Goal: Task Accomplishment & Management: Use online tool/utility

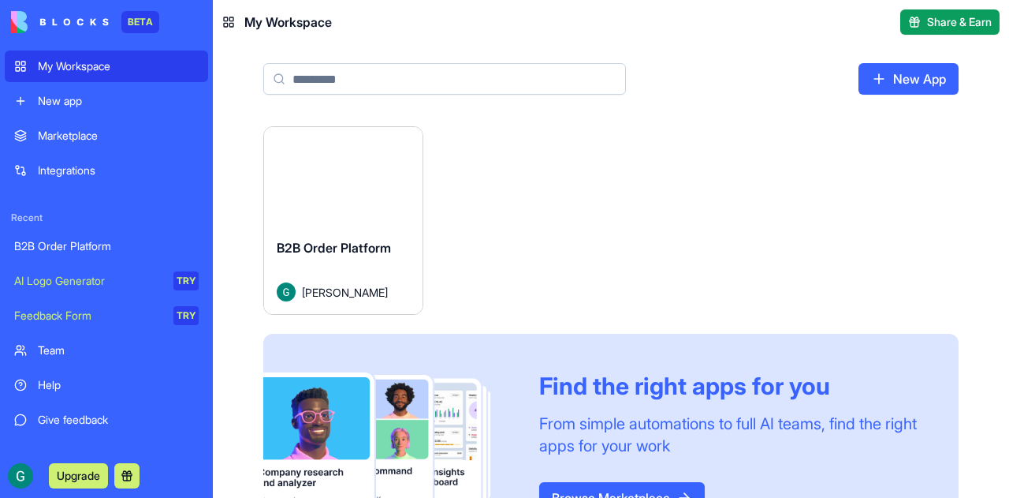
click at [80, 166] on div "Integrations" at bounding box center [118, 170] width 161 height 16
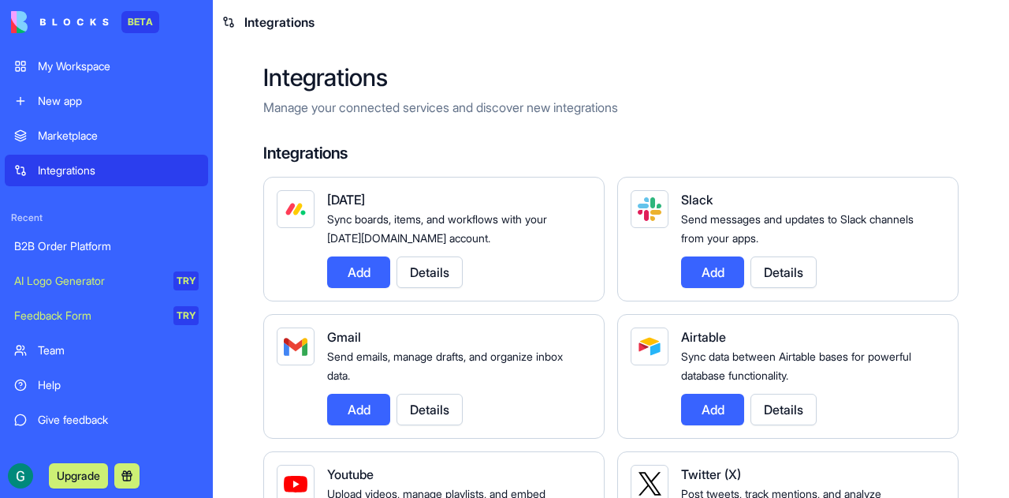
click at [70, 132] on div "Marketplace" at bounding box center [118, 136] width 161 height 16
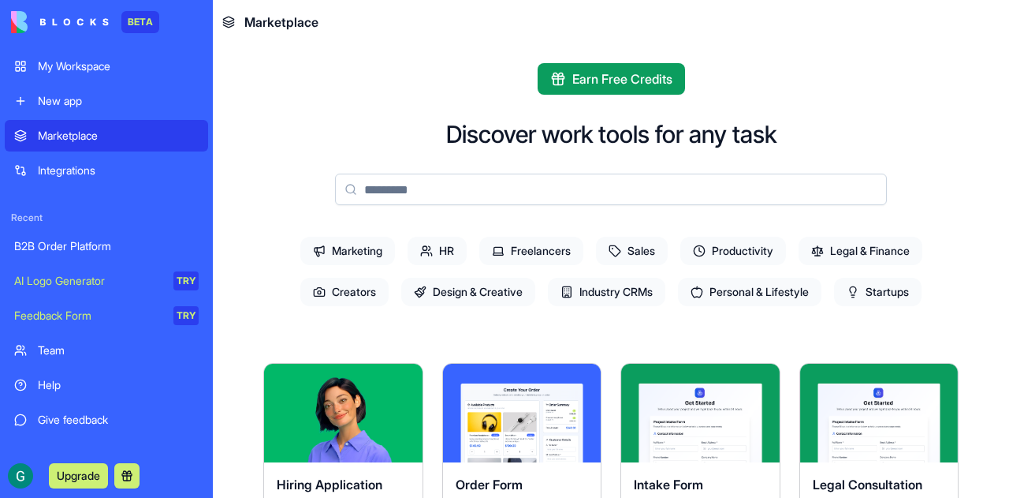
click at [80, 244] on div "B2B Order Platform" at bounding box center [106, 246] width 184 height 16
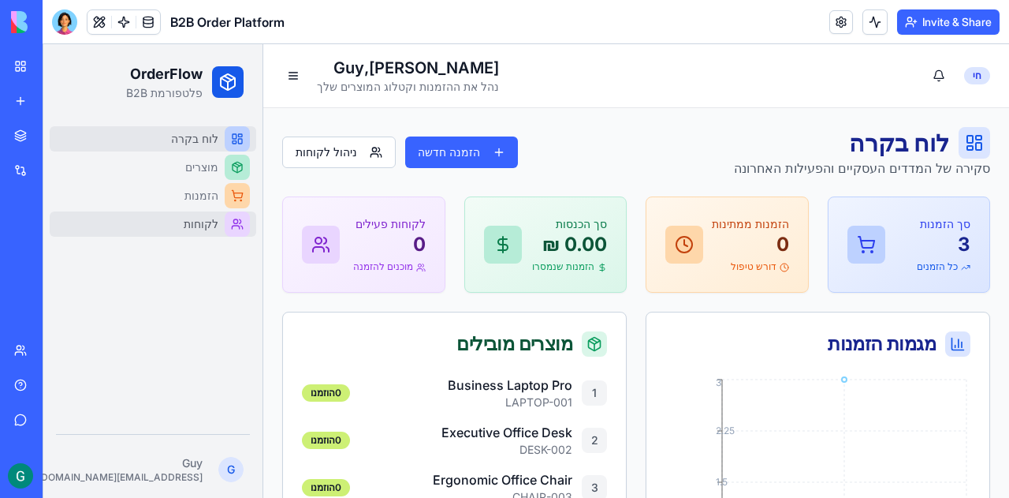
click at [196, 224] on span "לקוחות" at bounding box center [201, 224] width 35 height 16
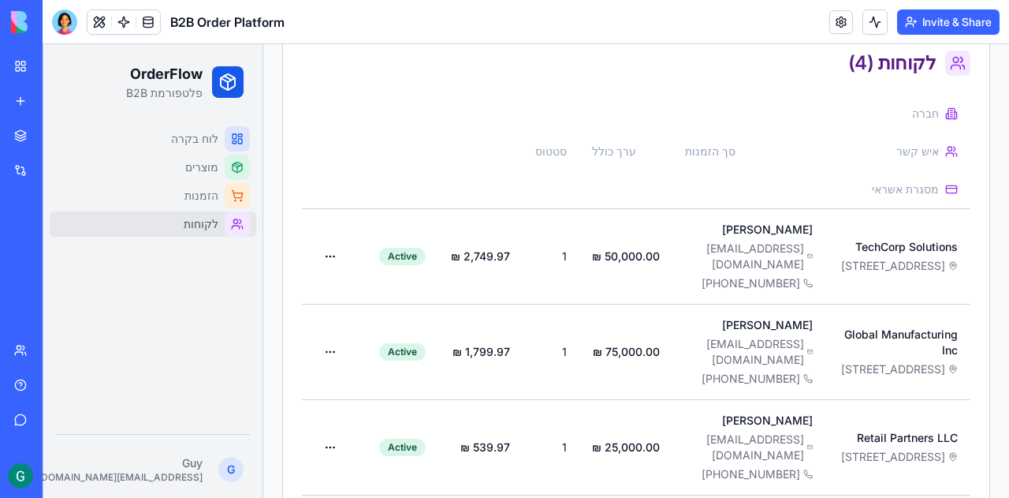
scroll to position [393, 0]
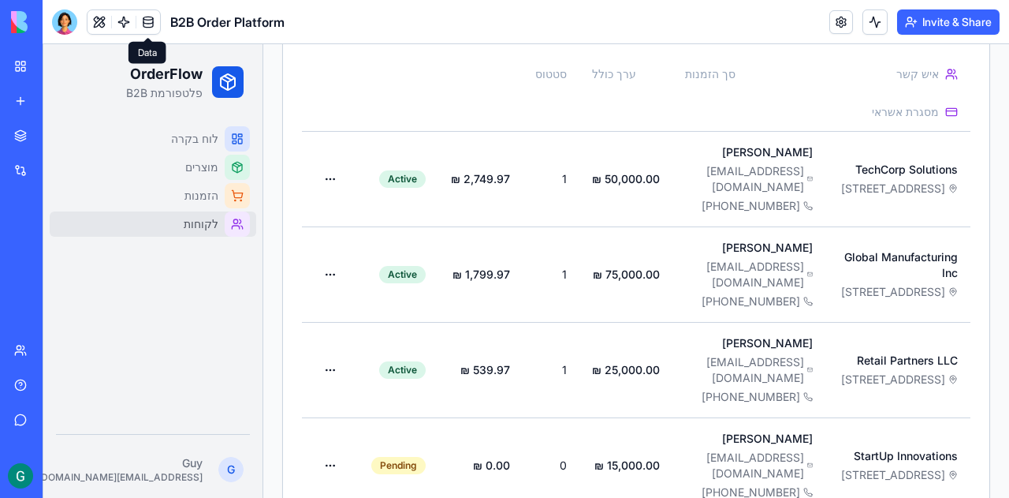
click at [148, 24] on link at bounding box center [148, 22] width 24 height 24
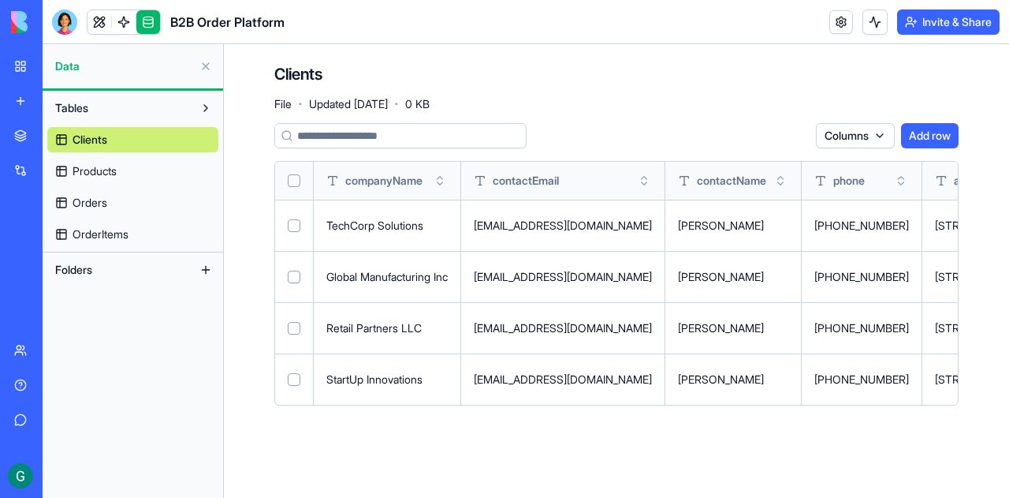
click at [922, 139] on button "Add row" at bounding box center [930, 135] width 58 height 25
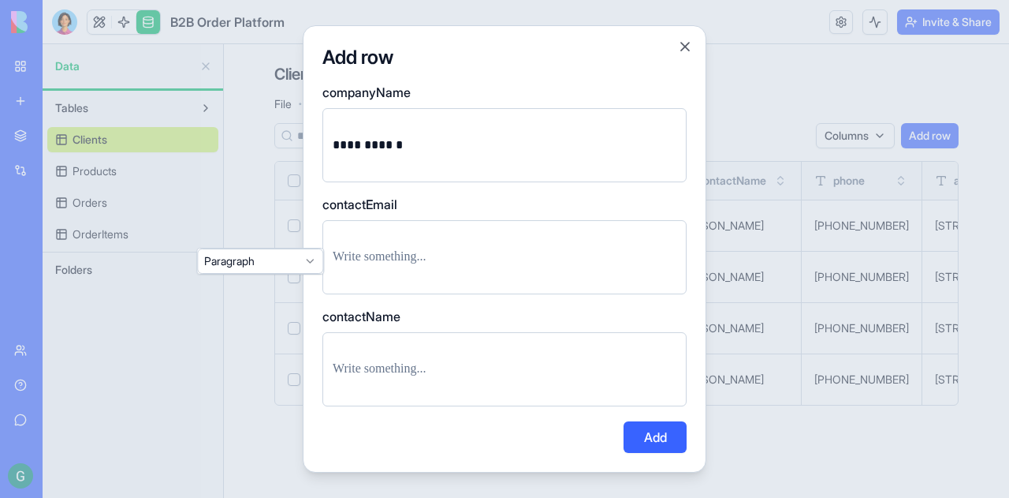
click at [427, 258] on p at bounding box center [505, 257] width 344 height 22
click at [311, 265] on div "**********" at bounding box center [505, 249] width 404 height 448
click at [347, 257] on p at bounding box center [505, 257] width 344 height 22
click at [350, 364] on p at bounding box center [505, 369] width 344 height 22
click at [667, 426] on button "Add" at bounding box center [655, 437] width 63 height 32
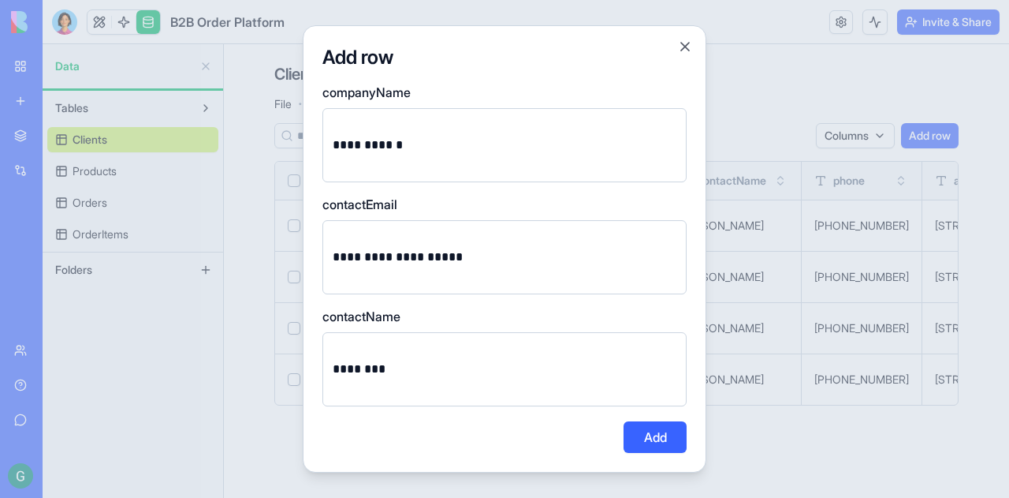
click at [664, 437] on button "Add" at bounding box center [655, 437] width 63 height 32
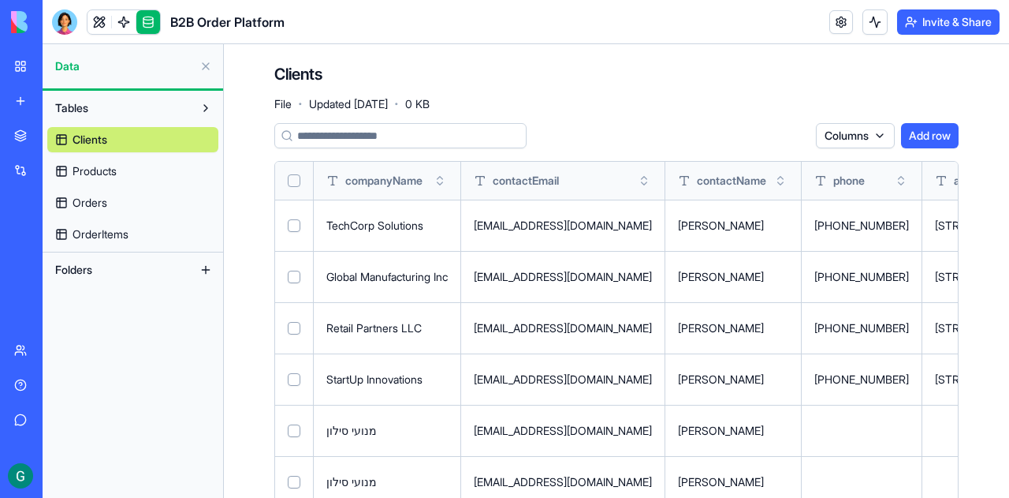
scroll to position [39, 0]
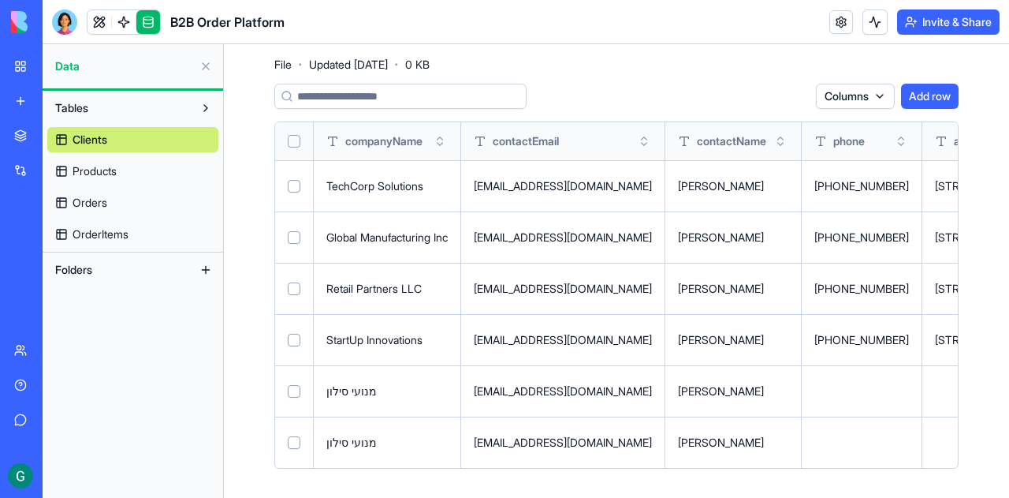
click at [293, 439] on button "Select row" at bounding box center [294, 442] width 13 height 13
click at [740, 447] on div "יוסי לוי" at bounding box center [733, 442] width 110 height 16
click at [527, 444] on div "matkinhash@gmail.com" at bounding box center [563, 442] width 178 height 16
click at [292, 440] on button "Select row" at bounding box center [294, 443] width 13 height 13
click at [292, 440] on button "Select row" at bounding box center [294, 442] width 13 height 13
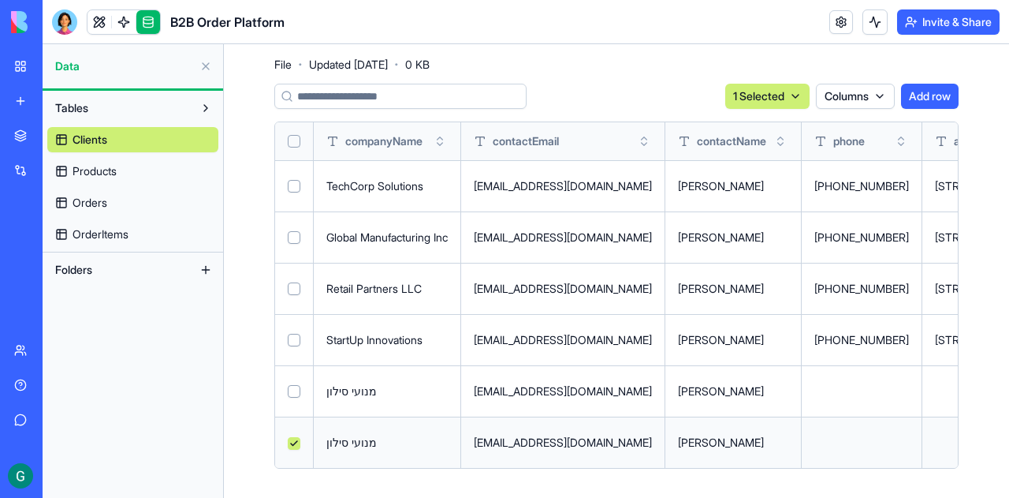
drag, startPoint x: 923, startPoint y: 433, endPoint x: 915, endPoint y: 445, distance: 15.3
click at [922, 445] on td at bounding box center [986, 441] width 128 height 51
click at [403, 402] on td "מנועי סילון" at bounding box center [387, 390] width 147 height 51
click at [0, 0] on button at bounding box center [0, 0] width 0 height 0
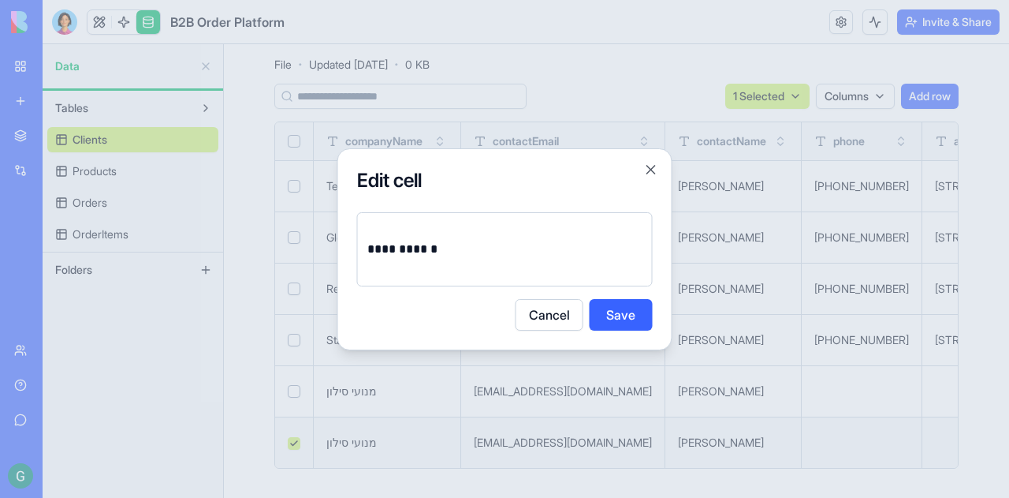
drag, startPoint x: 557, startPoint y: 313, endPoint x: 532, endPoint y: 330, distance: 30.6
click at [557, 314] on button "Cancel" at bounding box center [550, 315] width 68 height 32
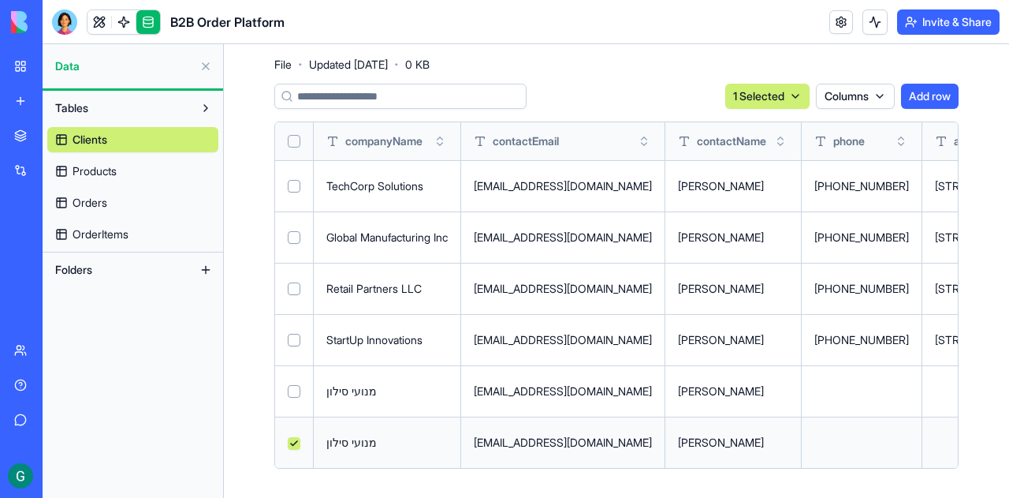
click at [289, 440] on button "Select row" at bounding box center [294, 443] width 13 height 13
click at [87, 172] on span "Products" at bounding box center [95, 171] width 44 height 16
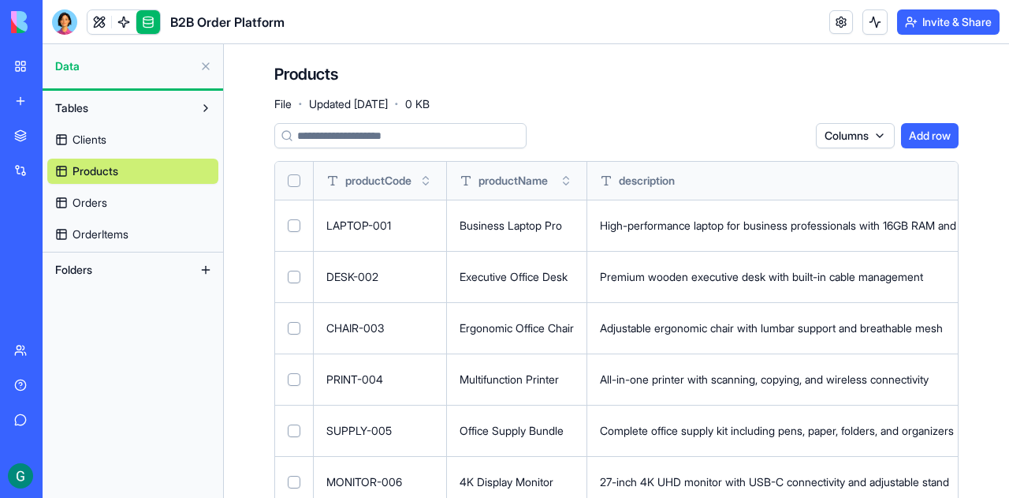
click at [101, 203] on span "Orders" at bounding box center [90, 203] width 35 height 16
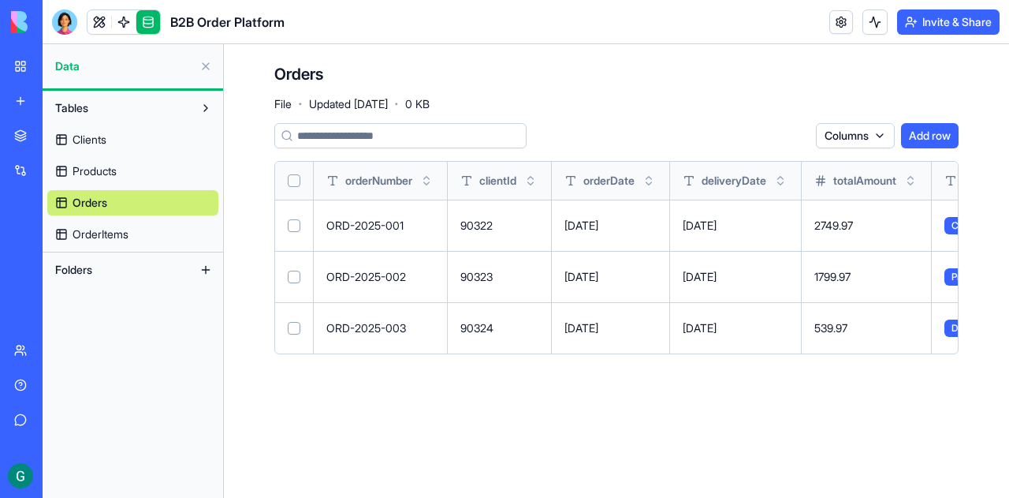
click at [117, 241] on span "OrderItems" at bounding box center [101, 234] width 56 height 16
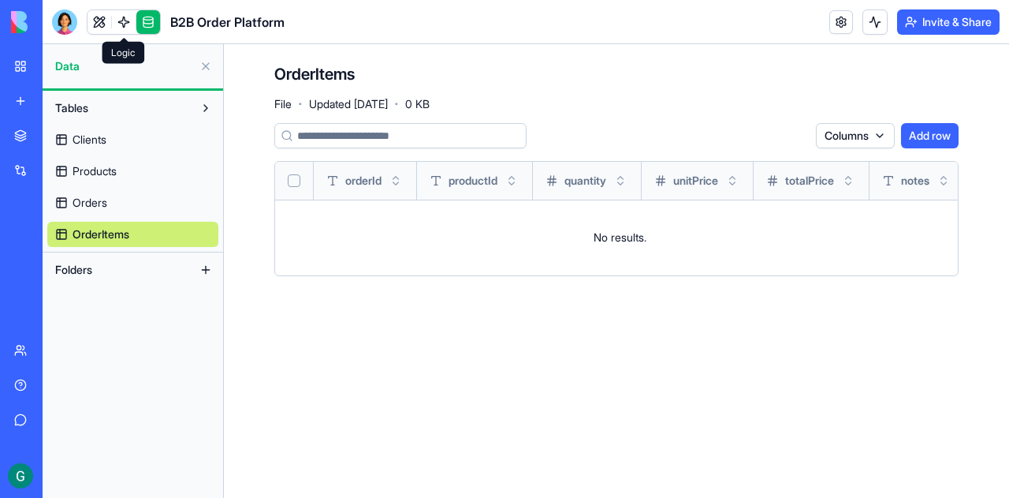
click at [128, 17] on link at bounding box center [124, 22] width 24 height 24
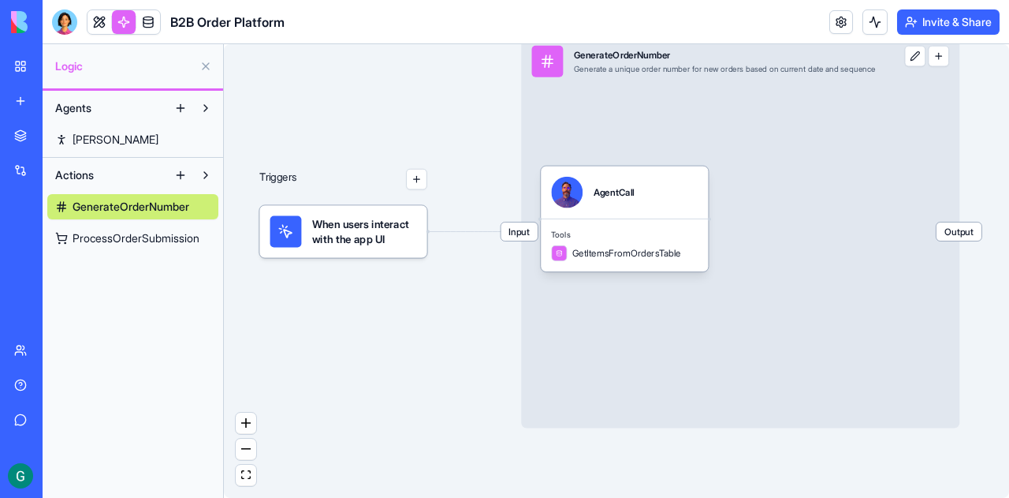
click at [58, 62] on div "My Workspace" at bounding box center [48, 66] width 20 height 16
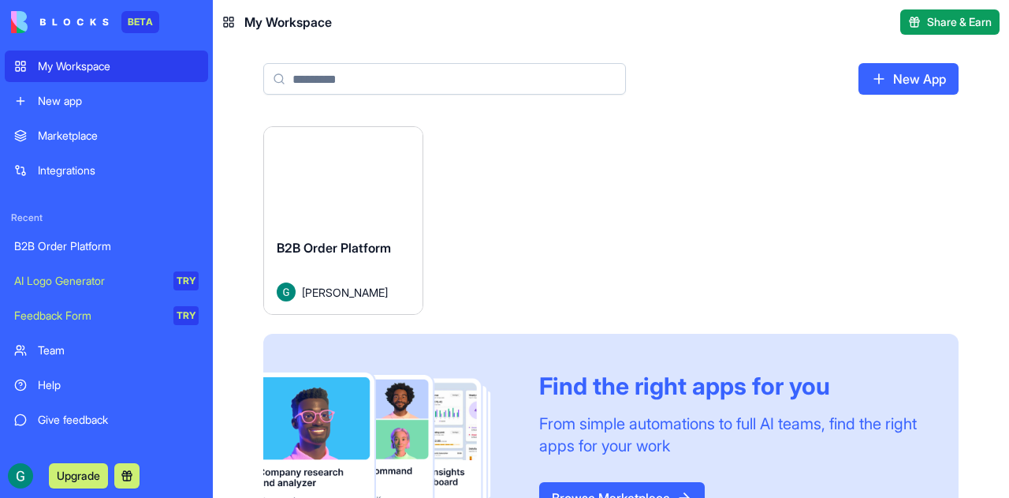
scroll to position [73, 0]
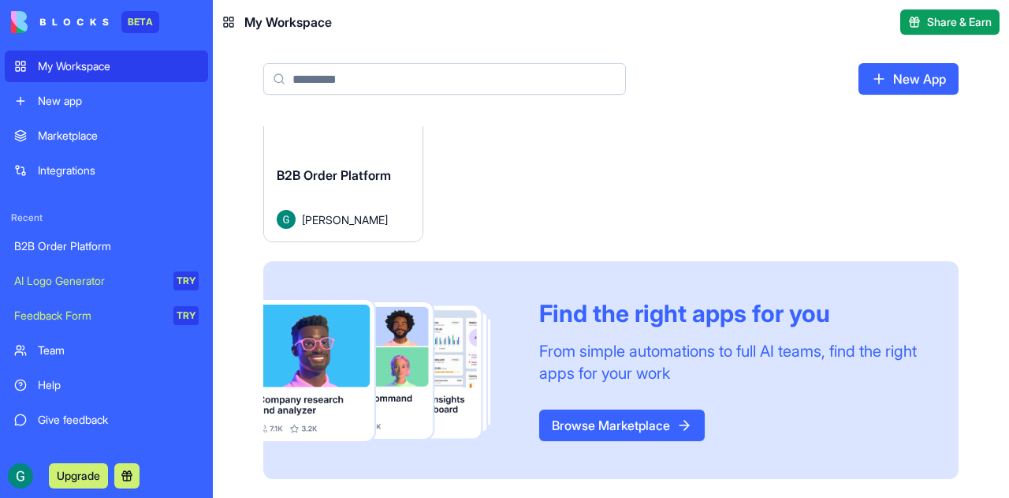
click at [65, 249] on div "B2B Order Platform" at bounding box center [106, 246] width 184 height 16
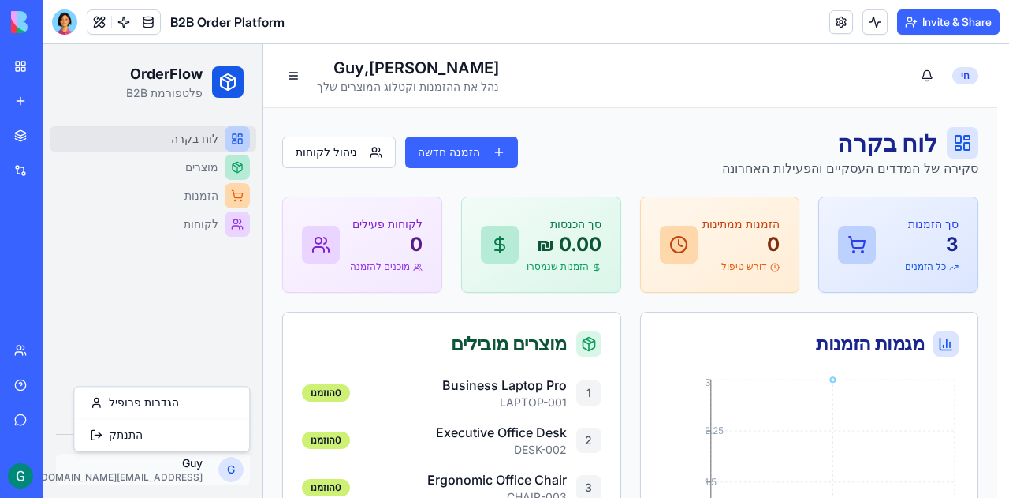
click at [150, 472] on html "OrderFlow פלטפורמת B2B לוח בקרה מוצרים הזמנות לקוחות G Guy tzarfati9@gmail.com …" at bounding box center [526, 484] width 967 height 880
click at [136, 404] on div "הגדרות פרופיל" at bounding box center [161, 401] width 169 height 25
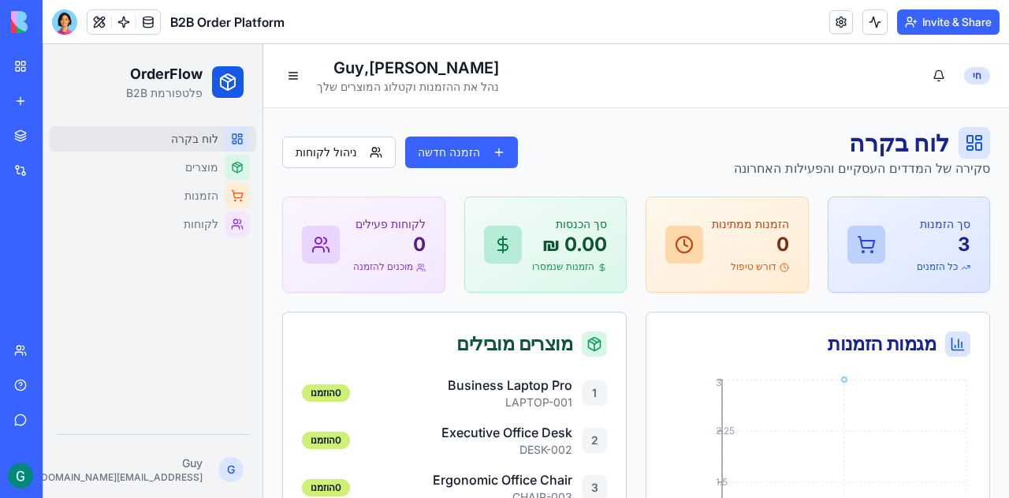
click at [962, 20] on button "Invite & Share" at bounding box center [948, 21] width 102 height 25
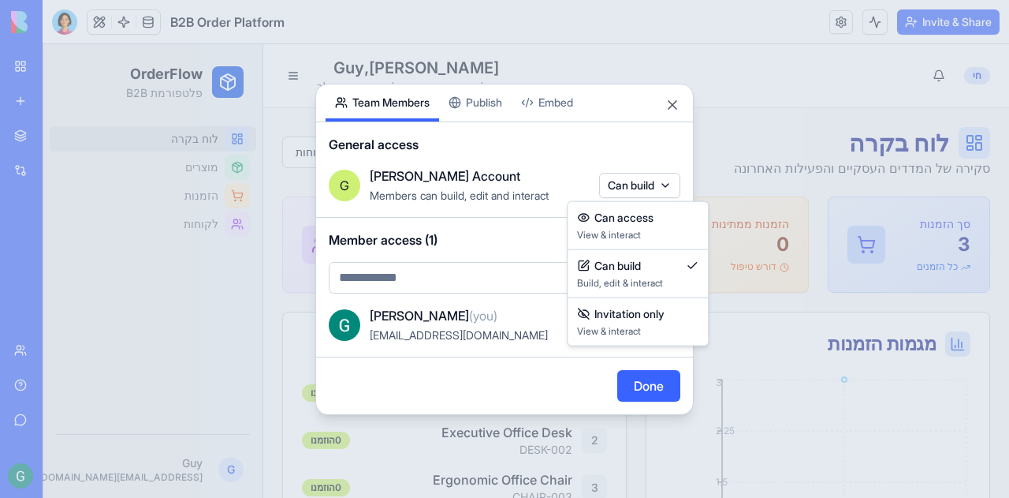
click at [632, 188] on body "BETA My Workspace New app Marketplace Integrations Recent B2B Order Platform AI…" at bounding box center [504, 249] width 1009 height 498
click at [632, 188] on div at bounding box center [504, 249] width 1009 height 498
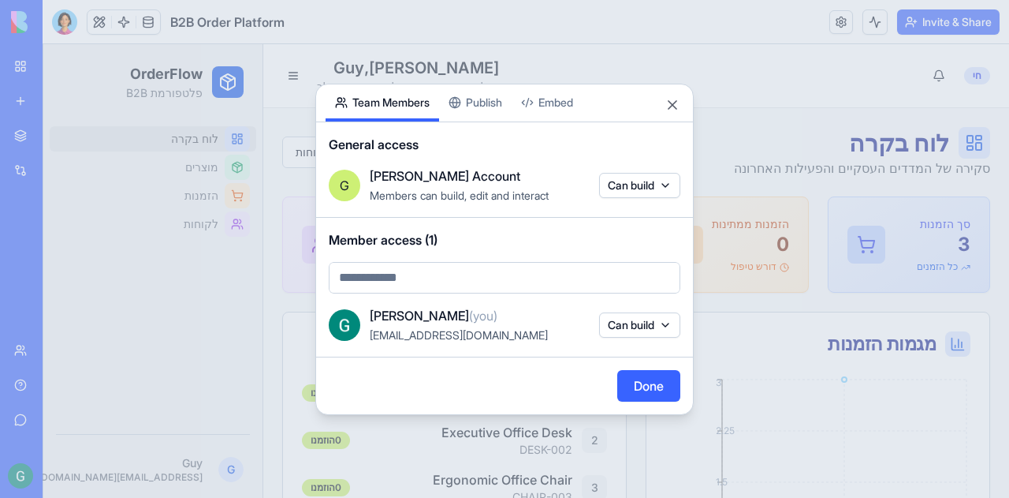
click at [428, 274] on body "BETA My Workspace New app Marketplace Integrations Recent B2B Order Platform AI…" at bounding box center [504, 249] width 1009 height 498
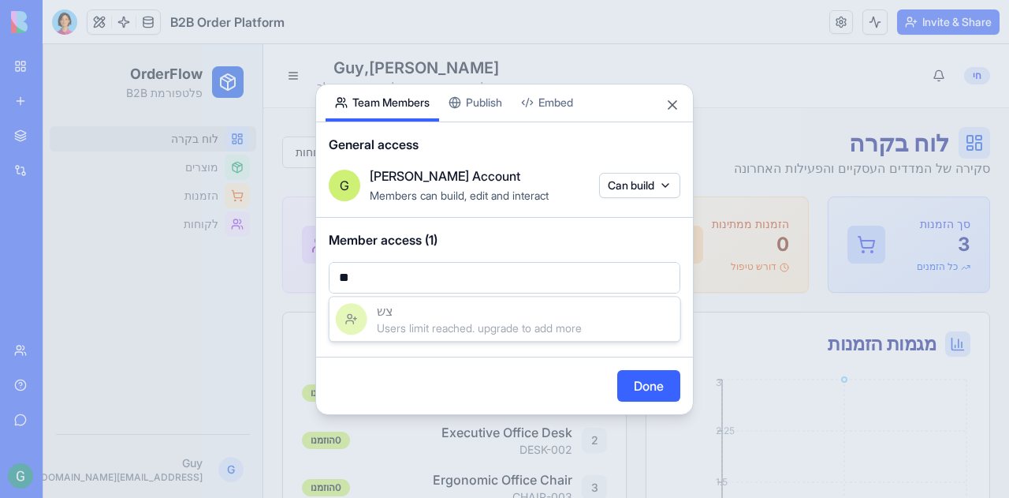
type input "*"
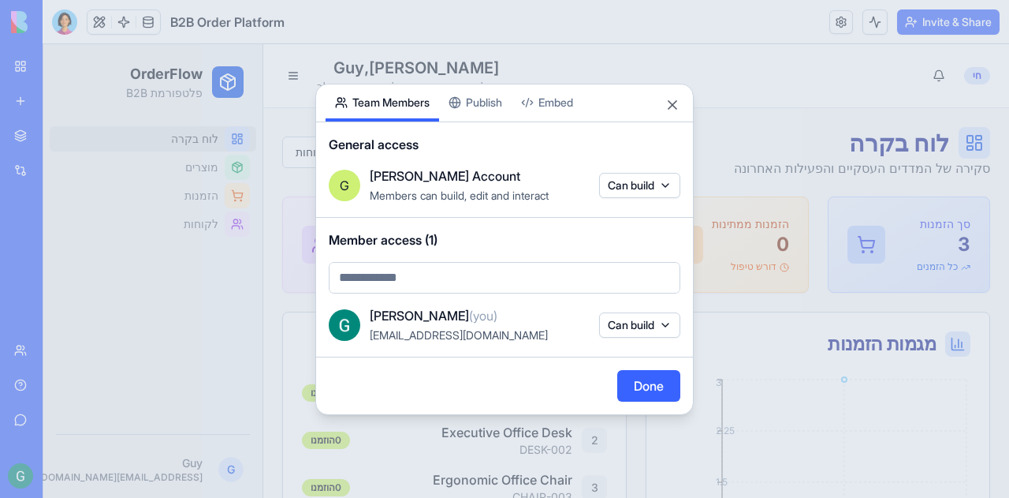
click at [427, 274] on body "BETA My Workspace New app Marketplace Integrations Recent B2B Order Platform AI…" at bounding box center [504, 249] width 1009 height 498
click at [428, 276] on body "BETA My Workspace New app Marketplace Integrations Recent B2B Order Platform AI…" at bounding box center [504, 249] width 1009 height 498
click at [482, 114] on body "BETA My Workspace New app Marketplace Integrations Recent B2B Order Platform AI…" at bounding box center [504, 249] width 1009 height 498
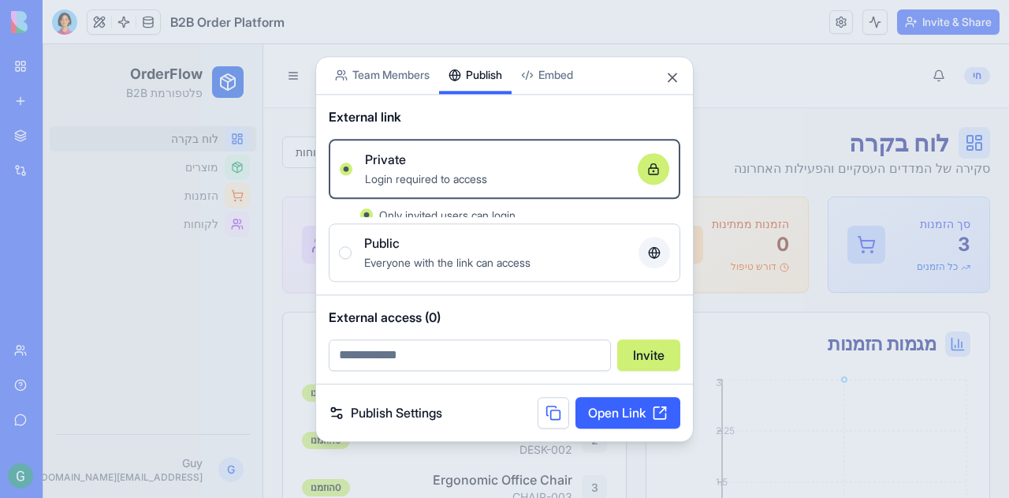
click at [479, 103] on div "Share App Team Members Publish Embed External link Private Login required to ac…" at bounding box center [504, 249] width 378 height 386
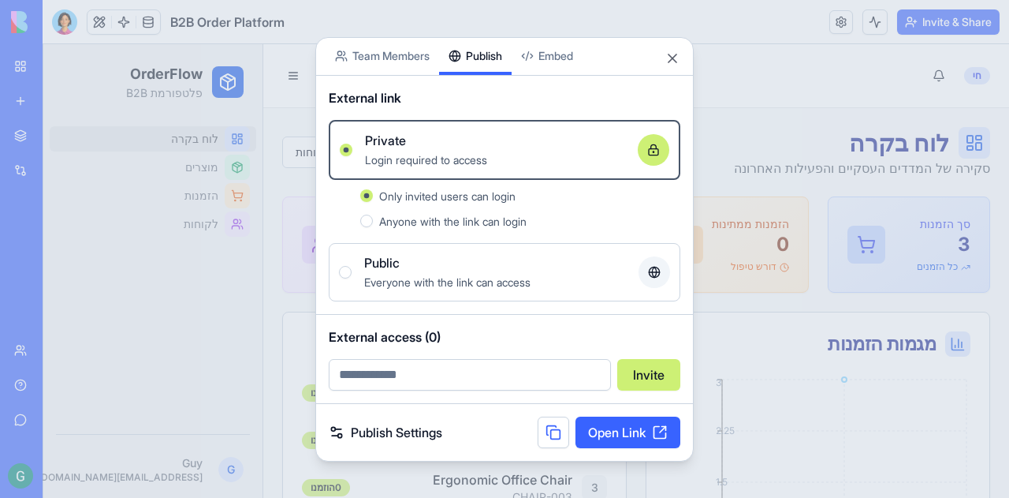
click at [398, 375] on input "email" at bounding box center [470, 375] width 282 height 32
type input "*"
click at [398, 375] on input "email" at bounding box center [470, 375] width 282 height 32
type input "*"
click at [656, 371] on button "Invite" at bounding box center [648, 375] width 63 height 32
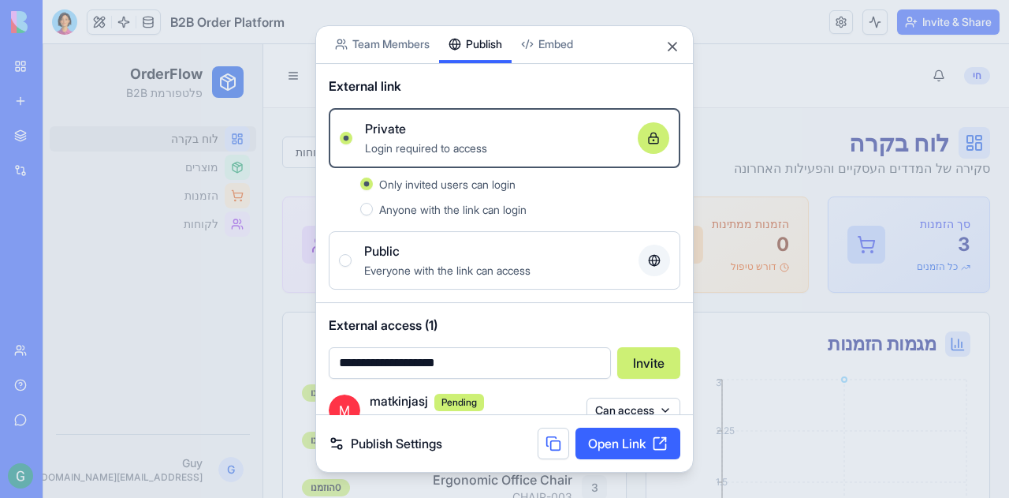
scroll to position [25, 0]
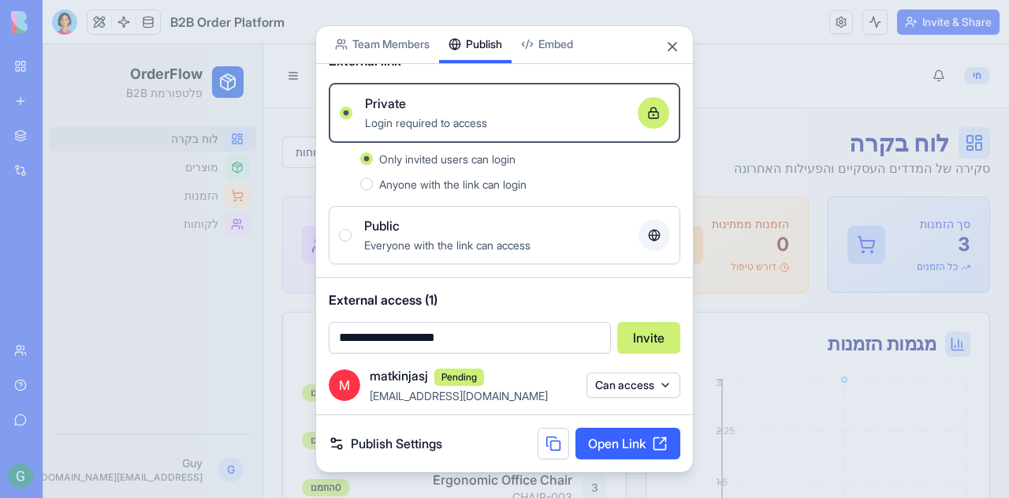
click at [633, 389] on button "Can access" at bounding box center [634, 384] width 94 height 25
click at [613, 417] on div "Remove access" at bounding box center [633, 415] width 118 height 25
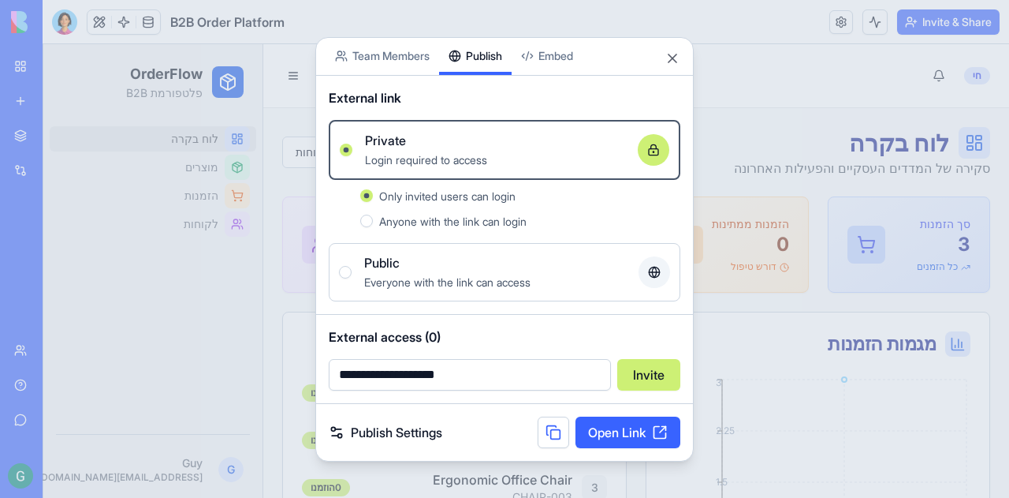
scroll to position [0, 0]
click at [396, 375] on input "**********" at bounding box center [470, 375] width 282 height 32
type input "**********"
click at [654, 372] on button "Invite" at bounding box center [648, 375] width 63 height 32
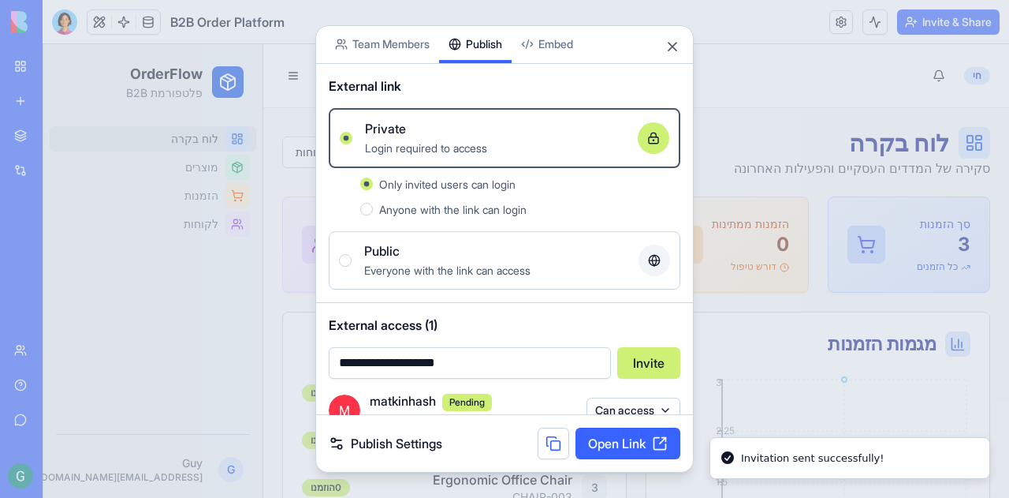
scroll to position [25, 0]
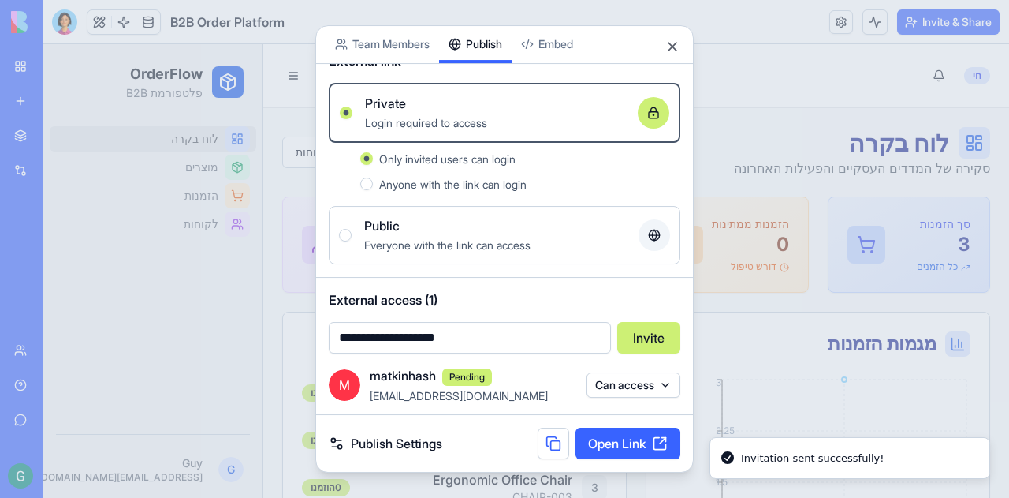
click at [623, 390] on button "Can access" at bounding box center [634, 384] width 94 height 25
click at [547, 367] on div at bounding box center [504, 249] width 1009 height 498
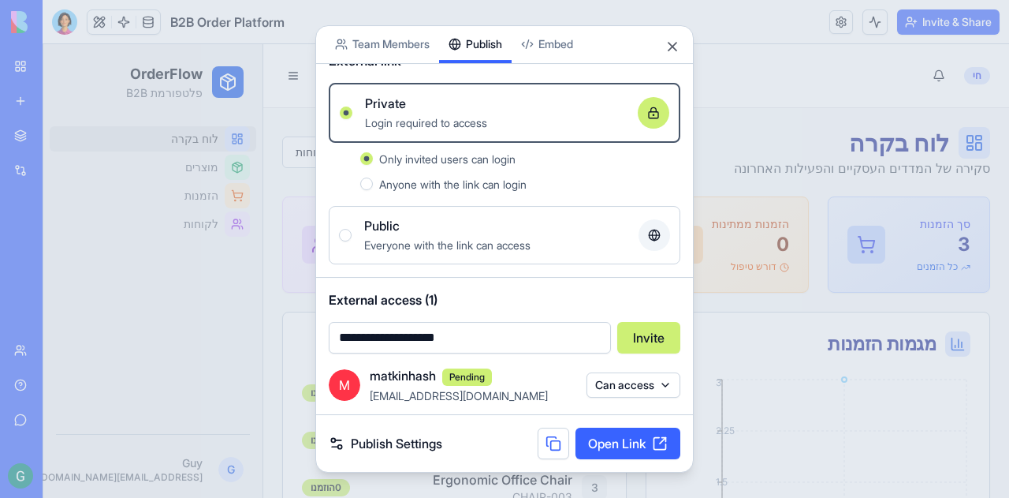
click at [397, 38] on body "**********" at bounding box center [504, 249] width 1009 height 498
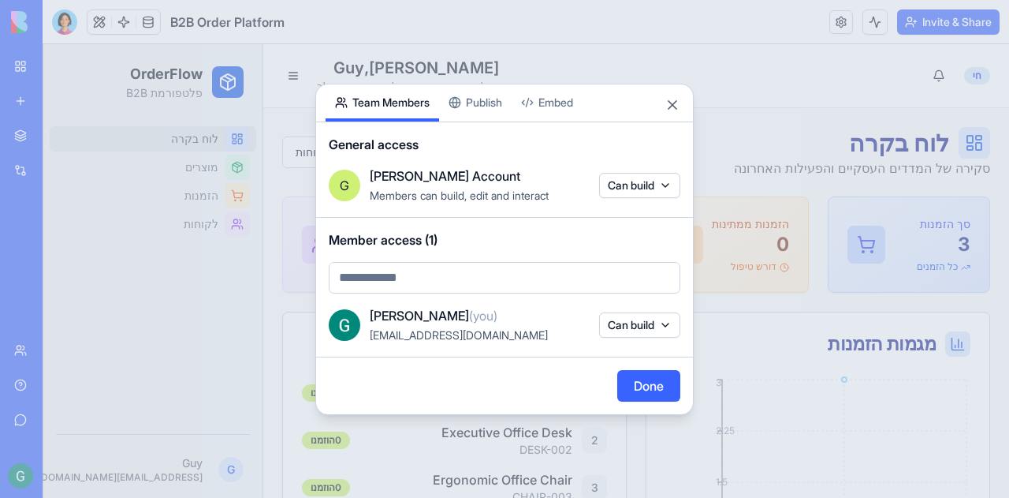
click at [476, 103] on div "Share App Team Members Publish Embed General access G Guy's Account Members can…" at bounding box center [504, 249] width 378 height 331
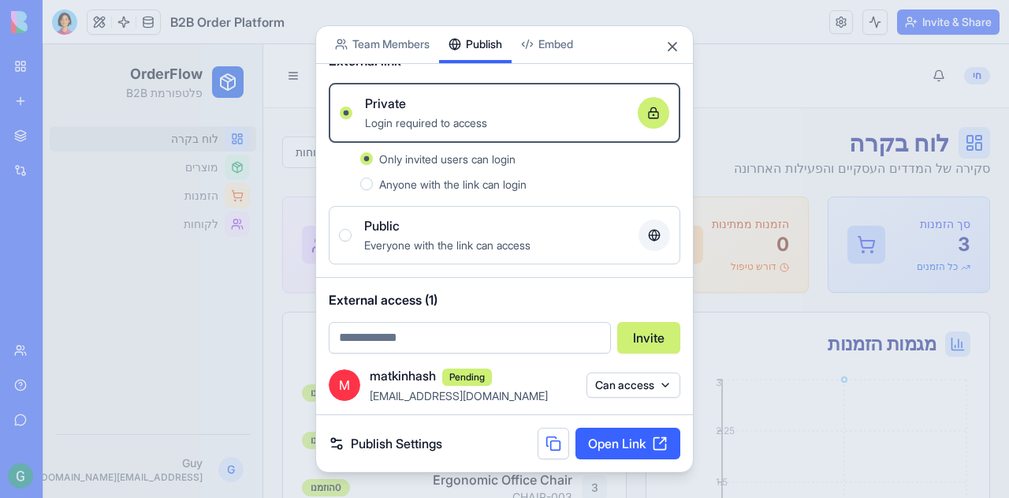
click at [475, 376] on span "Pending" at bounding box center [467, 376] width 50 height 17
click at [547, 445] on button at bounding box center [554, 443] width 32 height 32
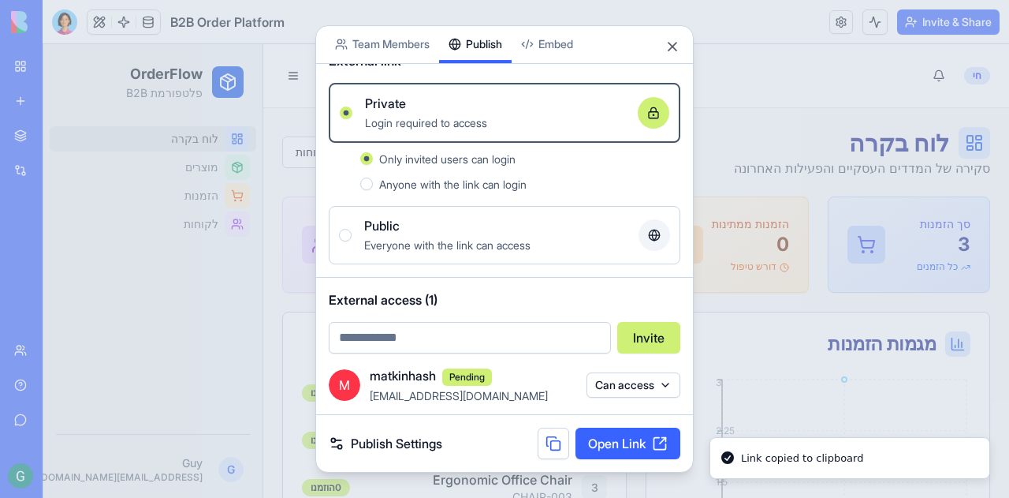
click at [386, 444] on link "Publish Settings" at bounding box center [386, 443] width 114 height 19
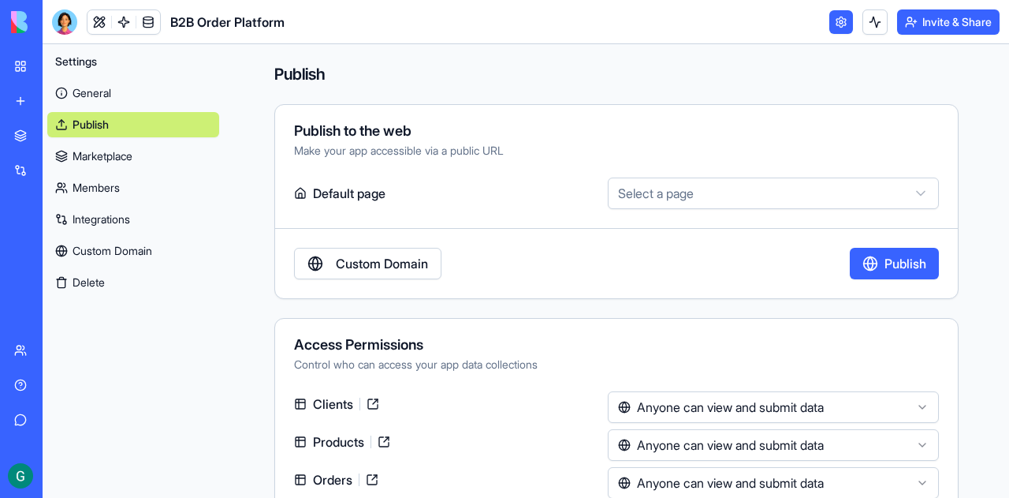
scroll to position [76, 0]
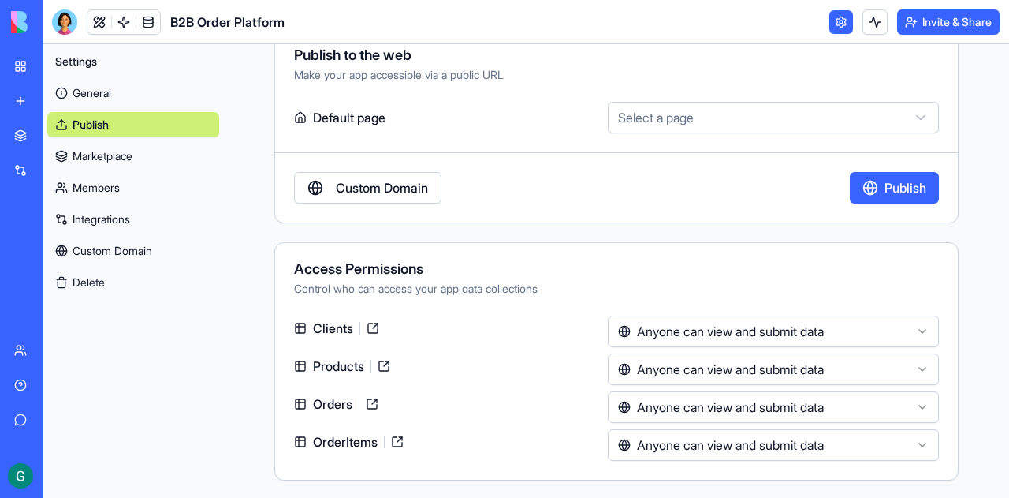
click at [707, 370] on html "BETA My Workspace New app Marketplace Integrations Recent B2B Order Platform AI…" at bounding box center [504, 249] width 1009 height 498
click at [658, 445] on html "BETA My Workspace New app Marketplace Integrations Recent B2B Order Platform AI…" at bounding box center [504, 249] width 1009 height 498
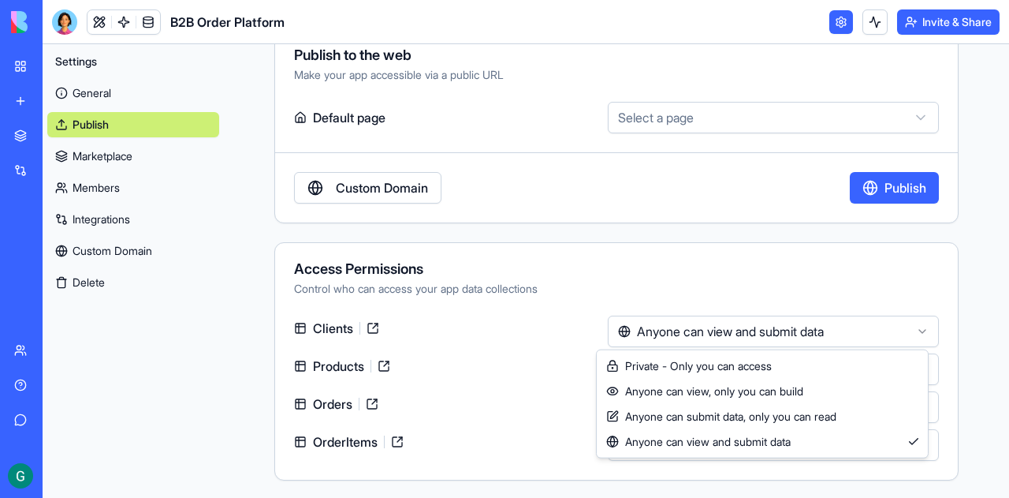
click at [655, 329] on html "BETA My Workspace New app Marketplace Integrations Recent B2B Order Platform AI…" at bounding box center [504, 249] width 1009 height 498
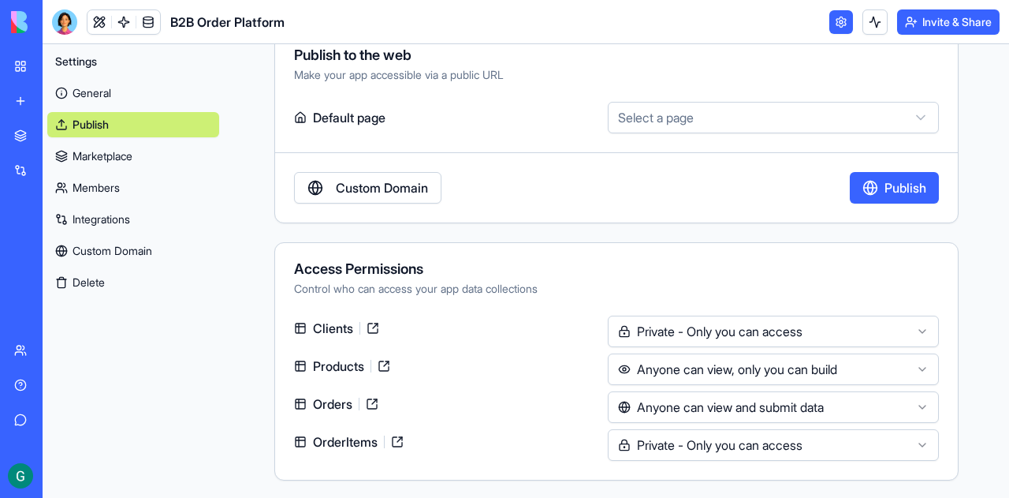
scroll to position [0, 0]
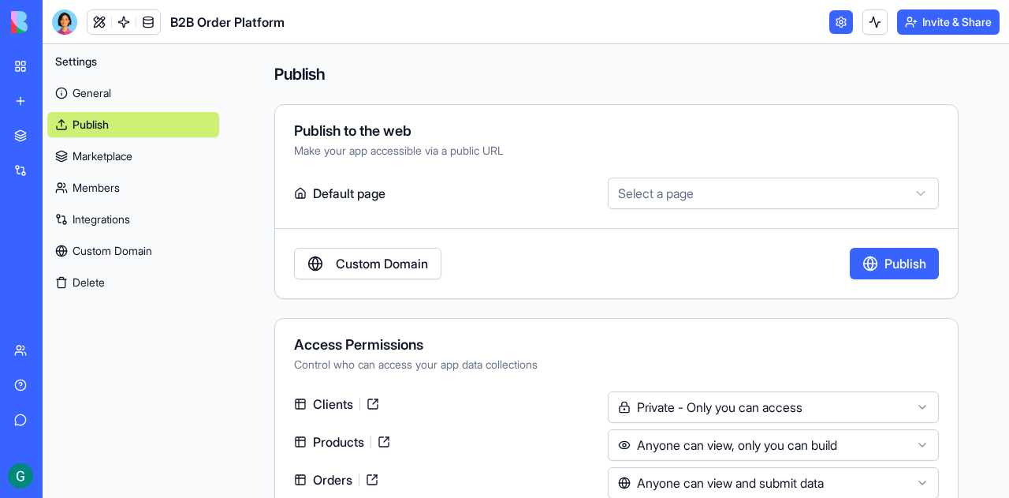
click at [902, 263] on button "Publish" at bounding box center [894, 264] width 89 height 32
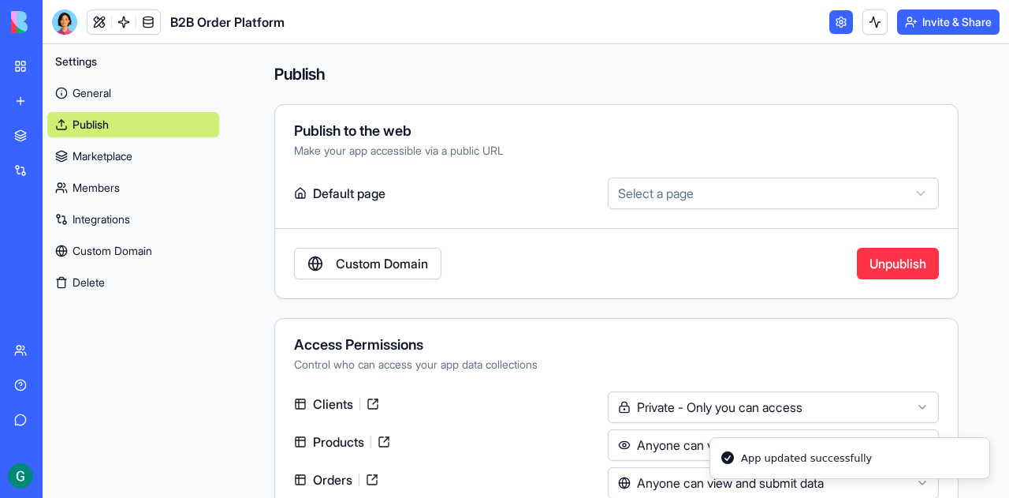
click at [721, 195] on html "BETA My Workspace New app Marketplace Integrations Recent B2B Order Platform AI…" at bounding box center [504, 249] width 1009 height 498
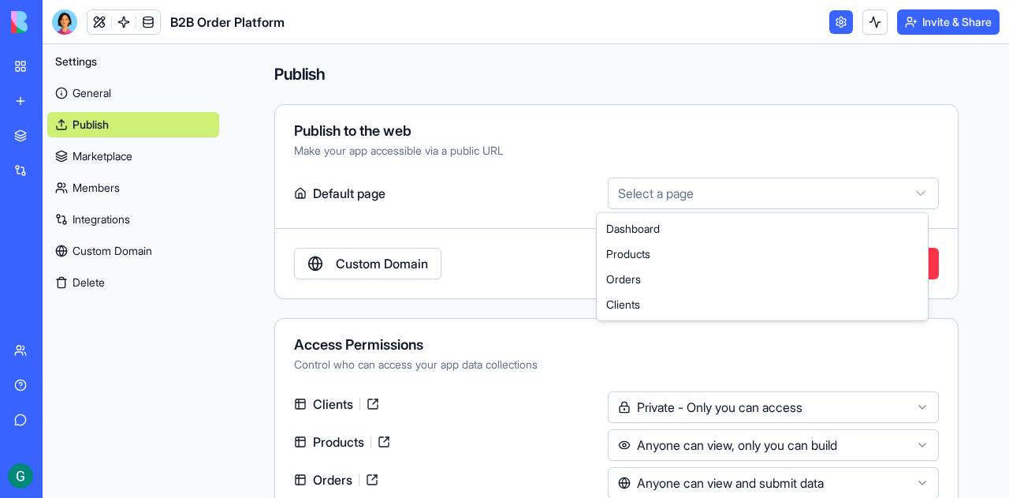
click at [510, 200] on html "BETA My Workspace New app Marketplace Integrations Recent B2B Order Platform AI…" at bounding box center [504, 249] width 1009 height 498
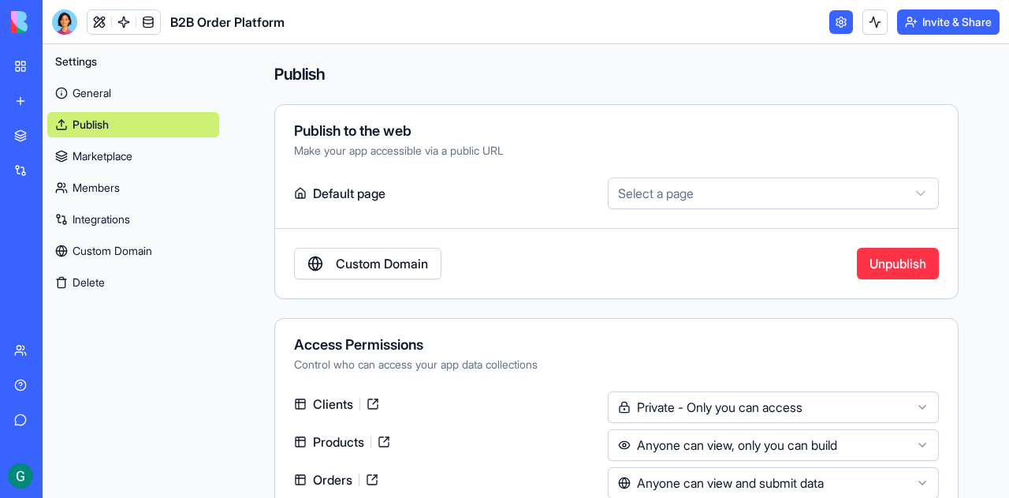
click at [213, 301] on div "Settings General Publish Marketplace Members Integrations Custom Domain Delete" at bounding box center [133, 270] width 181 height 453
click at [352, 266] on link "Custom Domain" at bounding box center [367, 264] width 147 height 32
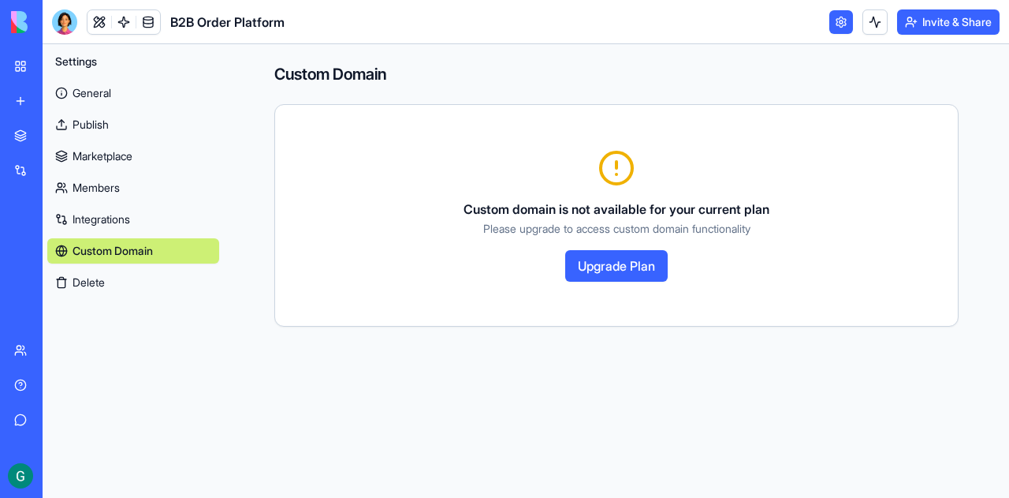
click at [133, 248] on link "Custom Domain" at bounding box center [133, 250] width 172 height 25
click at [86, 95] on link "General" at bounding box center [133, 92] width 172 height 25
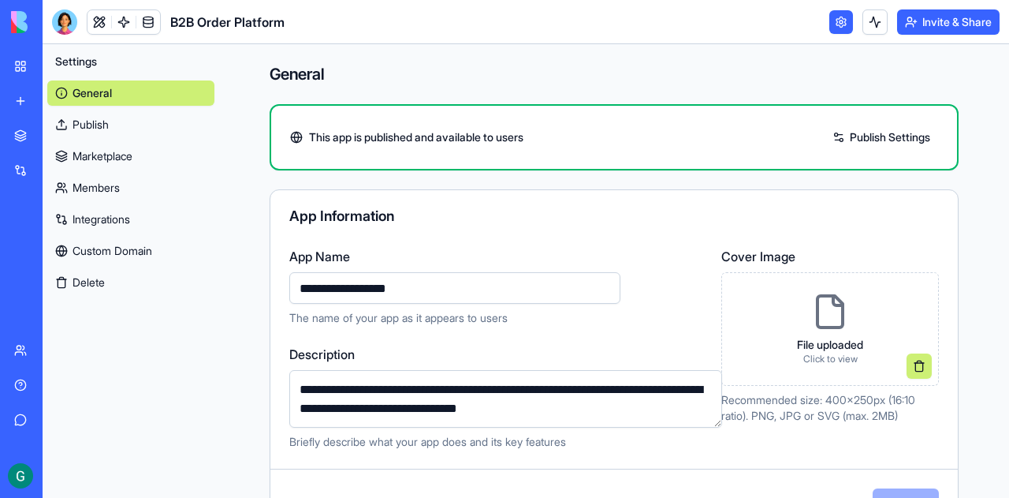
scroll to position [79, 0]
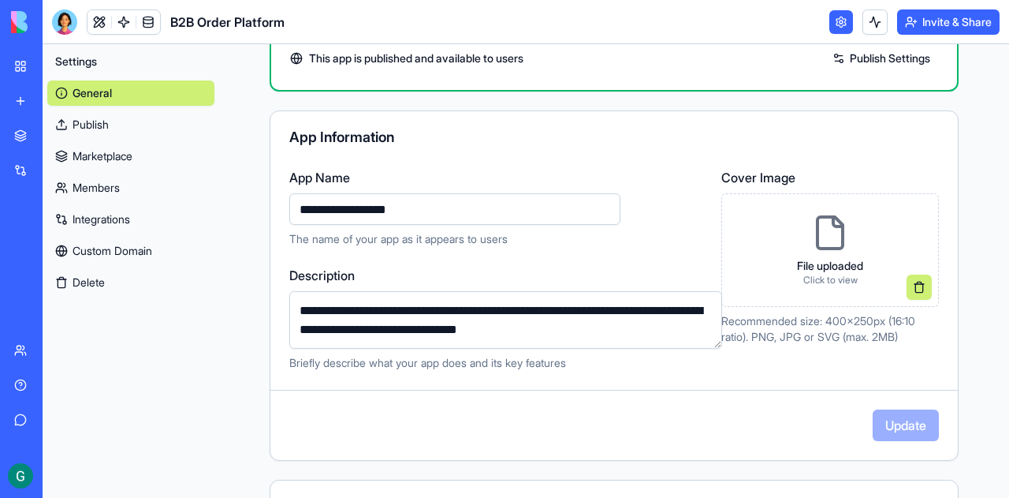
click at [818, 238] on icon at bounding box center [830, 233] width 38 height 38
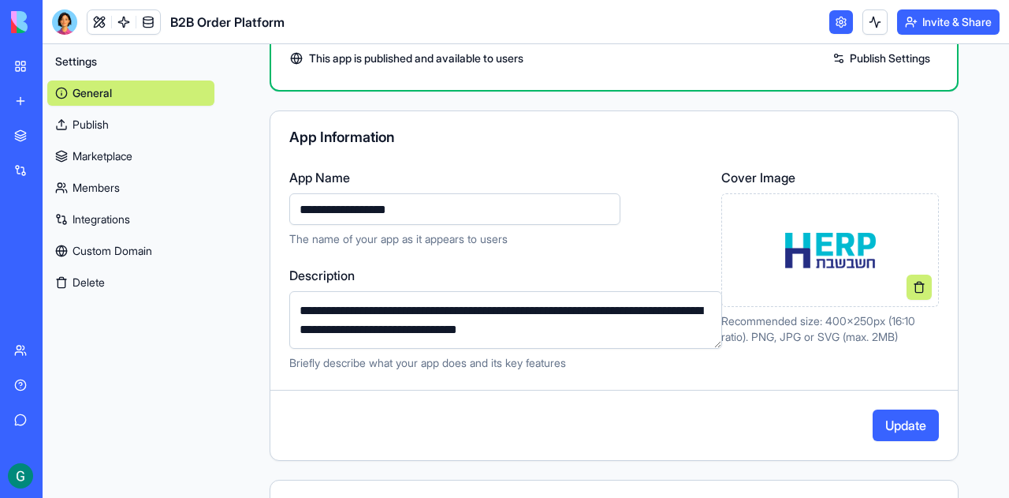
scroll to position [158, 0]
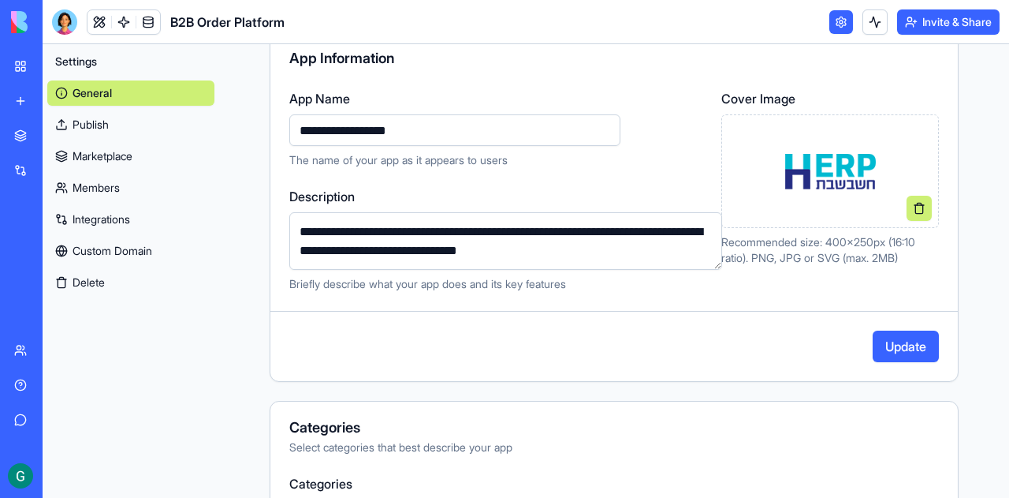
click at [901, 346] on button "Update" at bounding box center [906, 346] width 66 height 32
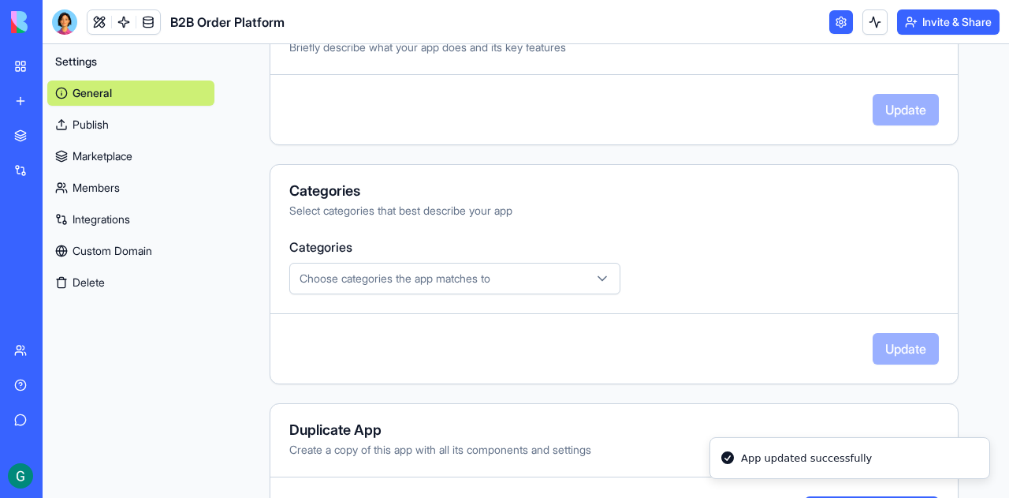
scroll to position [461, 0]
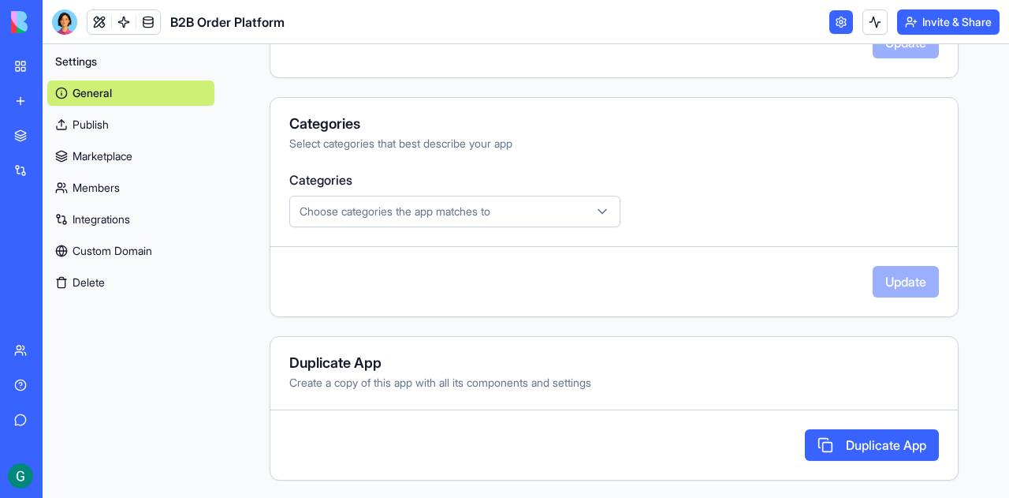
click at [333, 213] on span "Choose categories the app matches to" at bounding box center [395, 211] width 191 height 16
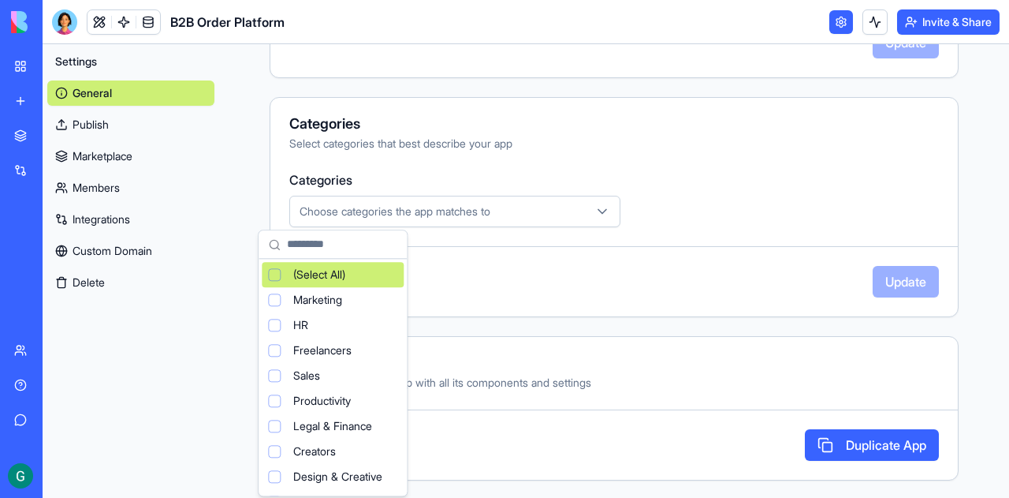
click at [494, 184] on html "**********" at bounding box center [504, 249] width 1009 height 498
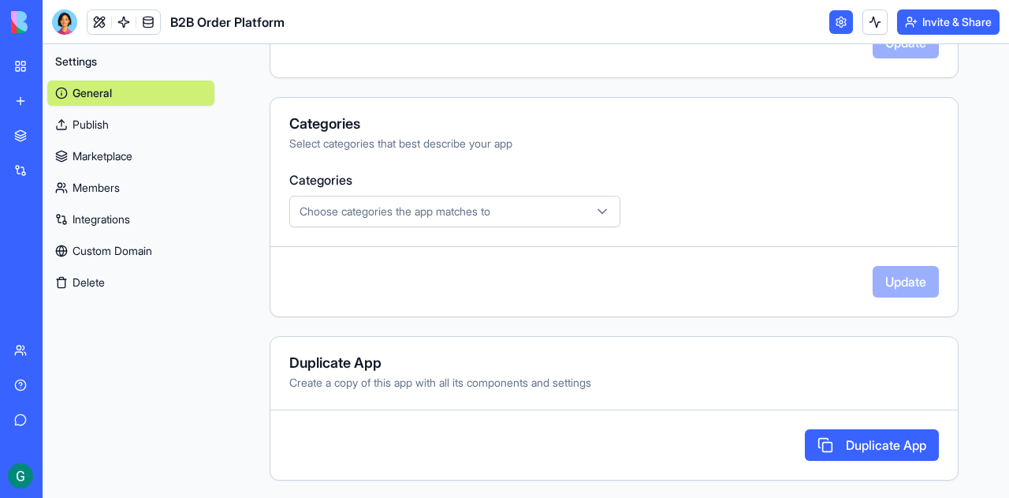
click at [92, 184] on link "Members" at bounding box center [130, 187] width 167 height 25
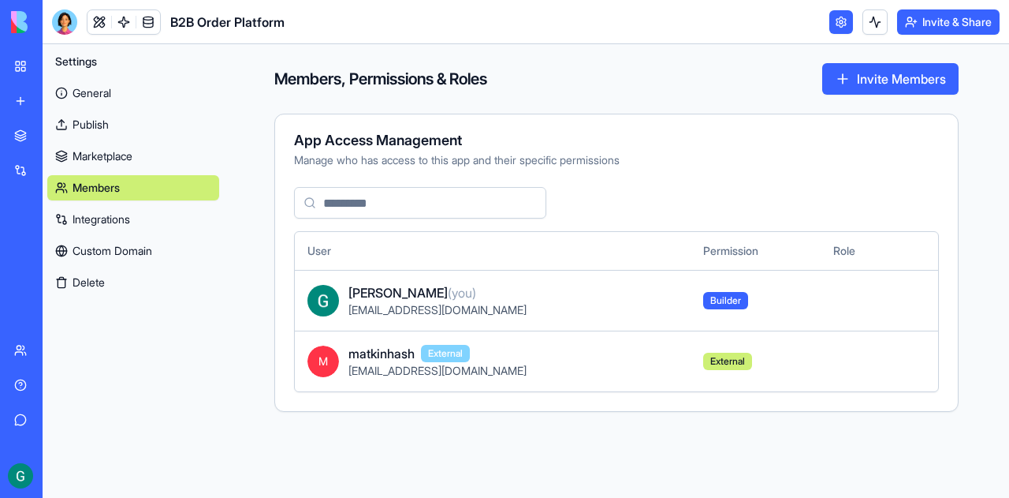
click at [378, 355] on span "matkinhash" at bounding box center [381, 353] width 66 height 19
drag, startPoint x: 577, startPoint y: 356, endPoint x: 624, endPoint y: 356, distance: 47.3
click at [579, 356] on div "matkinhash External" at bounding box center [513, 353] width 330 height 19
click at [95, 122] on link "Publish" at bounding box center [133, 124] width 172 height 25
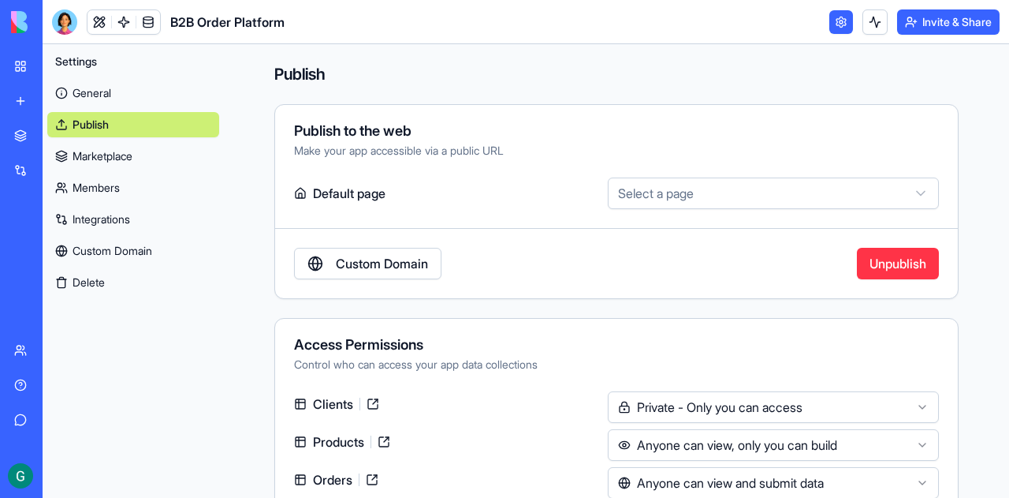
click at [88, 89] on link "General" at bounding box center [133, 92] width 172 height 25
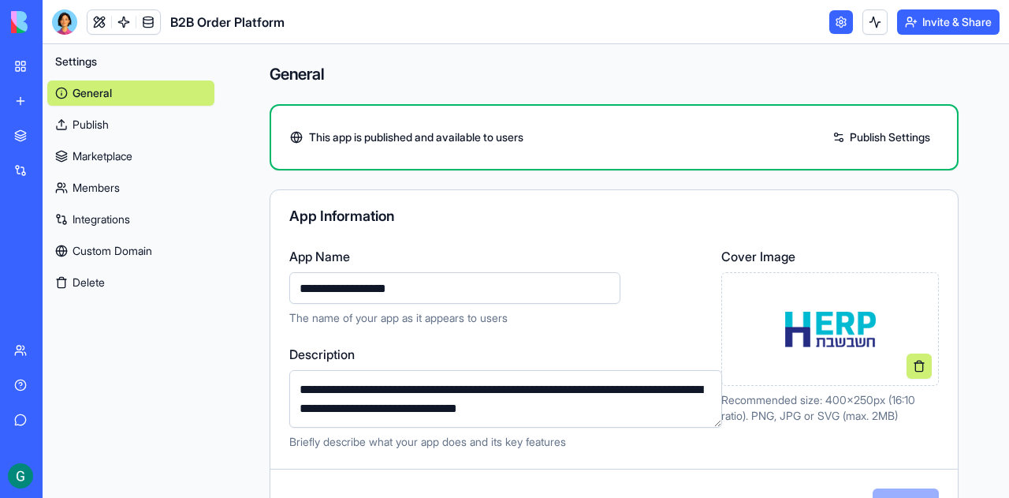
click at [858, 136] on link "Publish Settings" at bounding box center [882, 137] width 114 height 25
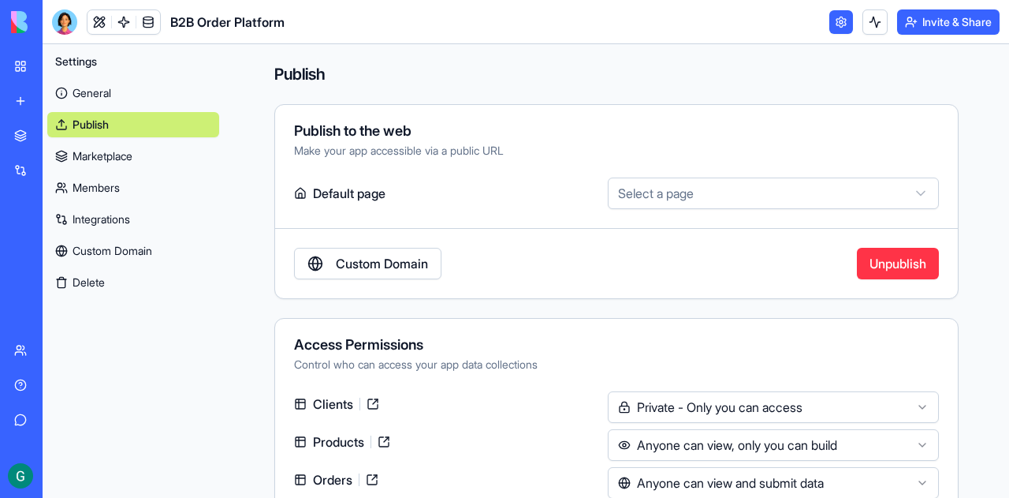
click at [102, 152] on link "Marketplace" at bounding box center [133, 155] width 172 height 25
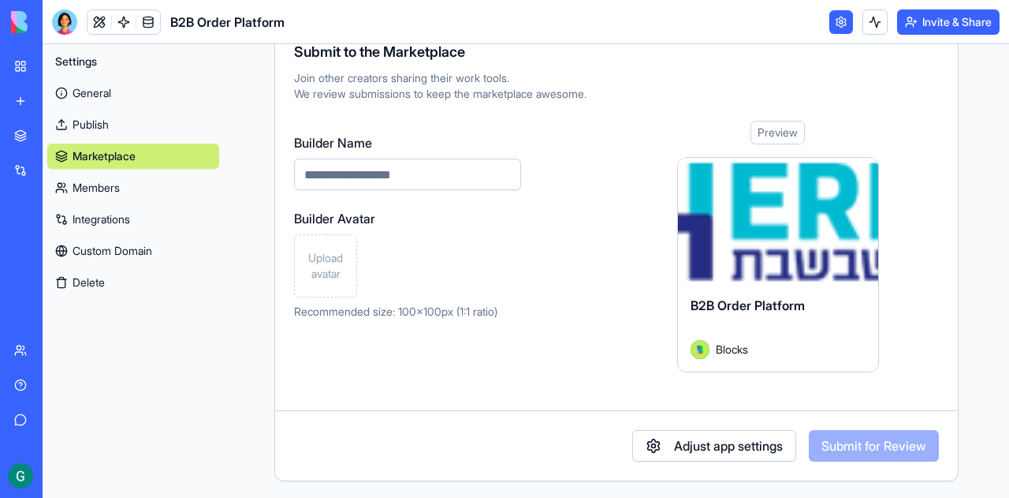
scroll to position [79, 0]
click at [758, 127] on div "Preview" at bounding box center [778, 133] width 54 height 24
click at [774, 132] on div "Preview" at bounding box center [778, 133] width 54 height 24
click at [773, 136] on div "Preview" at bounding box center [778, 133] width 54 height 24
click at [717, 349] on span "Blocks" at bounding box center [732, 349] width 32 height 17
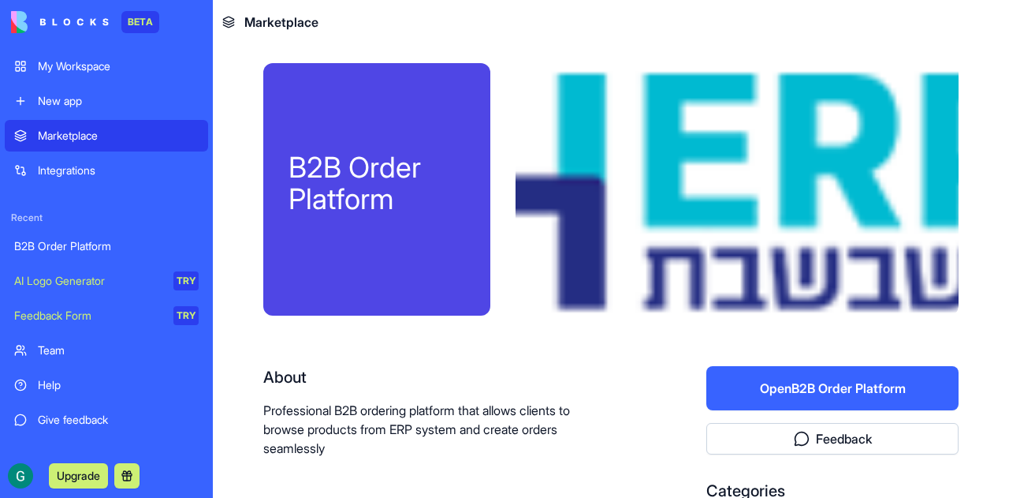
click at [819, 395] on button "Open B2B Order Platform" at bounding box center [832, 388] width 252 height 44
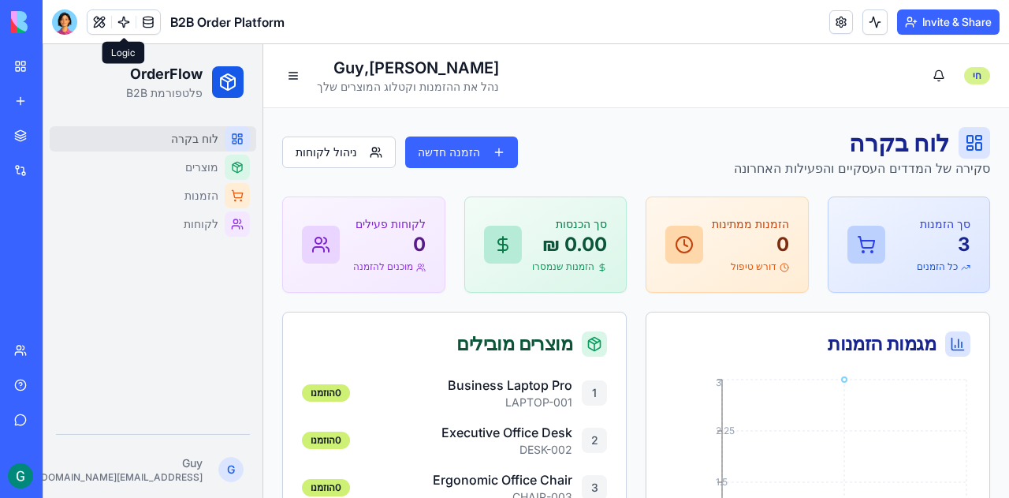
click at [970, 77] on div "חי" at bounding box center [977, 75] width 26 height 17
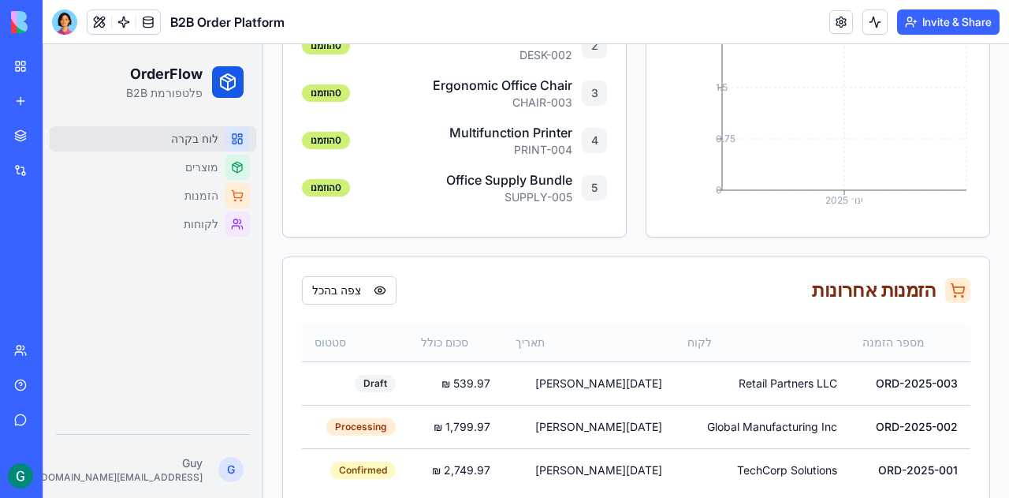
scroll to position [422, 0]
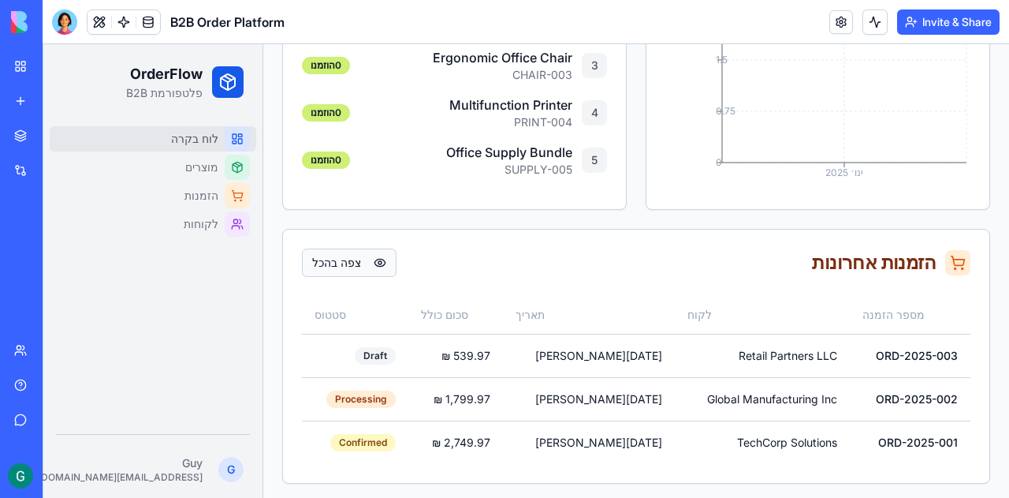
click at [361, 260] on button "צפה בהכל" at bounding box center [349, 262] width 95 height 28
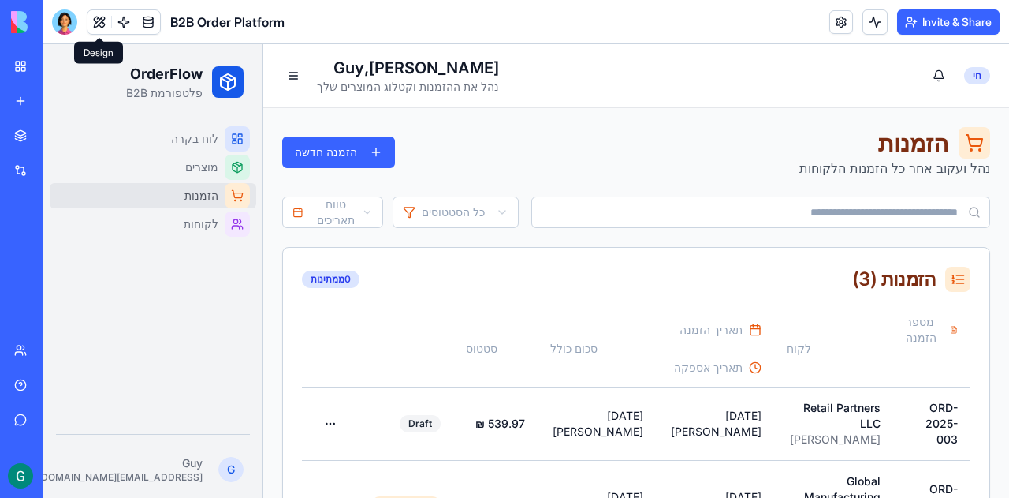
click at [99, 17] on button at bounding box center [100, 22] width 24 height 24
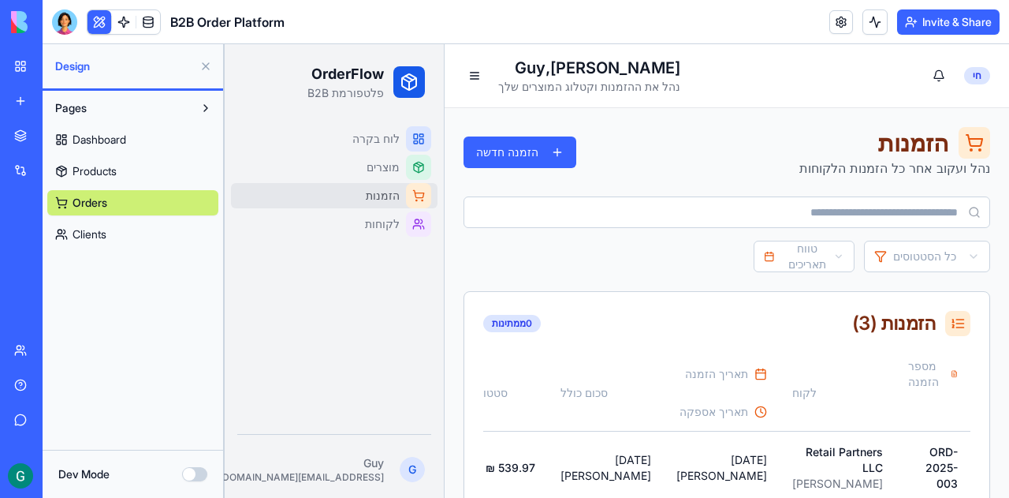
click at [81, 233] on span "Clients" at bounding box center [90, 234] width 34 height 16
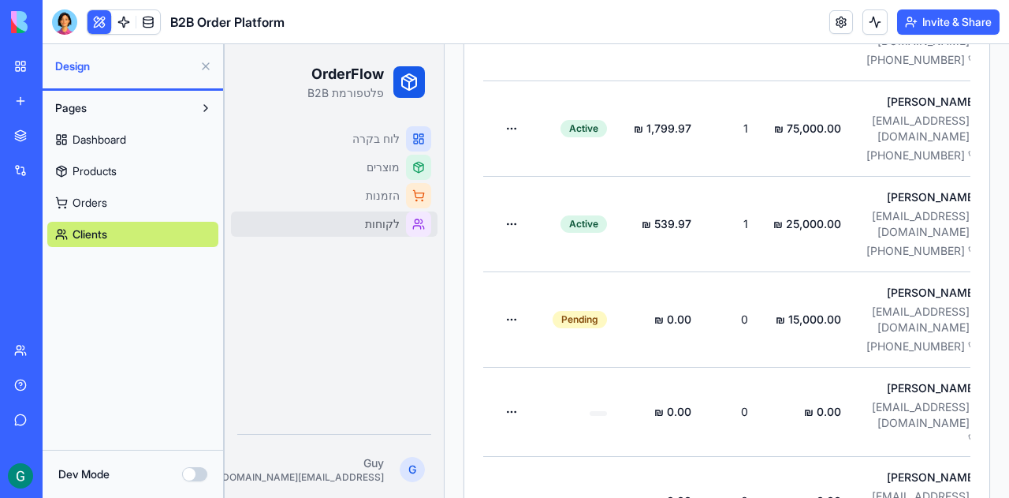
scroll to position [0, -286]
click at [513, 334] on html "OrderFlow פלטפורמת B2B לוח בקרה מוצרים הזמנות לקוחות G Guy tzarfati9@gmail.com …" at bounding box center [616, 22] width 785 height 1122
click at [474, 398] on div "ערוך לקוח" at bounding box center [479, 398] width 98 height 25
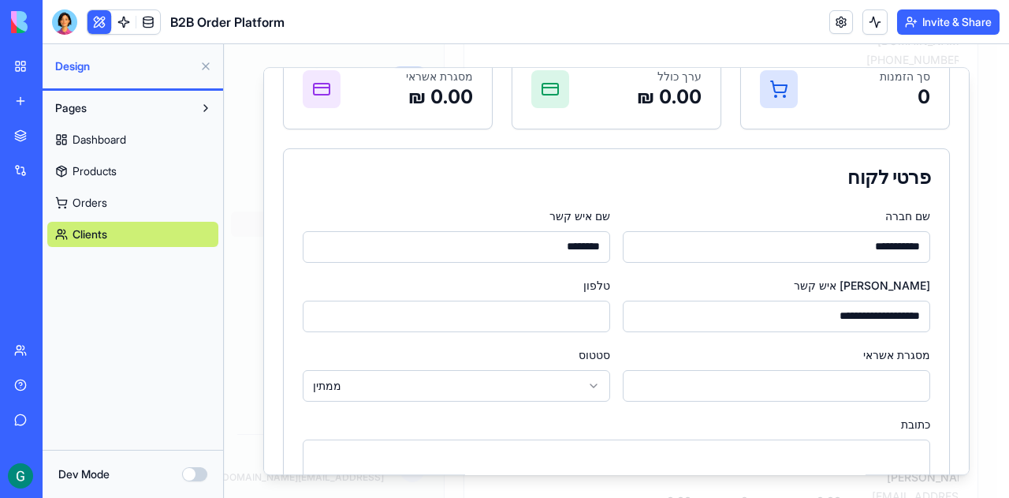
scroll to position [158, 0]
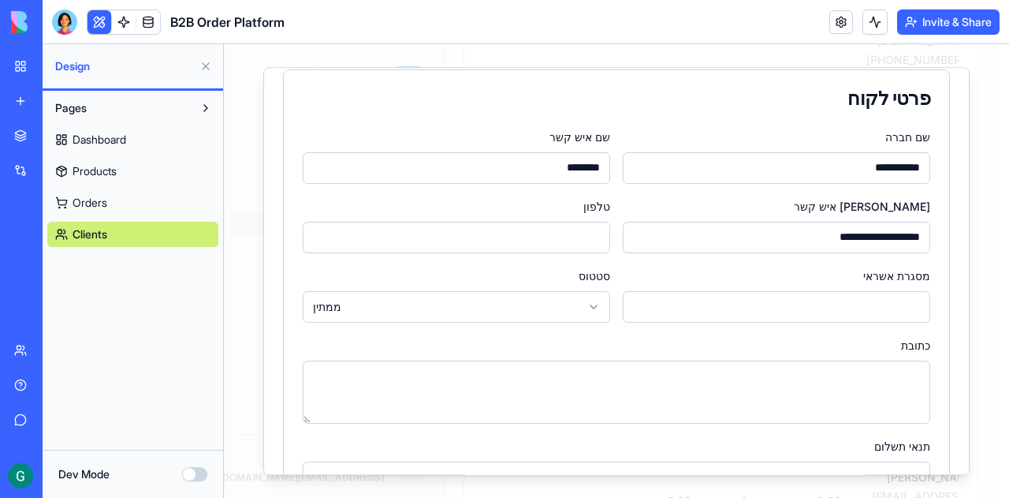
click at [714, 307] on input "מסגרת אשראי" at bounding box center [776, 307] width 307 height 32
type input "****"
click at [576, 225] on input "טלפון" at bounding box center [456, 238] width 307 height 32
click at [593, 308] on body "OrderFlow פלטפורמת B2B לוח בקרה מוצרים הזמנות לקוחות G Guy tzarfati9@gmail.com …" at bounding box center [610, 22] width 773 height 1122
click at [582, 233] on input "טלפון" at bounding box center [456, 238] width 307 height 32
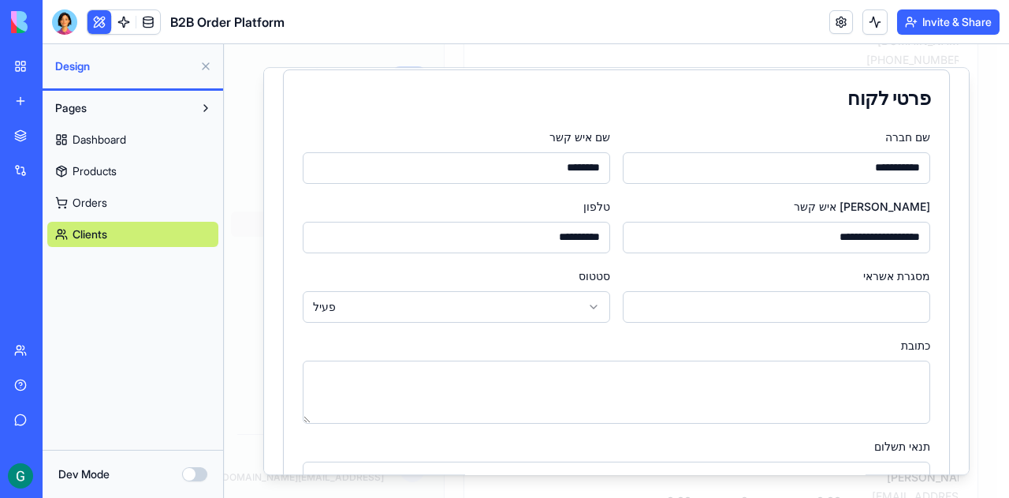
type input "**********"
click at [694, 349] on div "כתובת" at bounding box center [617, 379] width 628 height 88
click at [730, 363] on textarea "כתובת" at bounding box center [617, 391] width 628 height 63
type textarea "*"
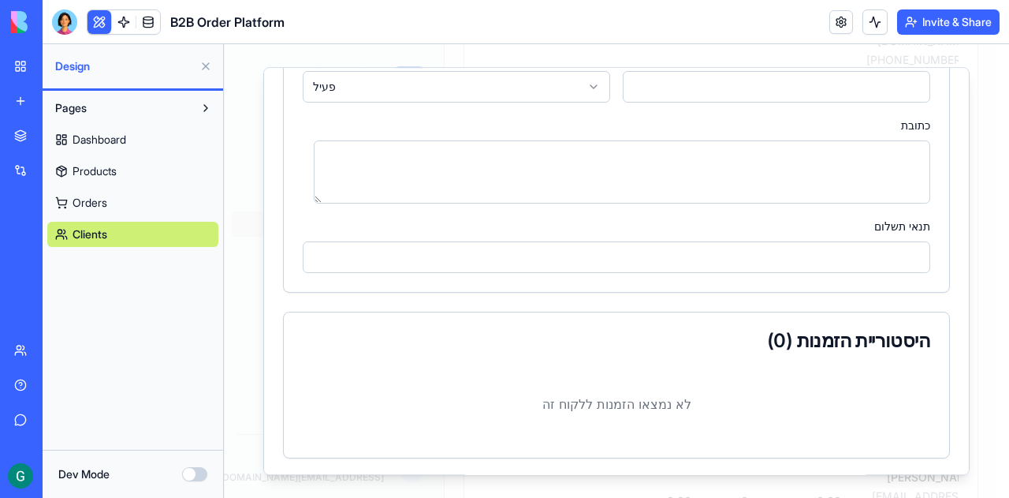
click at [798, 256] on input "תנאי תשלום" at bounding box center [617, 257] width 628 height 32
type input "*******"
click at [740, 363] on div "היסטוריית הזמנות ( 0 )" at bounding box center [616, 340] width 665 height 57
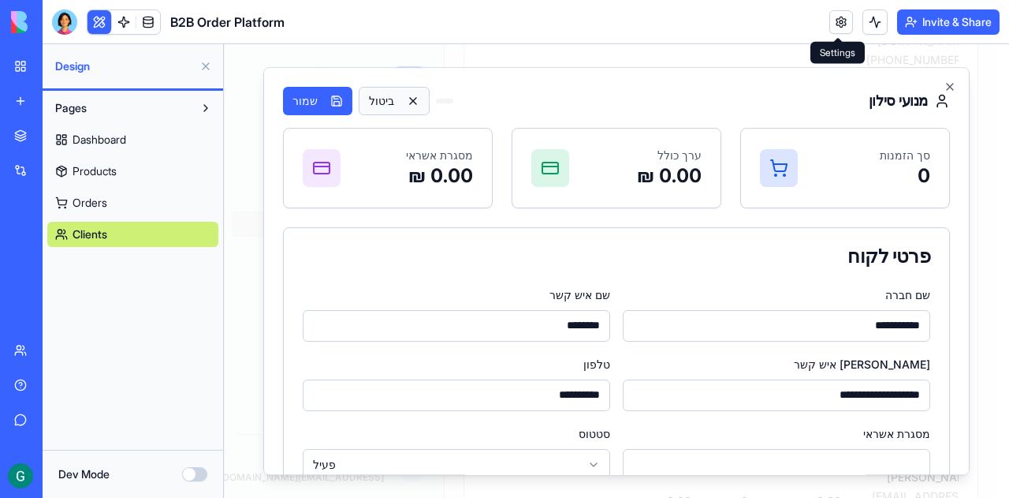
drag, startPoint x: 320, startPoint y: 92, endPoint x: 396, endPoint y: 94, distance: 75.7
click at [322, 92] on button "שמור" at bounding box center [317, 101] width 69 height 28
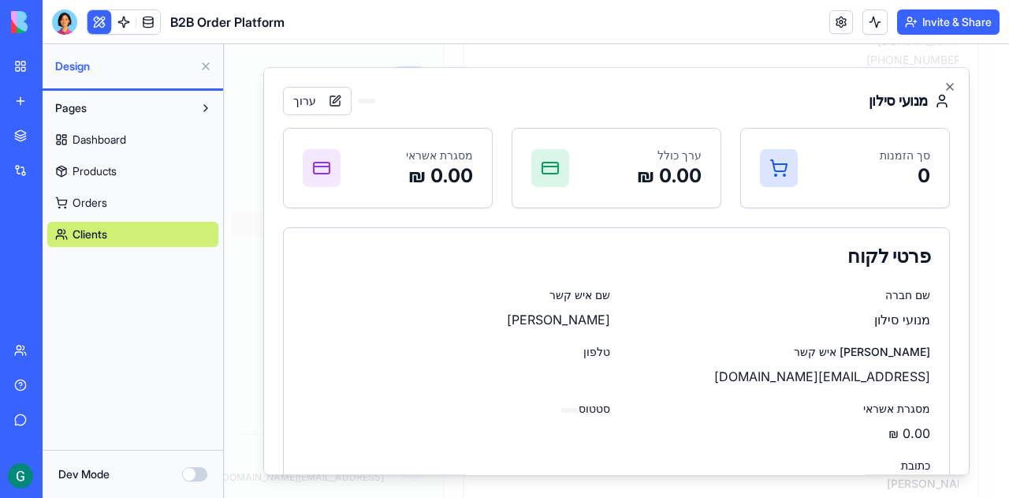
click at [599, 409] on label "סטטוס" at bounding box center [595, 407] width 32 height 13
click at [129, 231] on link "Clients" at bounding box center [132, 234] width 171 height 25
click at [84, 230] on span "Clients" at bounding box center [90, 234] width 35 height 16
click at [952, 86] on icon "button" at bounding box center [950, 86] width 13 height 13
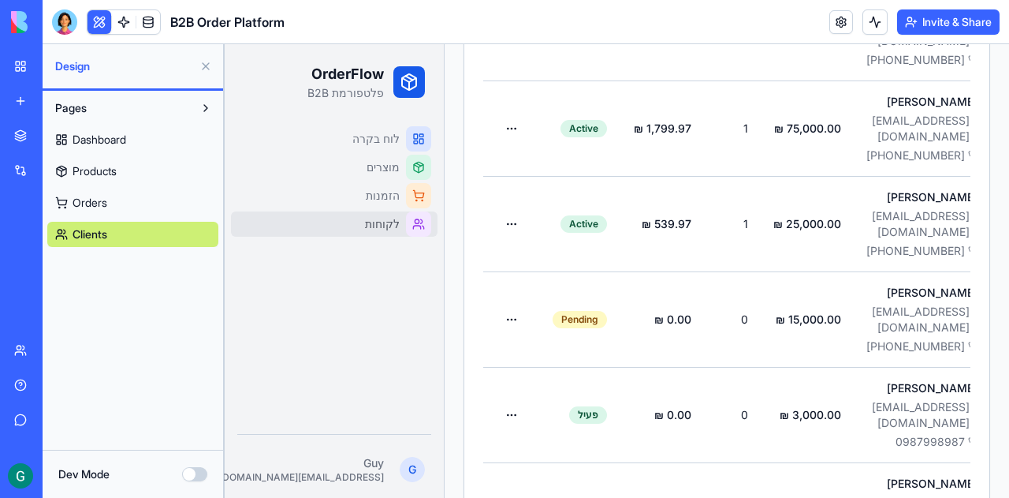
scroll to position [0, -286]
click at [512, 419] on html "OrderFlow פלטפורמת B2B לוח בקרה מוצרים הזמנות לקוחות G Guy tzarfati9@gmail.com …" at bounding box center [616, 25] width 785 height 1128
click at [482, 475] on div "ערוך לקוח" at bounding box center [479, 477] width 98 height 25
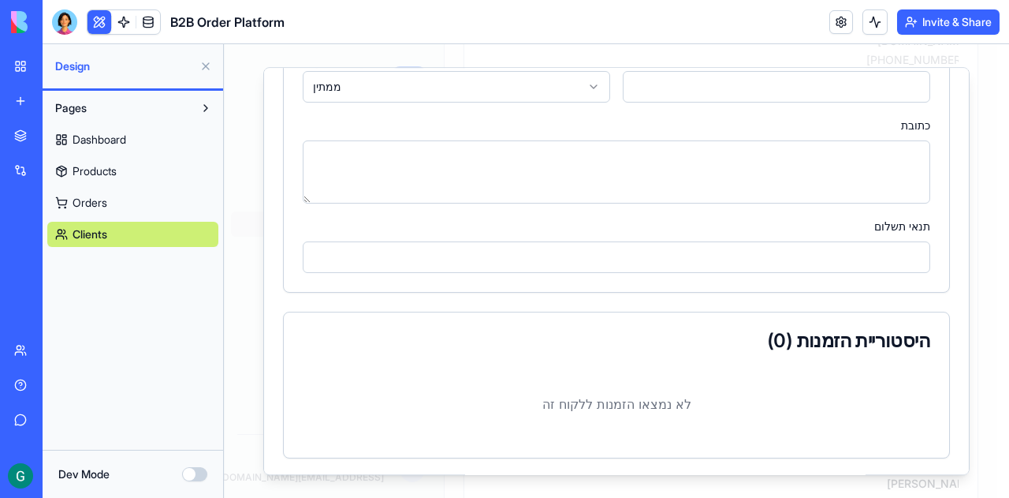
scroll to position [0, 0]
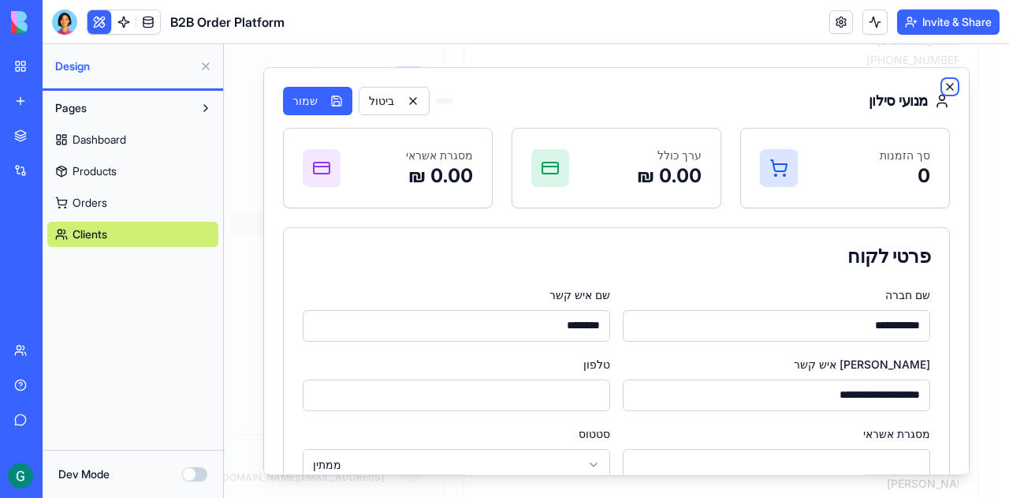
click at [951, 85] on icon "button" at bounding box center [950, 87] width 6 height 6
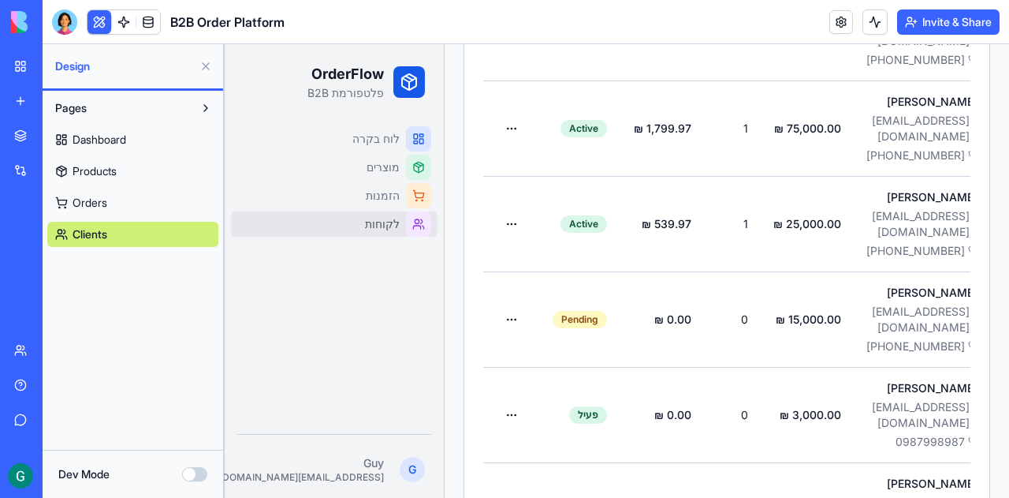
scroll to position [0, -274]
click at [102, 24] on button at bounding box center [100, 22] width 24 height 24
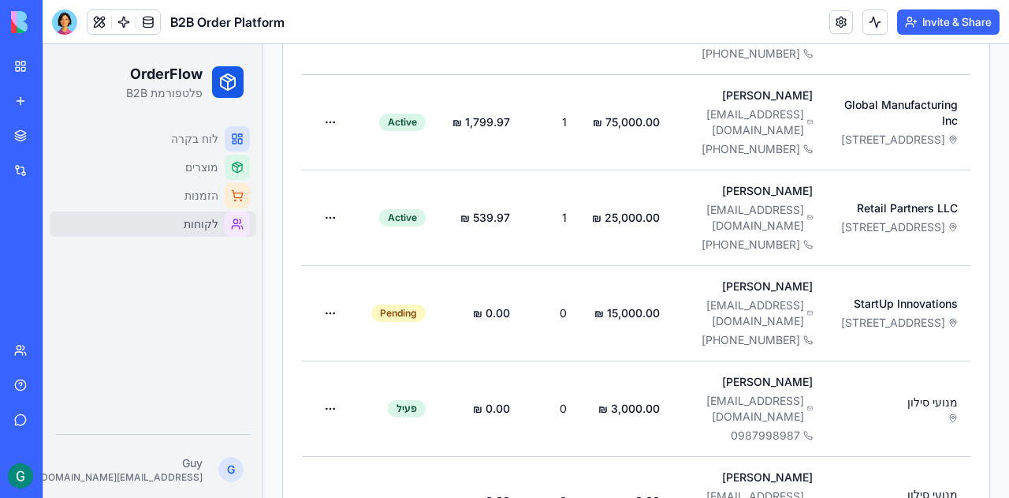
scroll to position [0, -105]
click at [102, 23] on button at bounding box center [100, 22] width 24 height 24
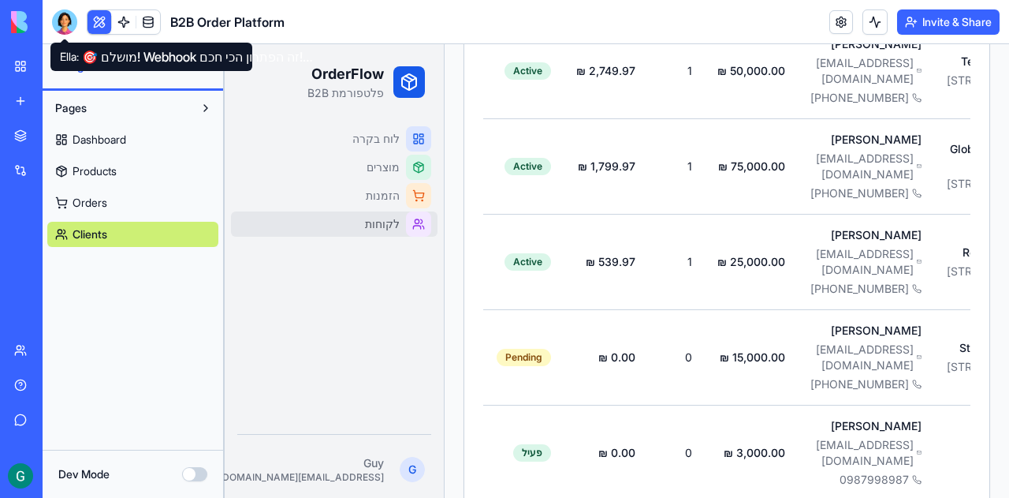
click at [62, 21] on div at bounding box center [64, 21] width 25 height 25
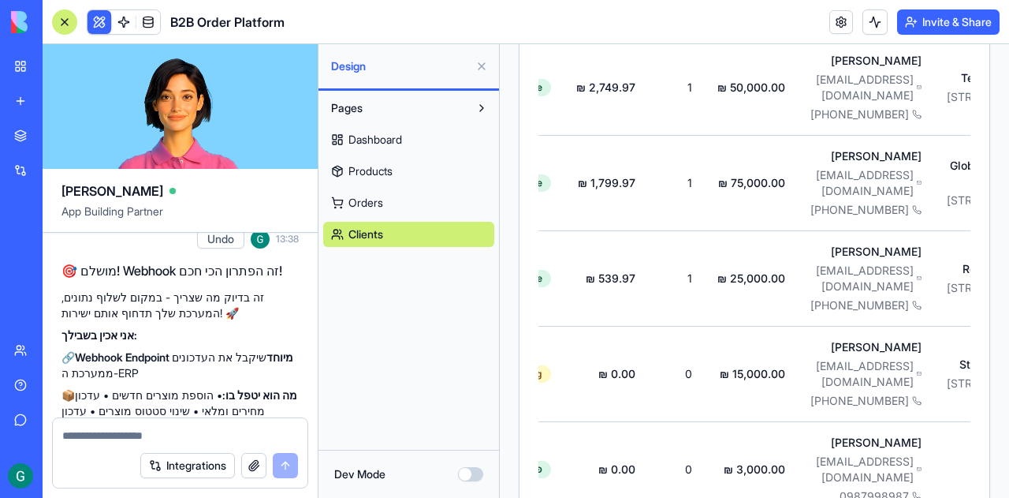
scroll to position [0, 0]
click at [222, 438] on textarea at bounding box center [180, 435] width 236 height 16
type textarea "*"
type textarea "**********"
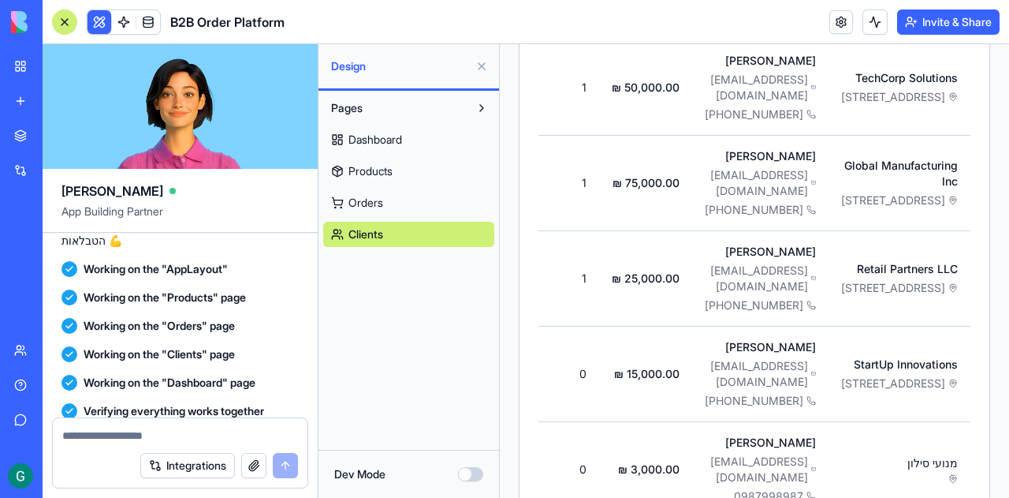
scroll to position [4053, 0]
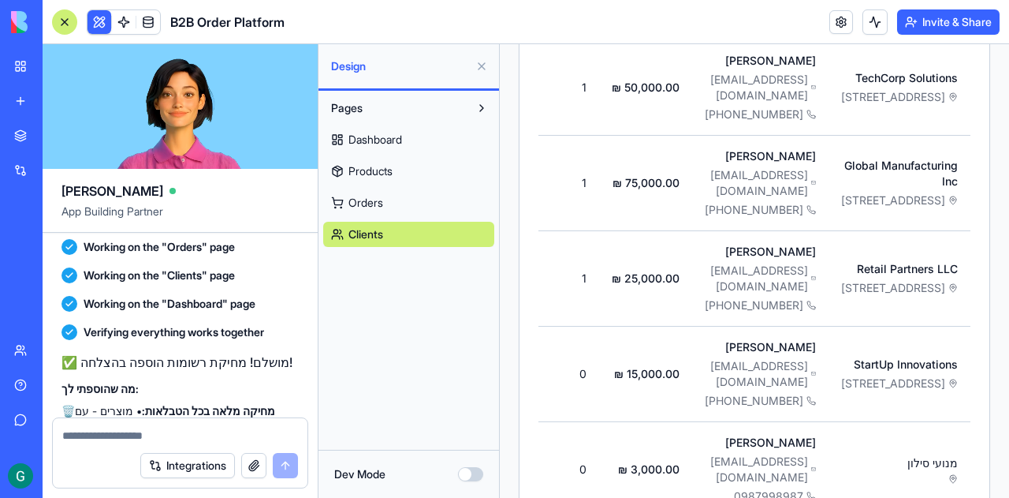
click at [423, 286] on div "Pages Dashboard Products Orders Clients" at bounding box center [409, 270] width 181 height 359
click at [423, 233] on link "Clients" at bounding box center [408, 234] width 171 height 25
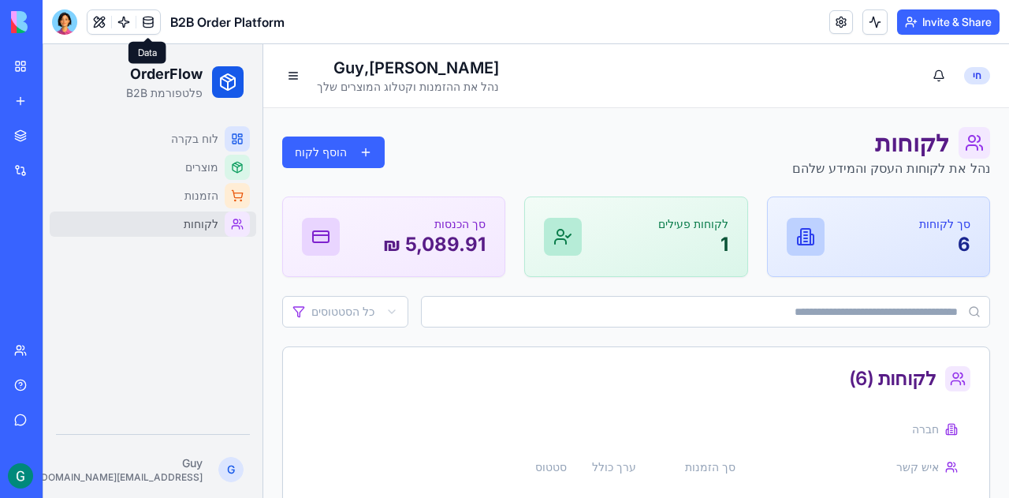
click at [152, 20] on link at bounding box center [148, 22] width 24 height 24
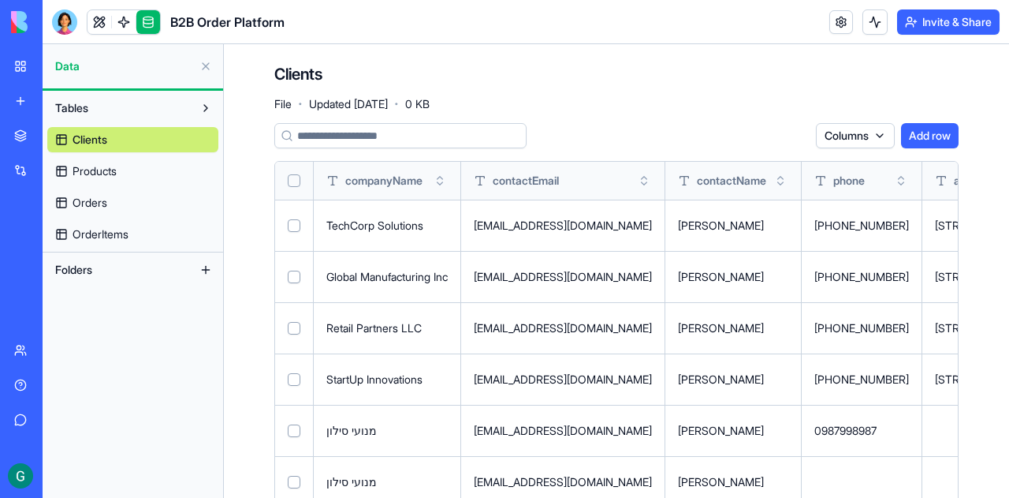
scroll to position [39, 0]
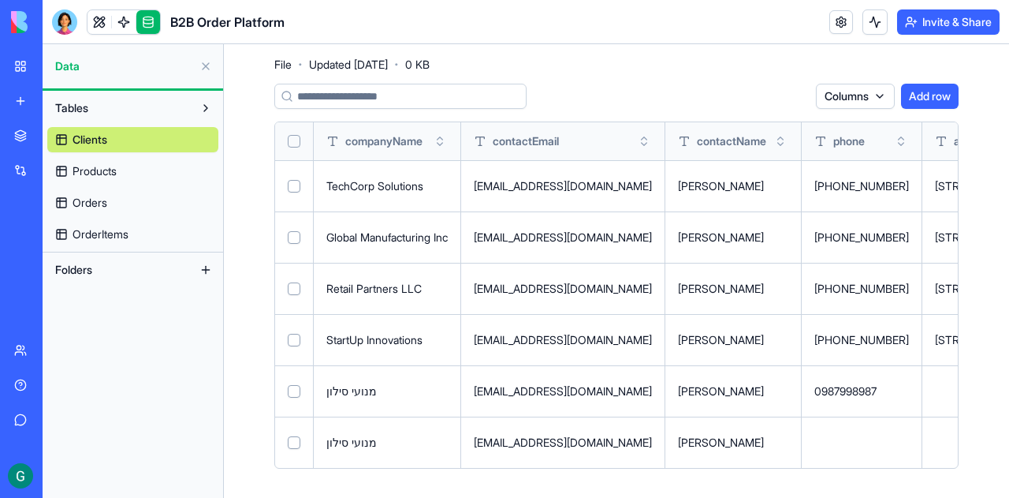
click at [296, 389] on button "Select row" at bounding box center [294, 391] width 13 height 13
click at [96, 17] on link at bounding box center [100, 22] width 24 height 24
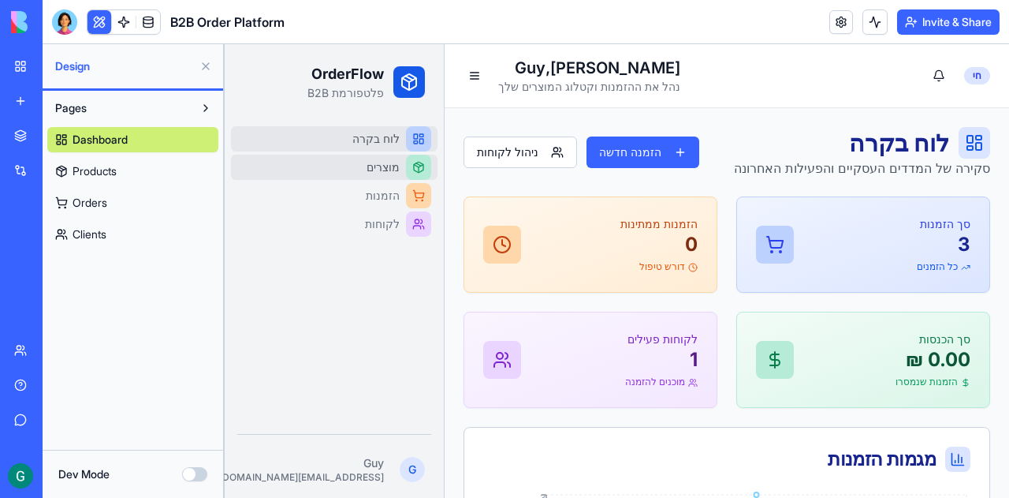
click at [372, 159] on span "מוצרים" at bounding box center [383, 167] width 33 height 16
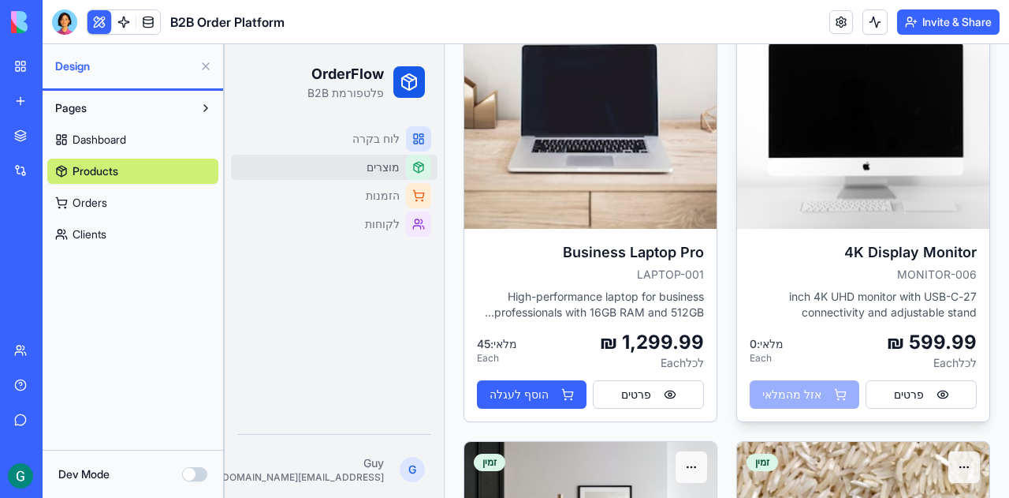
scroll to position [158, 0]
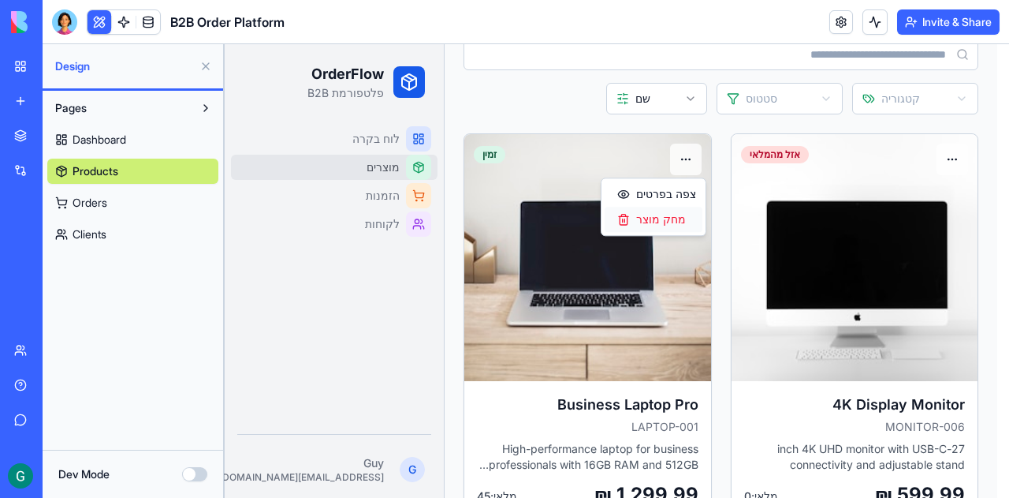
click at [650, 218] on div "מחק מוצר" at bounding box center [654, 219] width 98 height 25
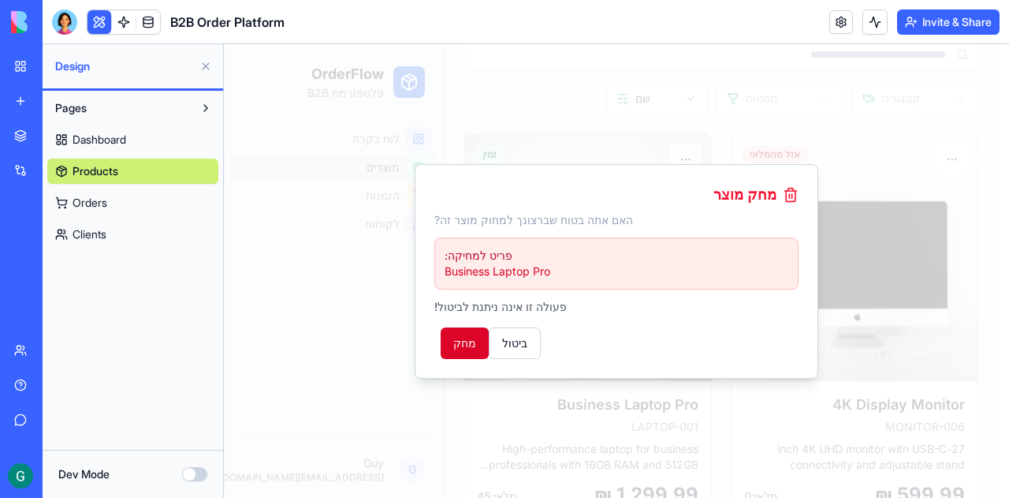
click at [463, 341] on button "מחק" at bounding box center [465, 343] width 48 height 32
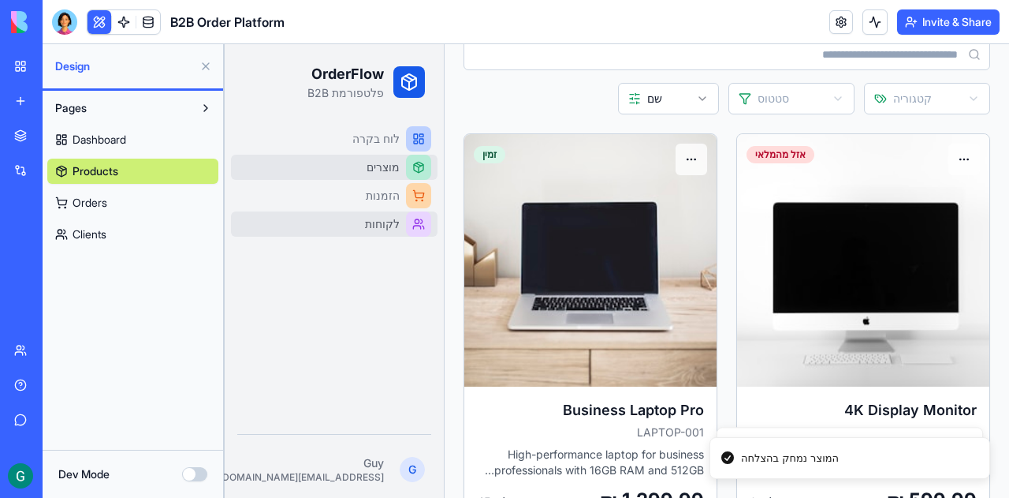
click at [381, 229] on span "לקוחות" at bounding box center [382, 224] width 35 height 16
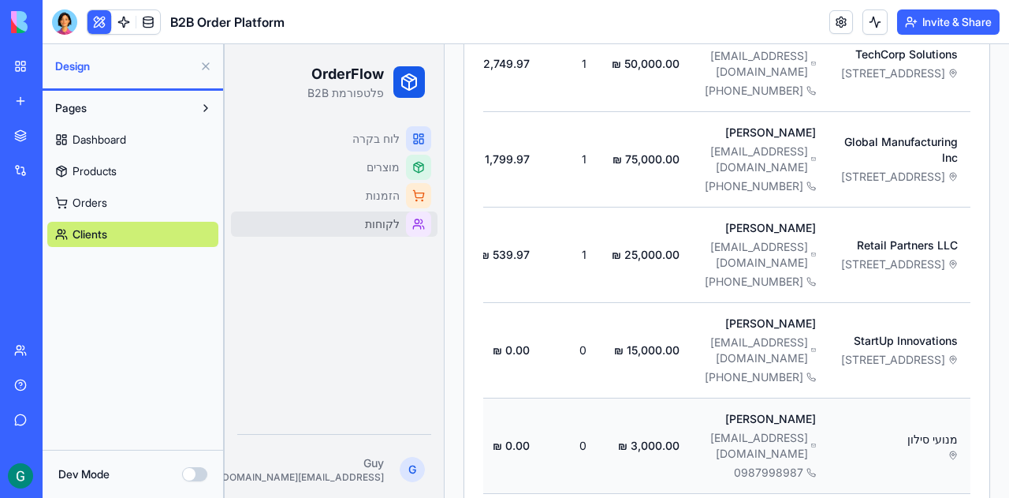
scroll to position [589, 0]
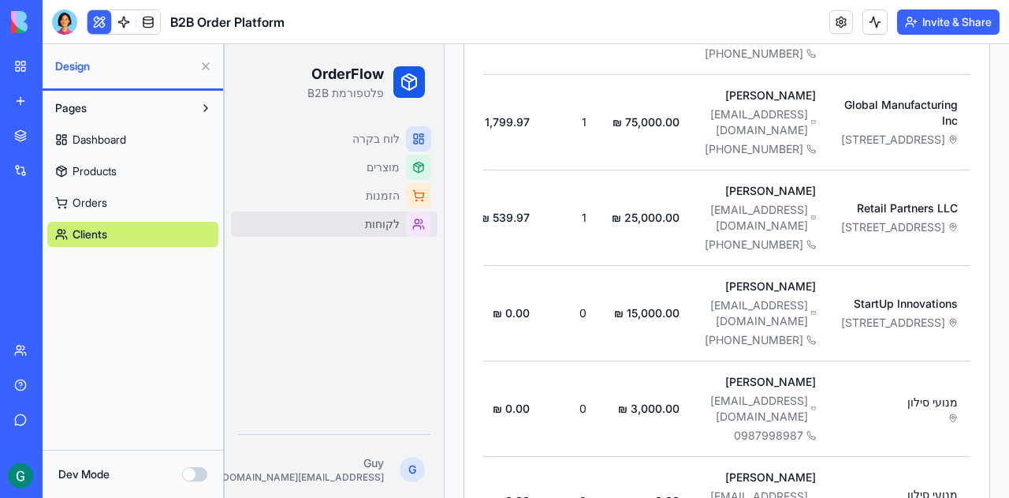
drag, startPoint x: 208, startPoint y: 58, endPoint x: 212, endPoint y: 70, distance: 12.5
click at [210, 58] on button at bounding box center [205, 66] width 25 height 25
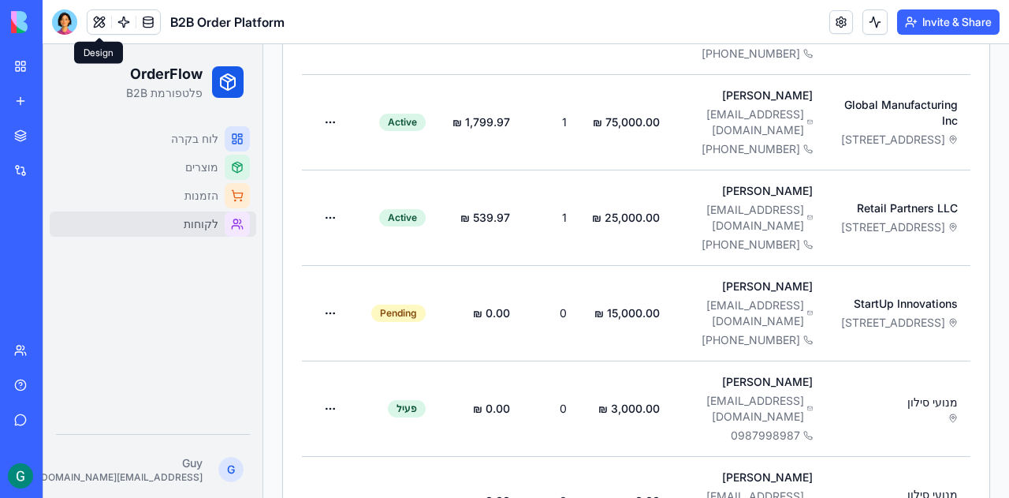
scroll to position [0, -105]
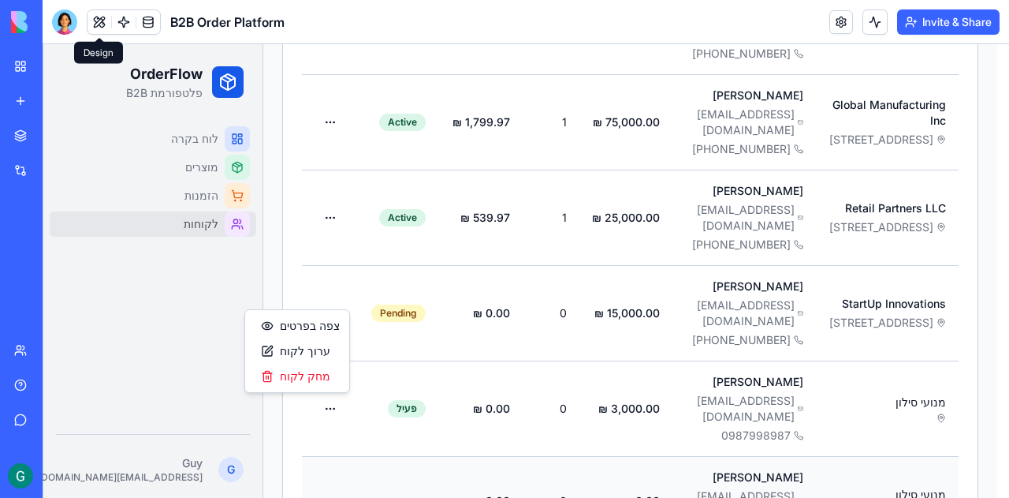
click at [327, 411] on html "OrderFlow פלטפורמת B2B לוח בקרה מוצרים הזמנות לקוחות G Guy tzarfati9@gmail.com …" at bounding box center [526, 41] width 967 height 1084
click at [296, 372] on div "מחק לקוח" at bounding box center [297, 375] width 98 height 25
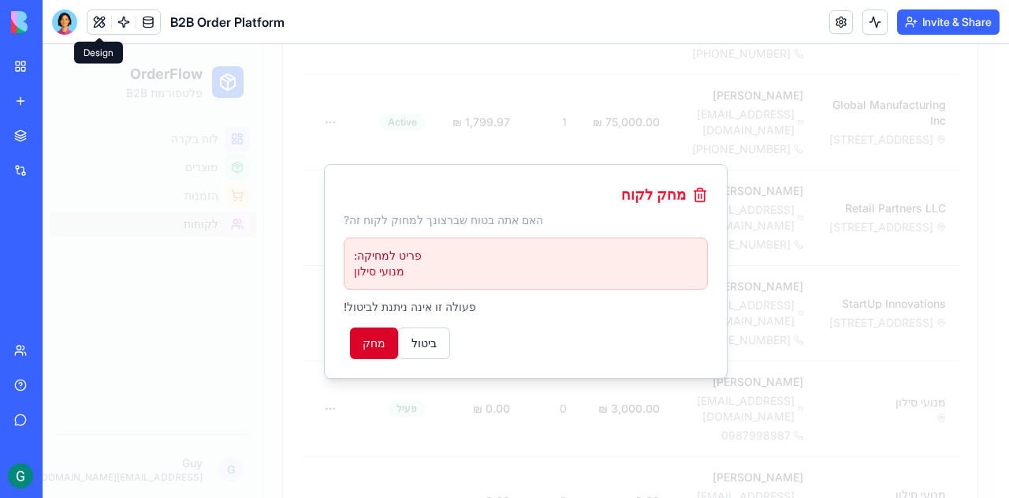
click at [363, 336] on button "מחק" at bounding box center [374, 343] width 48 height 32
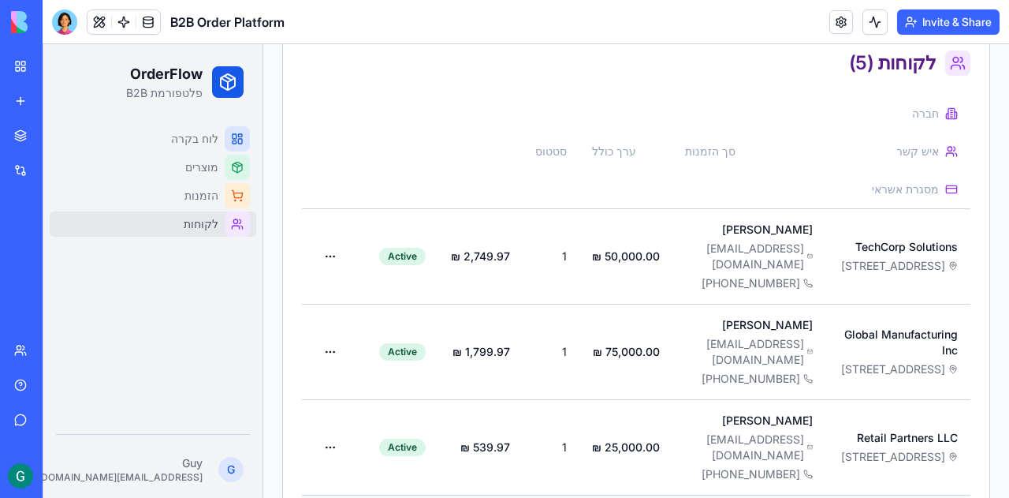
scroll to position [471, 0]
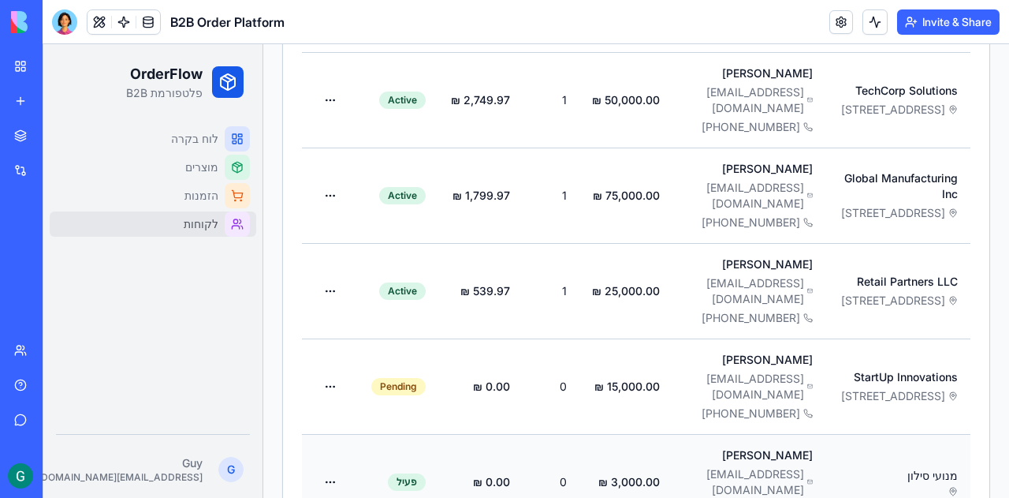
click at [893, 468] on p "מנועי סילון" at bounding box center [898, 476] width 120 height 16
click at [949, 391] on icon at bounding box center [953, 395] width 9 height 9
click at [841, 388] on span "321 Innovation Dr, Startup Valley, SV 22222" at bounding box center [893, 396] width 104 height 16
drag, startPoint x: 907, startPoint y: 336, endPoint x: 934, endPoint y: 338, distance: 26.9
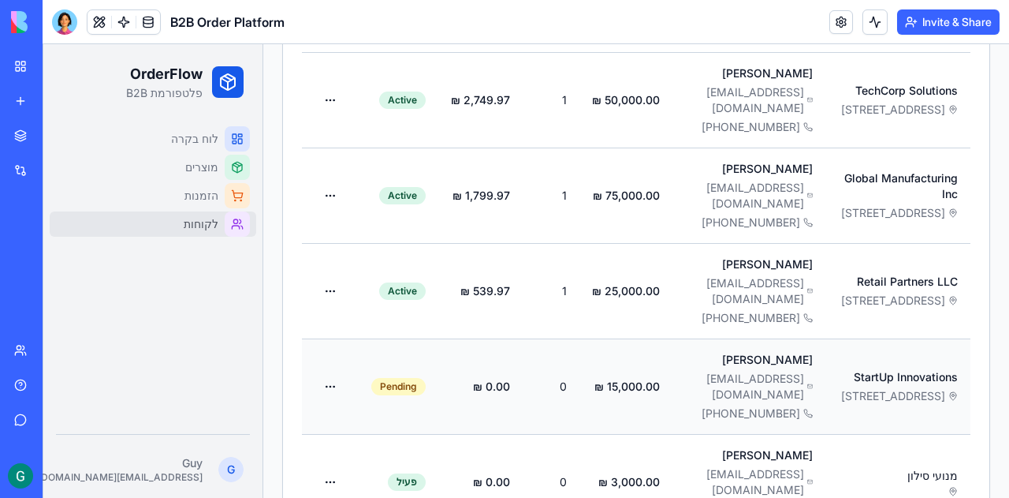
click at [908, 388] on span "321 Innovation Dr, Startup Valley, SV 22222" at bounding box center [893, 396] width 104 height 16
click at [949, 391] on icon at bounding box center [953, 395] width 9 height 9
click at [17, 134] on link "Marketplace" at bounding box center [36, 136] width 63 height 32
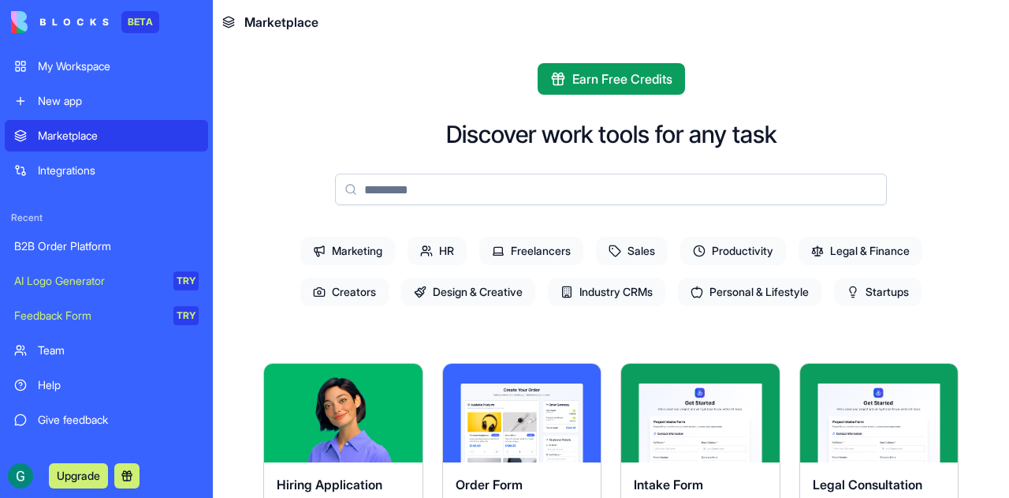
click at [71, 65] on div "My Workspace" at bounding box center [118, 66] width 161 height 16
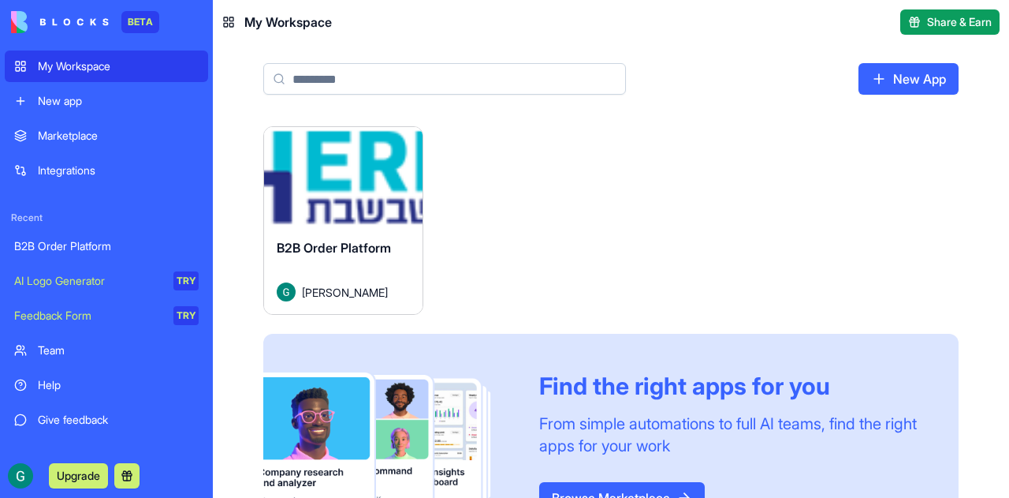
click at [281, 207] on div "Launch" at bounding box center [343, 176] width 158 height 99
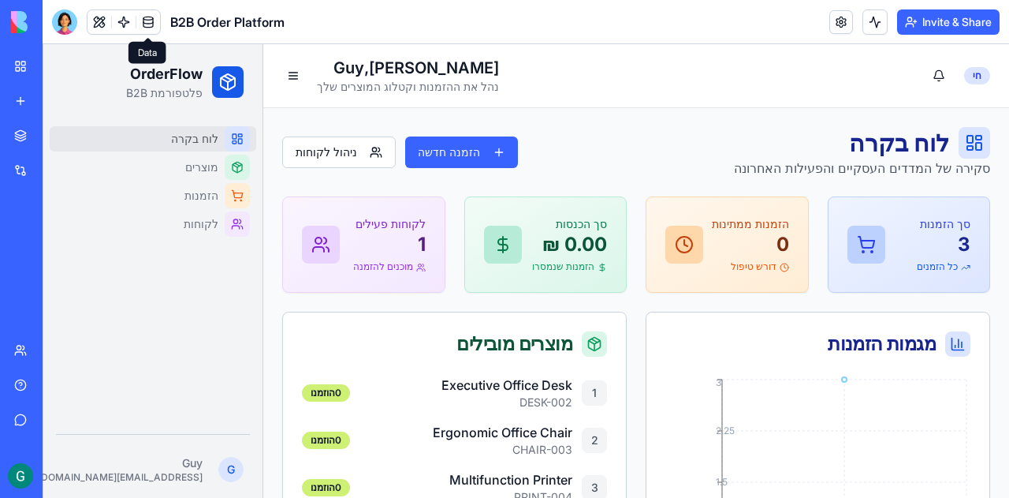
click at [147, 20] on link at bounding box center [148, 22] width 24 height 24
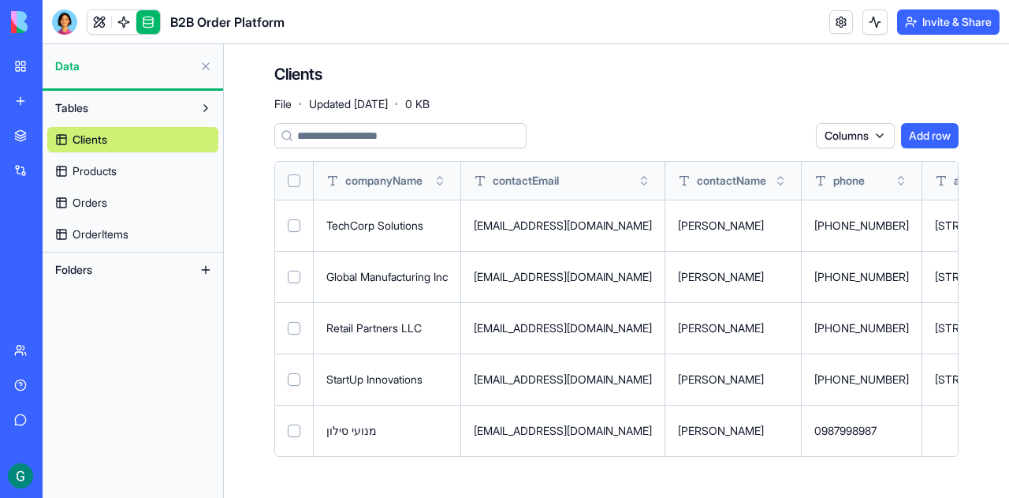
click at [58, 247] on div "B2B Order Platform" at bounding box center [36, 246] width 44 height 16
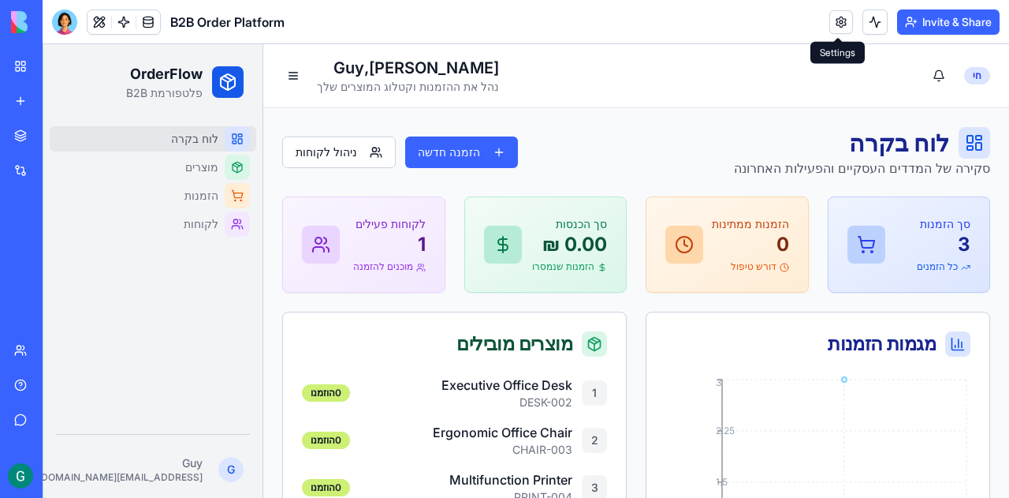
click at [840, 20] on link at bounding box center [841, 22] width 24 height 24
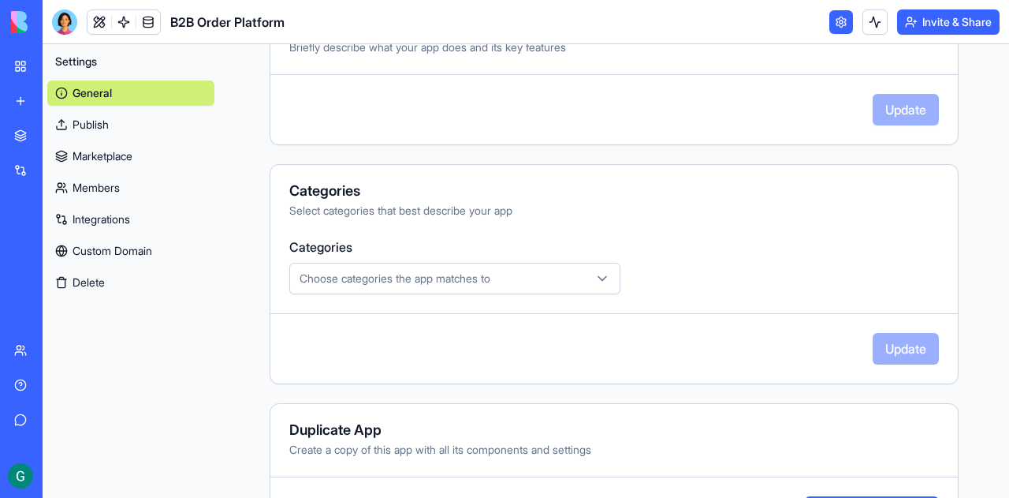
scroll to position [461, 0]
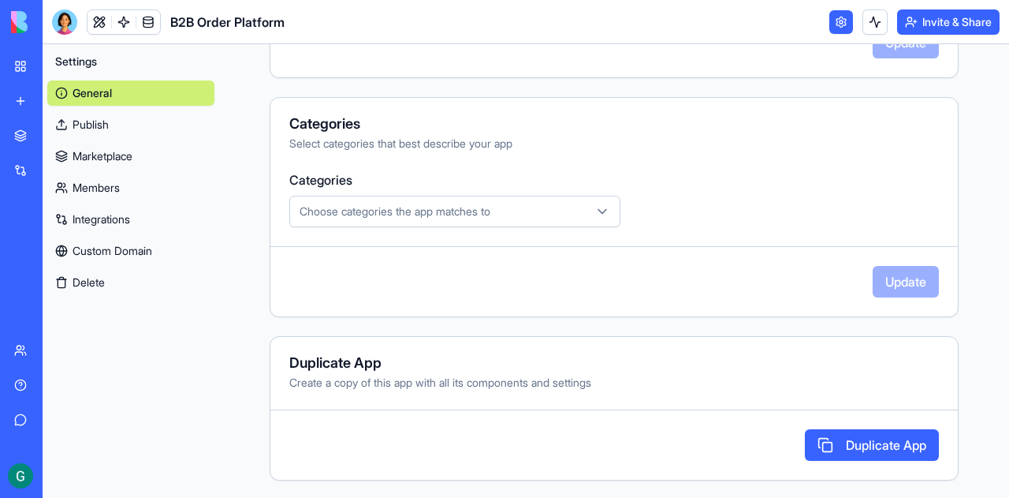
drag, startPoint x: 579, startPoint y: 205, endPoint x: 568, endPoint y: 211, distance: 12.3
click at [594, 205] on icon "button" at bounding box center [602, 211] width 16 height 16
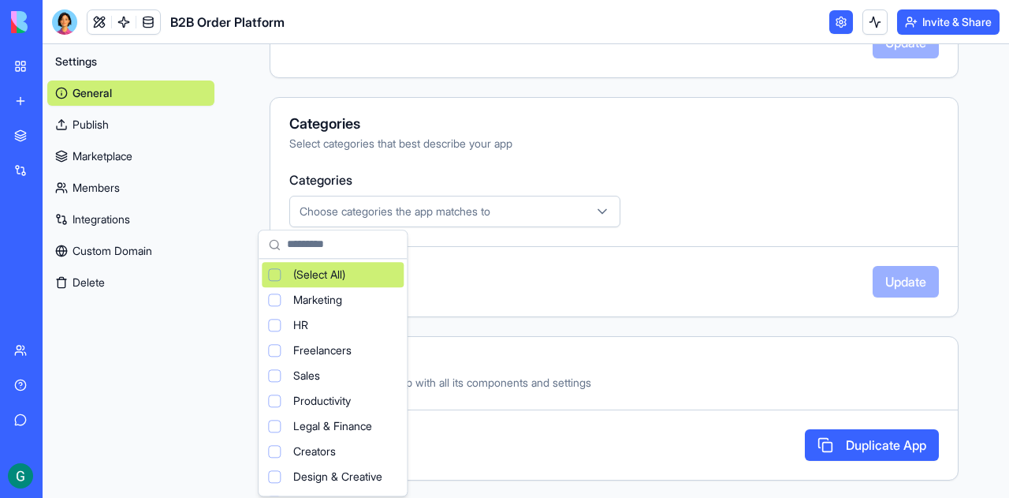
click at [674, 183] on html "**********" at bounding box center [504, 249] width 1009 height 498
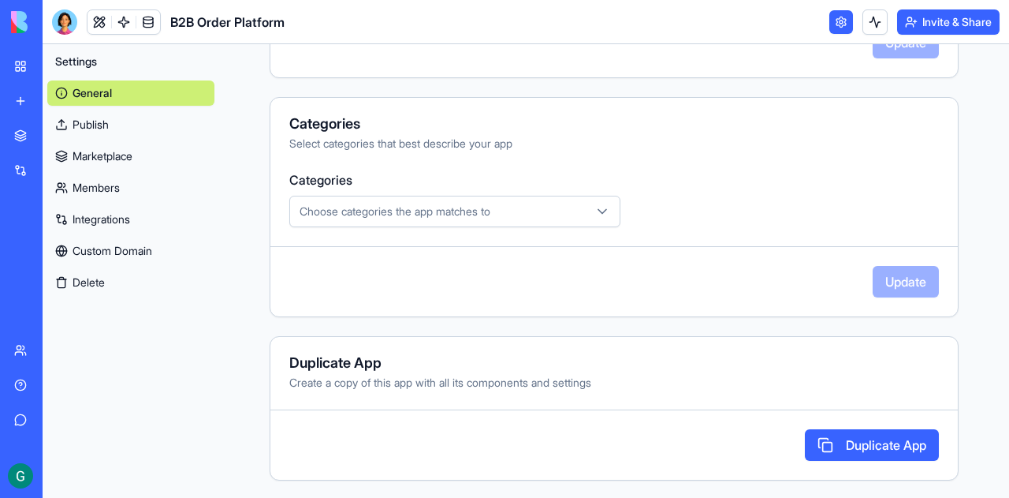
scroll to position [304, 0]
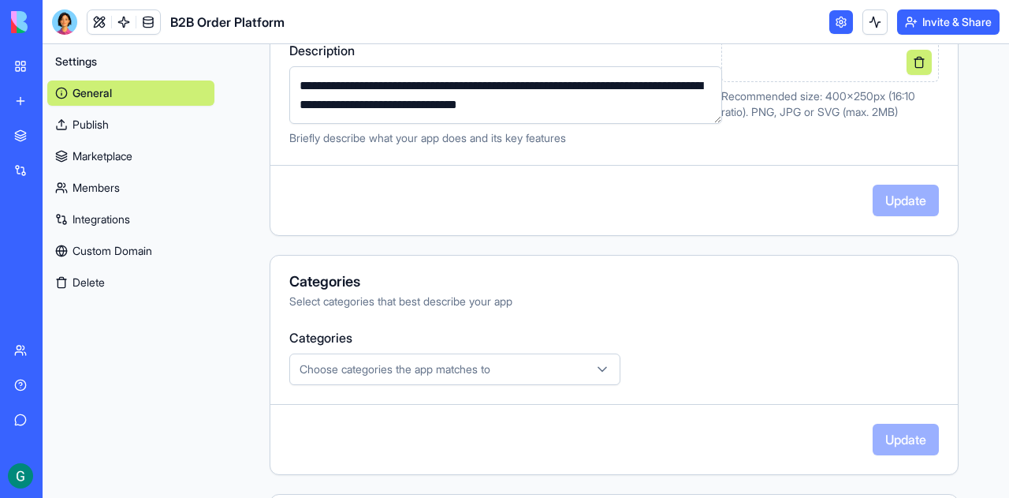
click at [91, 121] on link "Publish" at bounding box center [130, 124] width 167 height 25
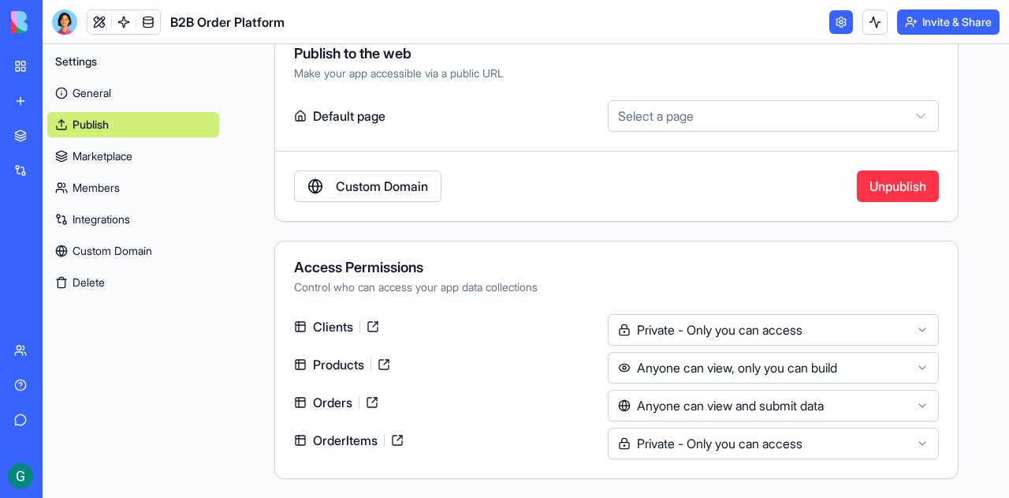
scroll to position [76, 0]
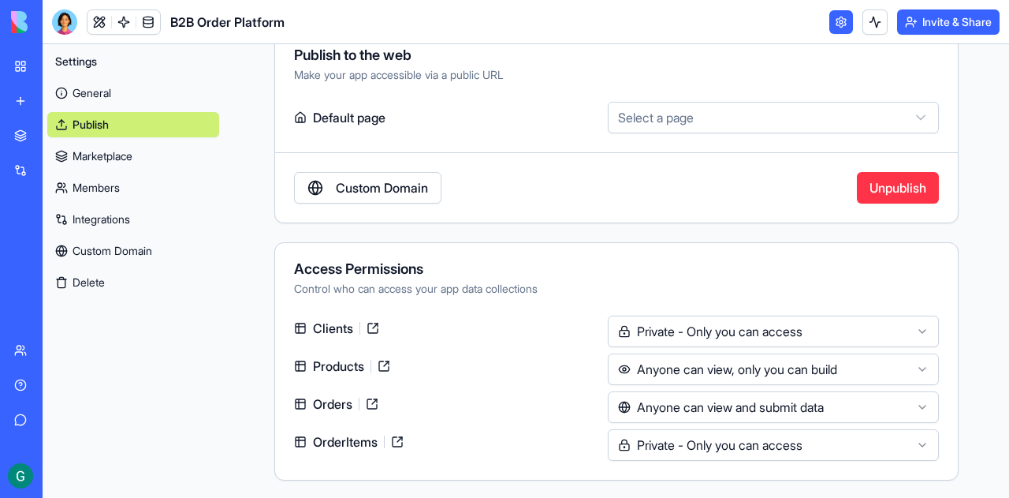
click at [699, 106] on html "BETA My Workspace New app Marketplace Integrations Recent B2B Order Platform AI…" at bounding box center [504, 249] width 1009 height 498
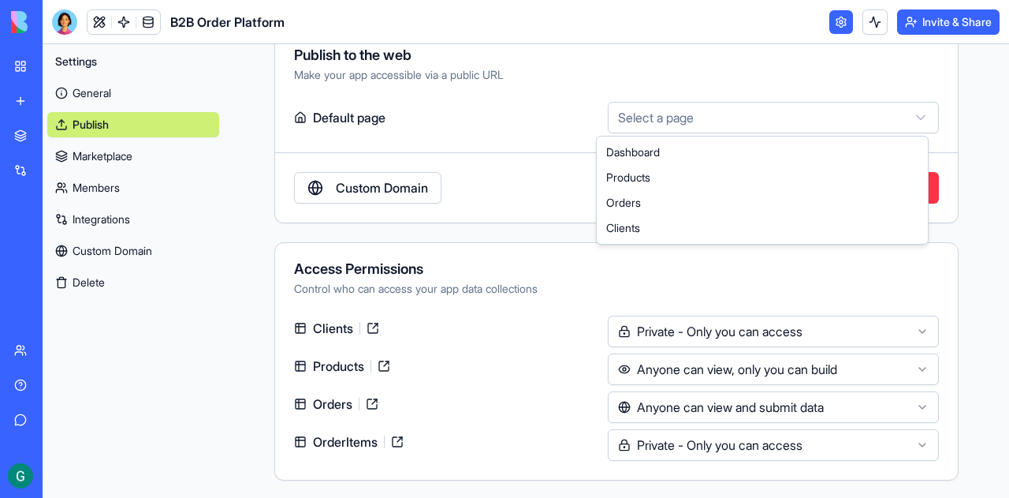
select select "**********"
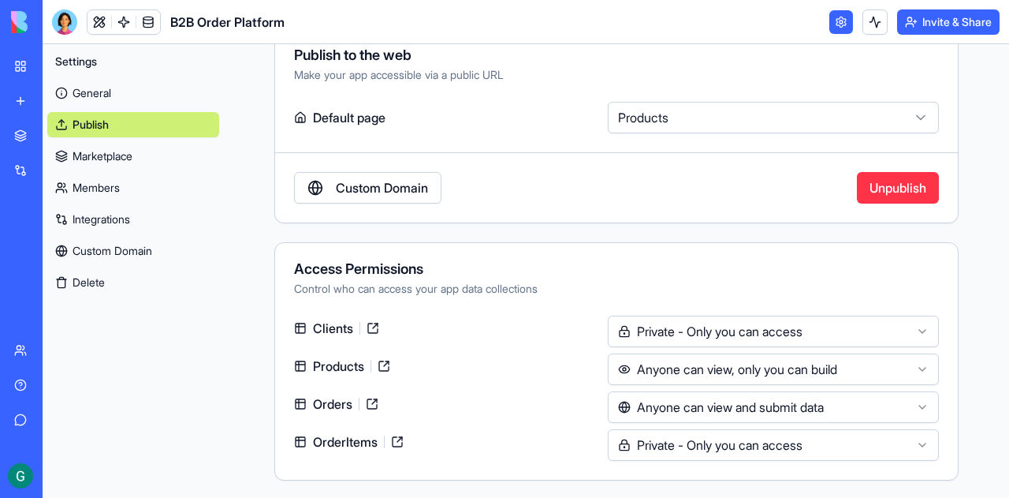
click at [940, 21] on button "Invite & Share" at bounding box center [948, 21] width 102 height 25
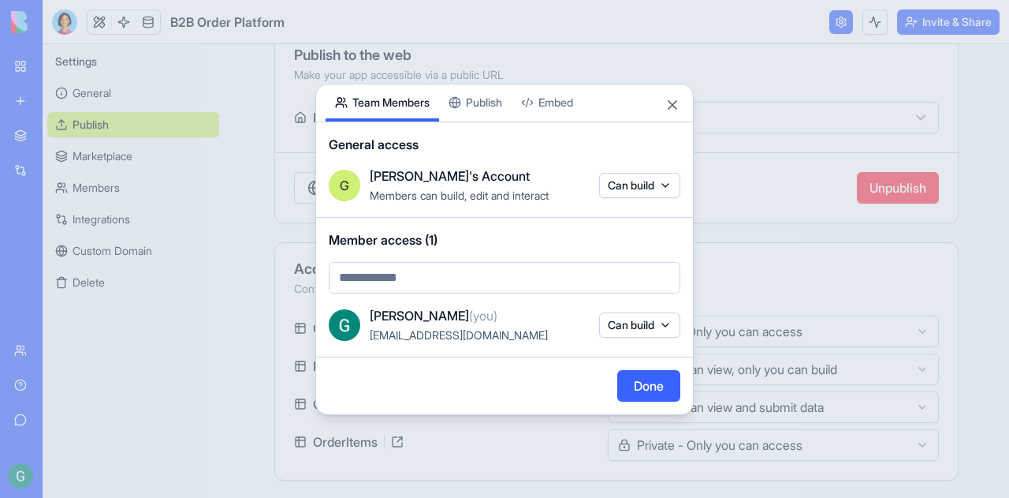
click at [402, 272] on body "BETA My Workspace New app Marketplace Integrations Recent B2B Order Platform AI…" at bounding box center [504, 249] width 1009 height 498
click at [451, 274] on body "BETA My Workspace New app Marketplace Integrations Recent B2B Order Platform AI…" at bounding box center [504, 249] width 1009 height 498
click at [453, 275] on body "BETA My Workspace New app Marketplace Integrations Recent B2B Order Platform AI…" at bounding box center [504, 249] width 1009 height 498
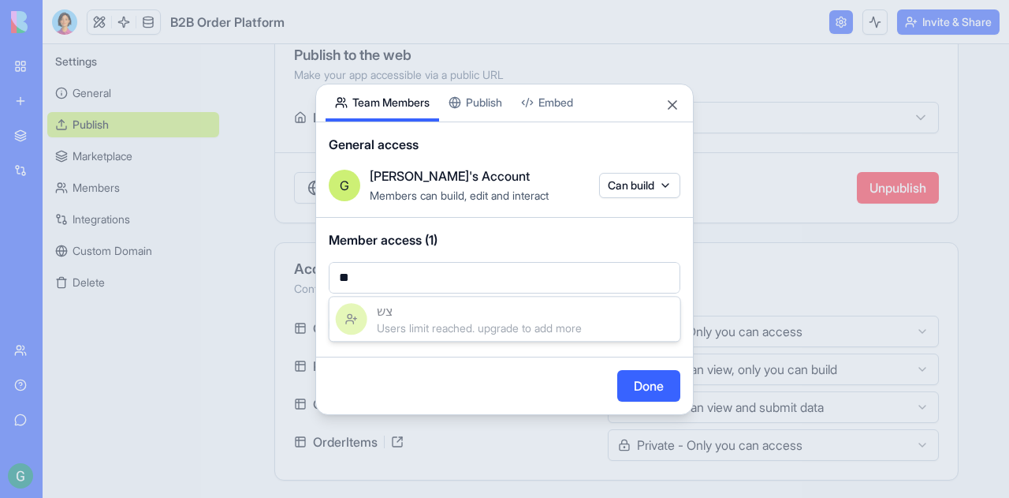
type input "*"
type input "**********"
click at [498, 271] on div at bounding box center [504, 249] width 1009 height 498
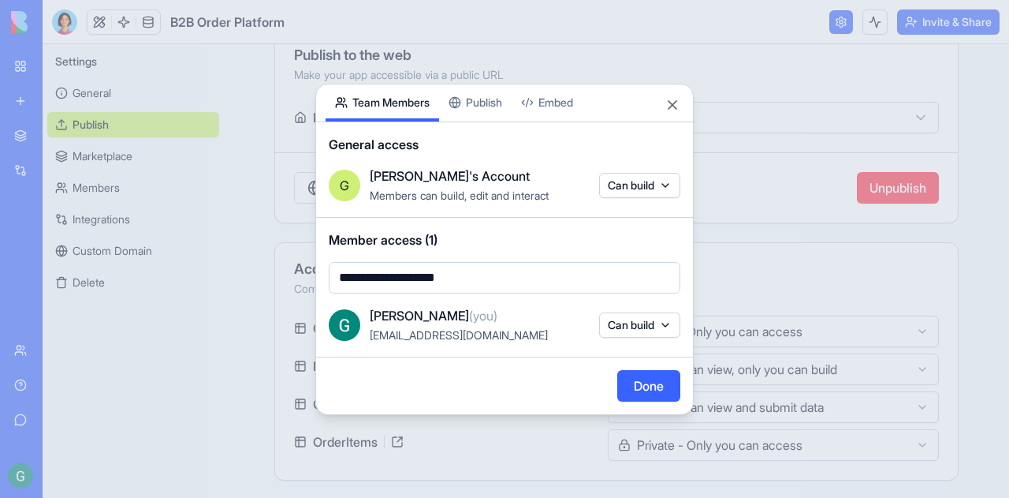
click at [643, 387] on button "Done" at bounding box center [648, 386] width 63 height 32
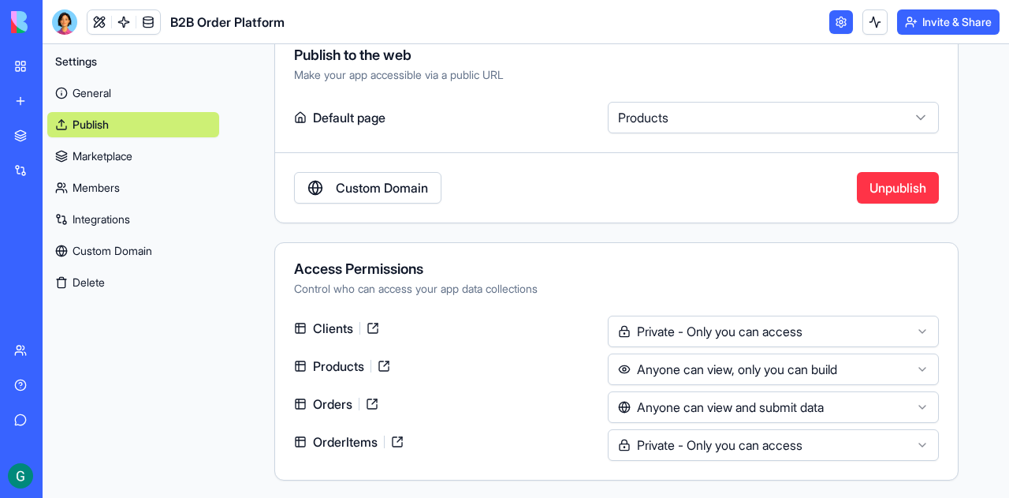
scroll to position [0, 0]
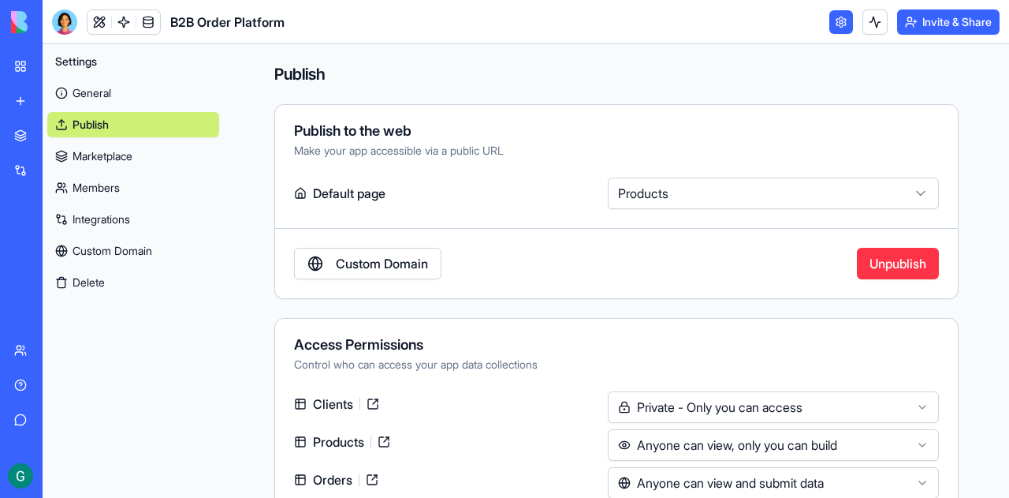
click at [371, 404] on link at bounding box center [372, 403] width 25 height 25
click at [874, 14] on button at bounding box center [875, 21] width 25 height 25
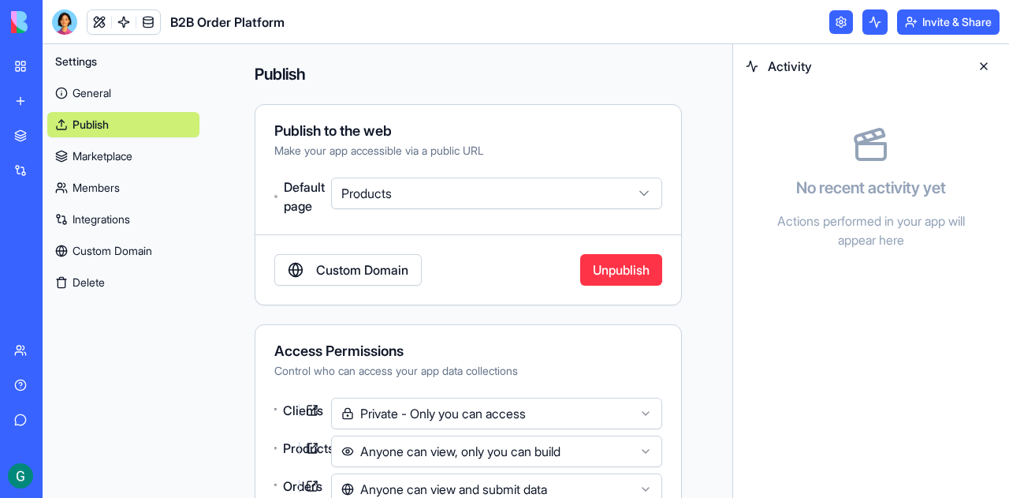
click at [984, 67] on button at bounding box center [983, 66] width 25 height 25
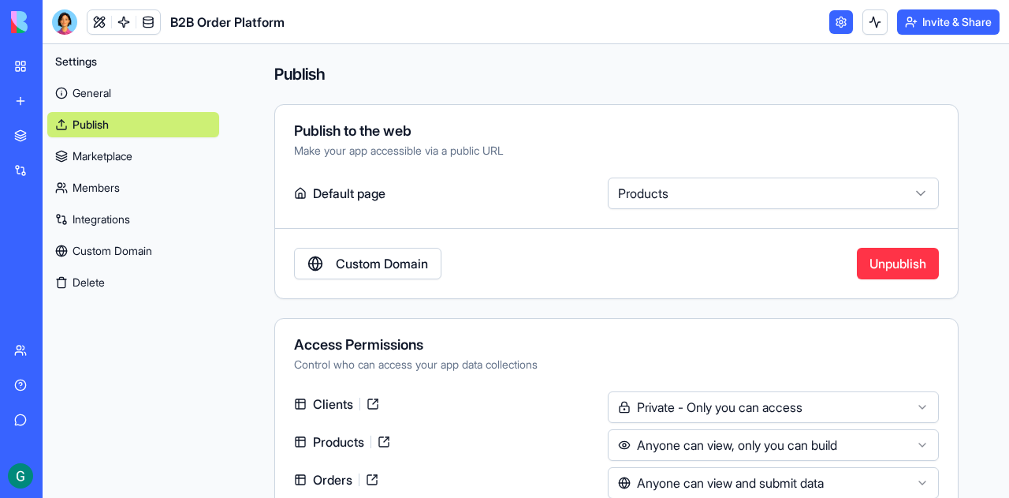
click at [58, 102] on div "New app" at bounding box center [48, 101] width 20 height 16
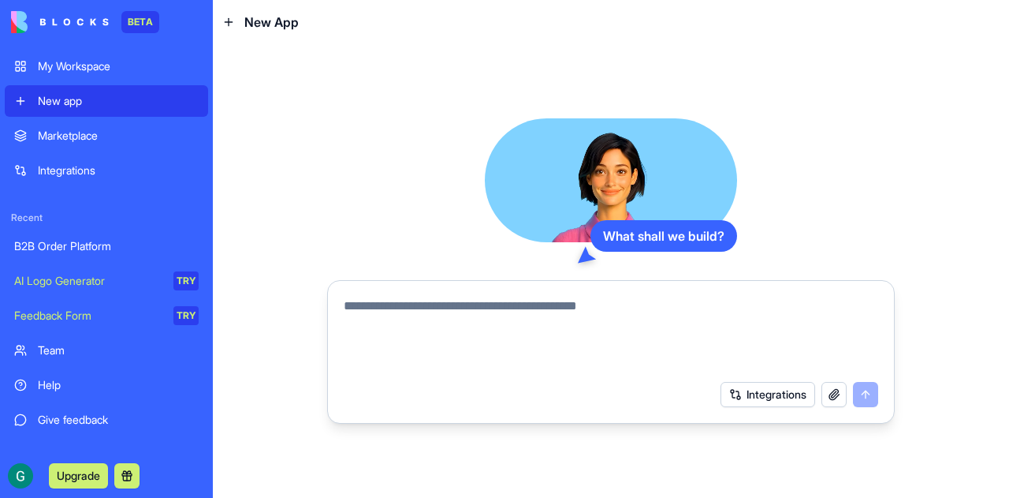
click at [558, 307] on textarea at bounding box center [611, 334] width 535 height 76
type textarea "*"
click at [561, 307] on textarea at bounding box center [611, 334] width 535 height 76
click at [751, 337] on textarea at bounding box center [611, 334] width 535 height 76
click at [642, 308] on textarea at bounding box center [611, 334] width 535 height 76
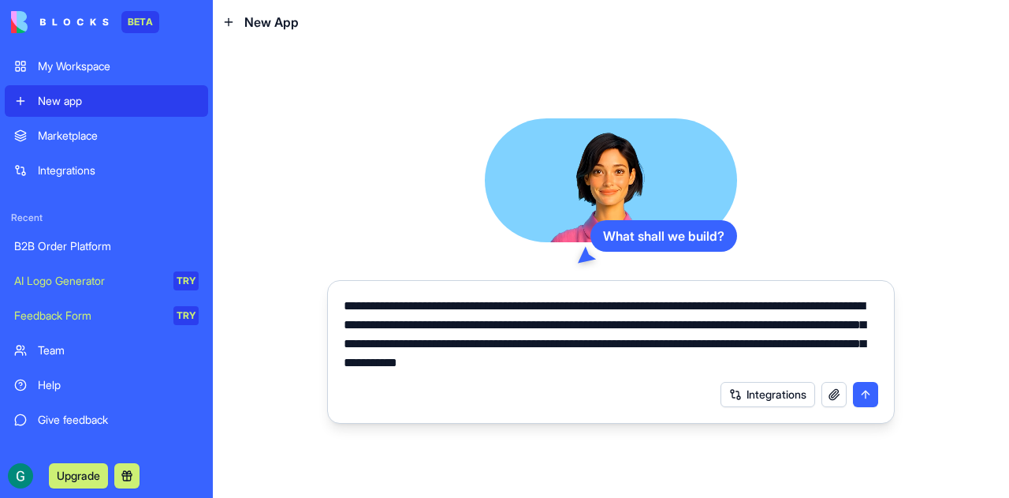
type textarea "**********"
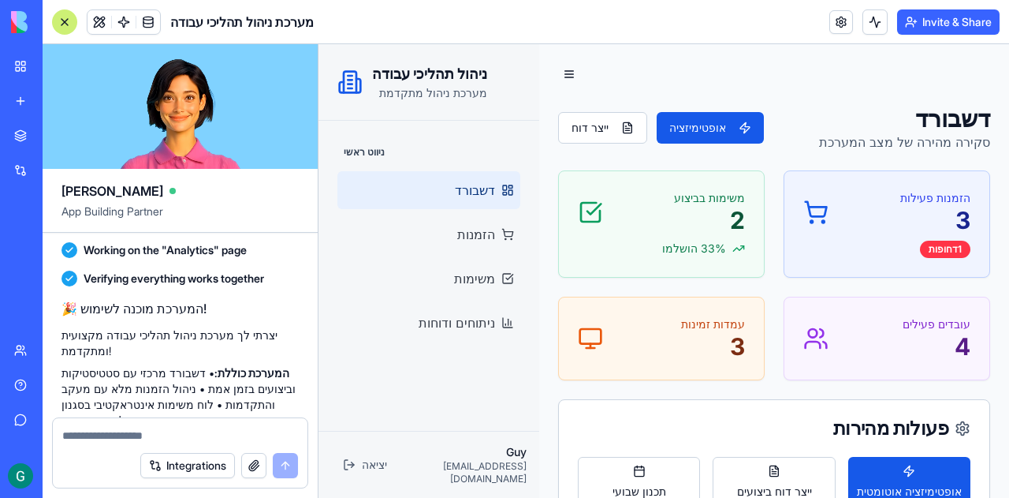
scroll to position [867, 0]
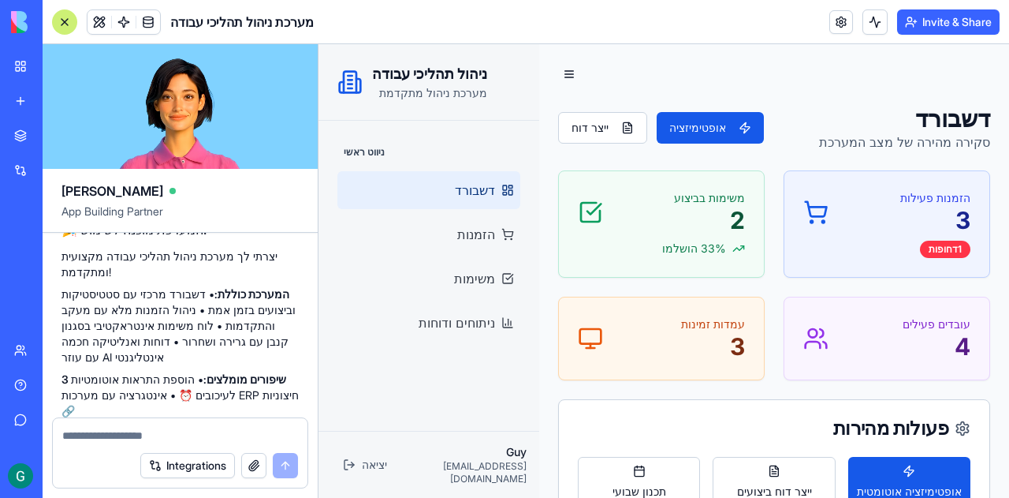
click at [487, 25] on header "מערכת ניהול תהליכי עבודה Invite & Share" at bounding box center [526, 22] width 967 height 44
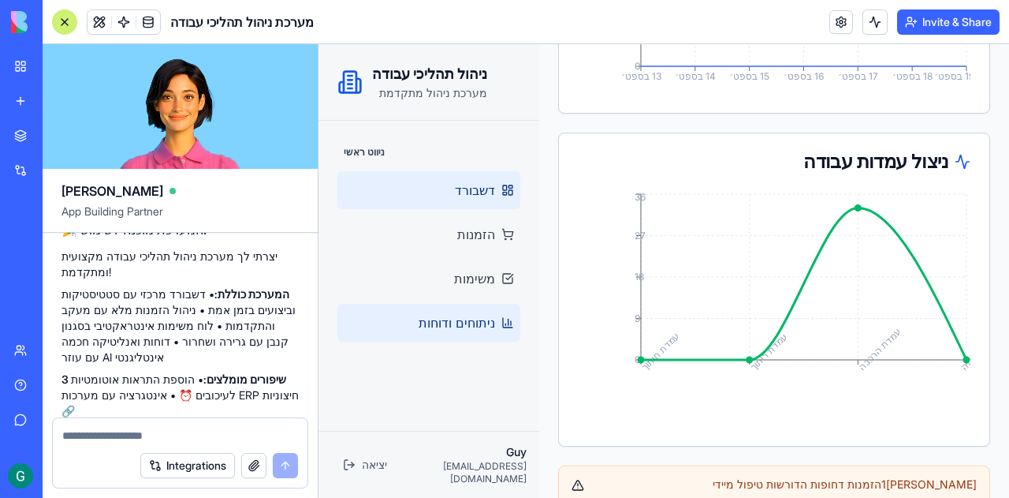
scroll to position [1601, 0]
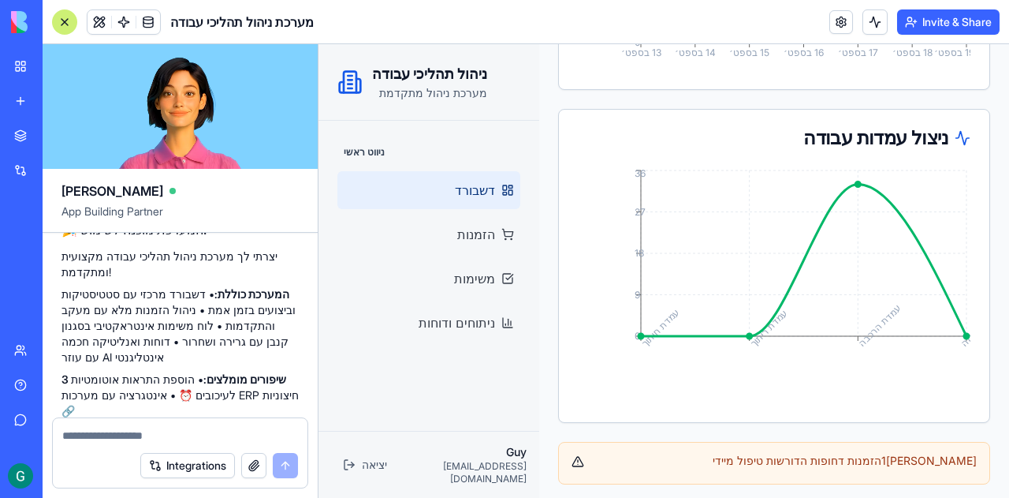
click at [631, 460] on div "יש 1 הזמנות דחופות הדורשות טיפול מיידי" at bounding box center [774, 461] width 405 height 16
click at [680, 454] on div "יש 1 הזמנות דחופות הדורשות טיפול מיידי" at bounding box center [774, 461] width 405 height 16
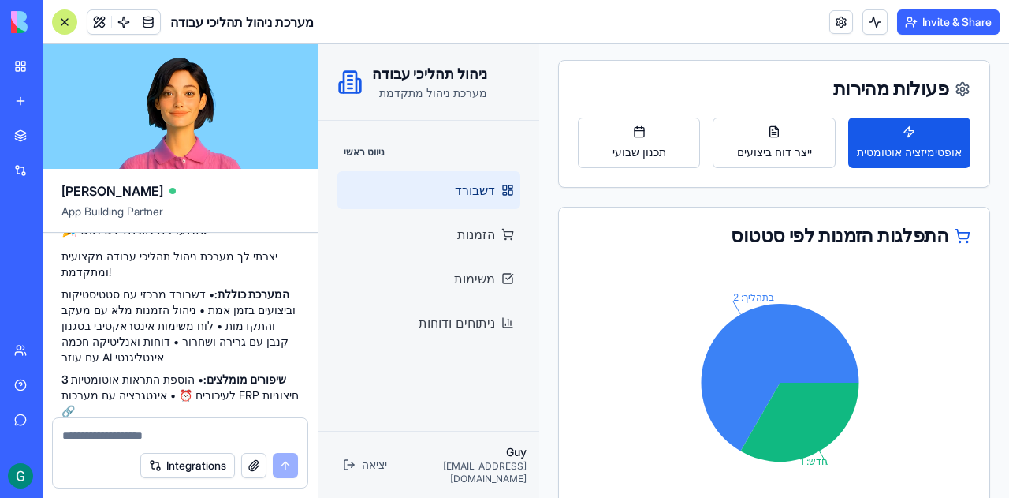
scroll to position [0, 0]
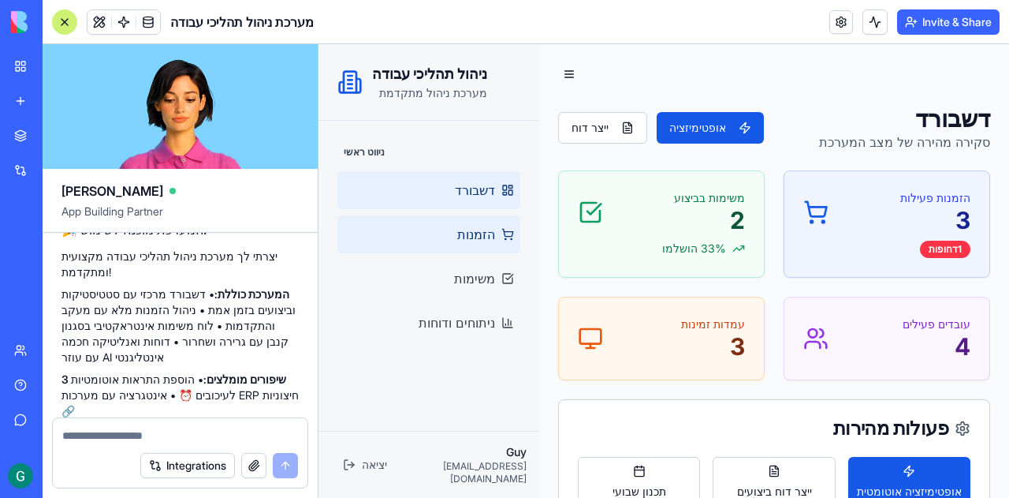
click at [475, 234] on span "הזמנות" at bounding box center [476, 234] width 38 height 19
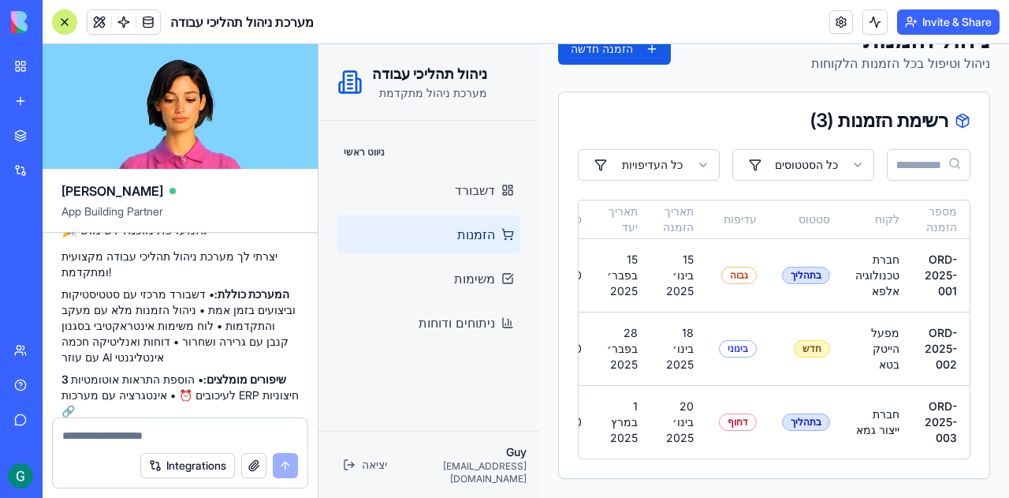
drag, startPoint x: 69, startPoint y: 19, endPoint x: 88, endPoint y: 24, distance: 20.5
click at [69, 19] on div at bounding box center [64, 21] width 25 height 25
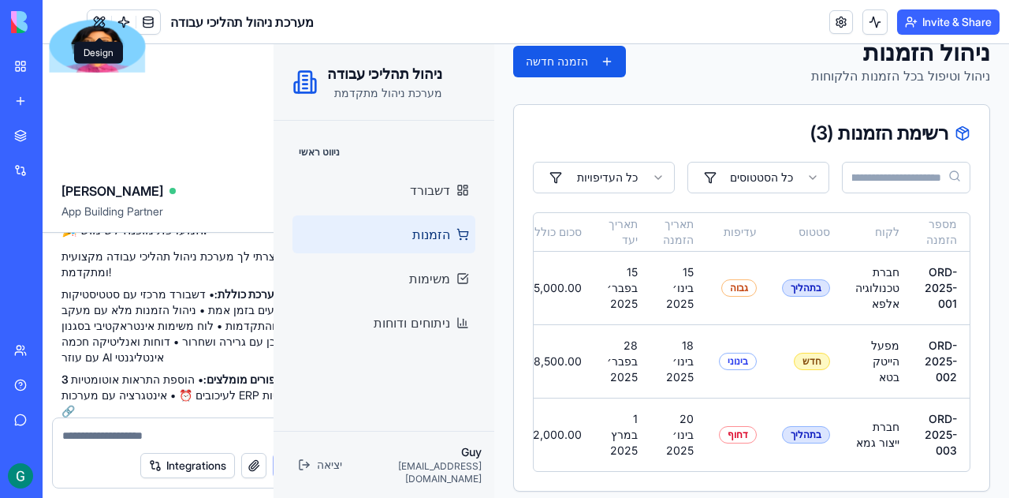
scroll to position [54, 0]
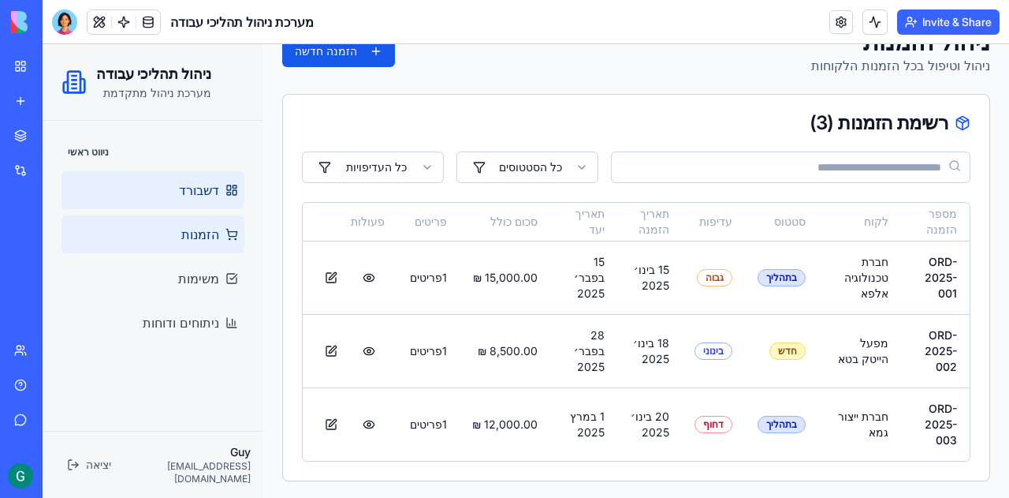
click at [219, 188] on link "דשבורד" at bounding box center [152, 190] width 183 height 38
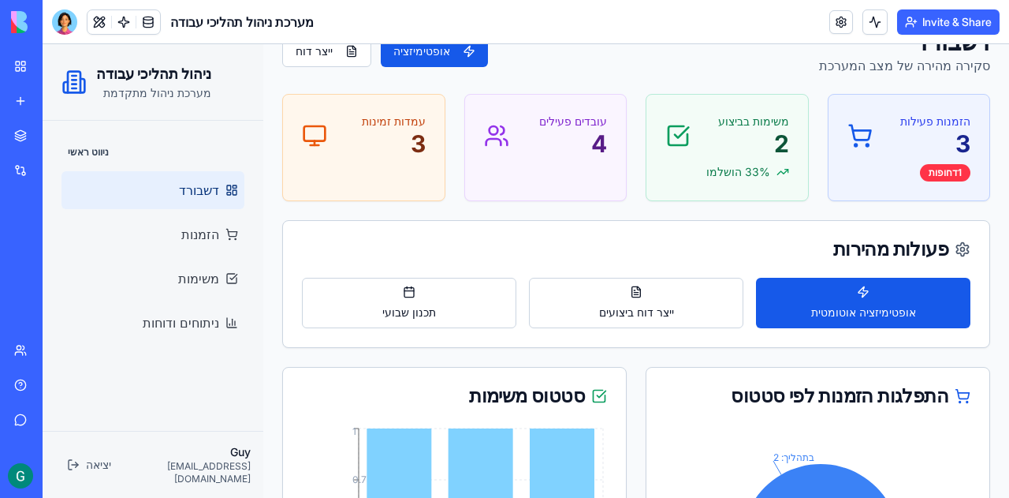
scroll to position [133, 0]
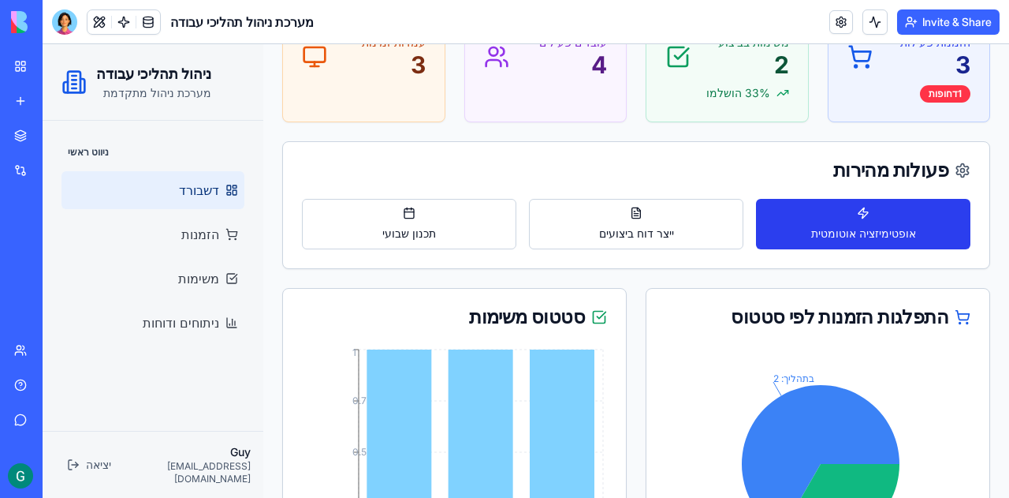
click at [853, 225] on span "אופטימיזציה אוטומטית" at bounding box center [863, 233] width 105 height 16
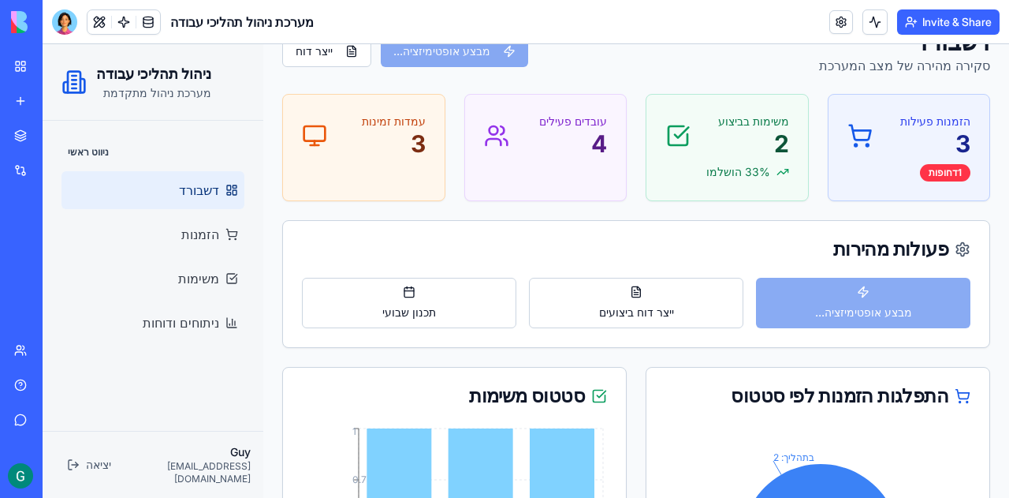
scroll to position [0, 0]
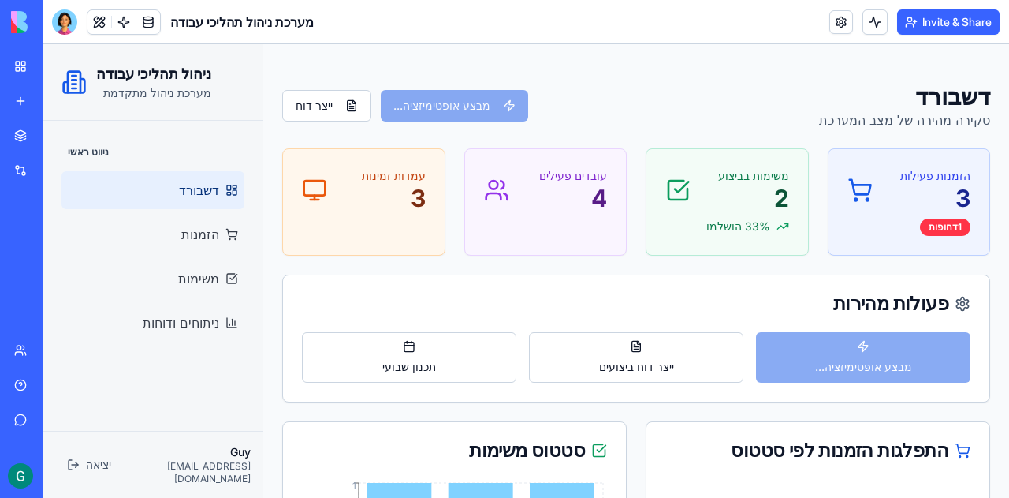
click at [556, 196] on p "4" at bounding box center [573, 198] width 68 height 28
click at [121, 20] on span at bounding box center [124, 22] width 44 height 44
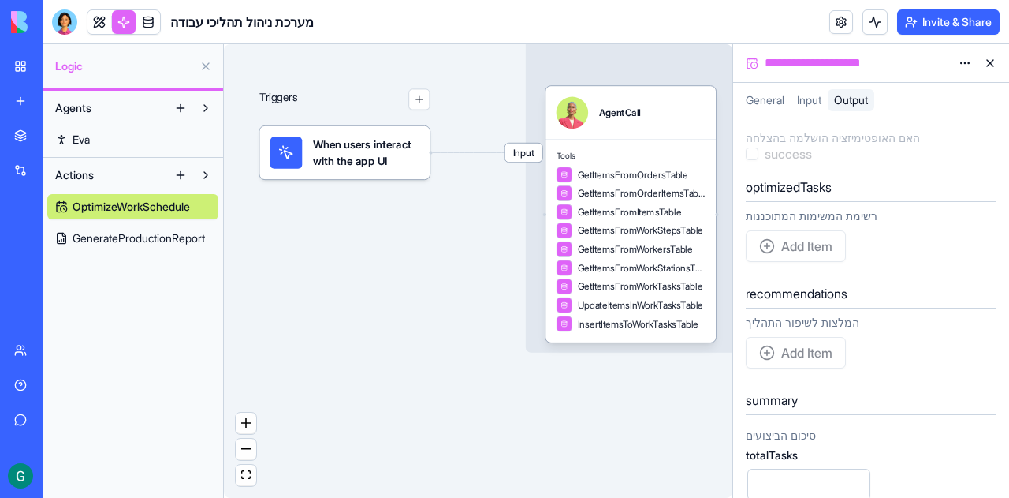
click at [754, 102] on span "General" at bounding box center [765, 99] width 39 height 13
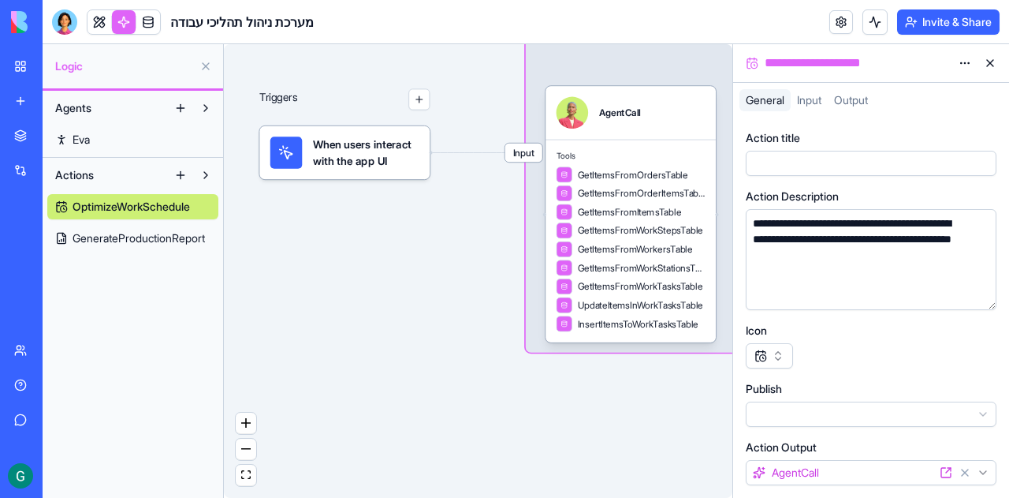
click at [361, 436] on div "Triggers When users interact with the app UI Input OptimizeWorkSchedule אופטימי…" at bounding box center [478, 270] width 509 height 453
click at [148, 17] on span at bounding box center [148, 22] width 44 height 44
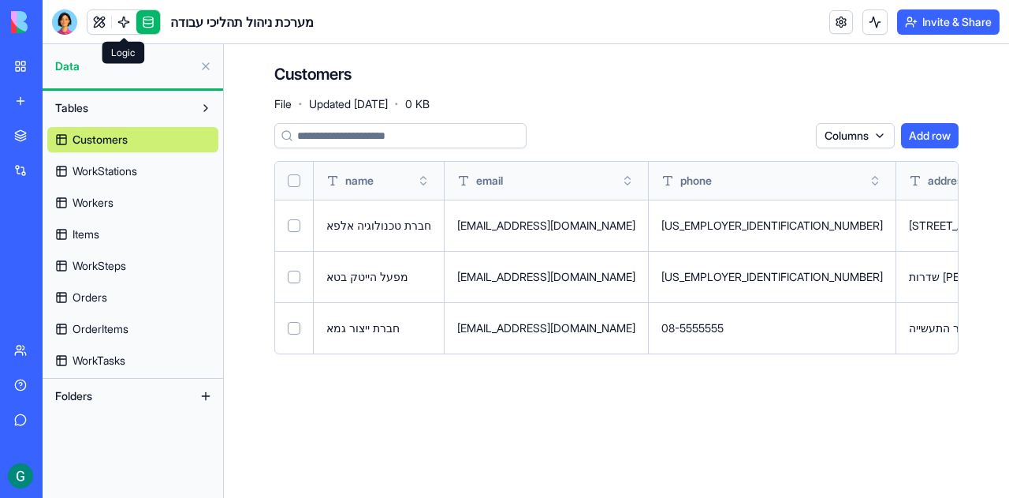
click at [86, 199] on span "Workers" at bounding box center [93, 203] width 41 height 16
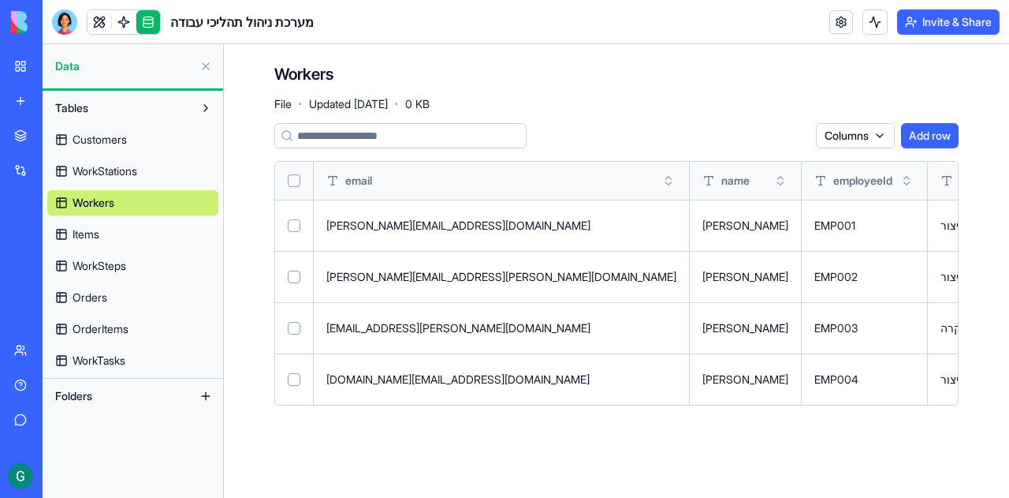
click at [94, 240] on span "Items" at bounding box center [86, 234] width 27 height 16
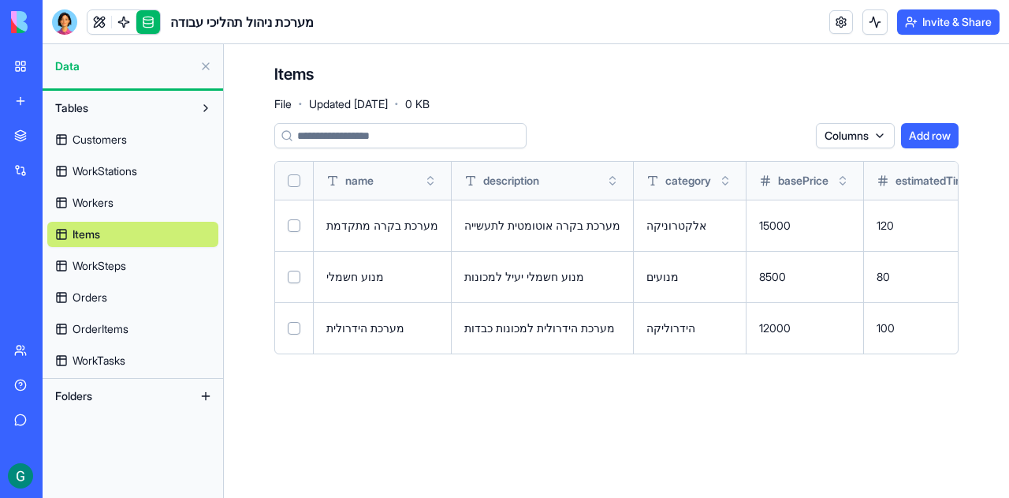
click at [114, 266] on span "WorkSteps" at bounding box center [100, 266] width 54 height 16
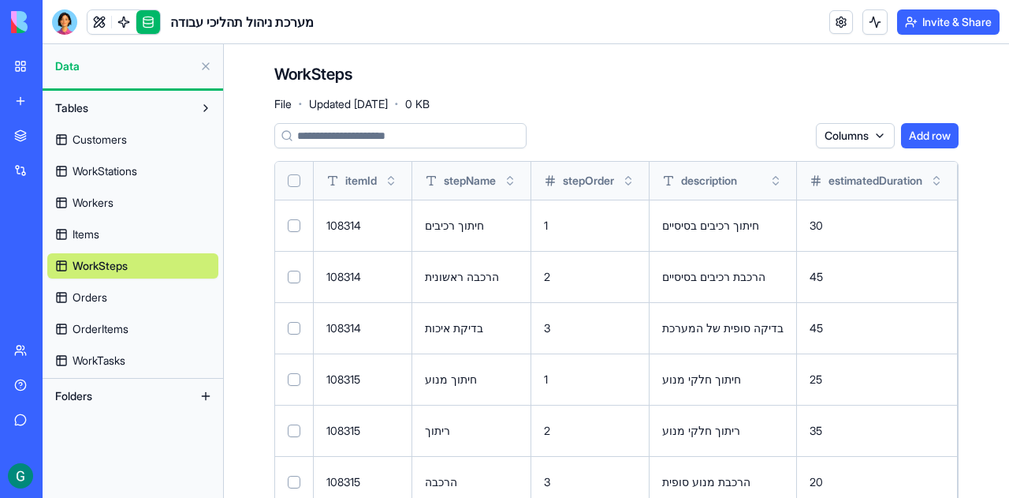
scroll to position [39, 0]
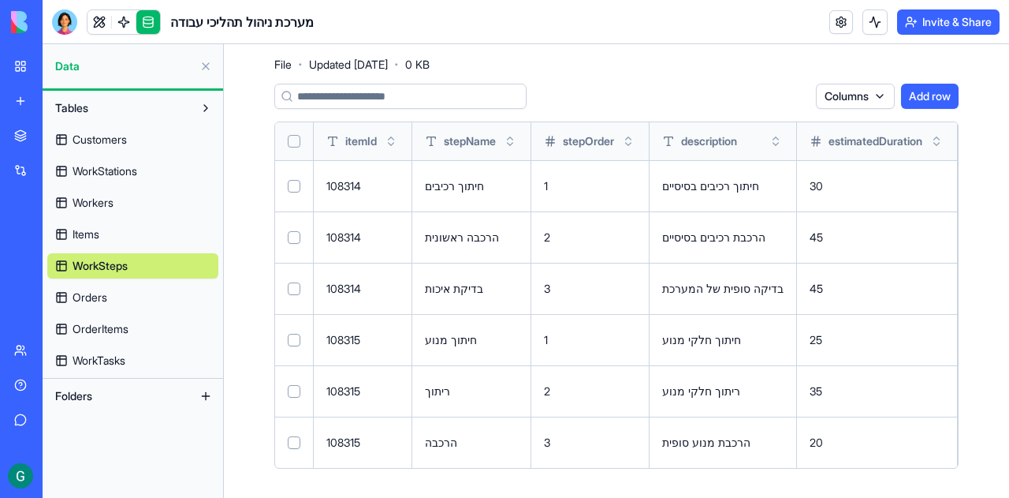
click at [98, 297] on span "Orders" at bounding box center [90, 297] width 35 height 16
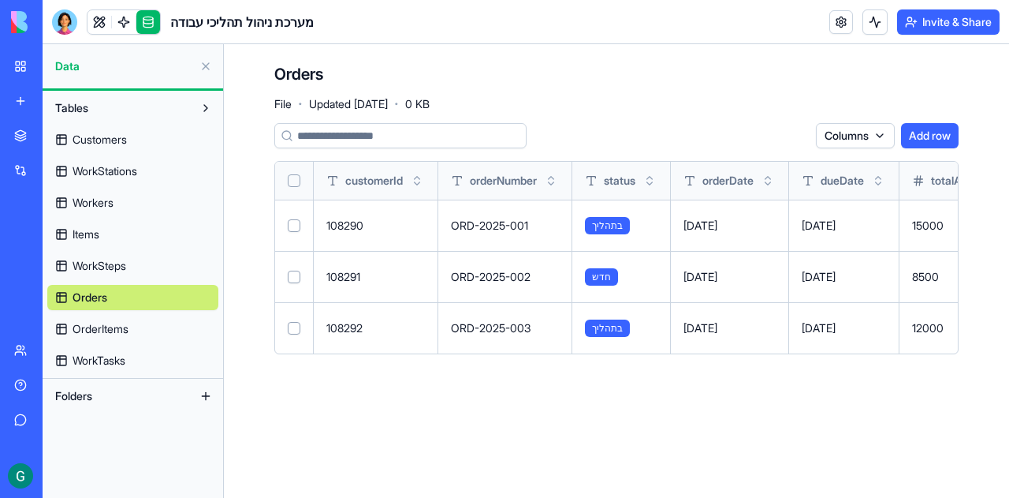
click at [76, 362] on span "WorkTasks" at bounding box center [99, 360] width 53 height 16
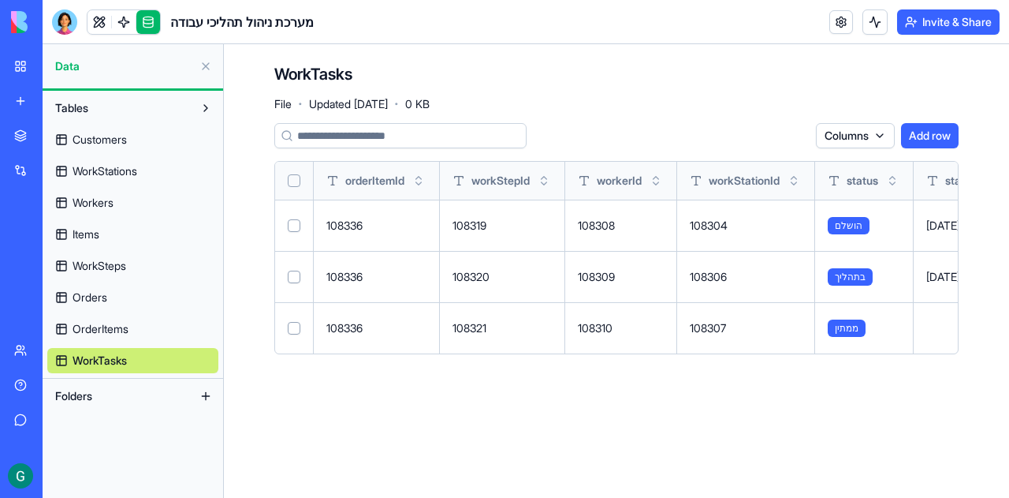
click at [89, 323] on span "OrderItems" at bounding box center [101, 329] width 56 height 16
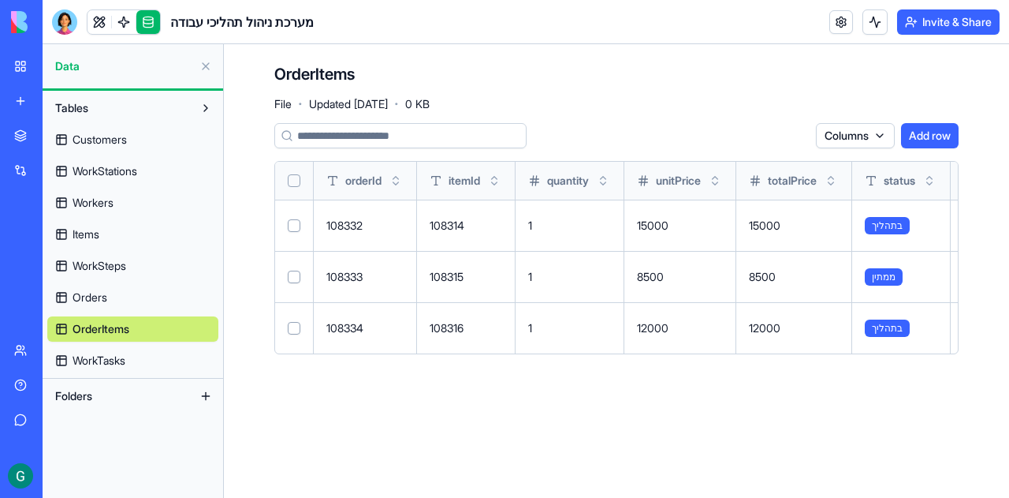
click at [92, 297] on span "Orders" at bounding box center [90, 297] width 35 height 16
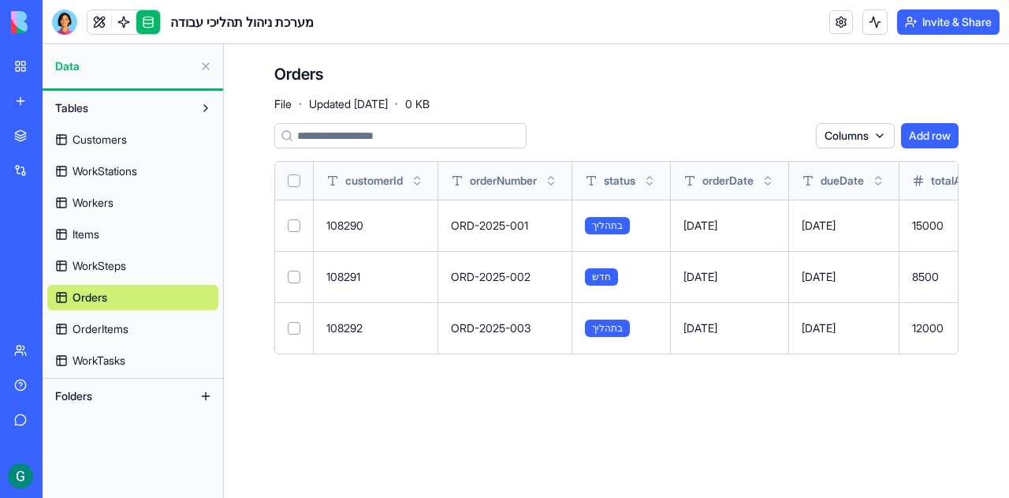
click at [346, 21] on header "מערכת ניהול תהליכי עבודה Invite & Share" at bounding box center [526, 22] width 967 height 44
click at [217, 21] on span "מערכת ניהול תהליכי עבודה" at bounding box center [241, 22] width 143 height 19
click at [339, 32] on header "מערכת ניהול תהליכי עבודה Invite & Share" at bounding box center [526, 22] width 967 height 44
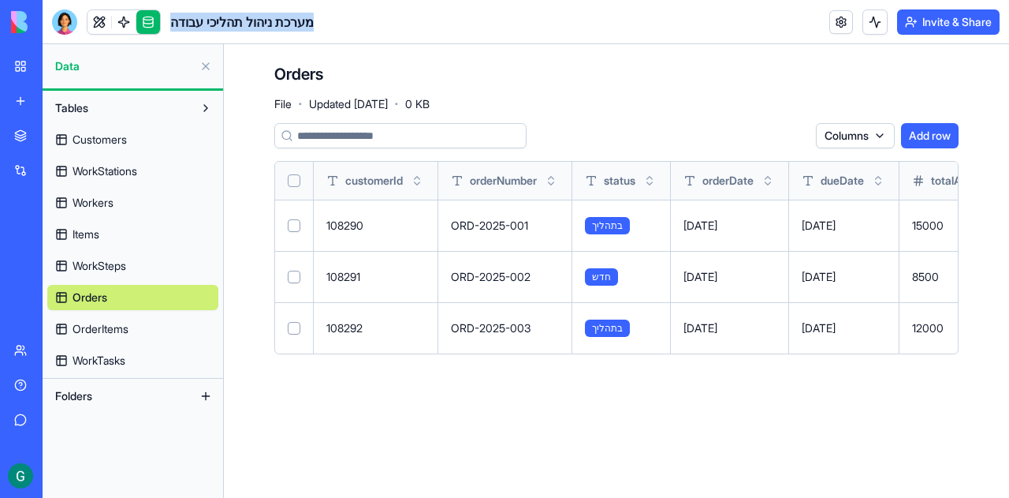
click at [206, 65] on button at bounding box center [205, 66] width 25 height 25
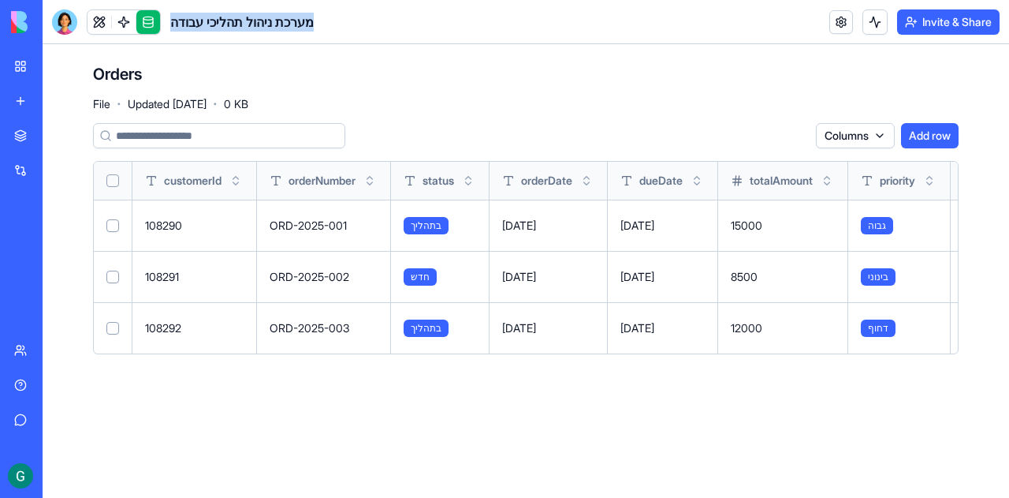
click at [100, 21] on link at bounding box center [100, 22] width 24 height 24
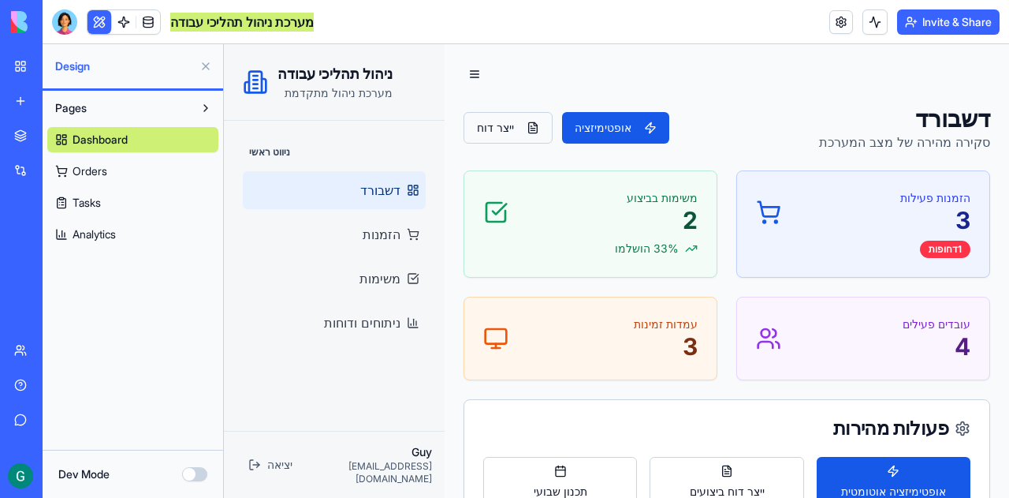
click at [501, 128] on button "ייצר דוח" at bounding box center [508, 128] width 89 height 32
click at [751, 119] on div "דשבורד סקירה מהירה של מצב המערכת אופטימיזציה מייצר דוח..." at bounding box center [727, 127] width 527 height 47
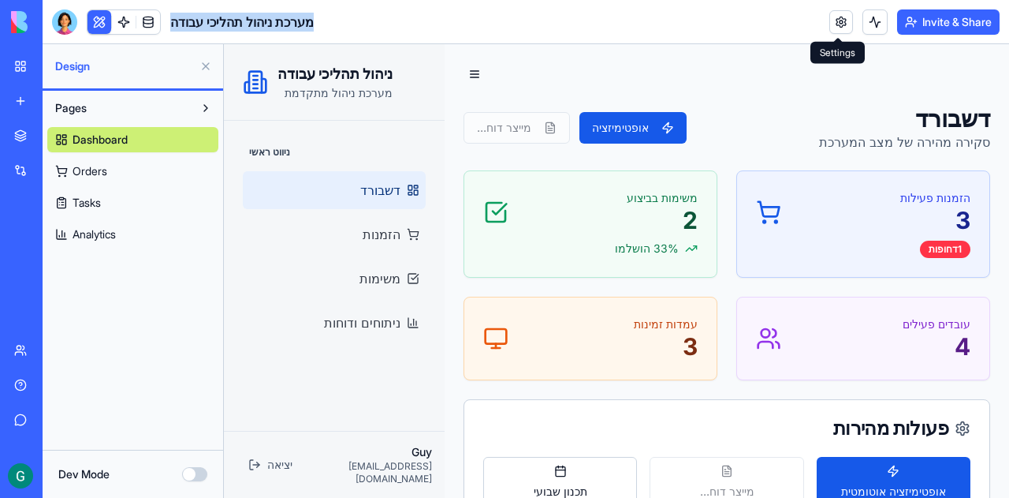
click at [838, 26] on link at bounding box center [841, 22] width 24 height 24
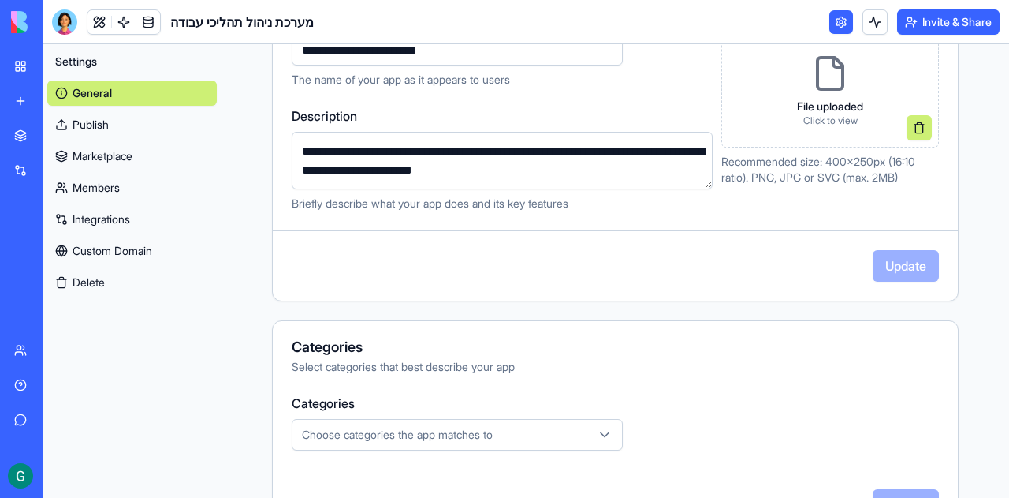
scroll to position [394, 0]
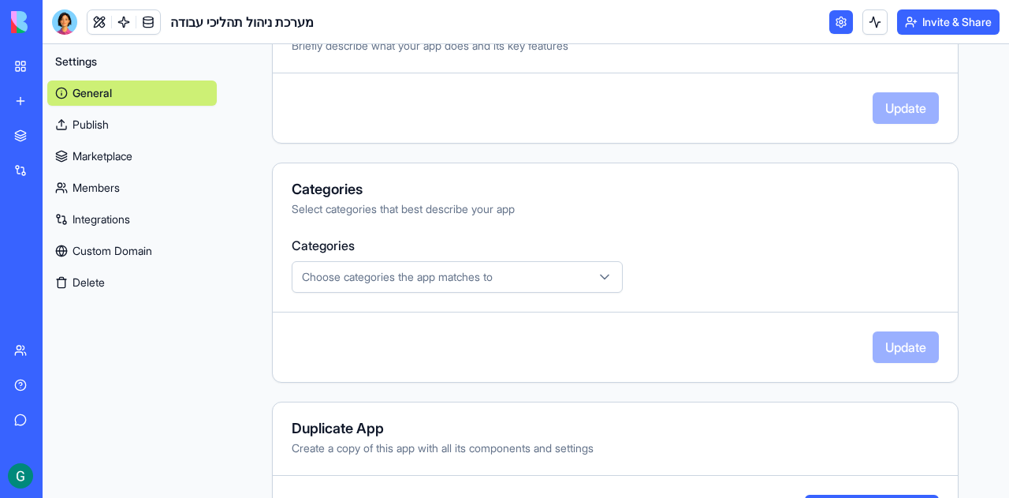
click at [352, 277] on span "Choose categories the app matches to" at bounding box center [397, 277] width 191 height 16
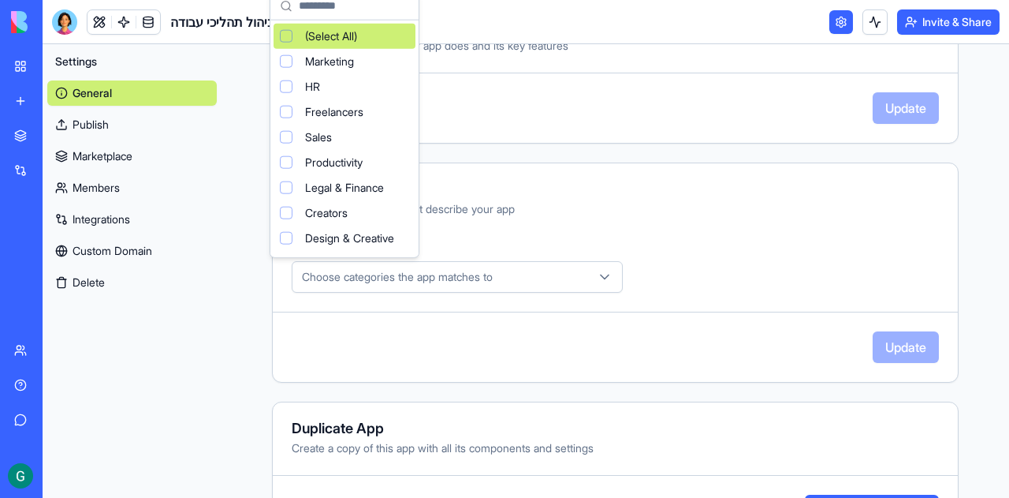
click at [705, 211] on html "**********" at bounding box center [504, 249] width 1009 height 498
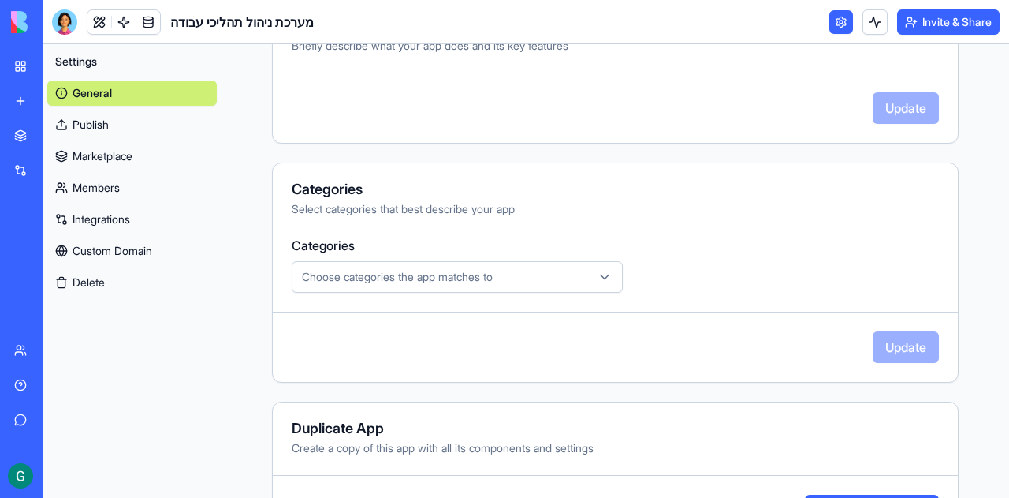
click at [352, 272] on span "Choose categories the app matches to" at bounding box center [397, 277] width 191 height 16
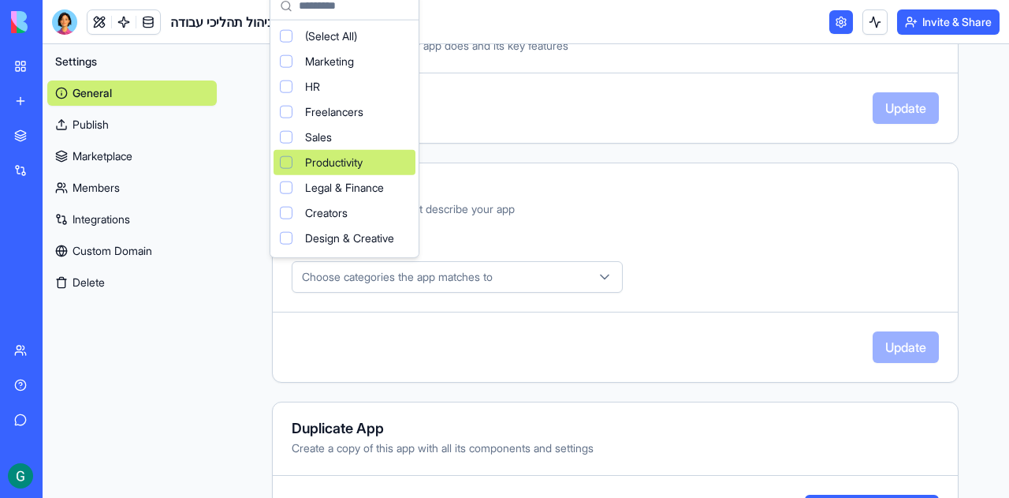
click at [355, 163] on span "Productivity" at bounding box center [334, 163] width 58 height 16
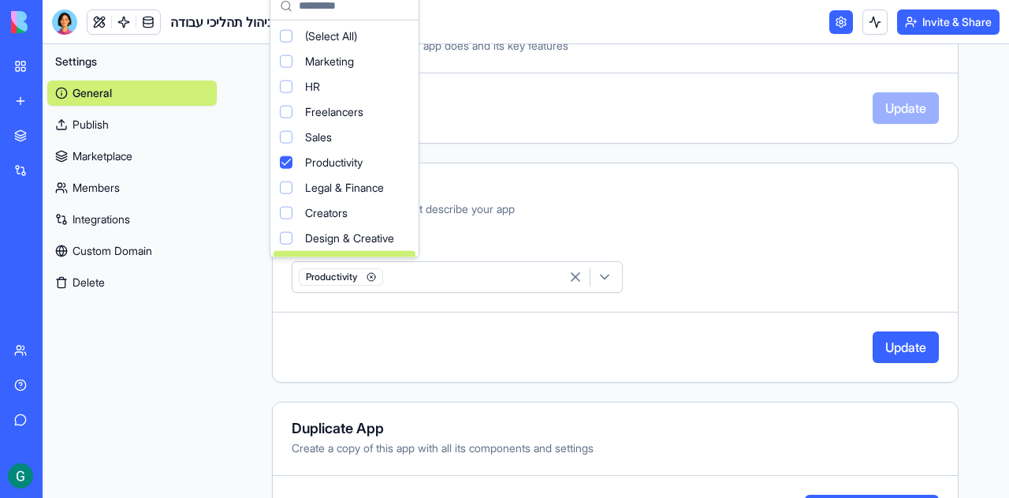
drag, startPoint x: 893, startPoint y: 351, endPoint x: 822, endPoint y: 366, distance: 71.8
click at [891, 349] on html "**********" at bounding box center [504, 249] width 1009 height 498
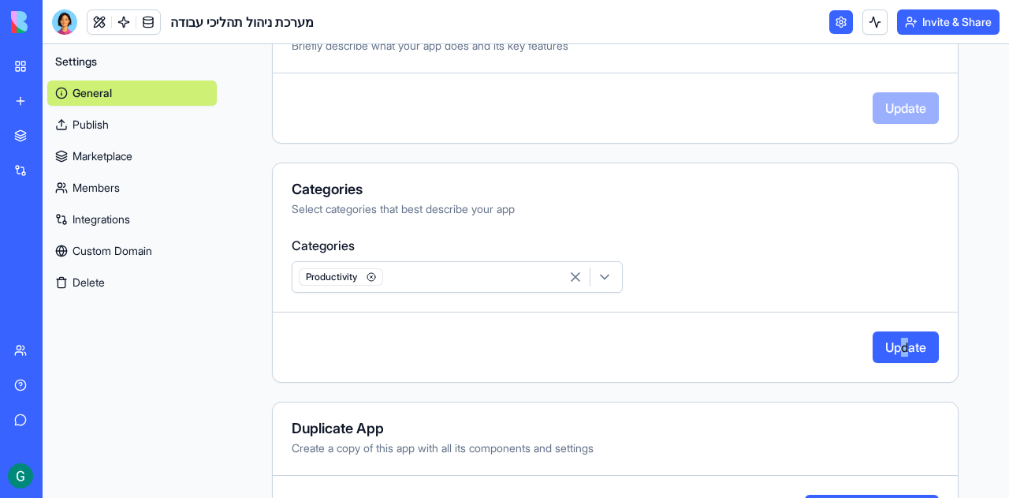
scroll to position [459, 0]
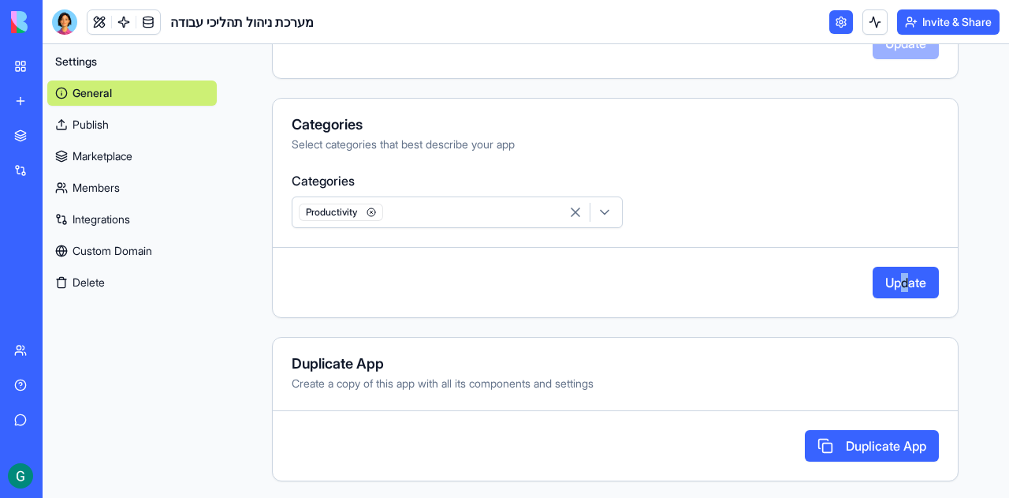
click at [597, 211] on icon "button" at bounding box center [605, 212] width 16 height 16
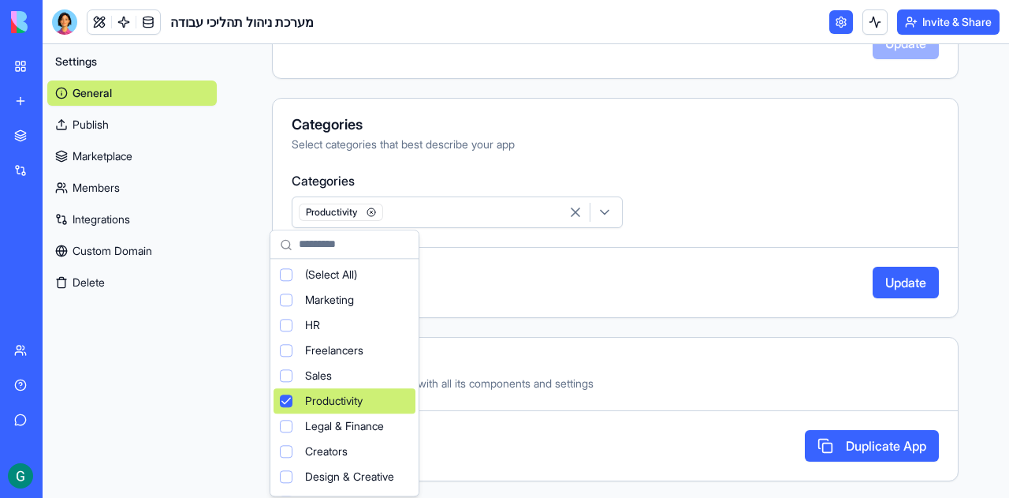
scroll to position [105, 0]
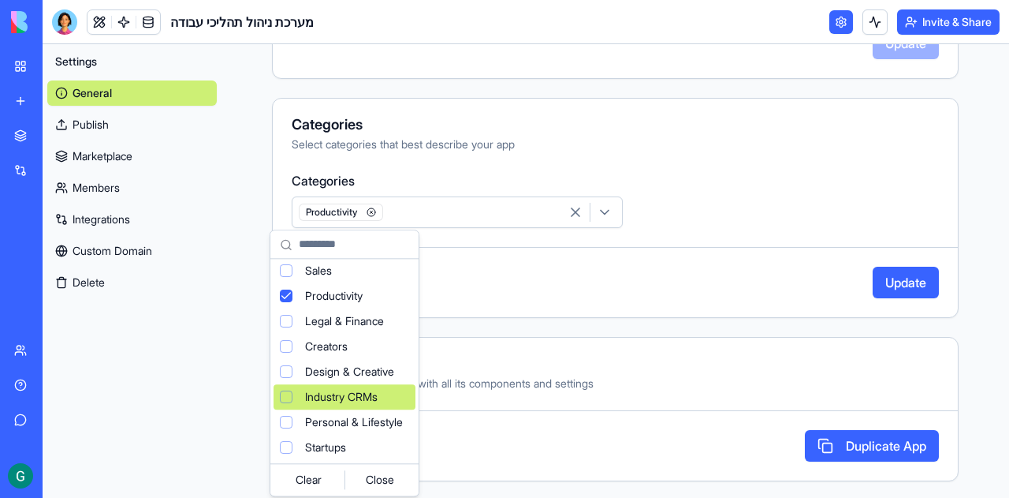
click at [287, 397] on div "Suggestions" at bounding box center [286, 396] width 13 height 13
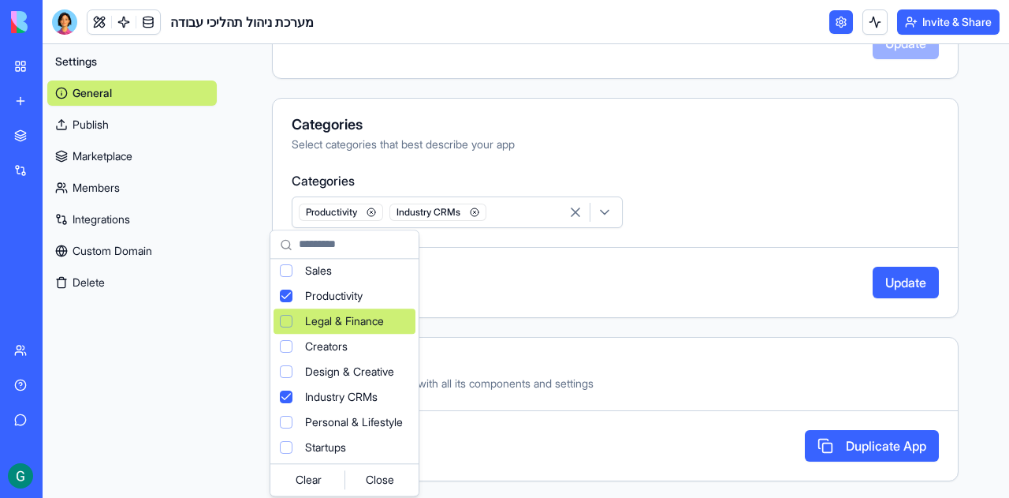
click at [751, 290] on html "**********" at bounding box center [504, 249] width 1009 height 498
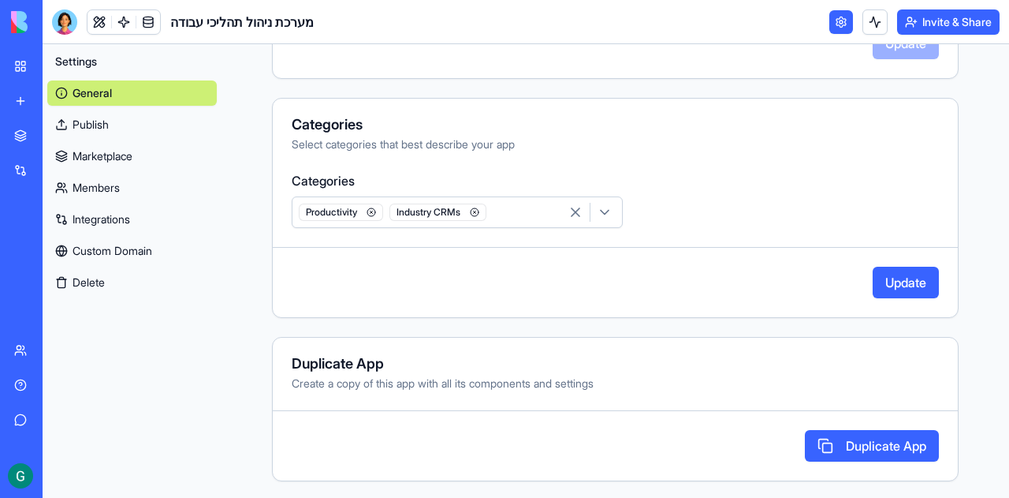
click at [888, 275] on button "Update" at bounding box center [906, 282] width 66 height 32
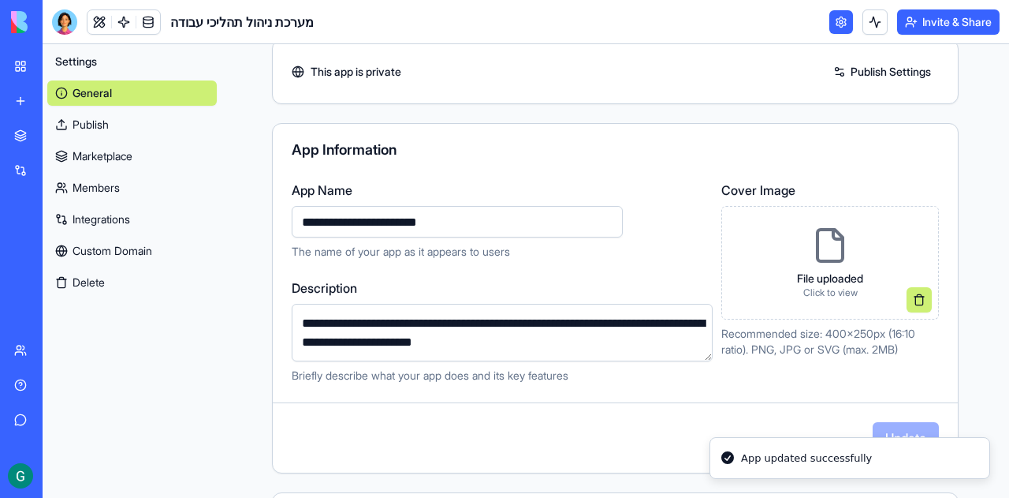
scroll to position [0, 0]
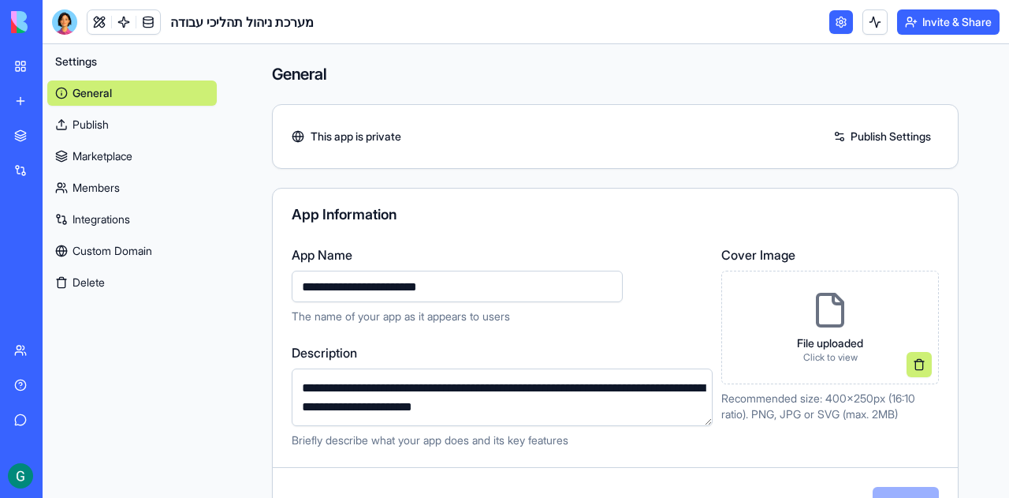
click at [92, 156] on link "Marketplace" at bounding box center [132, 155] width 170 height 25
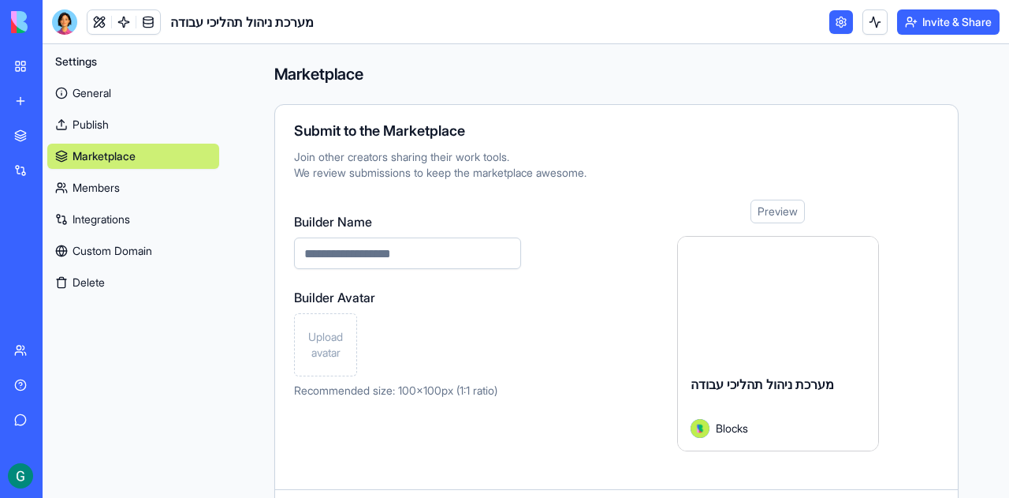
click at [413, 255] on input "Builder Name" at bounding box center [407, 253] width 227 height 32
click at [774, 212] on div "Preview" at bounding box center [778, 211] width 54 height 24
click at [760, 300] on div at bounding box center [778, 299] width 200 height 125
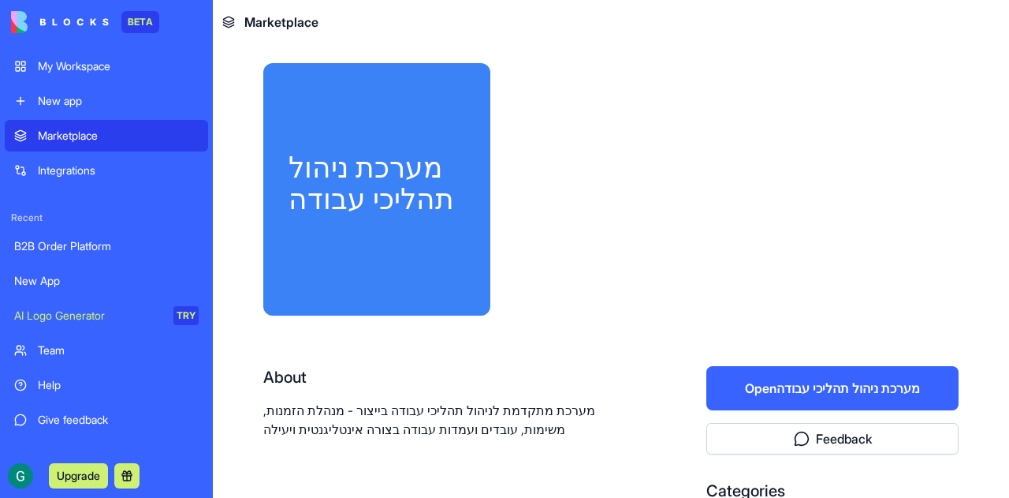
click at [90, 67] on div "My Workspace" at bounding box center [118, 66] width 161 height 16
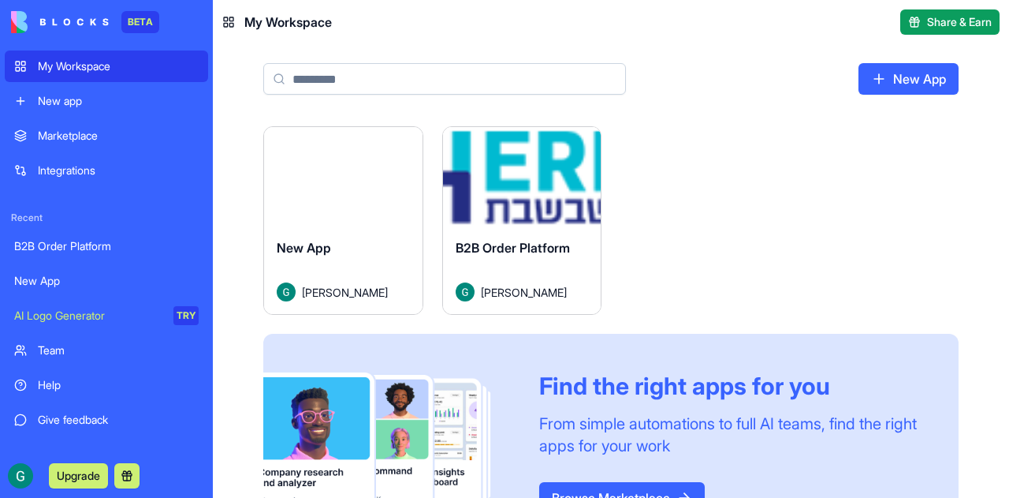
click at [567, 272] on div "B2B Order Platform" at bounding box center [522, 260] width 133 height 44
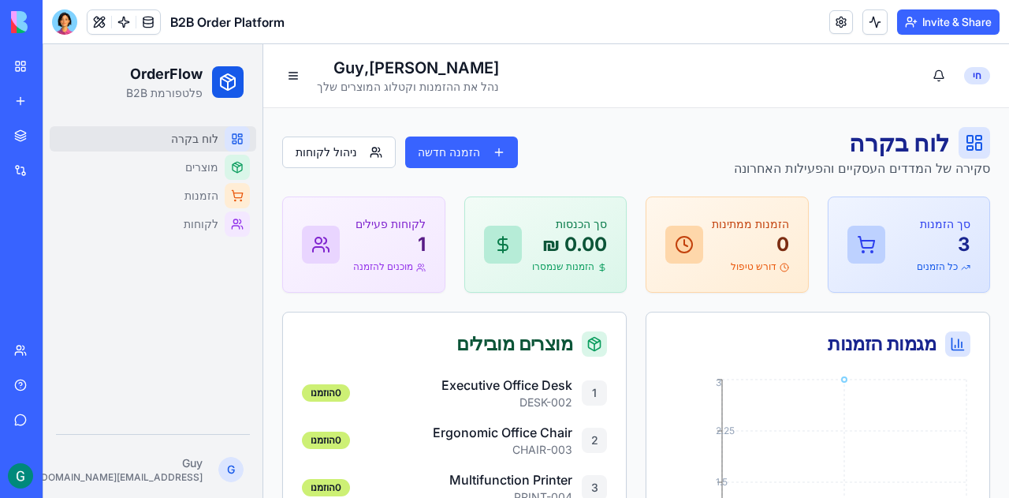
click at [87, 20] on img at bounding box center [60, 22] width 98 height 22
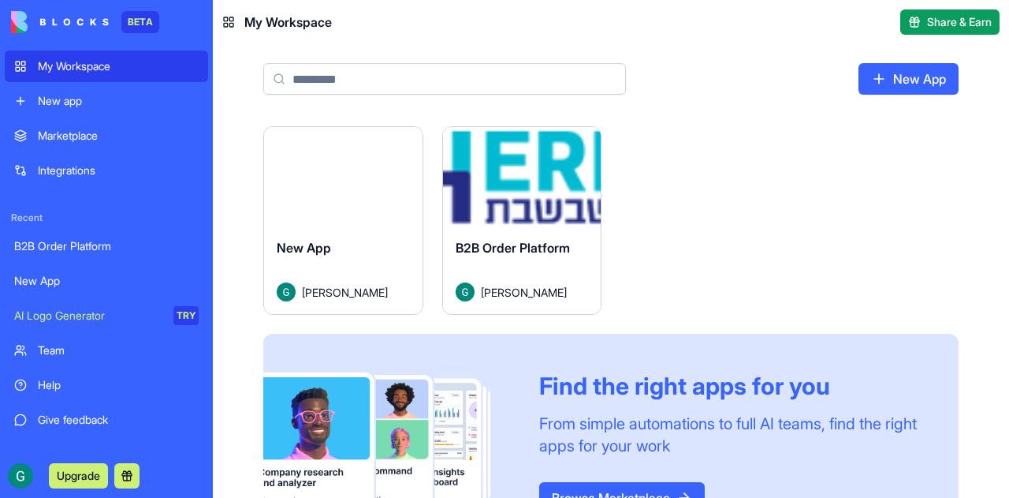
scroll to position [22, 0]
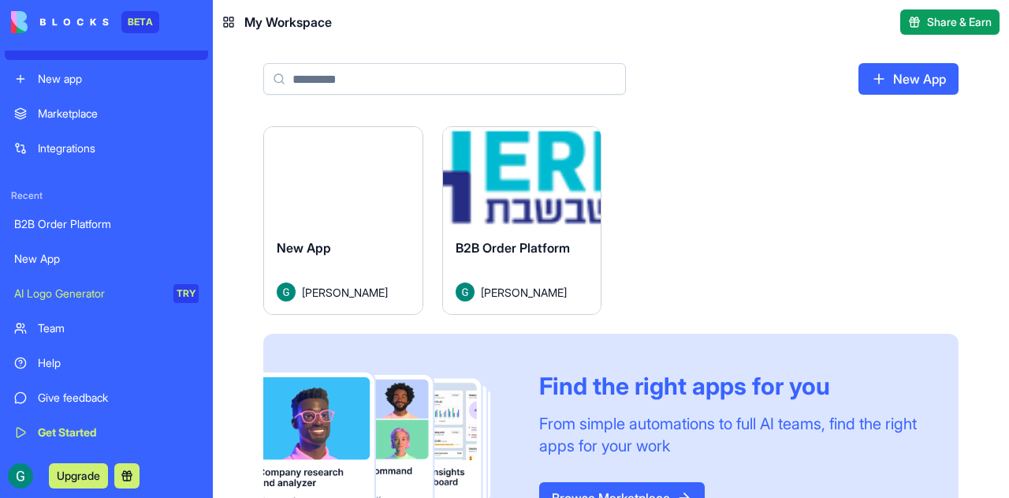
click at [76, 112] on div "Marketplace" at bounding box center [118, 114] width 161 height 16
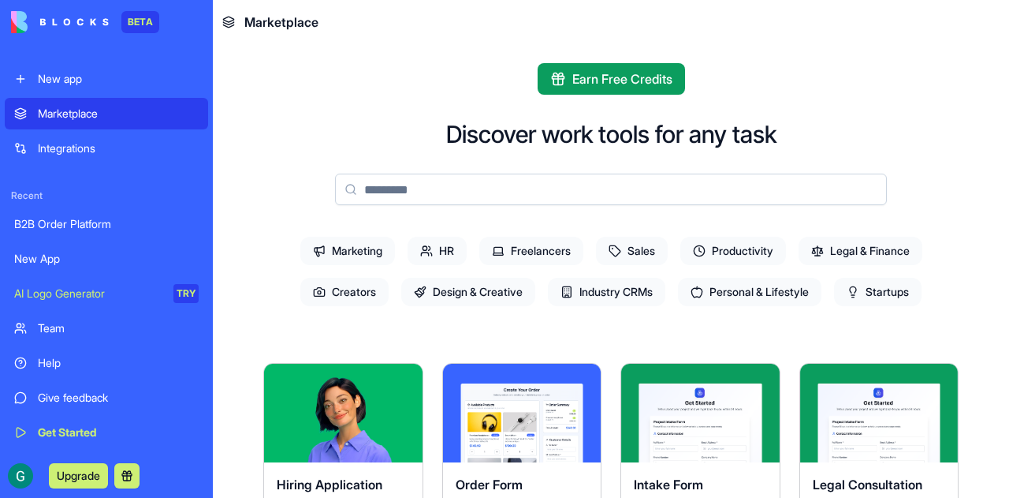
click at [47, 260] on div "New App" at bounding box center [106, 259] width 184 height 16
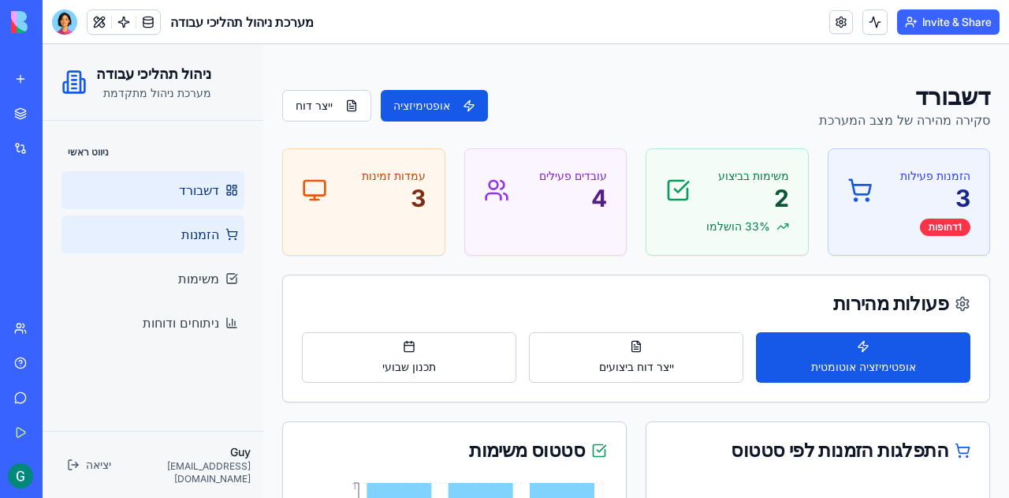
click at [199, 233] on span "הזמנות" at bounding box center [200, 234] width 38 height 19
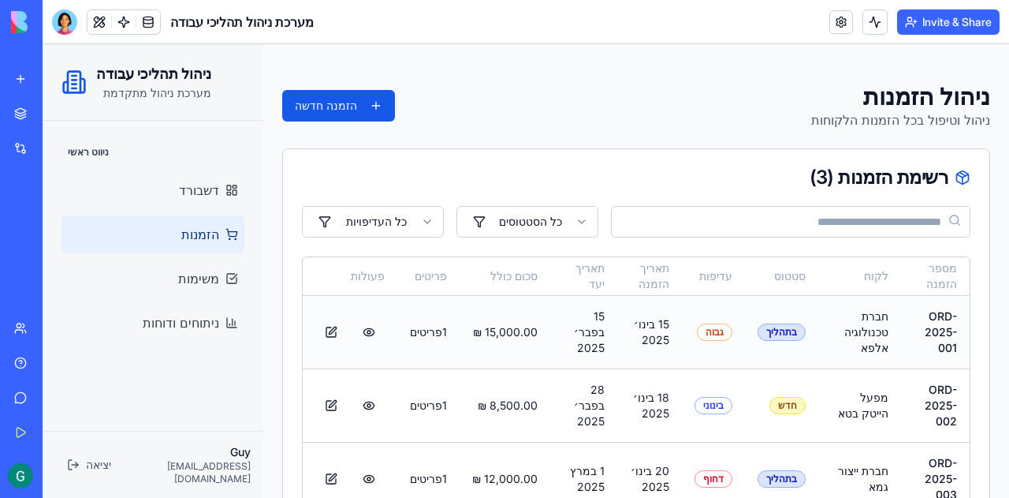
scroll to position [54, 0]
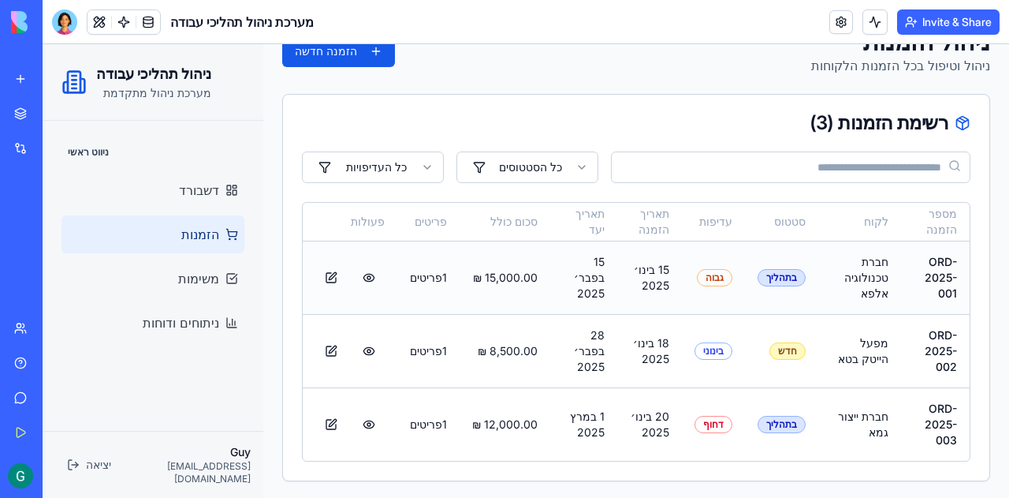
click at [460, 270] on td "‏15,000.00 ‏₪" at bounding box center [505, 276] width 91 height 73
click at [373, 278] on button at bounding box center [369, 277] width 32 height 28
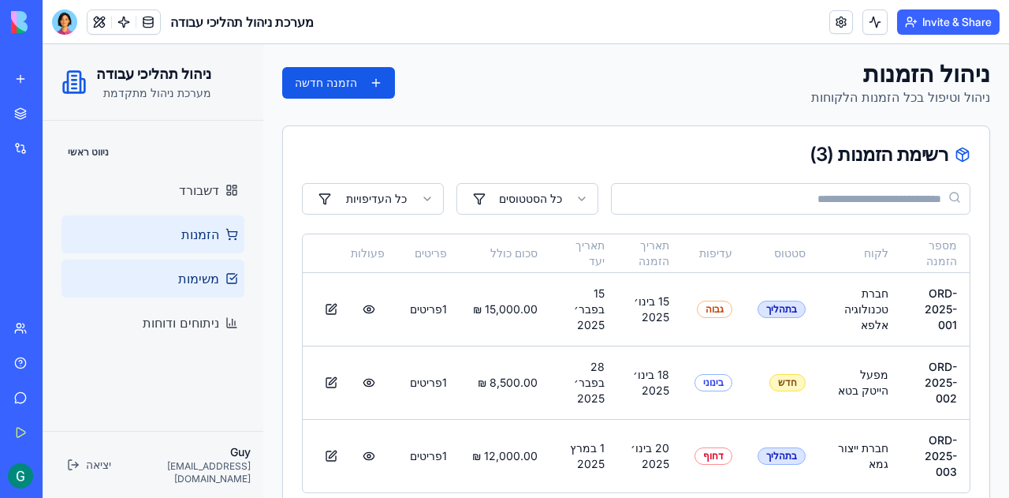
click at [207, 281] on span "משימות" at bounding box center [198, 278] width 41 height 19
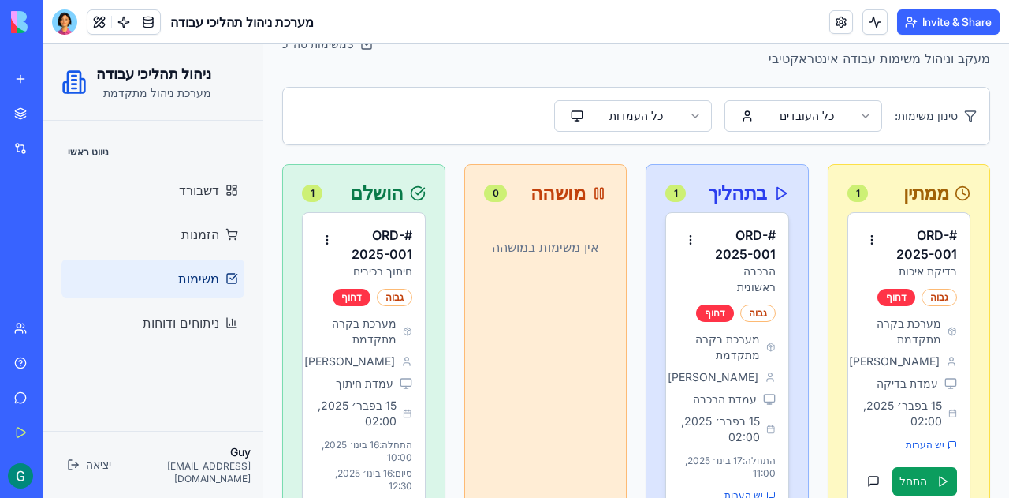
scroll to position [140, 0]
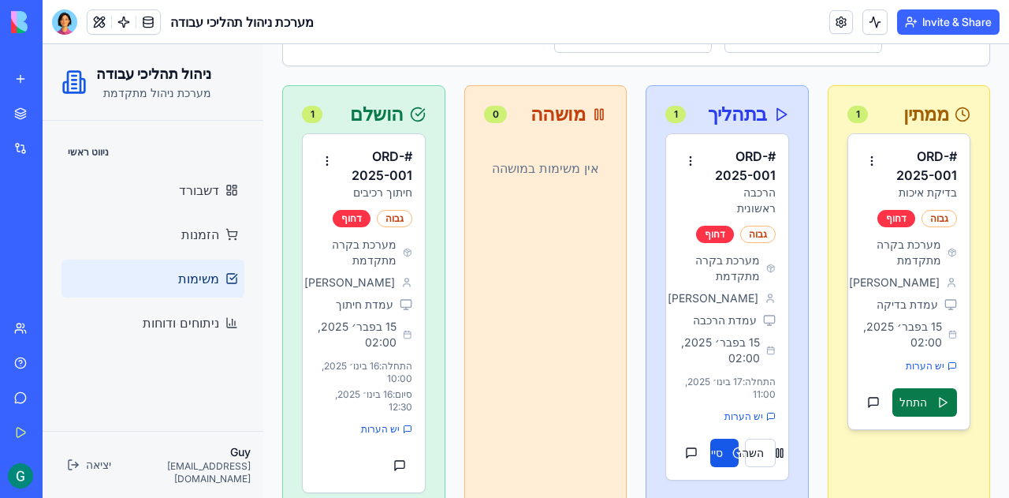
click at [904, 401] on button "התחל" at bounding box center [925, 402] width 65 height 28
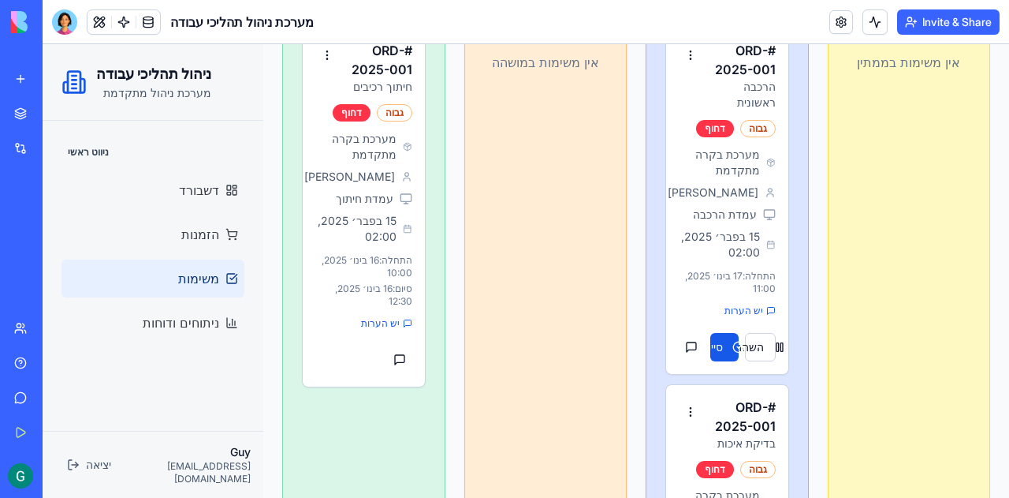
scroll to position [167, 0]
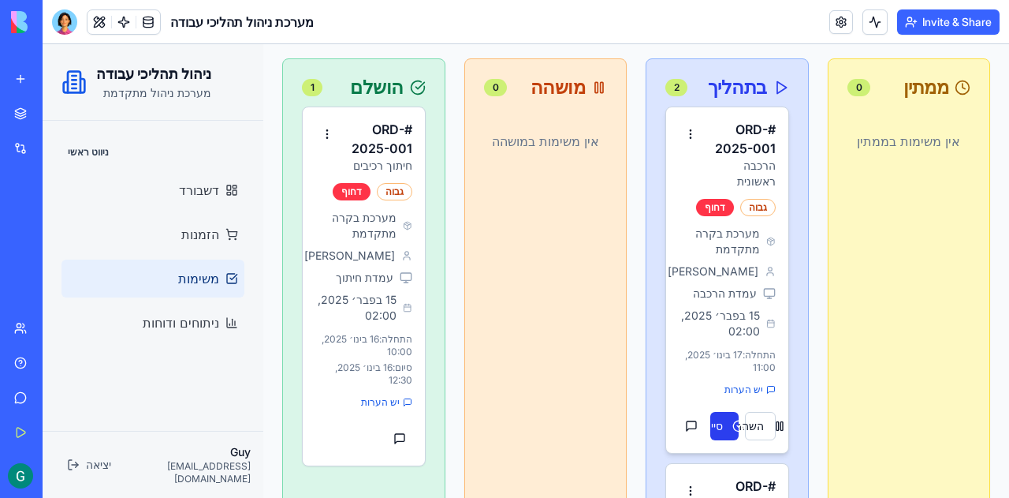
click at [715, 412] on button "סיים" at bounding box center [724, 426] width 28 height 28
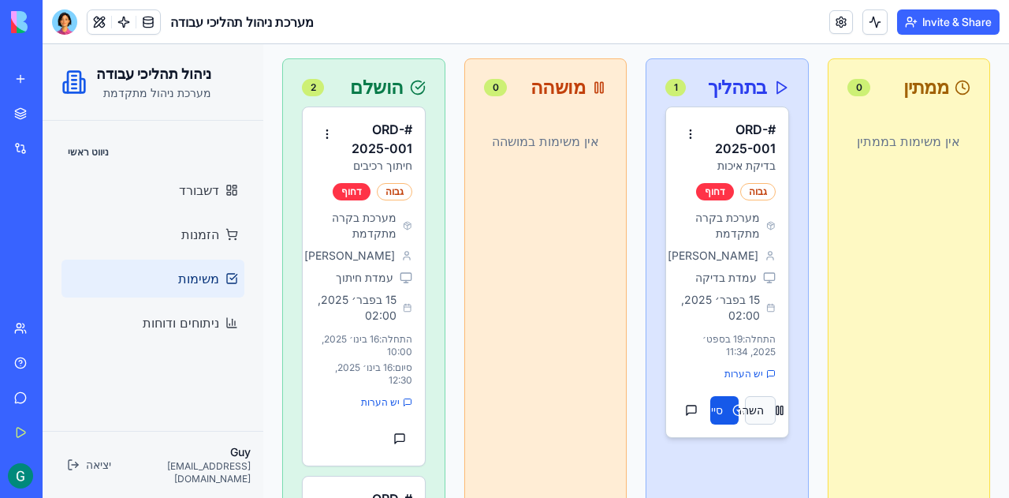
click at [745, 405] on button "השהה" at bounding box center [760, 410] width 30 height 28
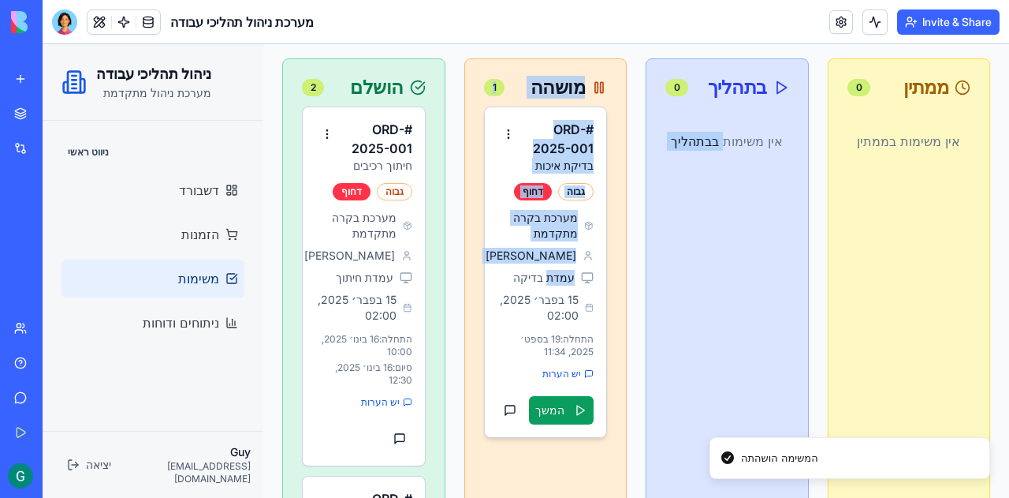
drag, startPoint x: 718, startPoint y: 274, endPoint x: 547, endPoint y: 280, distance: 171.2
click at [717, 296] on div "בתהליך 0 אין משימות ב בתהליך" at bounding box center [727, 464] width 163 height 812
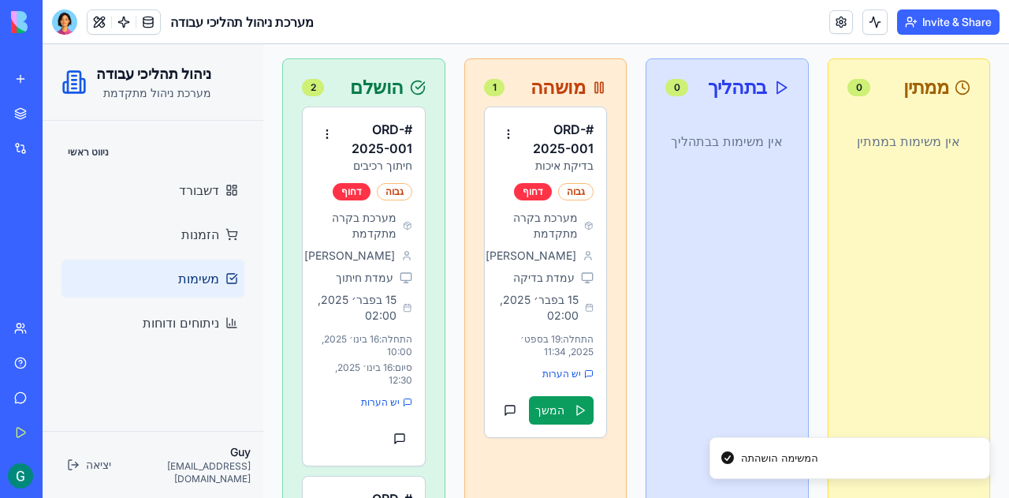
click at [528, 452] on div "# ORD-2025-001 בדיקת איכות גבוה דחוף מערכת בקרה מתקדמת אבי רוזן עמדת בדיקה 15 ב…" at bounding box center [546, 281] width 162 height 350
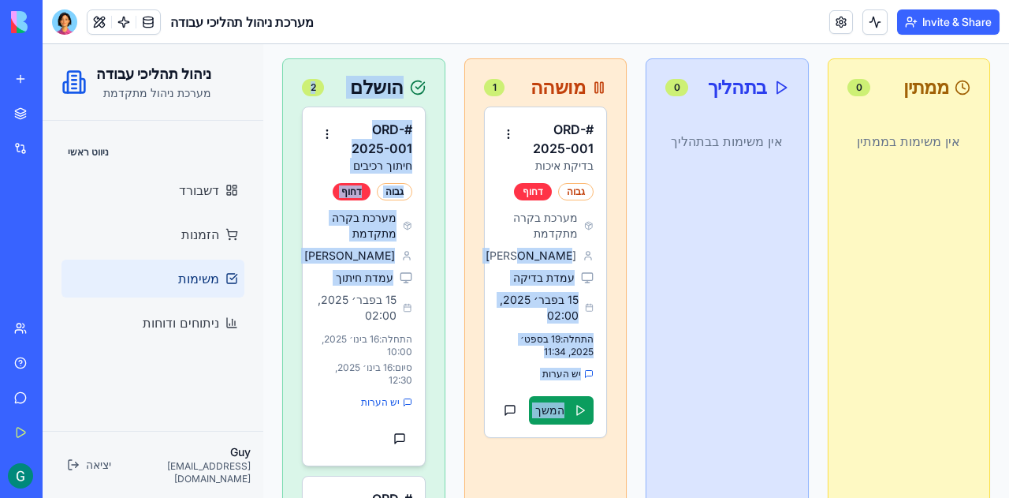
drag, startPoint x: 541, startPoint y: 258, endPoint x: 490, endPoint y: 243, distance: 53.4
click at [400, 297] on div "ממתין 0 אין משימות ב ממתין בתהליך 0 אין משימות ב בתהליך מושהה 1 # ORD-2025-001 …" at bounding box center [636, 464] width 708 height 812
click at [572, 401] on button "המשך" at bounding box center [561, 410] width 65 height 28
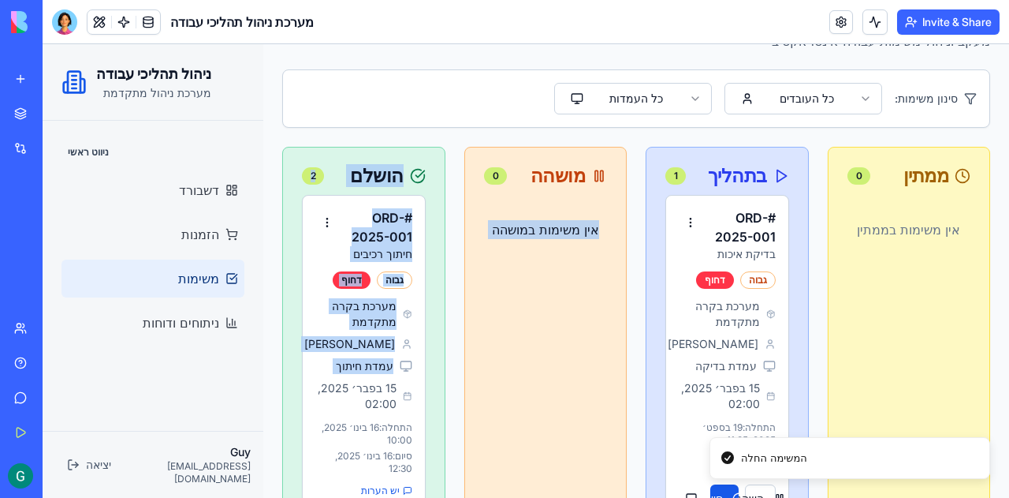
scroll to position [237, 0]
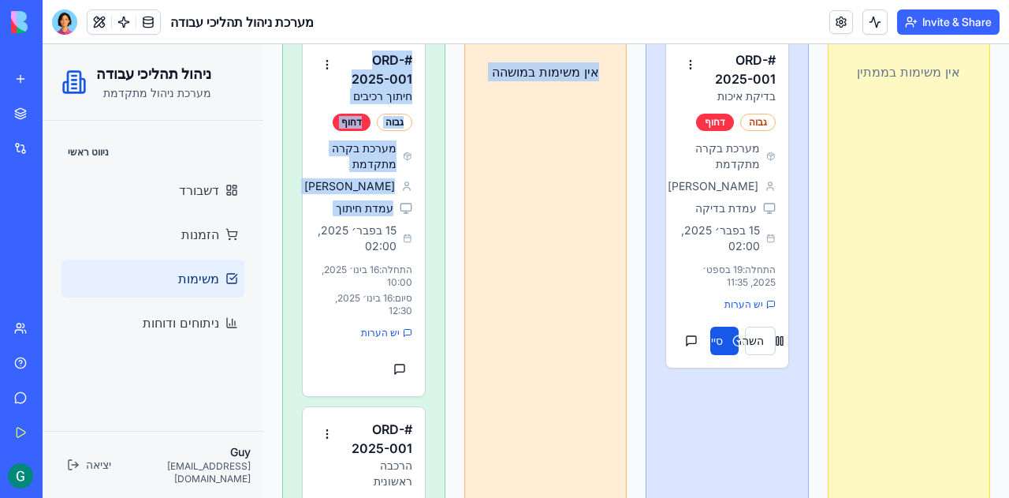
click at [579, 161] on div "מושהה 0 אין משימות ב מושהה" at bounding box center [545, 395] width 163 height 812
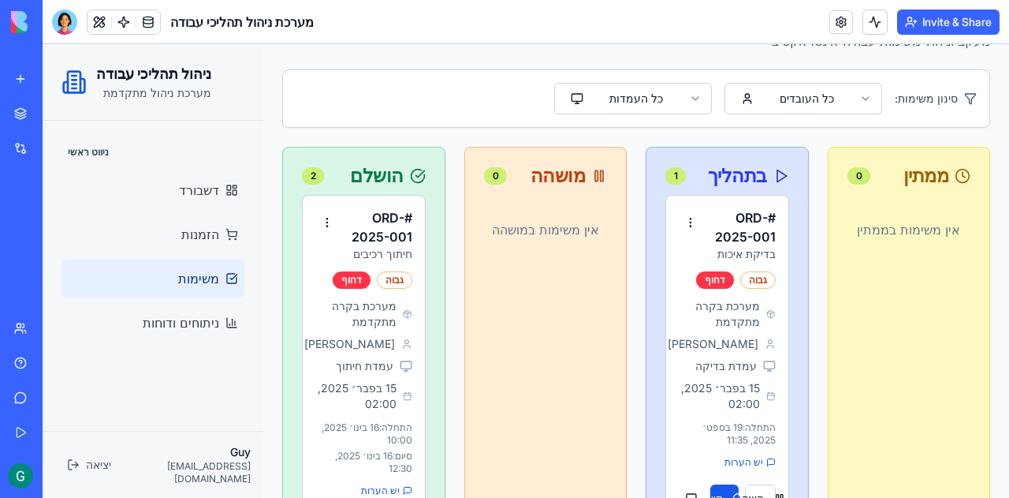
scroll to position [0, 0]
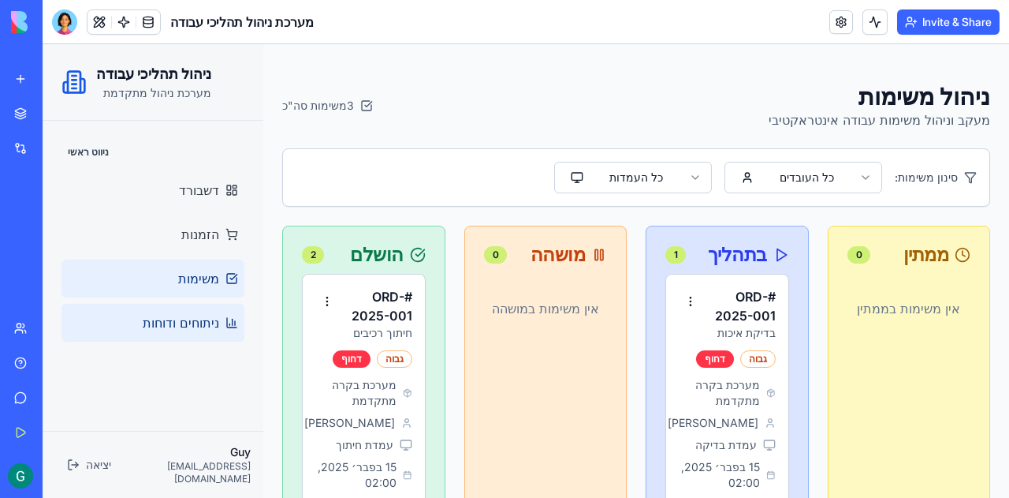
click at [186, 326] on span "ניתוחים ודוחות" at bounding box center [181, 322] width 76 height 19
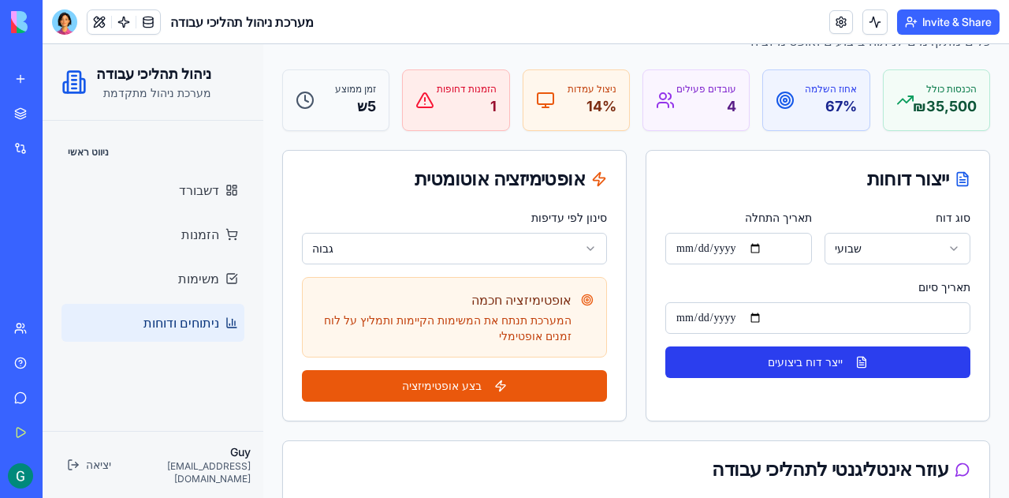
scroll to position [158, 0]
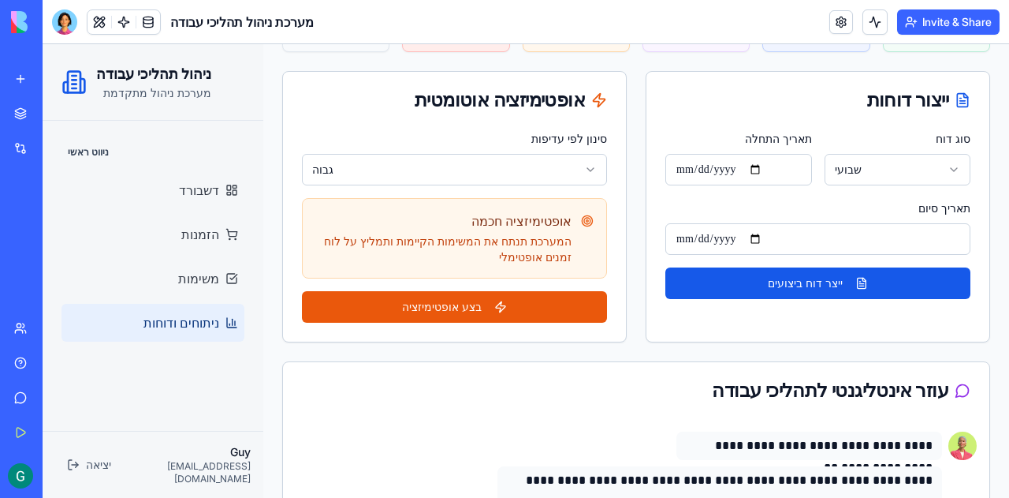
click at [547, 162] on html "**********" at bounding box center [526, 359] width 967 height 946
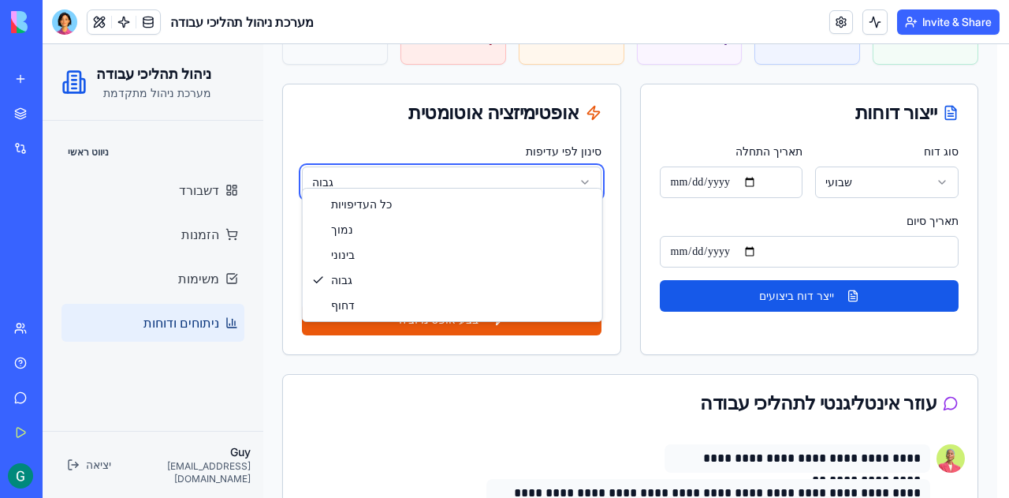
click at [502, 158] on html "**********" at bounding box center [526, 365] width 967 height 959
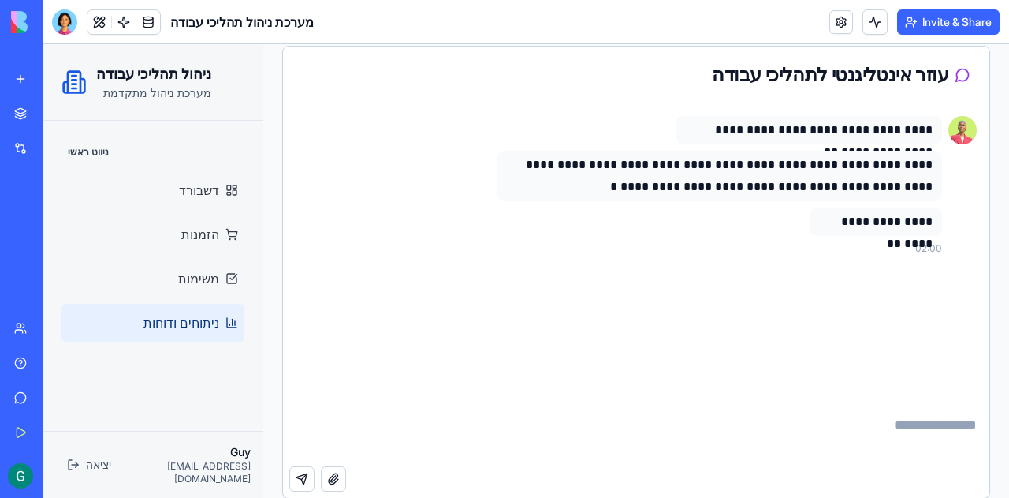
scroll to position [490, 0]
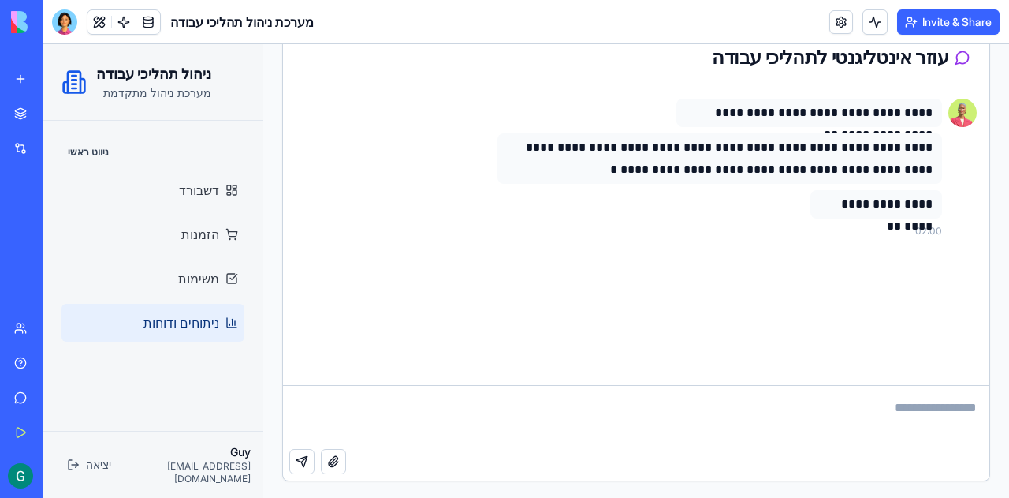
click at [915, 263] on div "**********" at bounding box center [636, 235] width 706 height 299
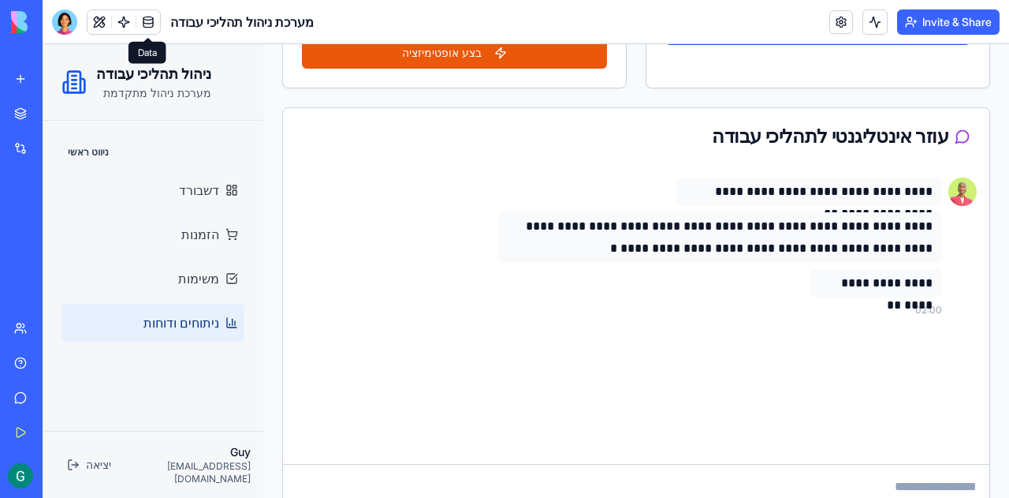
click at [150, 25] on link at bounding box center [148, 22] width 24 height 24
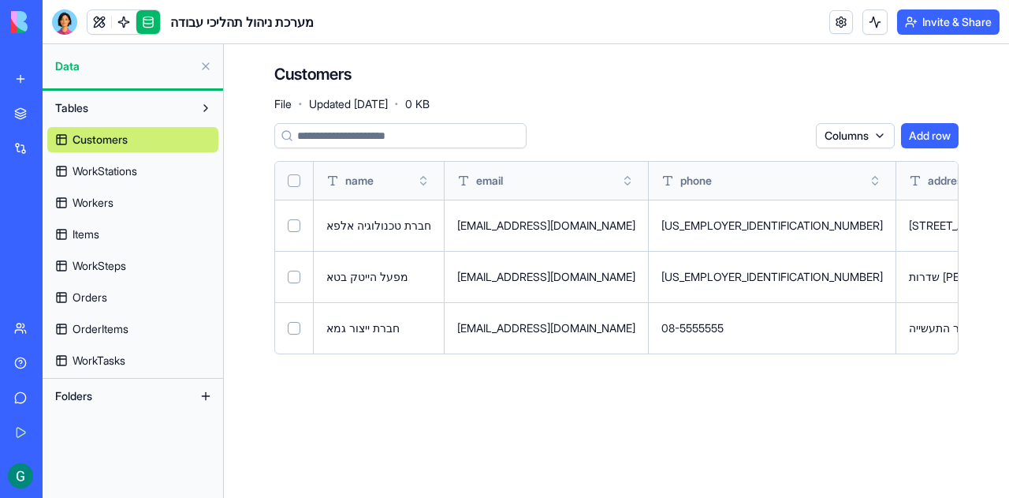
click at [98, 356] on span "WorkTasks" at bounding box center [99, 360] width 53 height 16
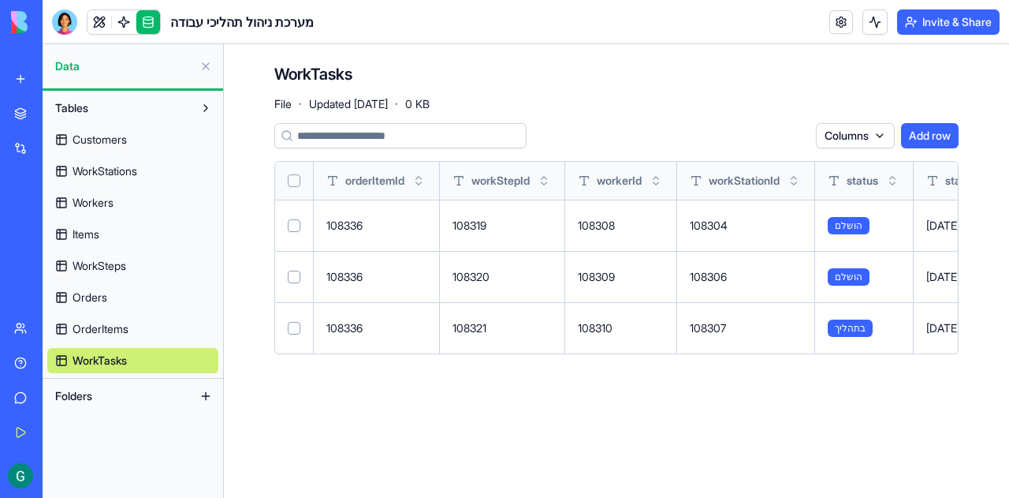
click at [121, 328] on span "OrderItems" at bounding box center [101, 329] width 56 height 16
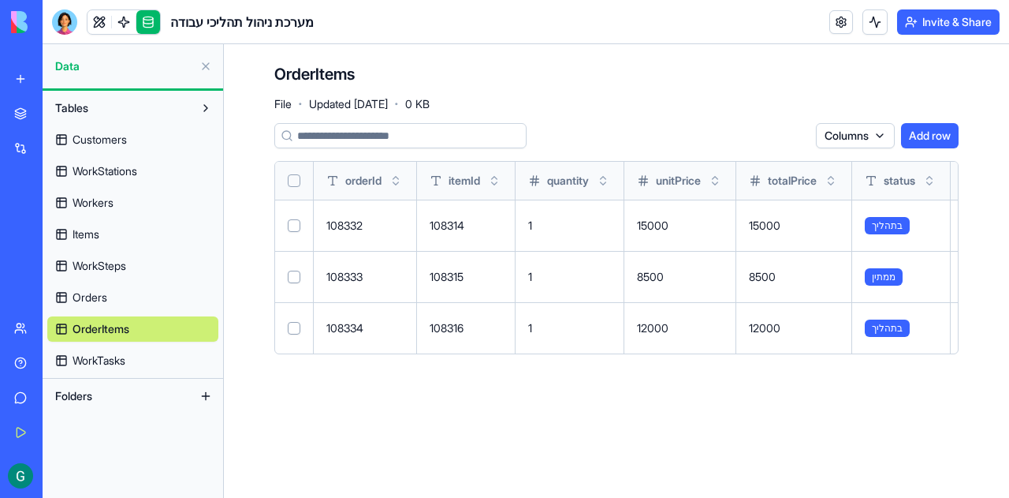
click at [107, 298] on span "Orders" at bounding box center [90, 297] width 35 height 16
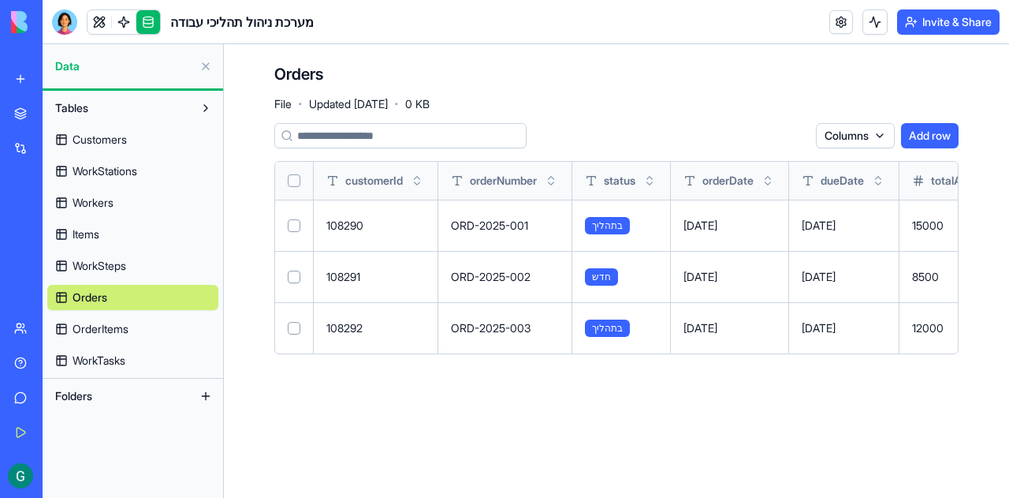
click at [110, 324] on span "OrderItems" at bounding box center [101, 329] width 56 height 16
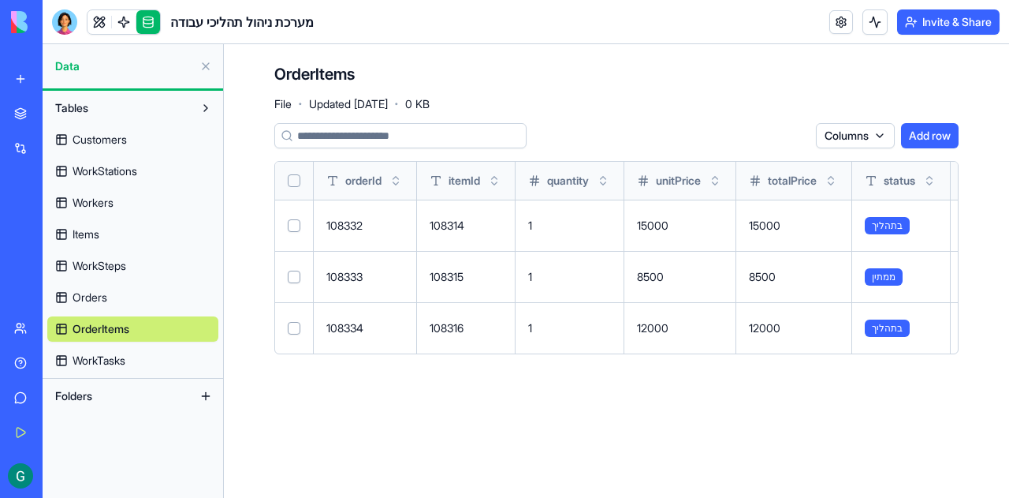
click at [96, 301] on span "Orders" at bounding box center [90, 297] width 35 height 16
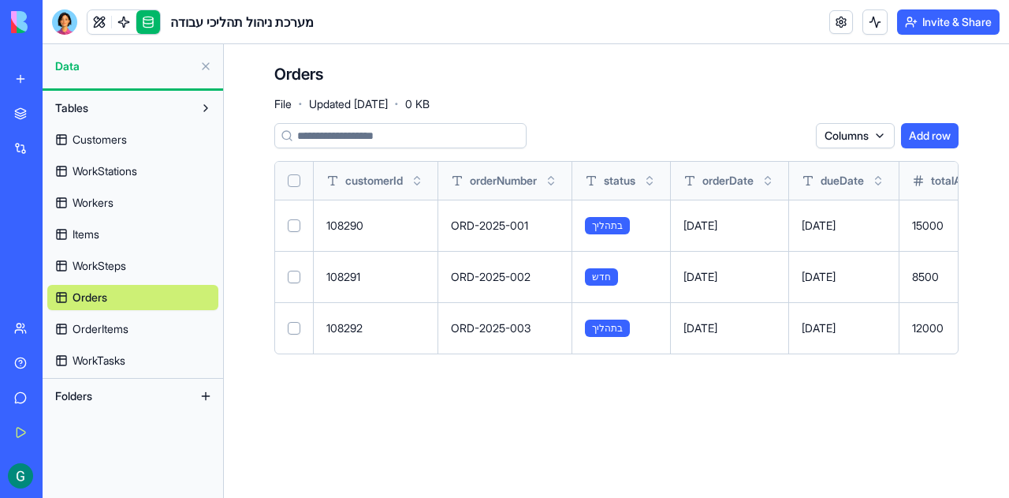
click at [937, 143] on button "Add row" at bounding box center [930, 135] width 58 height 25
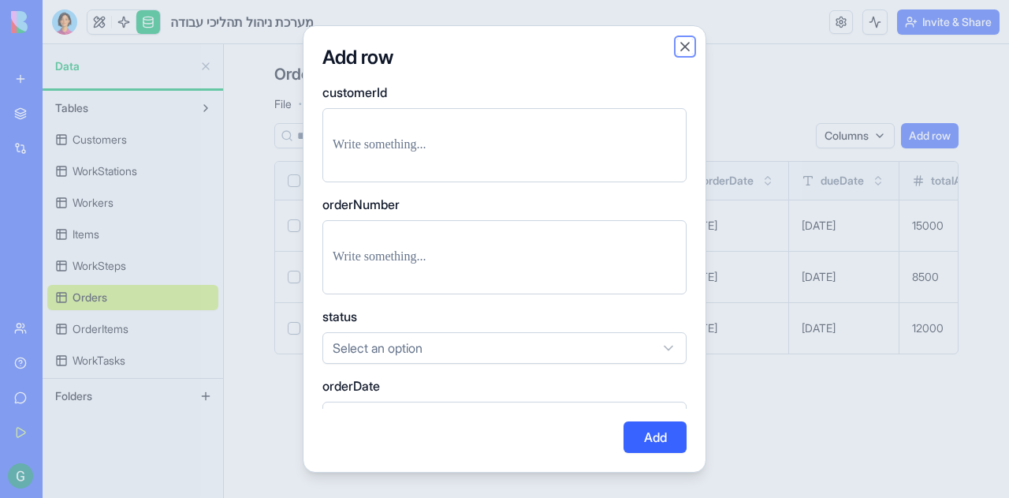
click at [681, 47] on button "Close" at bounding box center [685, 47] width 16 height 16
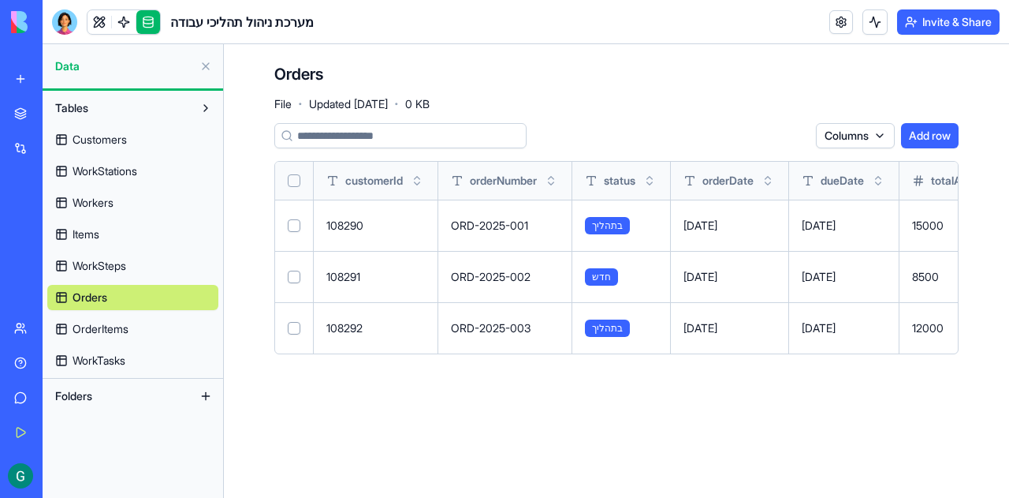
click at [111, 132] on span "Customers" at bounding box center [100, 140] width 54 height 16
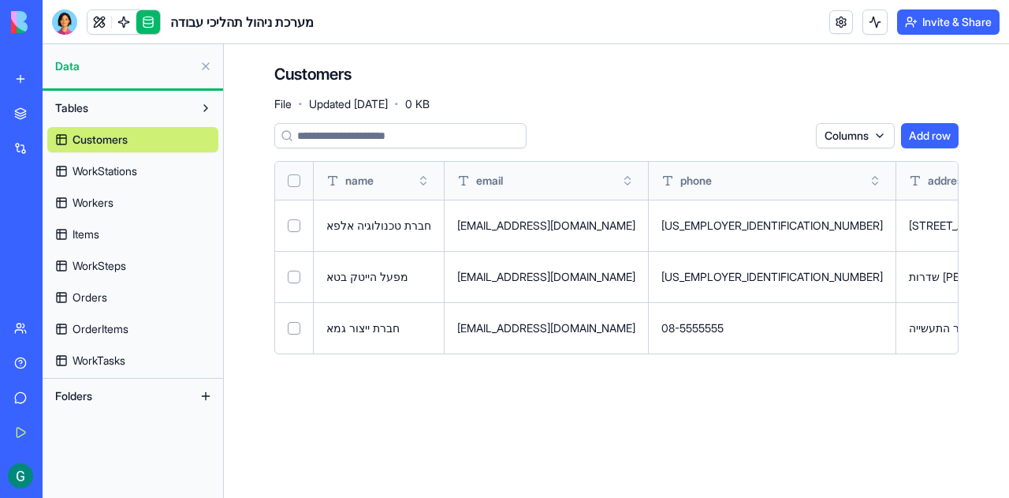
click at [128, 171] on span "WorkStations" at bounding box center [105, 171] width 65 height 16
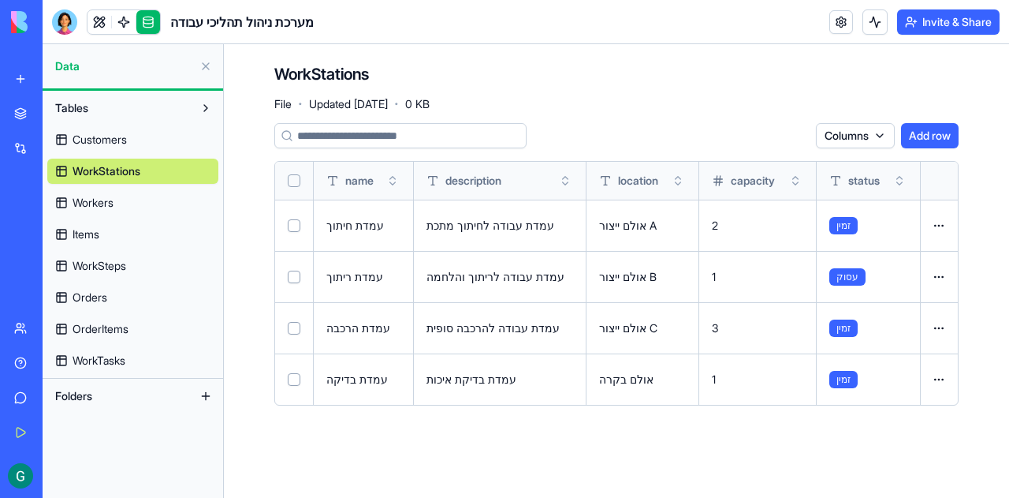
click at [940, 224] on html "BETA My Workspace New app Marketplace Integrations Recent B2B Order Platform Ne…" at bounding box center [504, 249] width 1009 height 498
click at [831, 457] on html "BETA My Workspace New app Marketplace Integrations Recent B2B Order Platform Ne…" at bounding box center [504, 249] width 1009 height 498
click at [0, 0] on button at bounding box center [0, 0] width 0 height 0
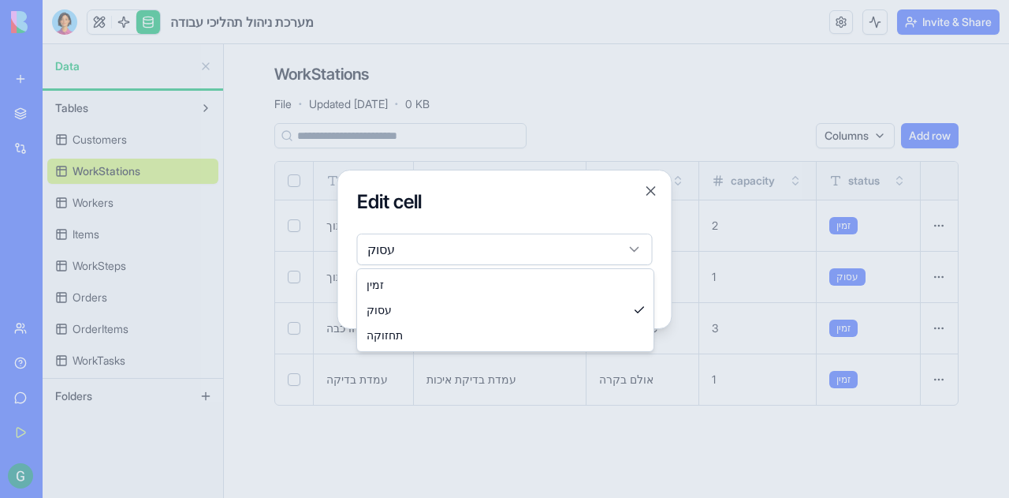
click at [639, 245] on body "BETA My Workspace New app Marketplace Integrations Recent B2B Order Platform Ne…" at bounding box center [504, 249] width 1009 height 498
click at [655, 185] on body "BETA My Workspace New app Marketplace Integrations Recent B2B Order Platform Ne…" at bounding box center [504, 249] width 1009 height 498
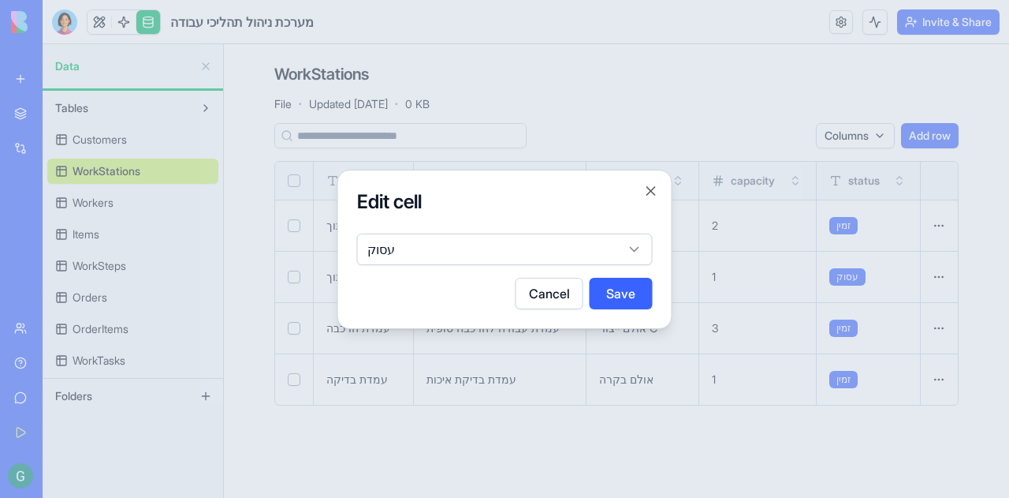
click at [681, 107] on div at bounding box center [504, 249] width 1009 height 498
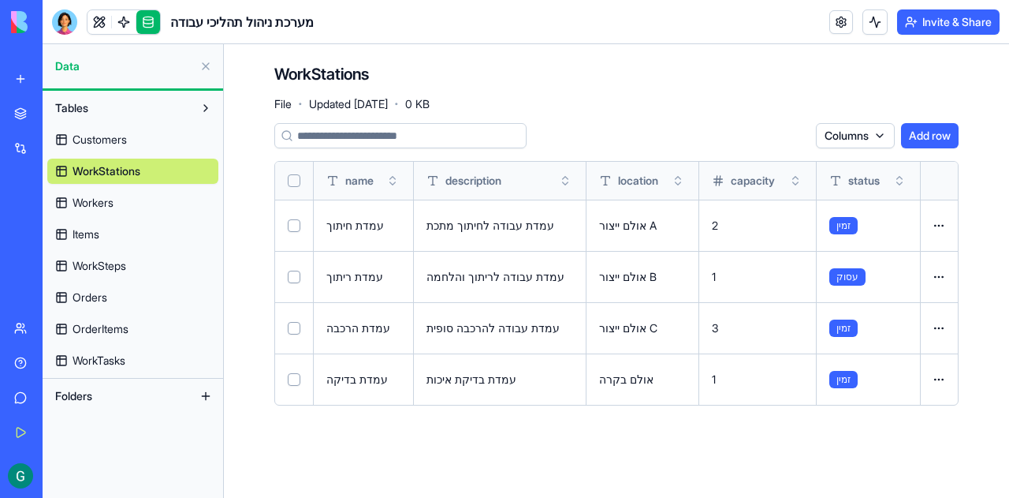
click at [108, 200] on span "Workers" at bounding box center [93, 203] width 41 height 16
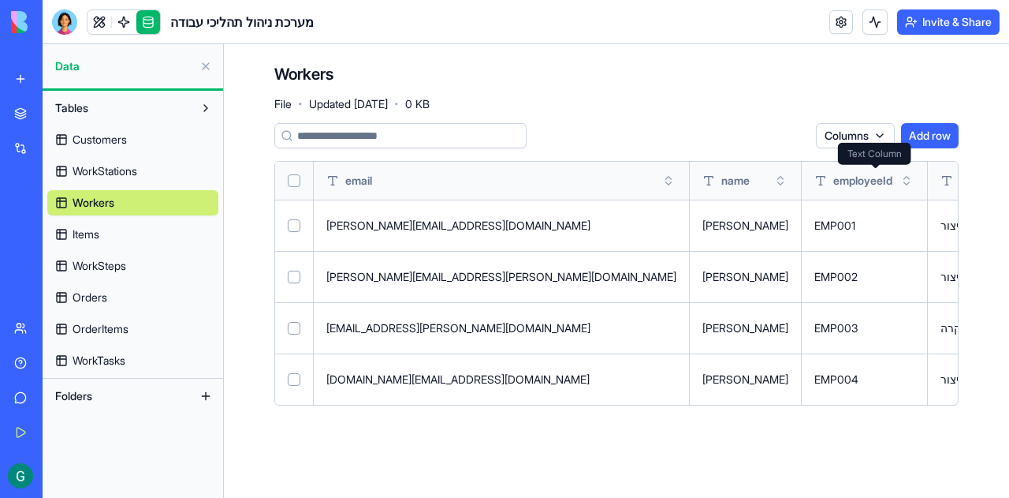
click at [352, 472] on main "Workers File · Updated Sep 19, 2025 · 0 KB Columns Add row email name employeeI…" at bounding box center [616, 270] width 785 height 453
click at [125, 17] on link at bounding box center [124, 22] width 24 height 24
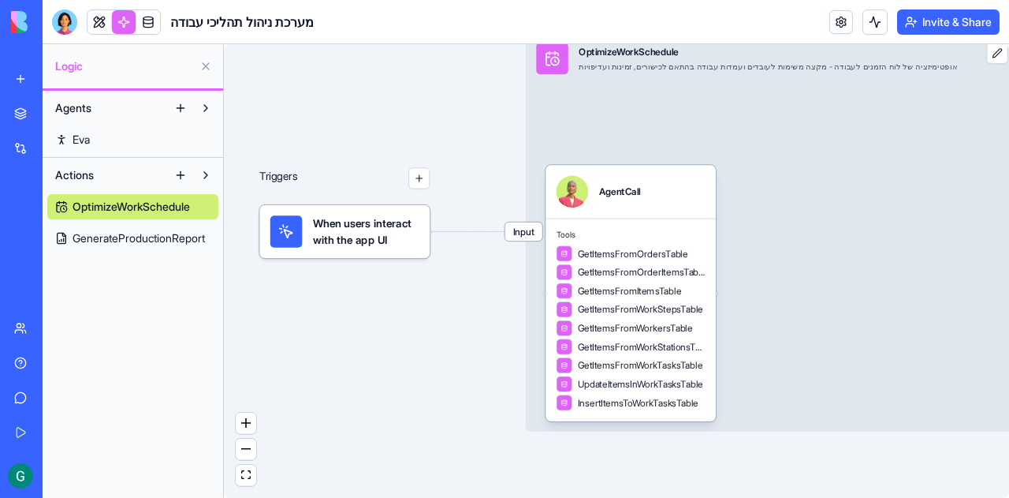
click at [528, 236] on span "Input" at bounding box center [523, 231] width 37 height 19
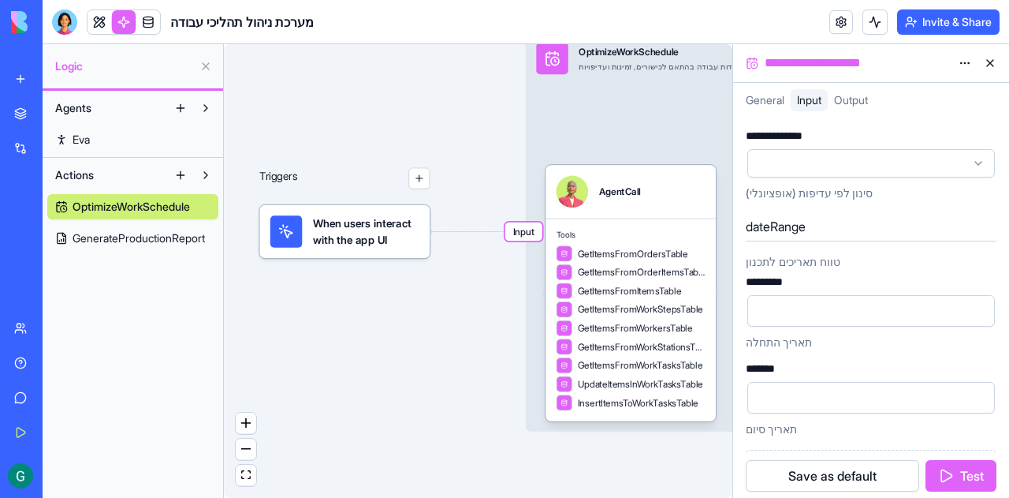
click at [770, 102] on span "General" at bounding box center [765, 99] width 39 height 13
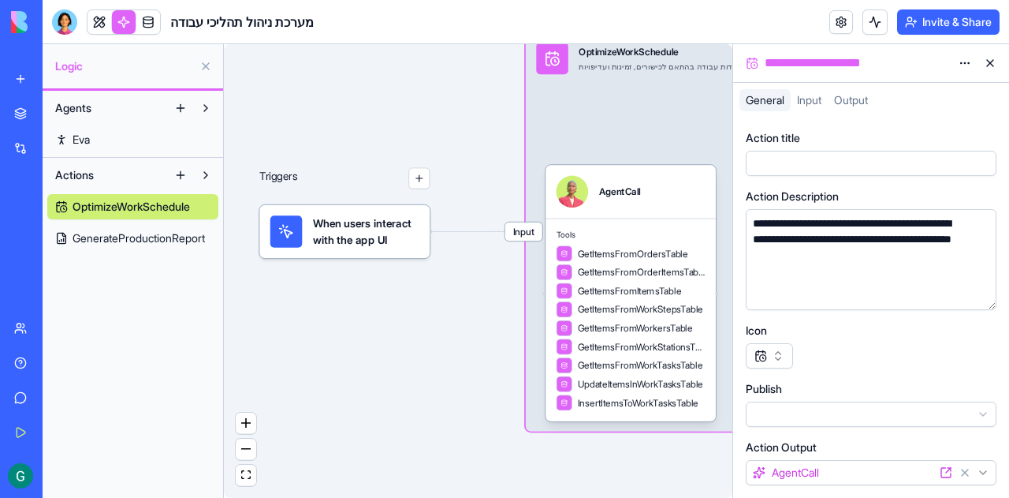
scroll to position [58, 0]
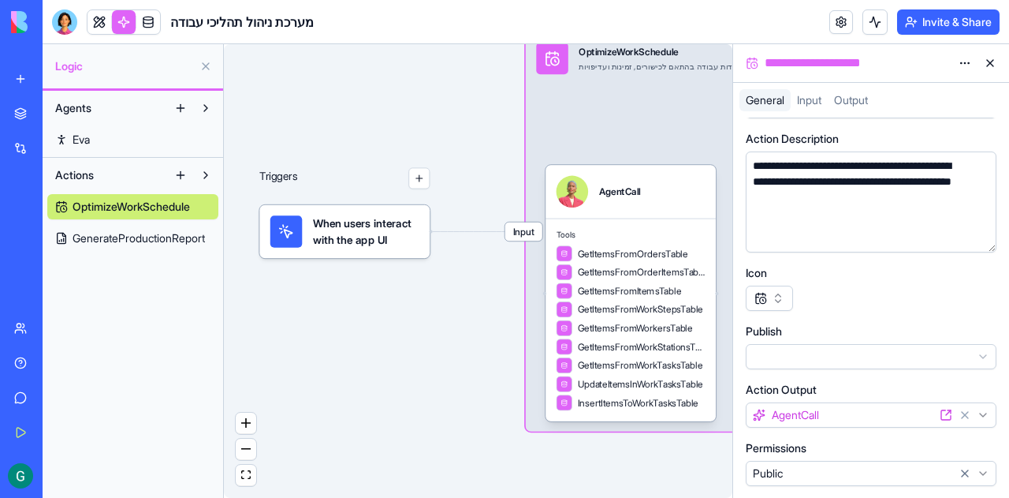
click at [809, 103] on span "Input" at bounding box center [809, 99] width 24 height 13
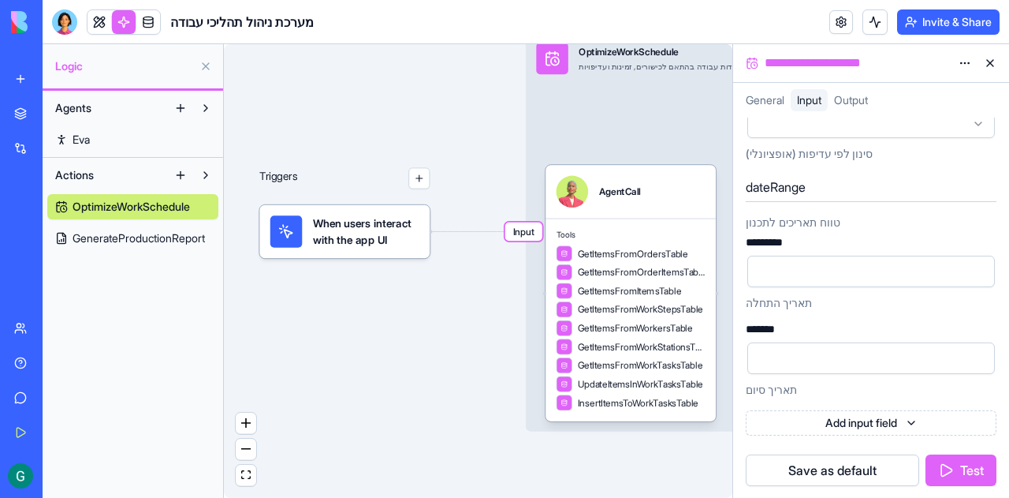
click at [859, 102] on span "Output" at bounding box center [851, 99] width 34 height 13
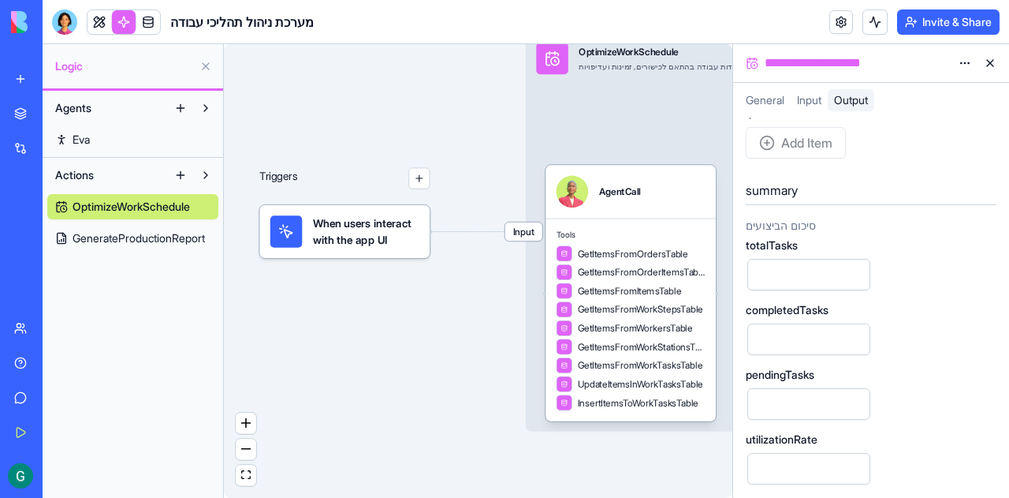
scroll to position [52, 0]
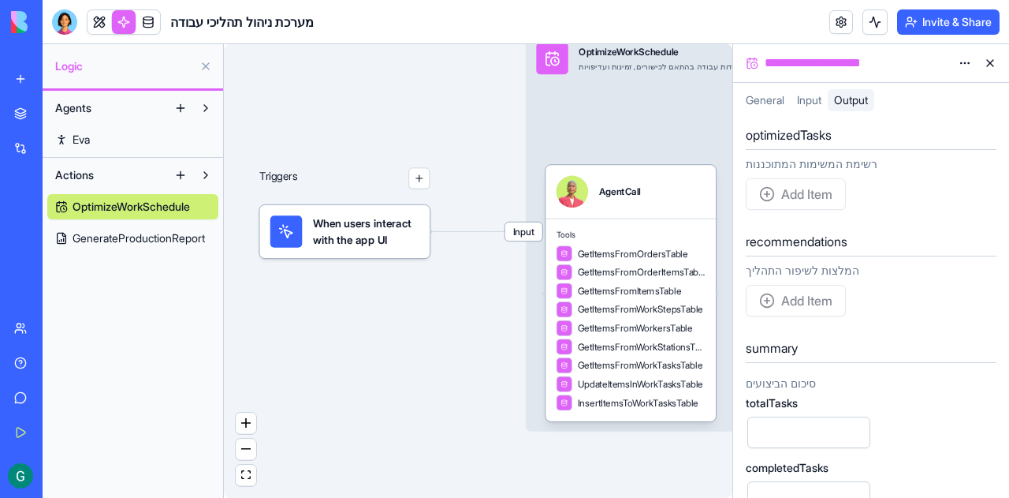
click at [417, 179] on button "button" at bounding box center [418, 177] width 21 height 21
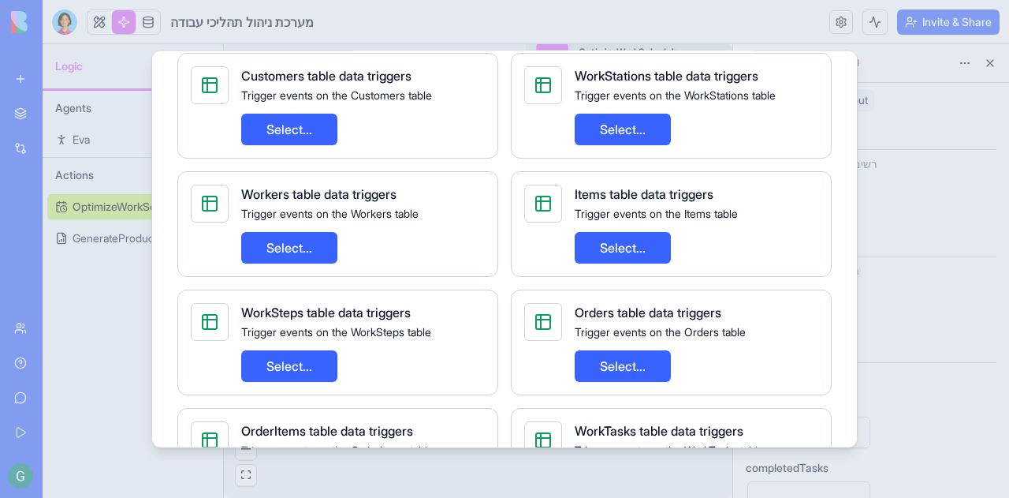
scroll to position [0, 0]
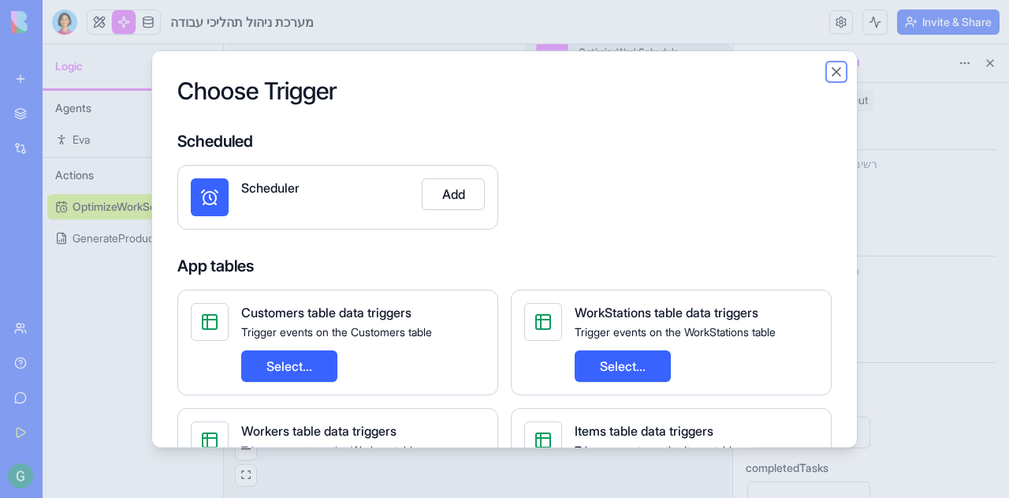
click at [836, 70] on button "Close" at bounding box center [837, 71] width 16 height 16
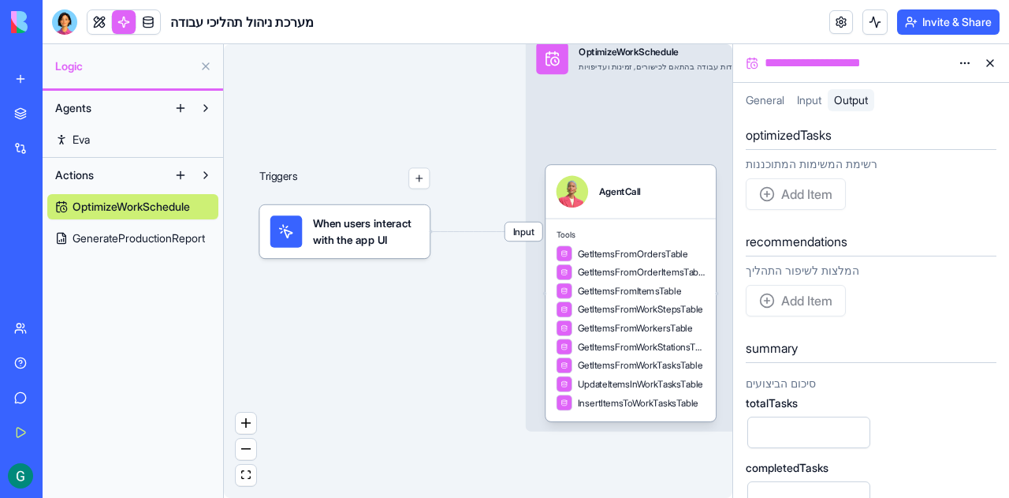
click at [366, 236] on span "When users interact with the app UI" at bounding box center [366, 231] width 106 height 32
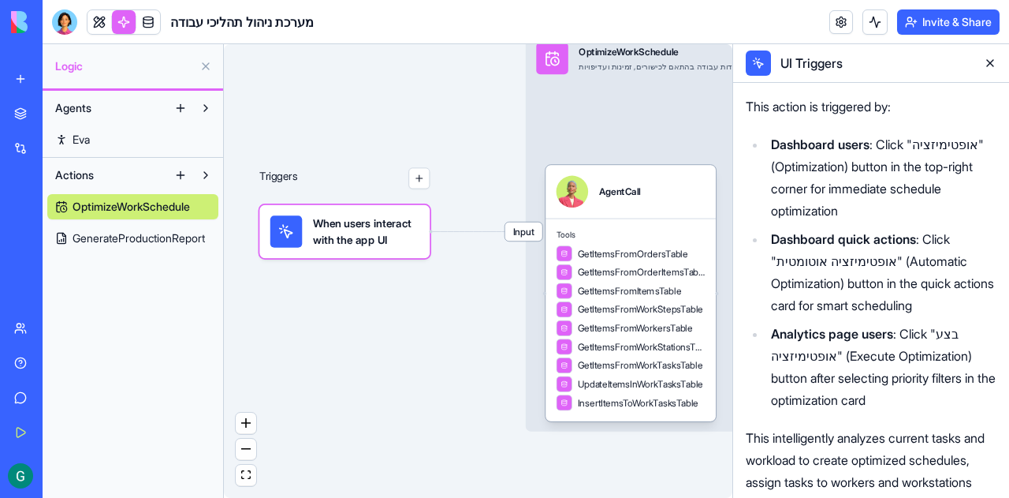
click at [358, 315] on div "Triggers When users interact with the app UI Input OptimizeWorkSchedule אופטימי…" at bounding box center [478, 270] width 509 height 453
click at [531, 239] on span "Input" at bounding box center [523, 231] width 37 height 19
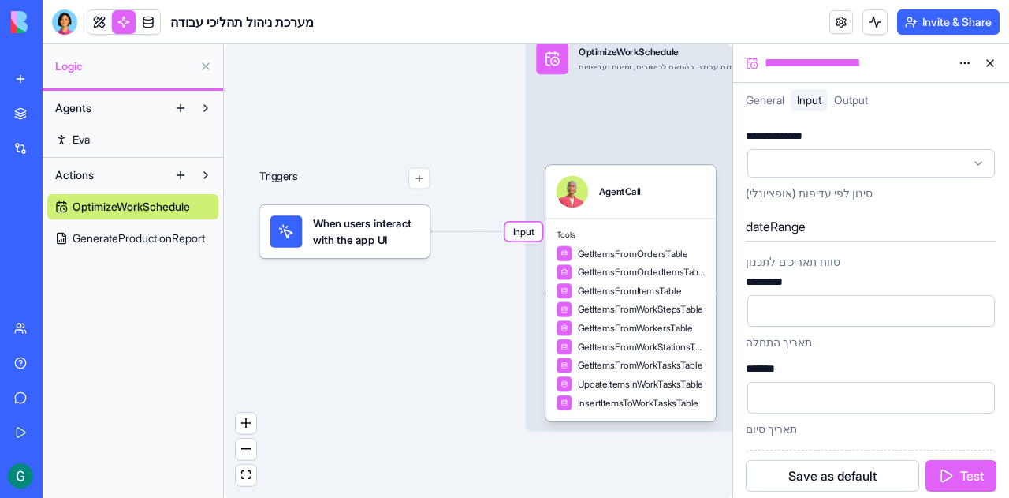
click at [959, 483] on button "Test" at bounding box center [961, 476] width 71 height 32
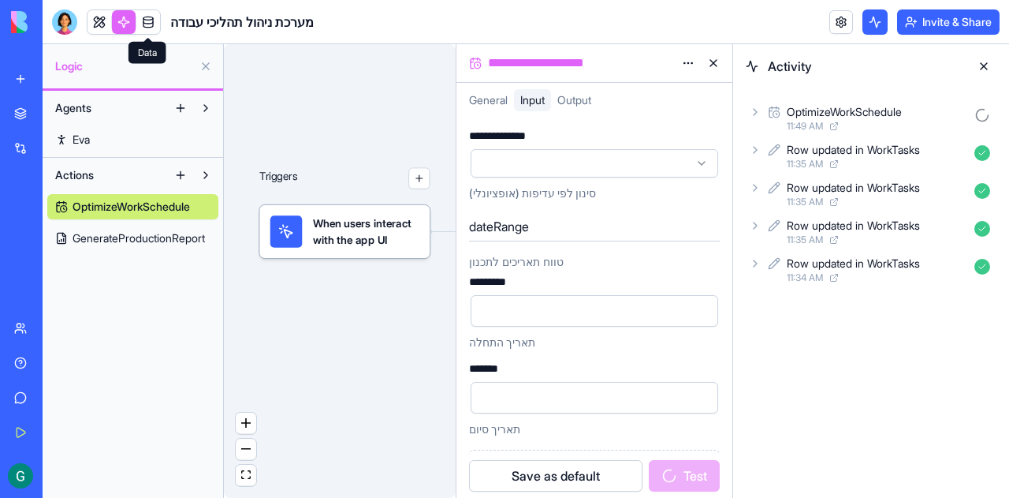
click at [147, 20] on link at bounding box center [148, 22] width 24 height 24
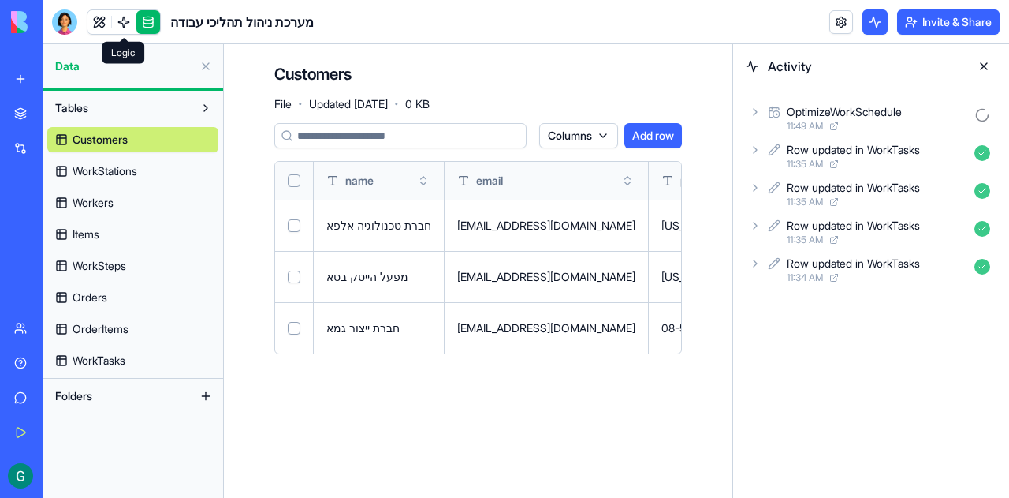
click at [90, 201] on span "Workers" at bounding box center [93, 203] width 41 height 16
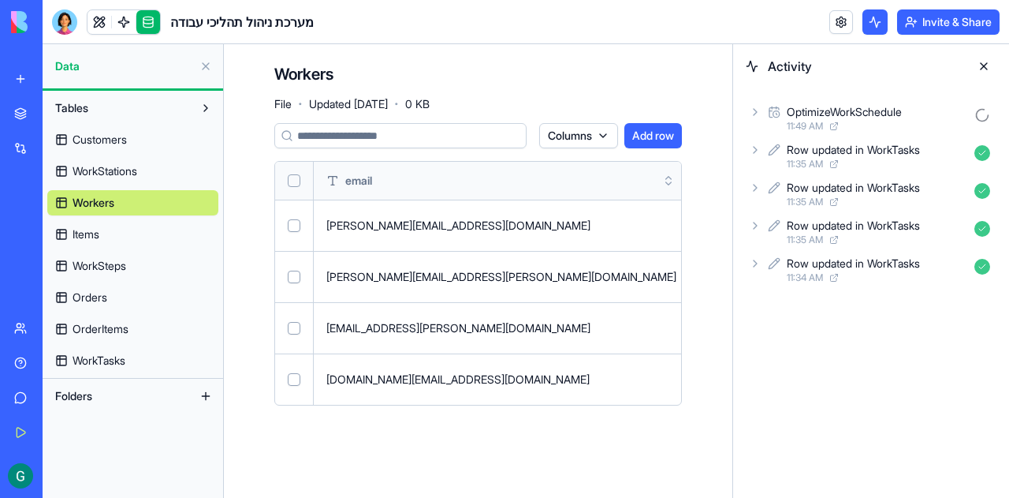
click at [295, 226] on button "Select row" at bounding box center [294, 225] width 13 height 13
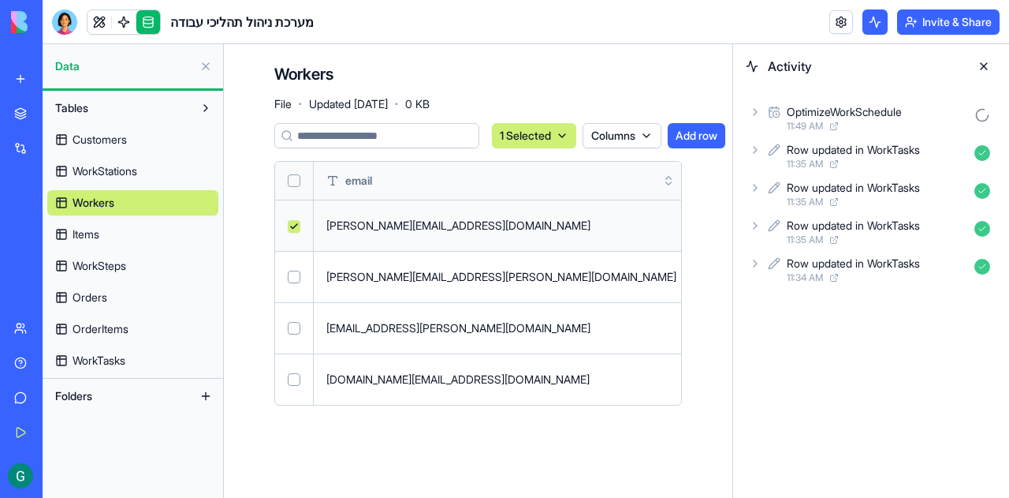
click at [0, 0] on button at bounding box center [0, 0] width 0 height 0
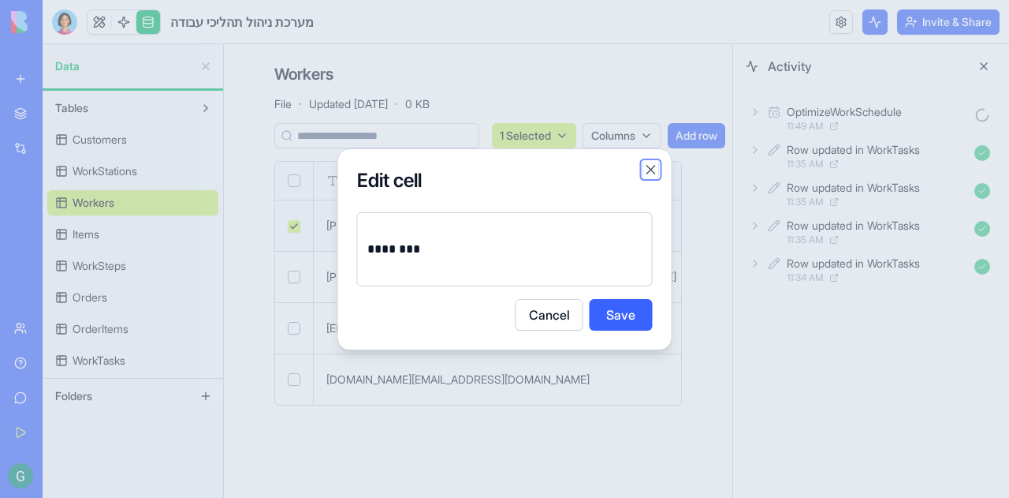
click at [648, 169] on button "Close" at bounding box center [651, 170] width 16 height 16
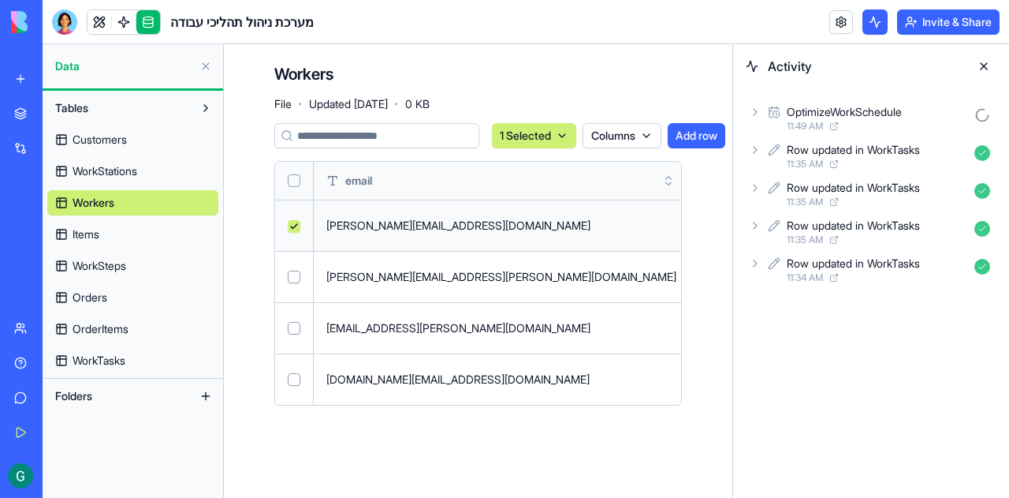
click at [375, 225] on div "yossi.cohen@company.com" at bounding box center [501, 226] width 350 height 16
click at [0, 0] on button at bounding box center [0, 0] width 0 height 0
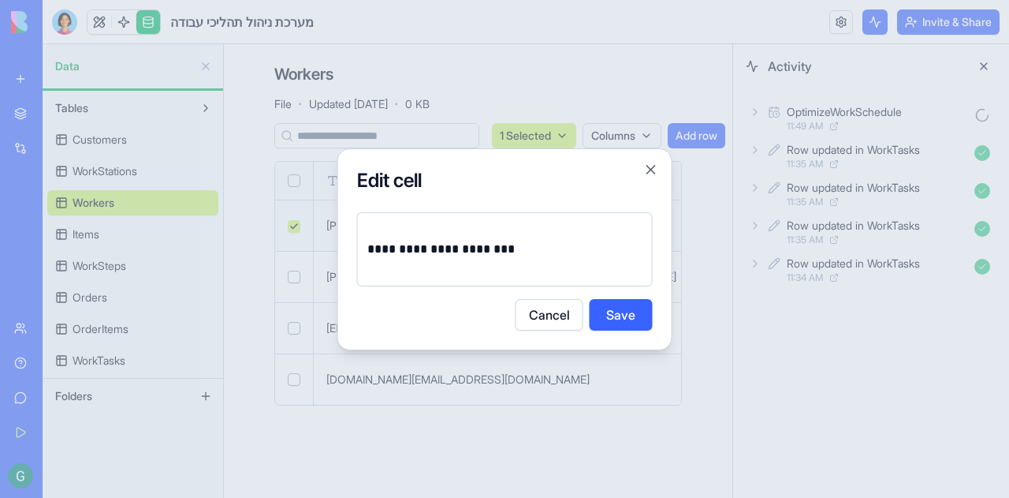
drag, startPoint x: 489, startPoint y: 252, endPoint x: 521, endPoint y: 250, distance: 32.4
click at [489, 252] on p "**********" at bounding box center [505, 249] width 276 height 22
drag, startPoint x: 439, startPoint y: 261, endPoint x: 325, endPoint y: 266, distance: 114.4
click at [325, 266] on body "BETA My Workspace New app Marketplace Integrations Recent B2B Order Platform Ne…" at bounding box center [504, 249] width 1009 height 498
click at [643, 311] on button "Save" at bounding box center [621, 315] width 63 height 32
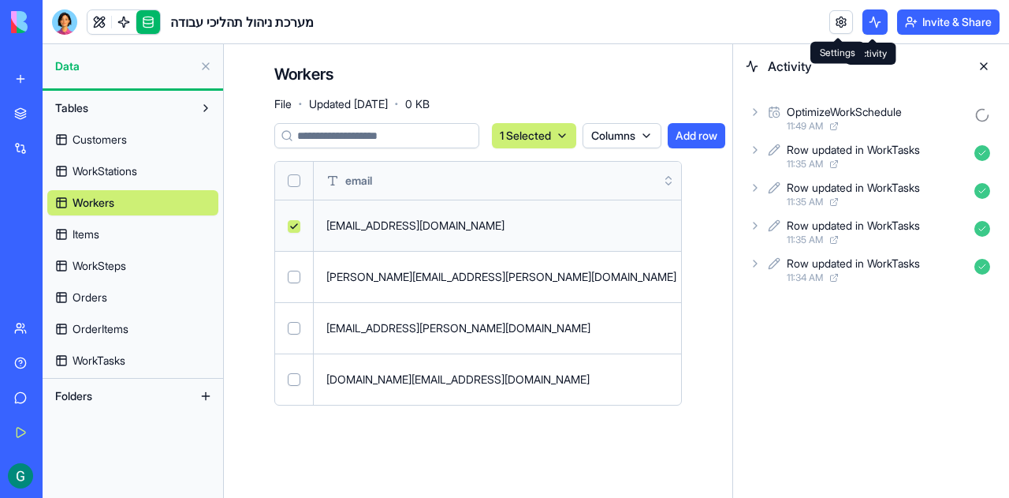
click at [844, 22] on link at bounding box center [841, 22] width 24 height 24
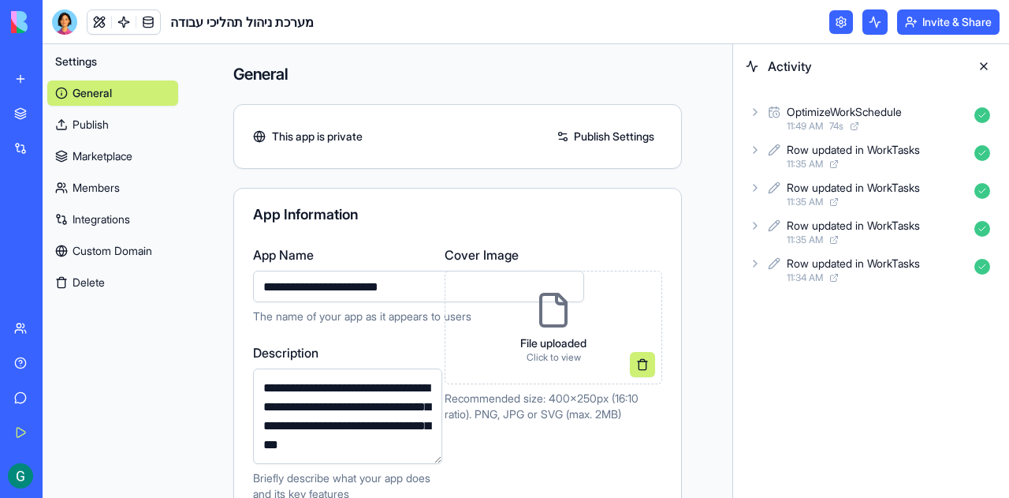
click at [100, 124] on link "Publish" at bounding box center [112, 124] width 131 height 25
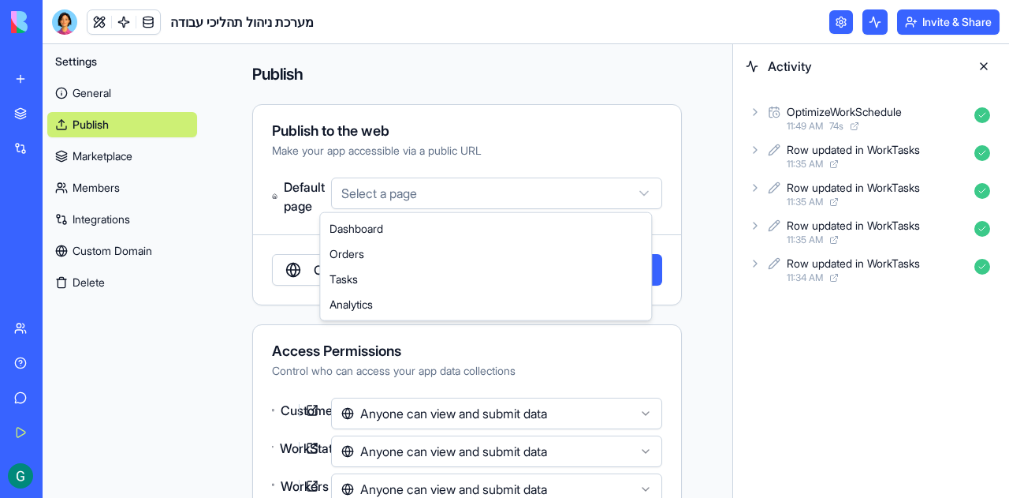
click at [422, 195] on html "BETA My Workspace New app Marketplace Integrations Recent B2B Order Platform Ne…" at bounding box center [504, 249] width 1009 height 498
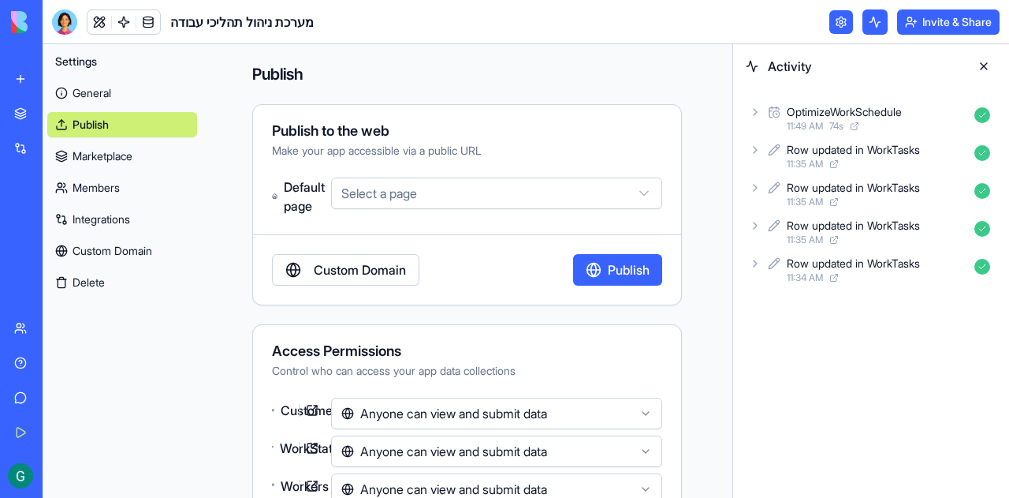
click at [422, 195] on html "BETA My Workspace New app Marketplace Integrations Recent B2B Order Platform Ne…" at bounding box center [504, 249] width 1009 height 498
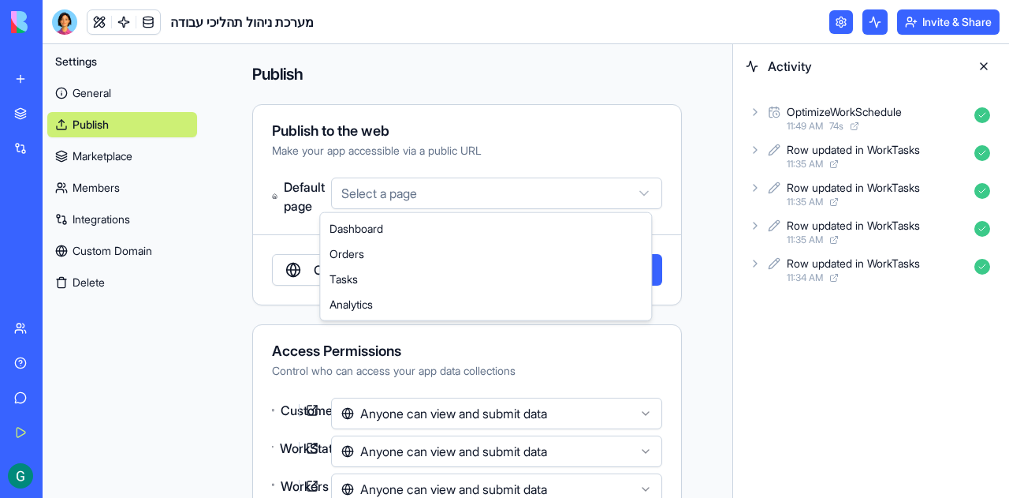
select select "**********"
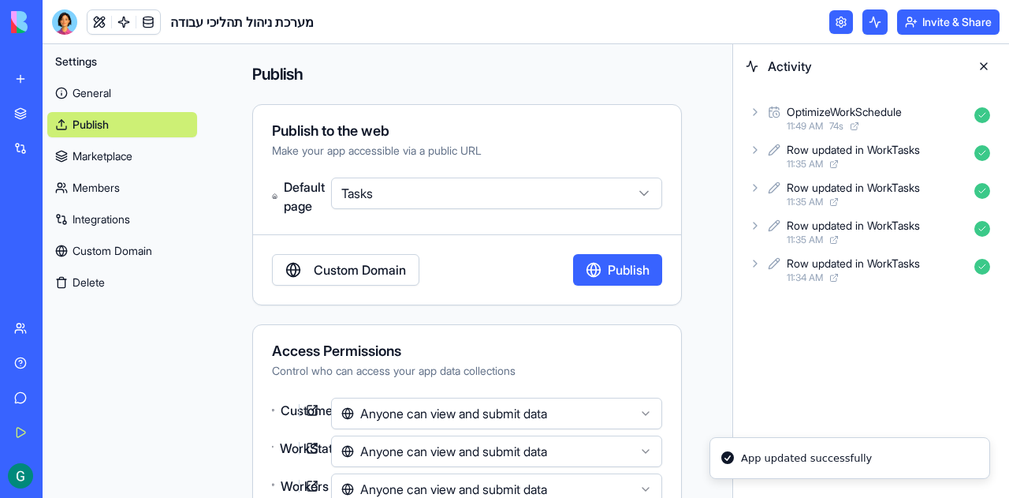
click at [615, 269] on button "Publish" at bounding box center [617, 270] width 89 height 32
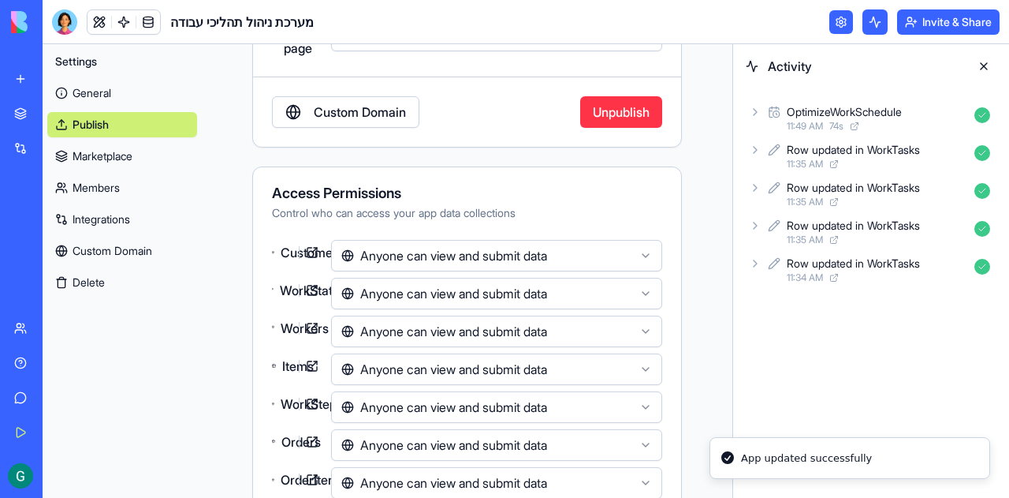
scroll to position [233, 0]
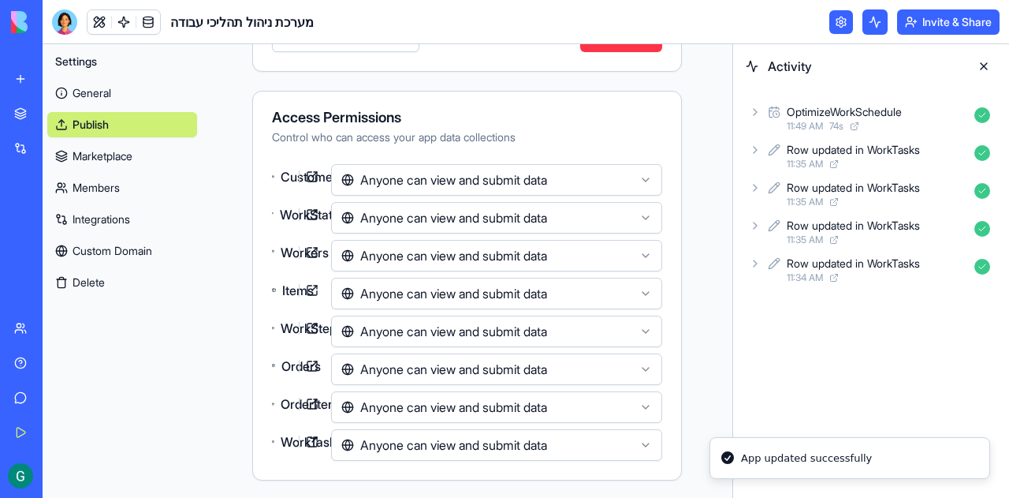
click at [413, 181] on html "BETA My Workspace New app Marketplace Integrations Recent B2B Order Platform Ne…" at bounding box center [504, 249] width 1009 height 498
click at [416, 213] on html "BETA My Workspace New app Marketplace Integrations Recent B2B Order Platform Ne…" at bounding box center [504, 249] width 1009 height 498
click at [292, 215] on html "BETA My Workspace New app Marketplace Integrations Recent B2B Order Platform Ne…" at bounding box center [504, 249] width 1009 height 498
click at [985, 69] on button at bounding box center [983, 66] width 25 height 25
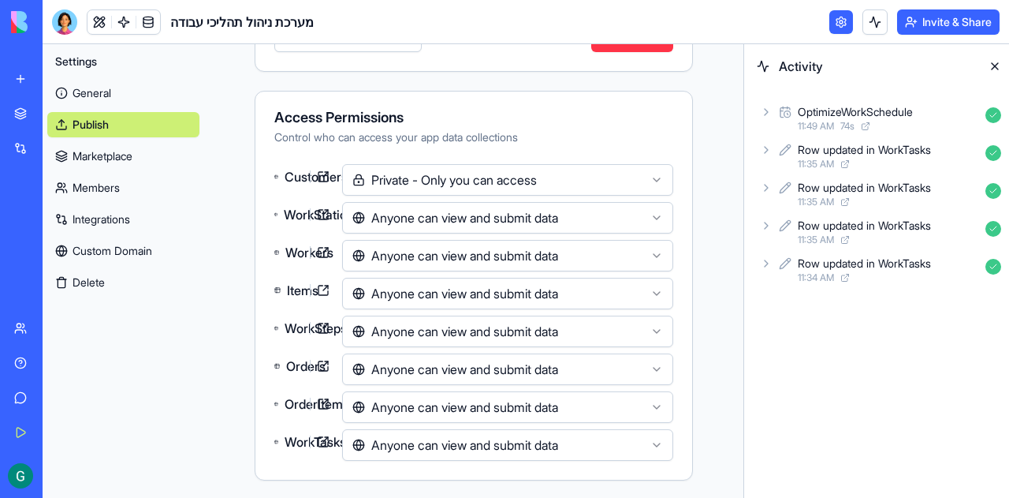
scroll to position [227, 0]
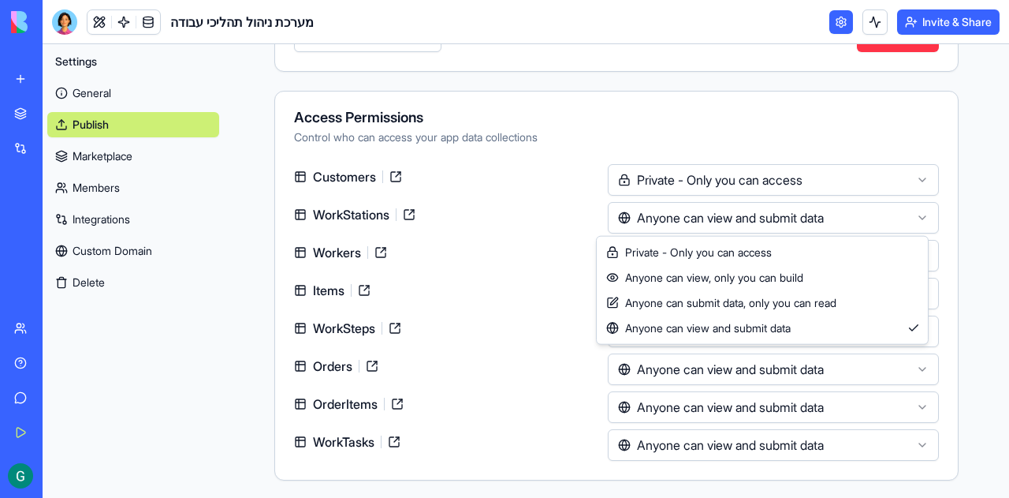
click at [808, 222] on html "BETA My Workspace New app Marketplace Integrations Recent B2B Order Platform Ne…" at bounding box center [504, 249] width 1009 height 498
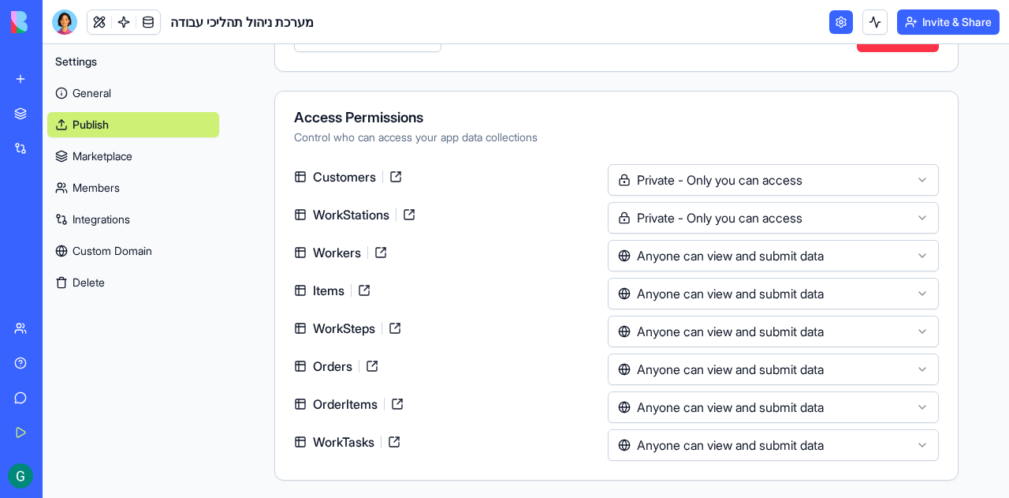
click at [746, 259] on html "BETA My Workspace New app Marketplace Integrations Recent B2B Order Platform Ne…" at bounding box center [504, 249] width 1009 height 498
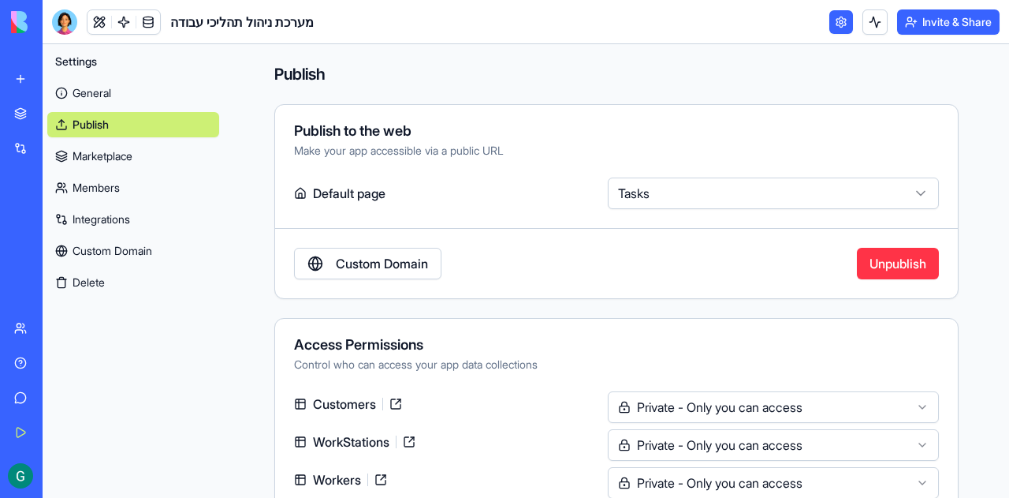
click at [88, 187] on link "Members" at bounding box center [133, 187] width 172 height 25
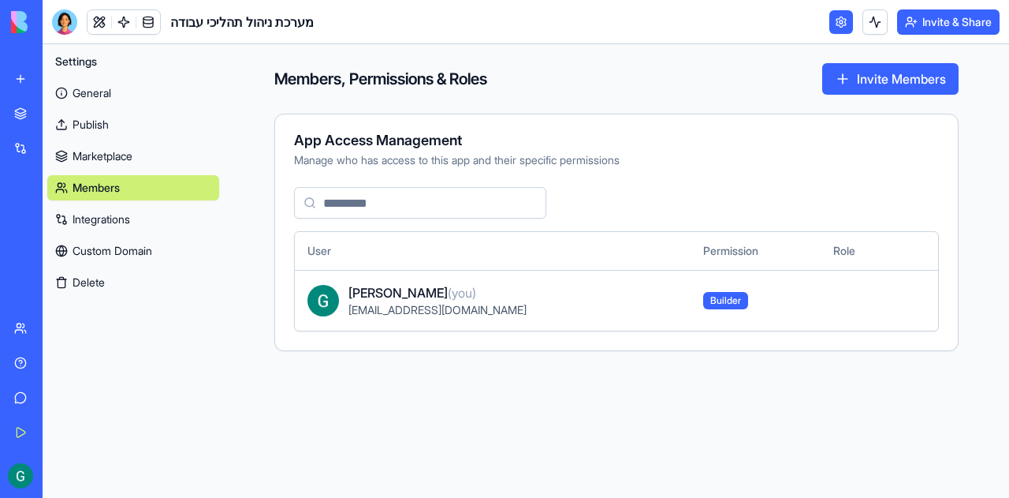
click at [865, 75] on button "Invite Members" at bounding box center [890, 79] width 136 height 32
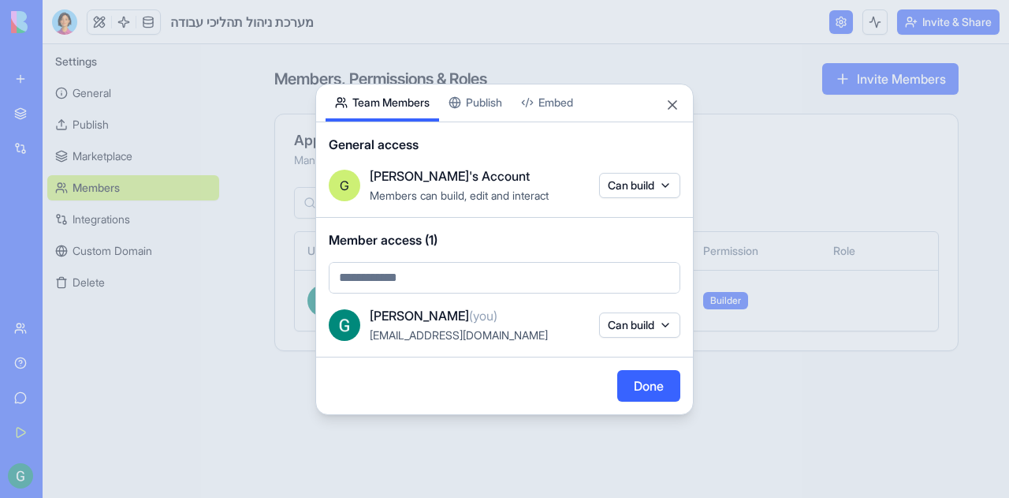
click at [467, 103] on div "Share App Team Members Publish Embed General access G Guy's Account Members can…" at bounding box center [504, 249] width 378 height 331
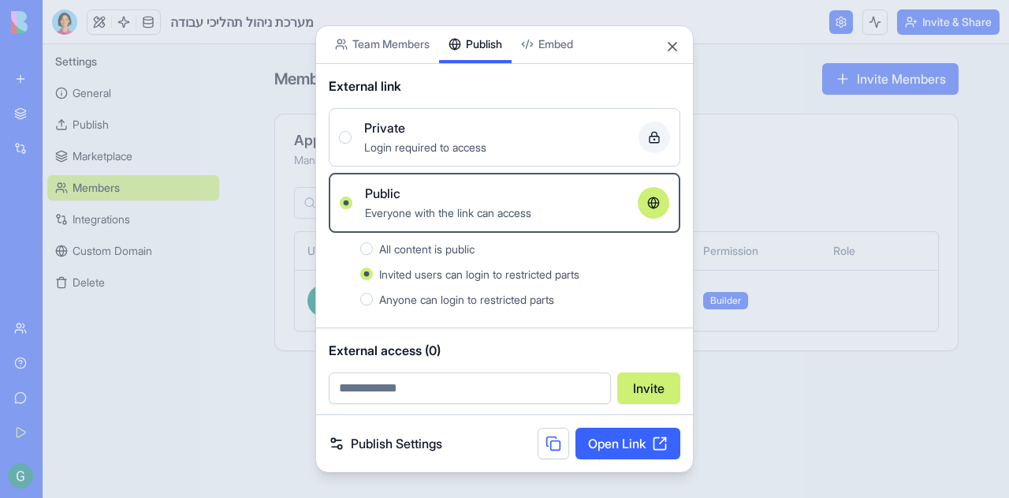
click at [427, 389] on input "email" at bounding box center [470, 388] width 282 height 32
type input "**********"
click at [654, 385] on button "Invite" at bounding box center [648, 388] width 63 height 32
click at [632, 446] on link "Open Link" at bounding box center [628, 443] width 105 height 32
click at [550, 442] on button at bounding box center [554, 443] width 32 height 32
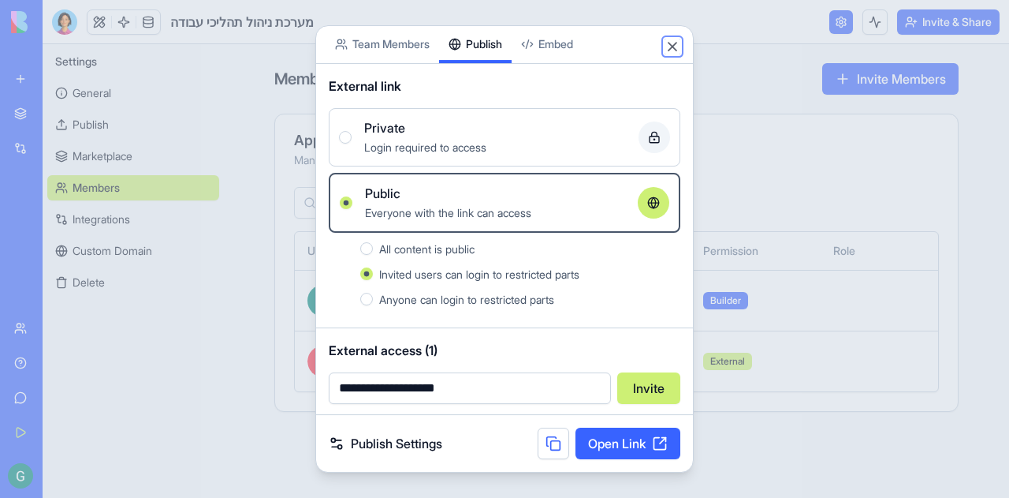
click at [672, 47] on button "Close" at bounding box center [673, 47] width 16 height 16
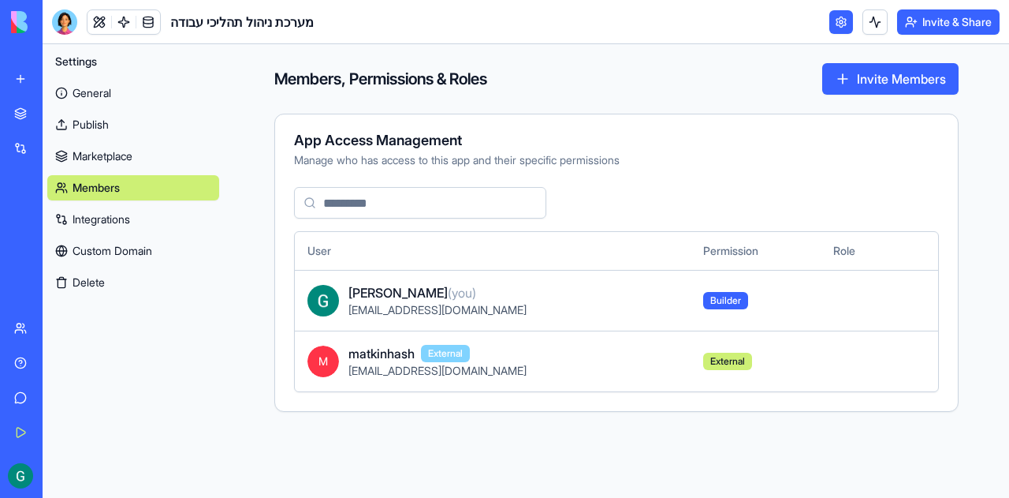
click at [91, 83] on link "General" at bounding box center [133, 92] width 172 height 25
click at [107, 91] on link "General" at bounding box center [133, 92] width 172 height 25
click at [121, 95] on link "General" at bounding box center [133, 92] width 172 height 25
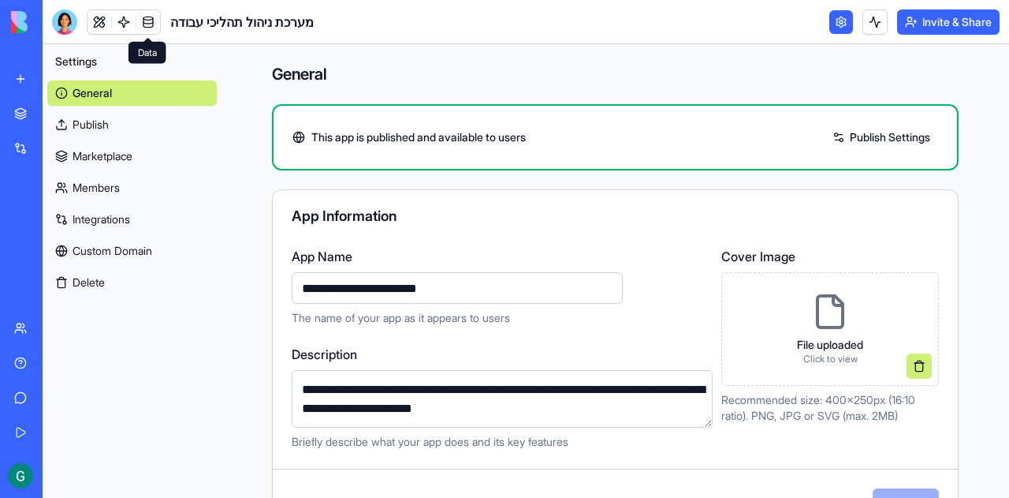
click at [147, 20] on link at bounding box center [148, 22] width 24 height 24
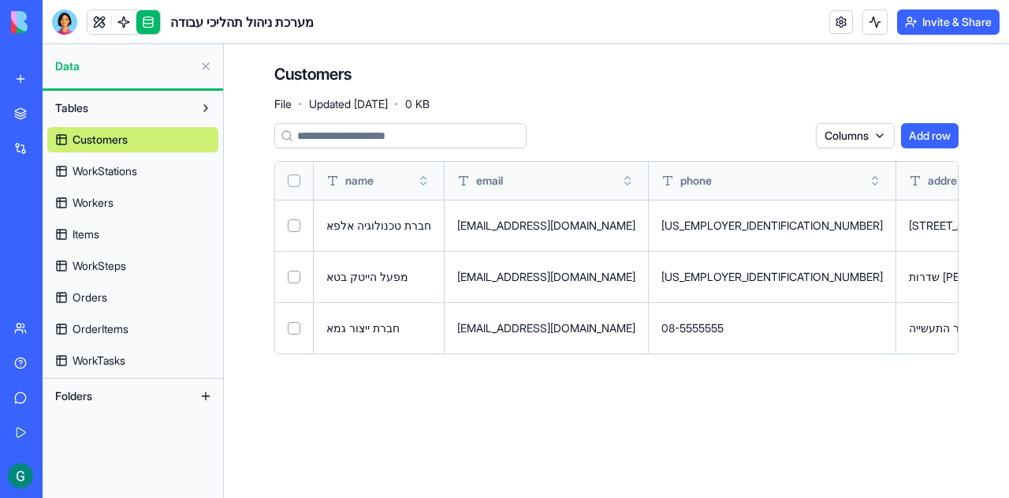
click at [98, 294] on span "Orders" at bounding box center [90, 297] width 35 height 16
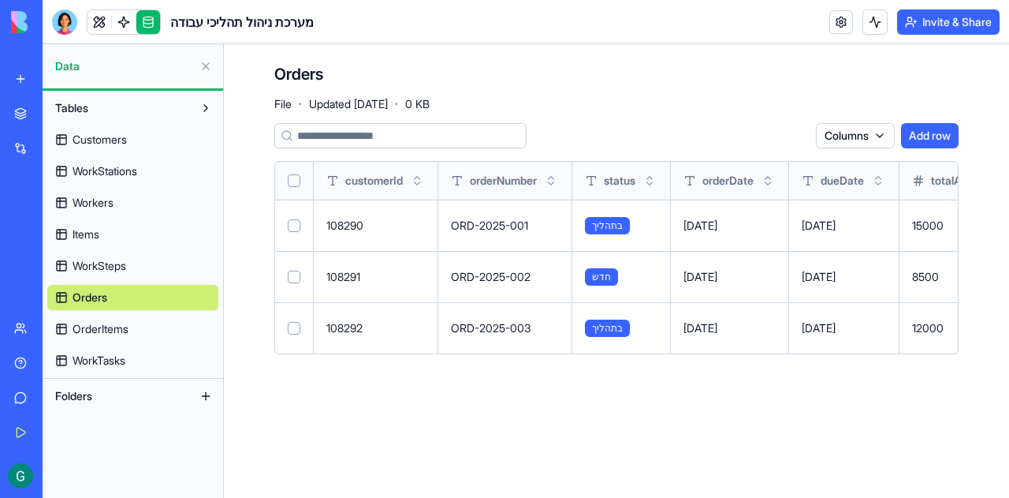
click at [940, 135] on button "Add row" at bounding box center [930, 135] width 58 height 25
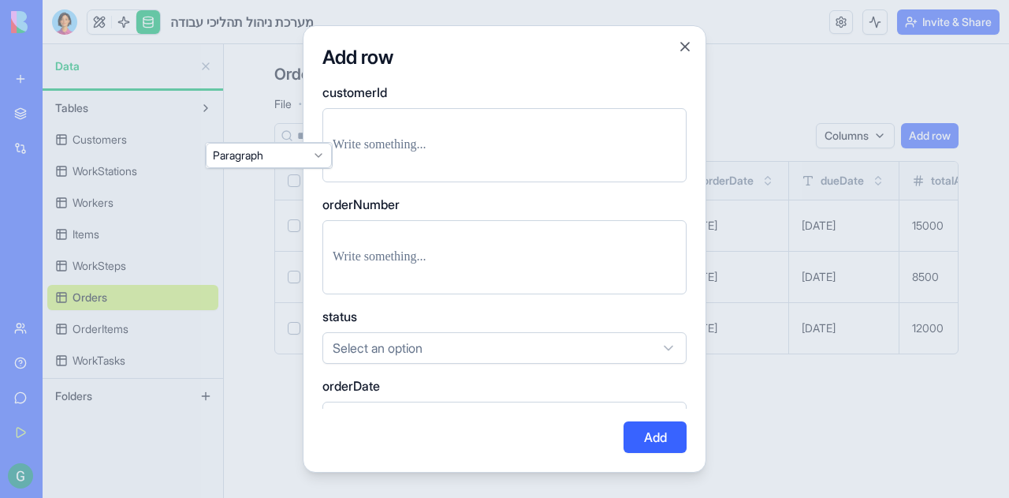
click at [501, 136] on p at bounding box center [505, 145] width 344 height 22
click at [465, 258] on p at bounding box center [505, 257] width 344 height 22
click at [405, 334] on body "BETA My Workspace New app Marketplace Integrations Recent B2B Order Platform Ne…" at bounding box center [504, 249] width 1009 height 498
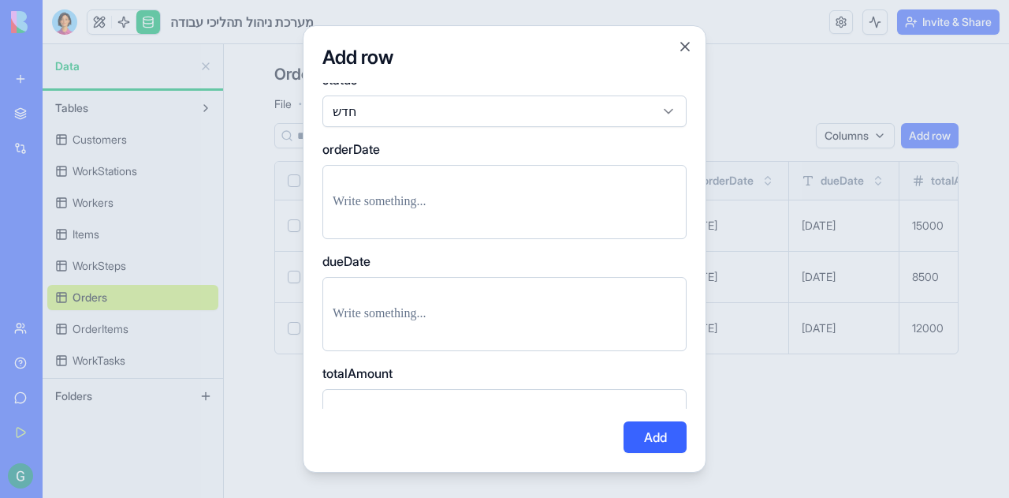
click at [484, 198] on p at bounding box center [505, 202] width 344 height 22
click at [492, 309] on p at bounding box center [505, 314] width 344 height 22
click at [478, 406] on input "number" at bounding box center [504, 405] width 364 height 32
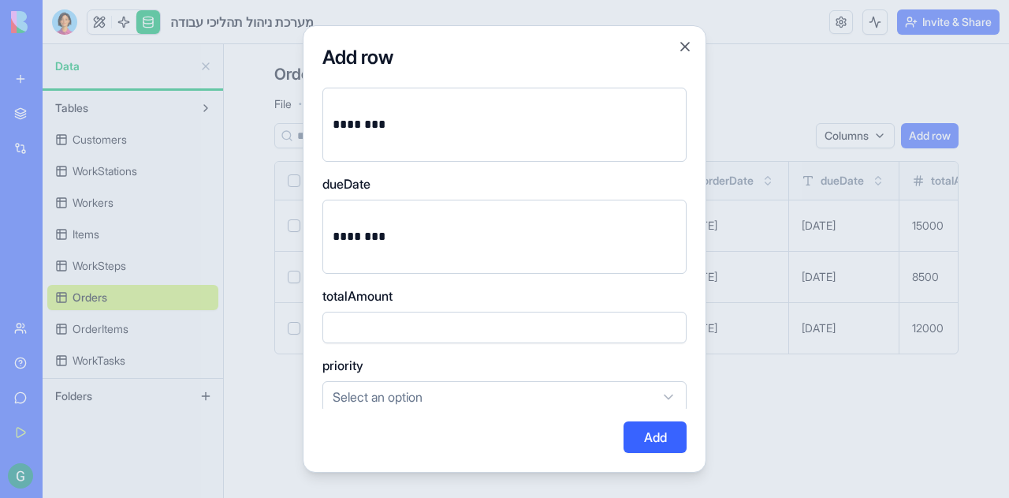
type input "*****"
click at [514, 389] on body "BETA My Workspace New app Marketplace Integrations Recent B2B Order Platform Ne…" at bounding box center [504, 249] width 1009 height 498
click at [632, 438] on button "Add" at bounding box center [655, 437] width 63 height 32
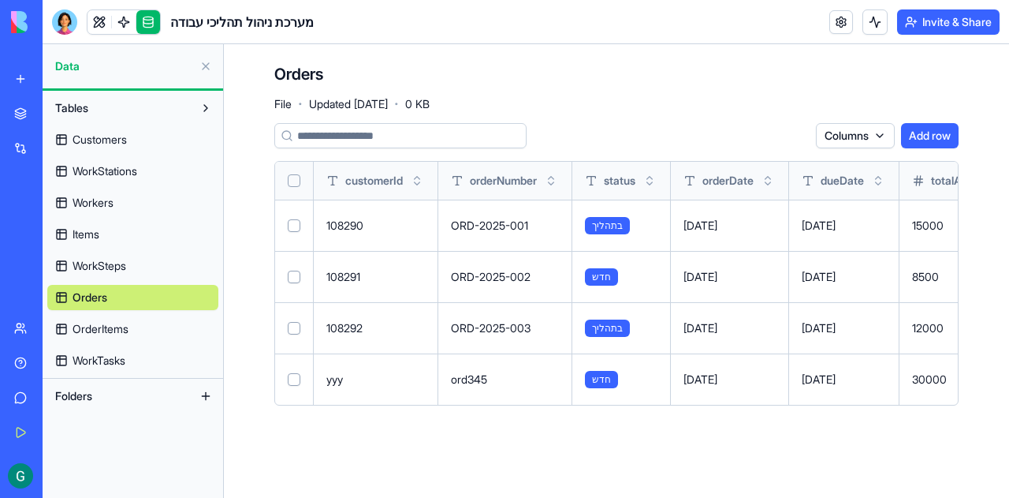
click at [78, 296] on span "Orders" at bounding box center [90, 297] width 35 height 16
click at [512, 392] on td "ord345" at bounding box center [505, 378] width 134 height 51
click at [323, 436] on main "Orders File · Updated Sep 19, 2025 · 0 KB Columns Add row customerId orderNumbe…" at bounding box center [616, 270] width 785 height 453
click at [95, 22] on link at bounding box center [100, 22] width 24 height 24
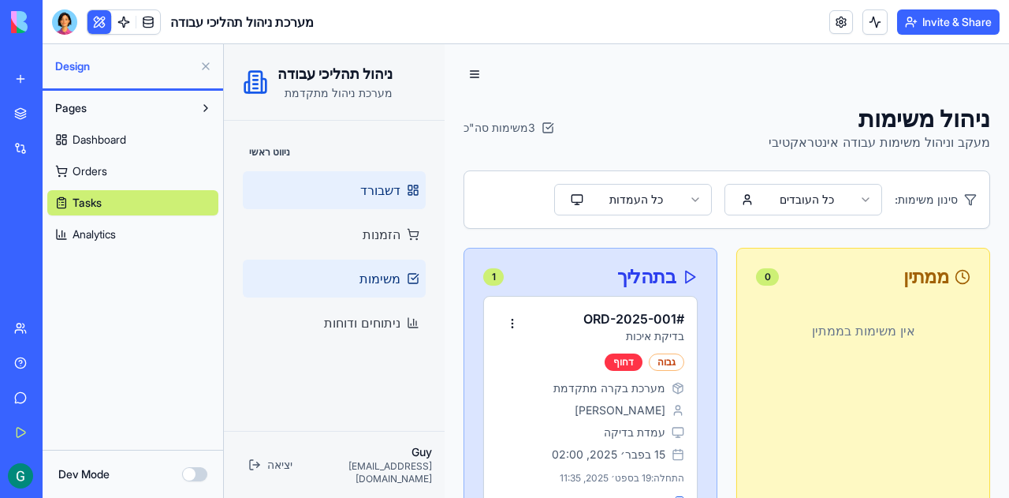
click at [382, 188] on span "דשבורד" at bounding box center [380, 190] width 40 height 19
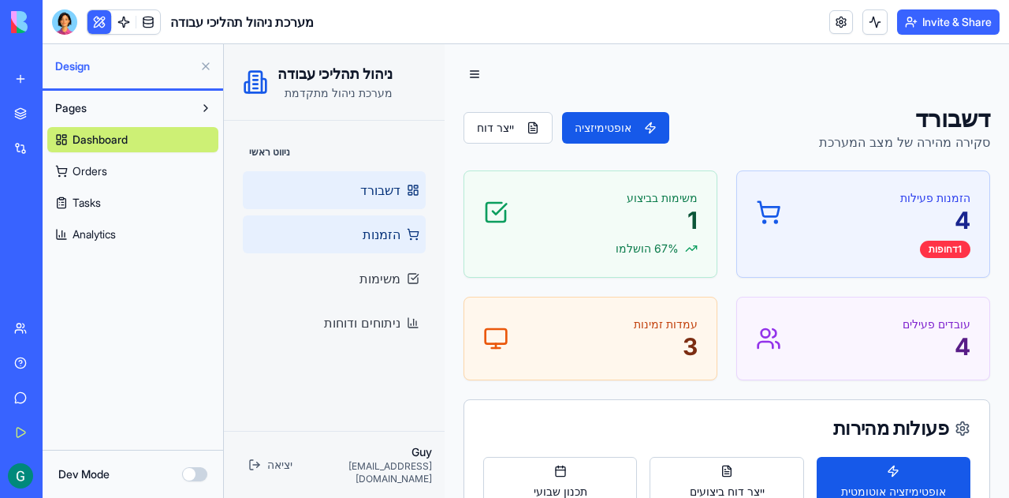
click at [381, 231] on span "הזמנות" at bounding box center [382, 234] width 38 height 19
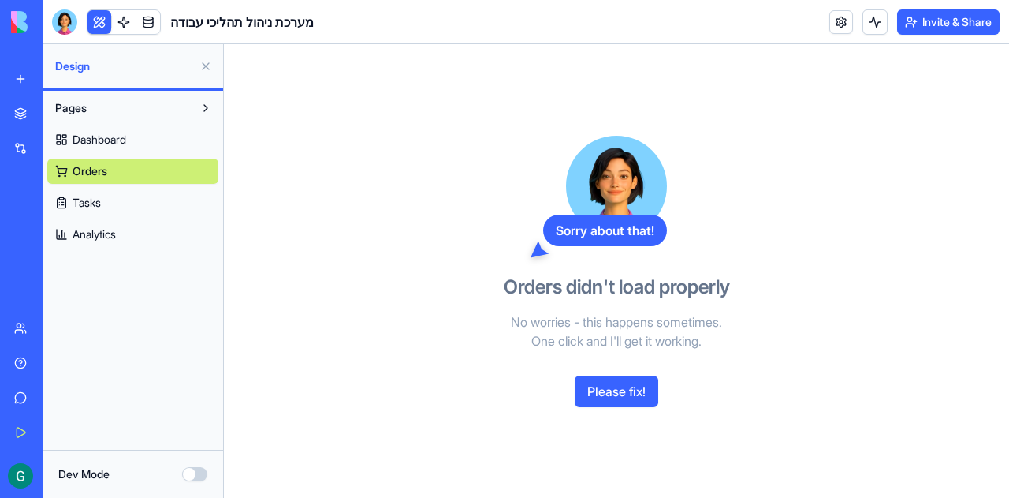
click at [601, 386] on button "Please fix!" at bounding box center [617, 391] width 84 height 32
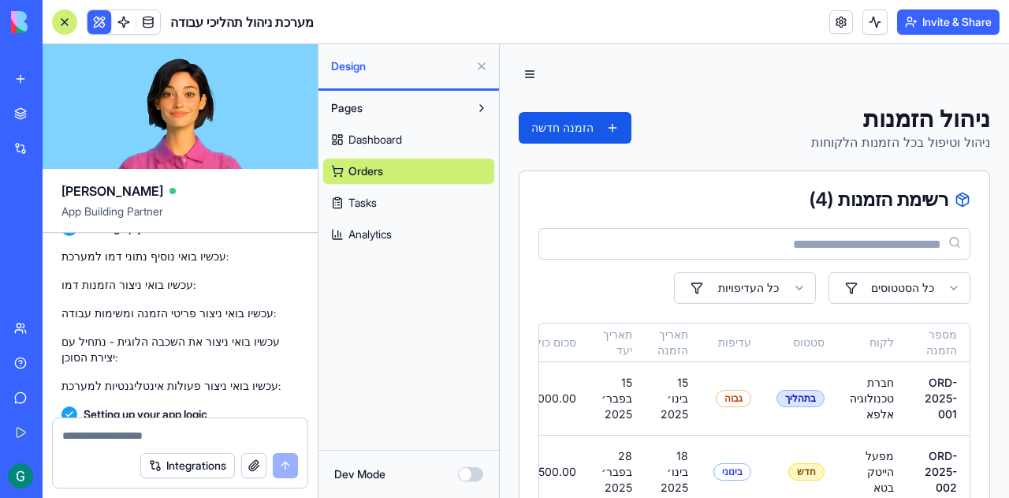
scroll to position [88, 0]
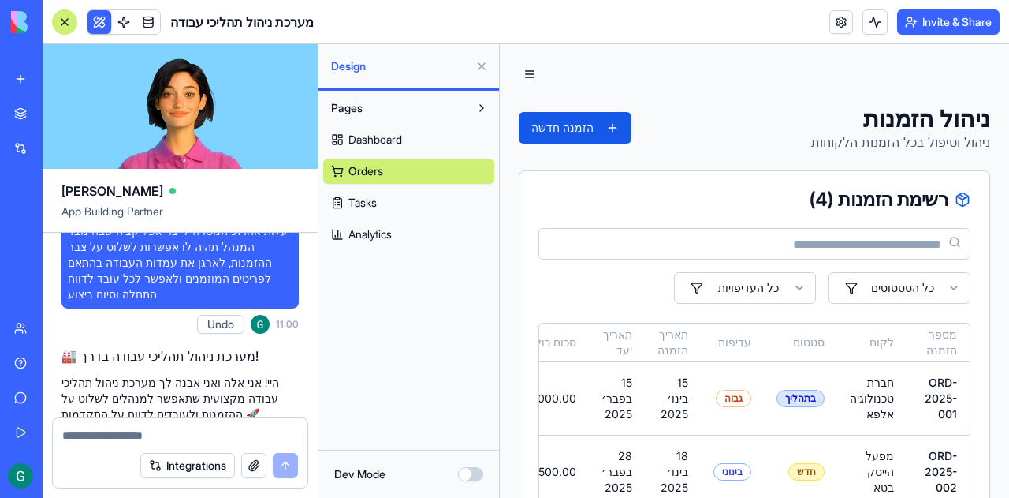
click at [63, 12] on div at bounding box center [64, 21] width 25 height 25
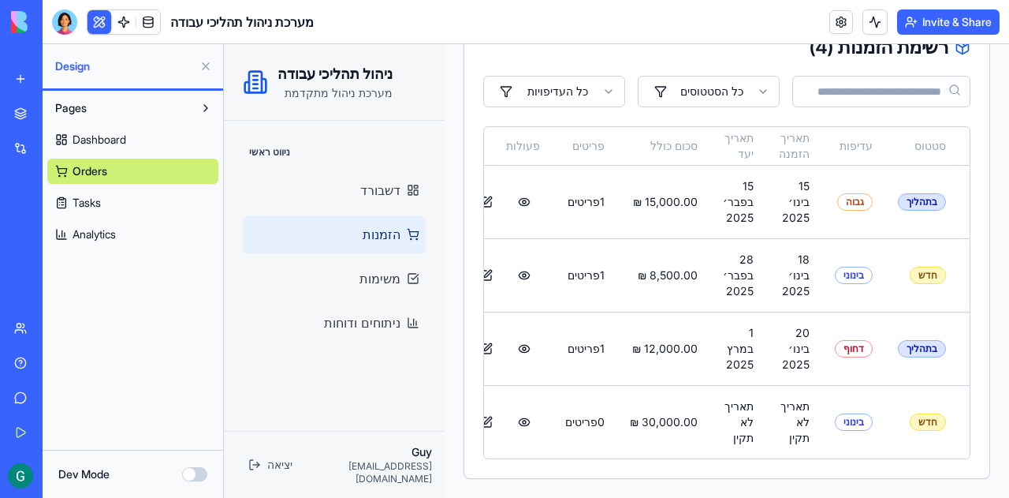
scroll to position [0, 0]
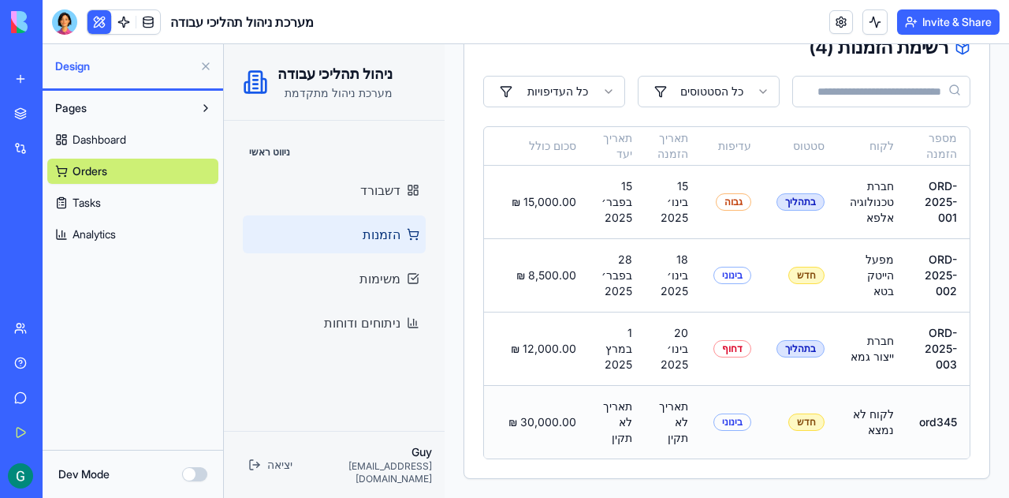
click at [870, 412] on td "לקוח לא נמצא" at bounding box center [871, 421] width 69 height 73
click at [151, 21] on link at bounding box center [148, 22] width 24 height 24
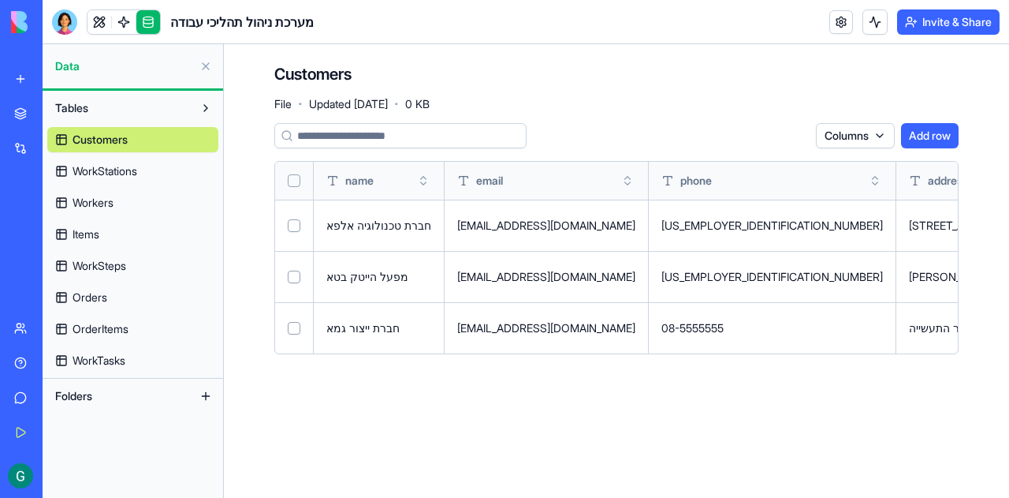
click at [935, 132] on button "Add row" at bounding box center [930, 135] width 58 height 25
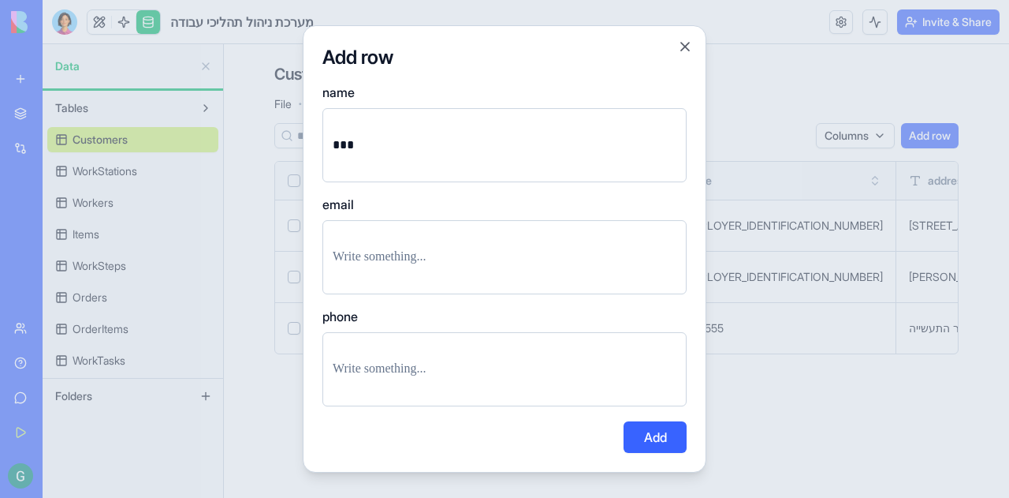
click at [476, 253] on p at bounding box center [505, 257] width 344 height 22
click at [441, 367] on p at bounding box center [505, 369] width 344 height 22
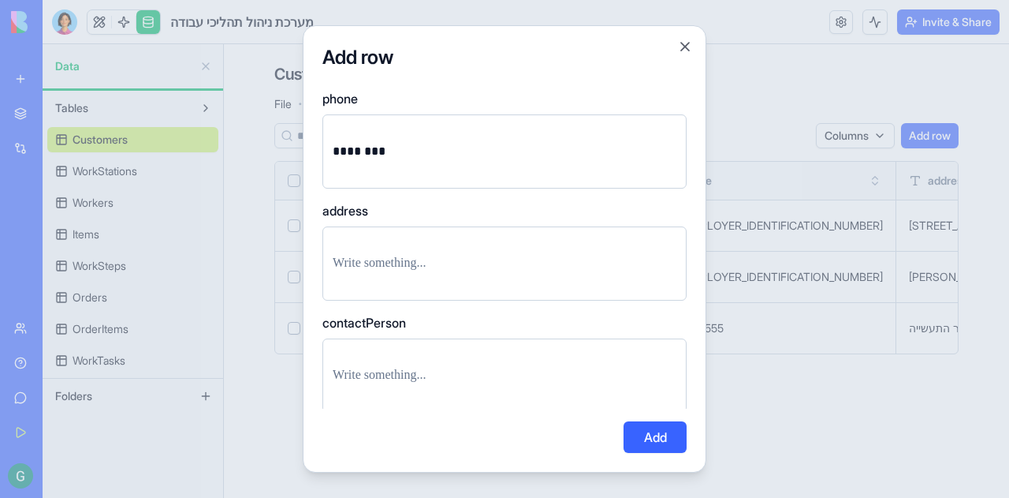
click at [643, 446] on button "Add" at bounding box center [655, 437] width 63 height 32
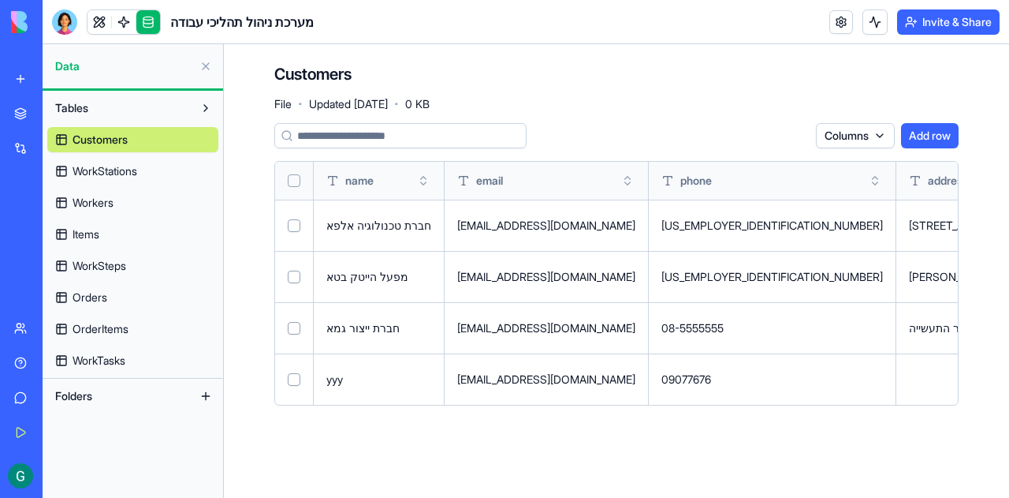
click at [84, 302] on span "Orders" at bounding box center [90, 297] width 35 height 16
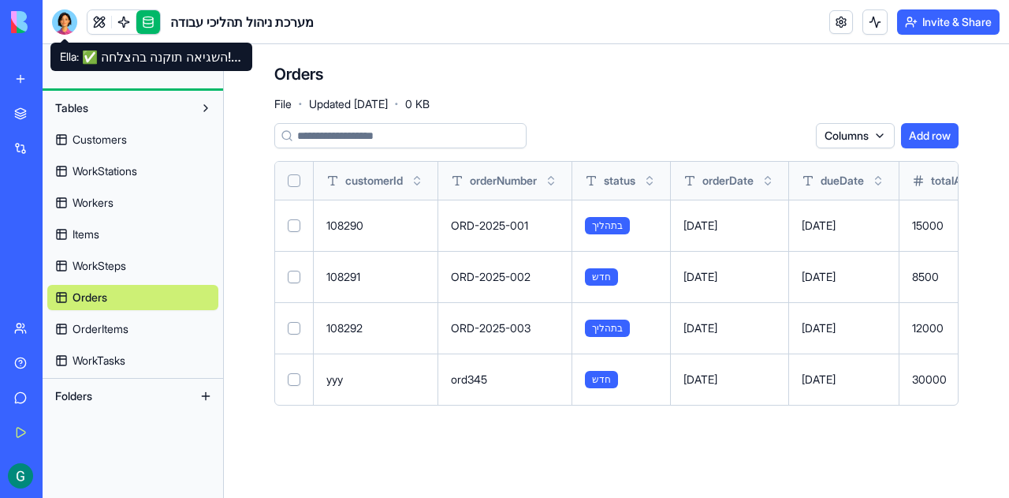
click at [63, 19] on div at bounding box center [64, 21] width 25 height 25
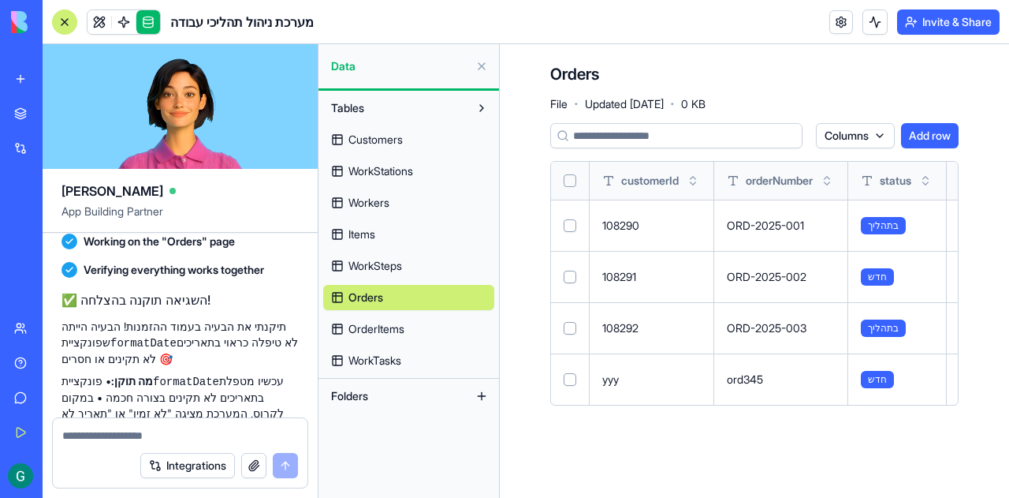
click at [198, 438] on textarea at bounding box center [180, 435] width 236 height 16
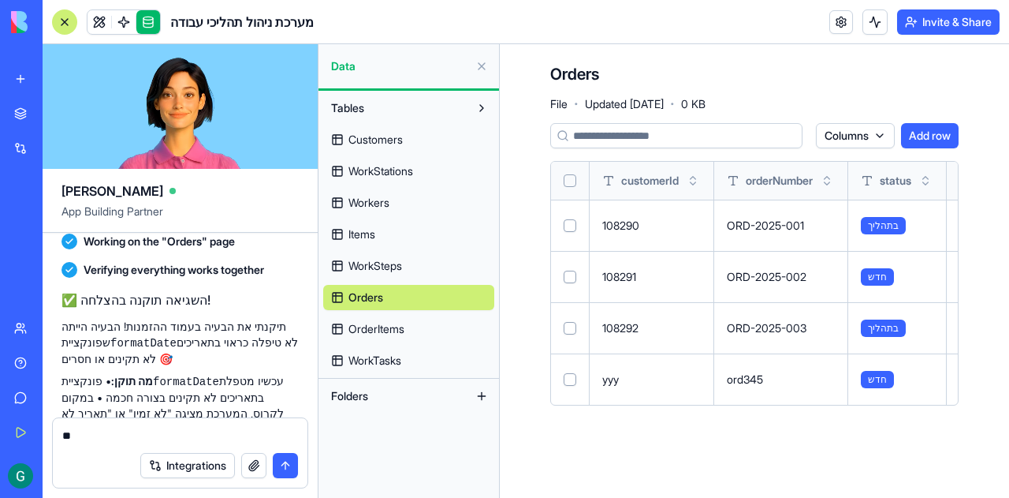
type textarea "*"
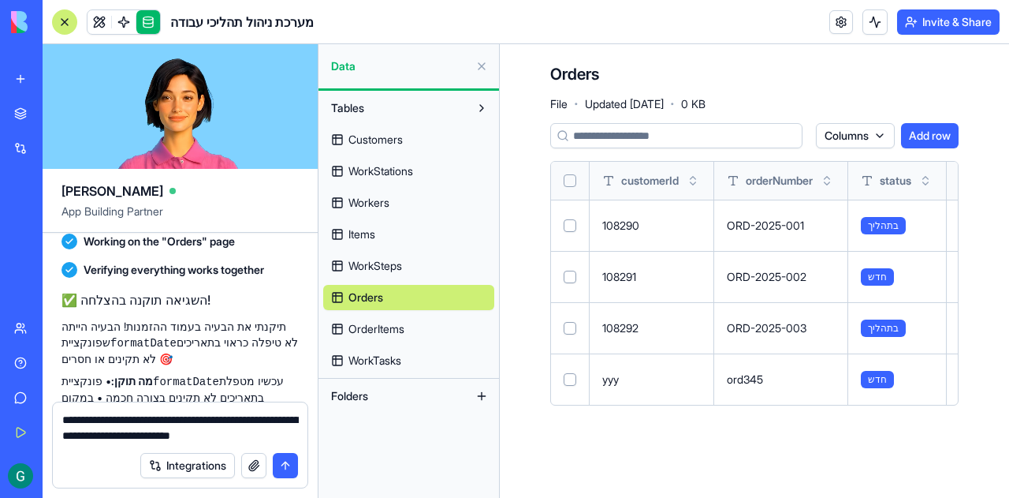
type textarea "**********"
click at [281, 468] on button "submit" at bounding box center [285, 465] width 25 height 25
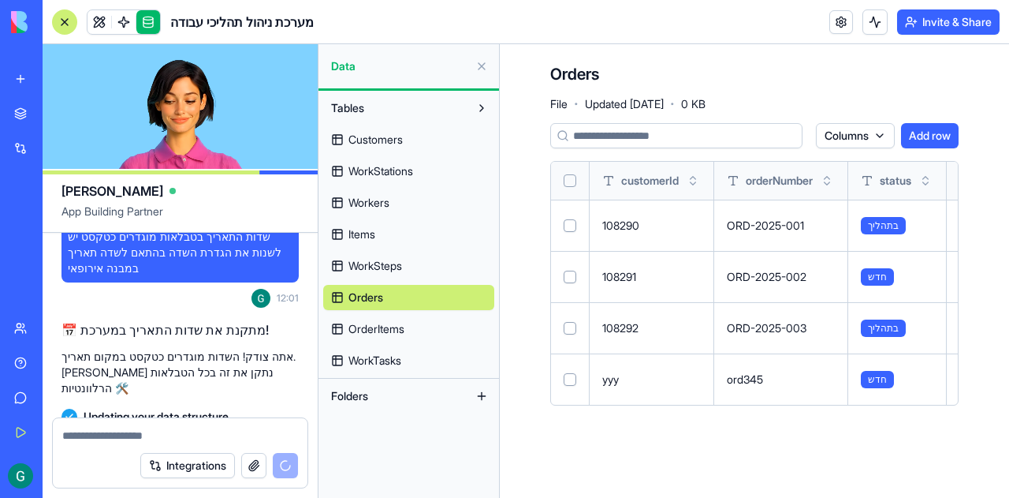
scroll to position [1621, 0]
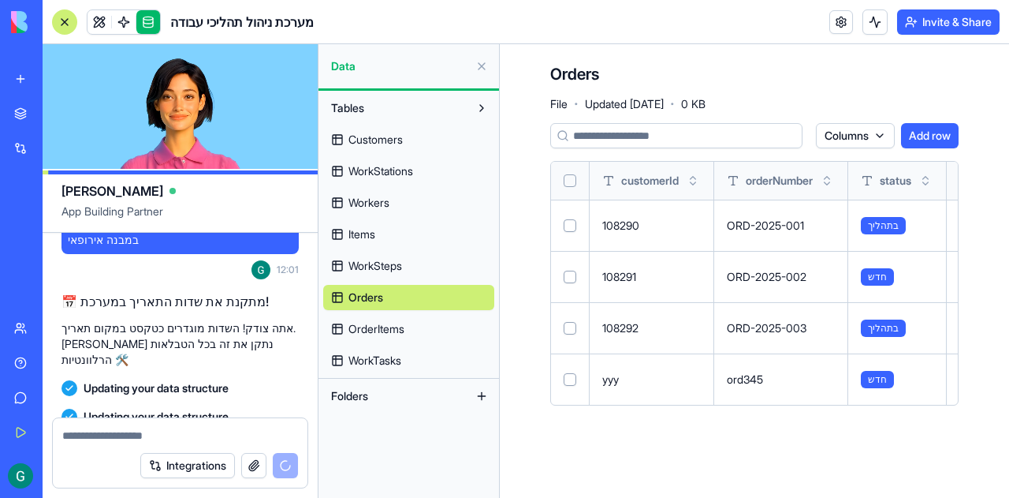
click at [216, 438] on textarea at bounding box center [180, 435] width 237 height 16
type textarea "*"
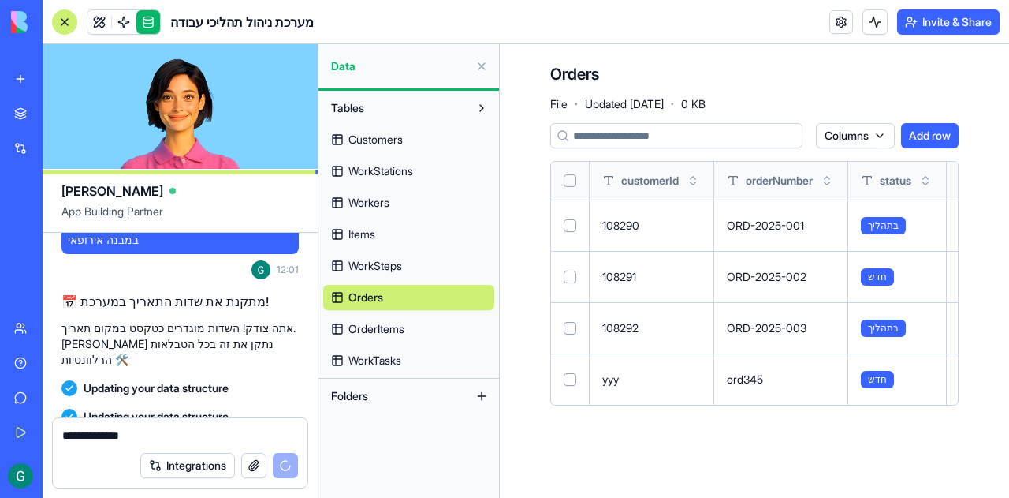
click at [182, 439] on textarea "**********" at bounding box center [180, 435] width 237 height 16
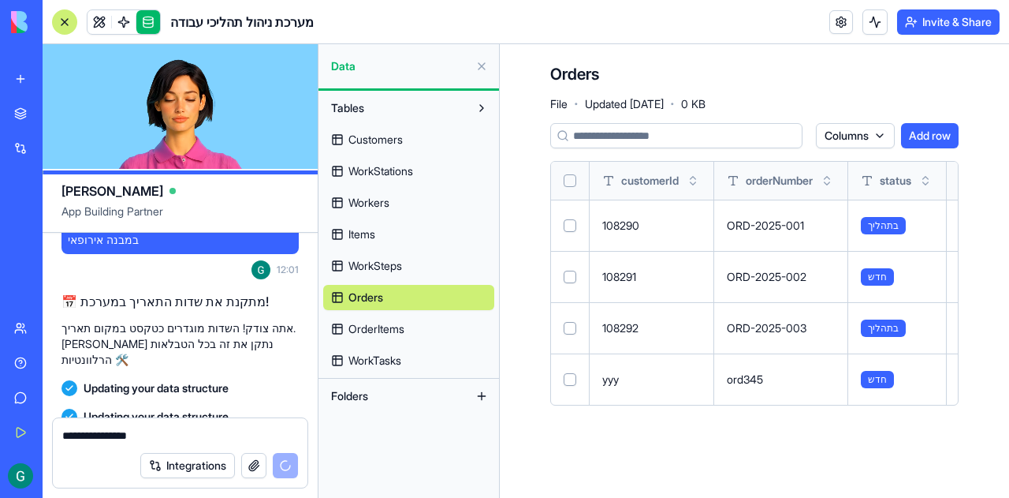
type textarea "**********"
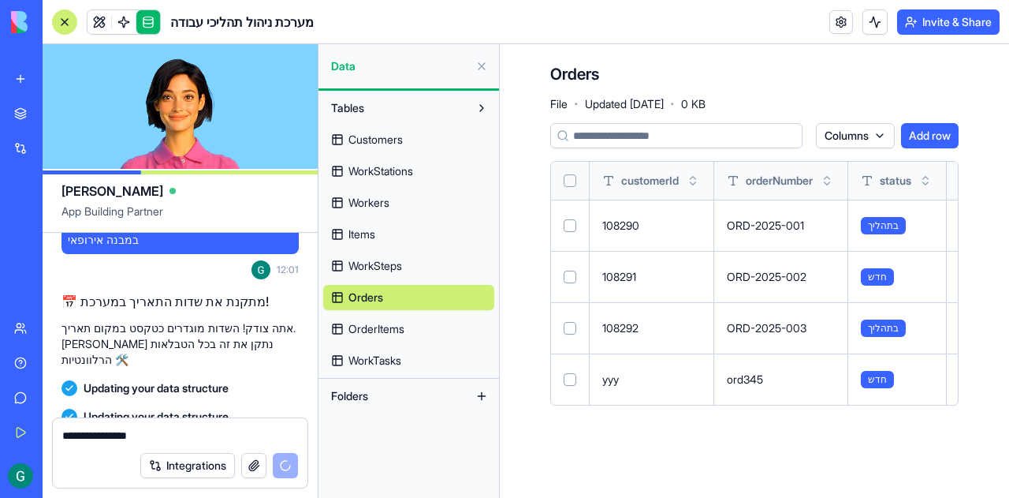
click at [115, 459] on div "Integrations" at bounding box center [180, 465] width 255 height 44
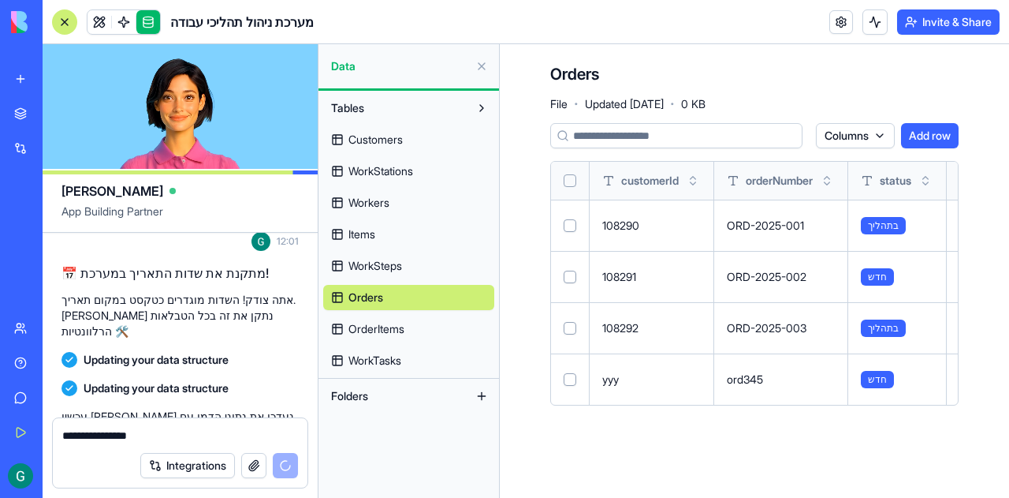
scroll to position [1883, 0]
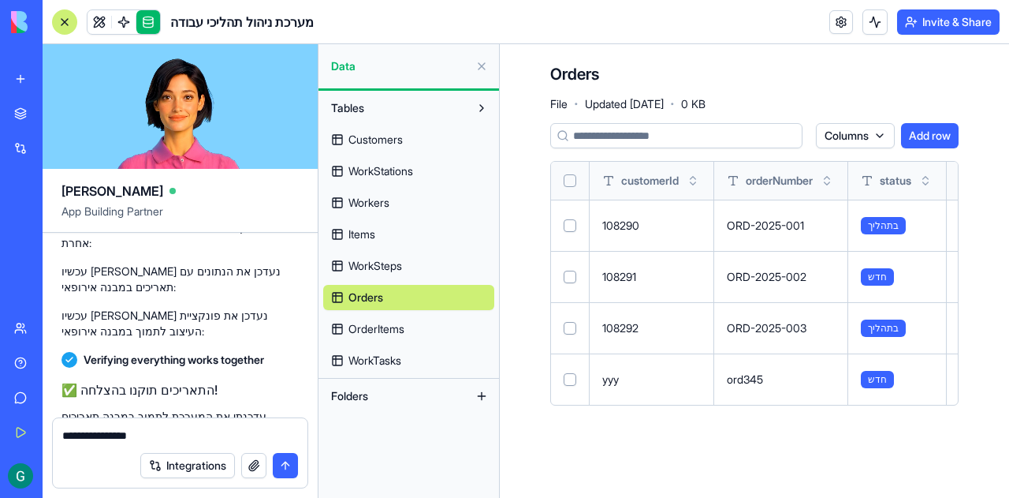
click at [366, 300] on span "Orders" at bounding box center [365, 297] width 35 height 16
click at [57, 20] on div at bounding box center [64, 21] width 25 height 25
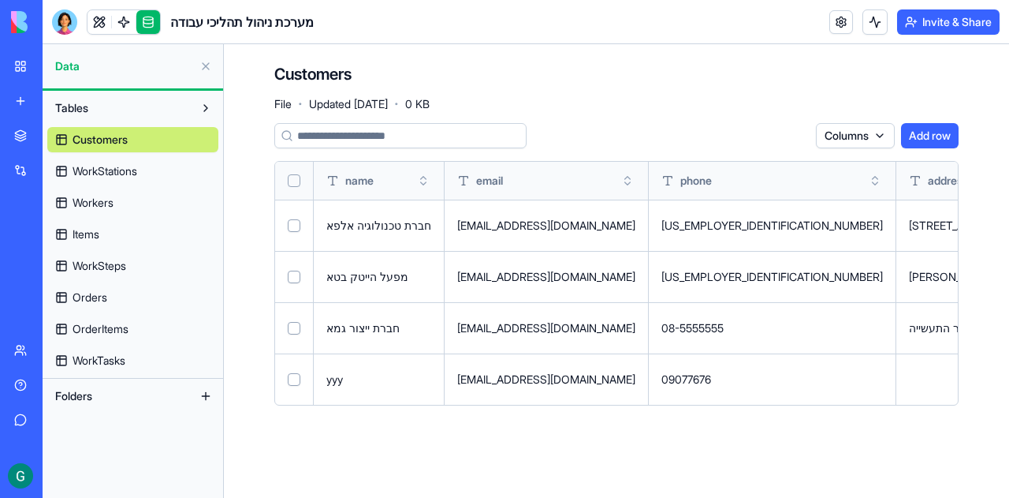
click at [85, 297] on span "Orders" at bounding box center [90, 297] width 35 height 16
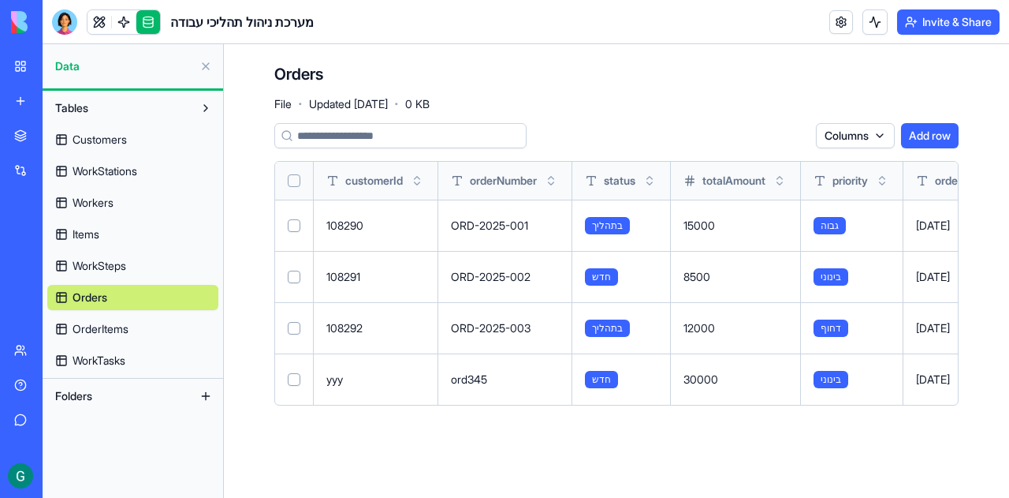
click at [204, 69] on button at bounding box center [205, 66] width 25 height 25
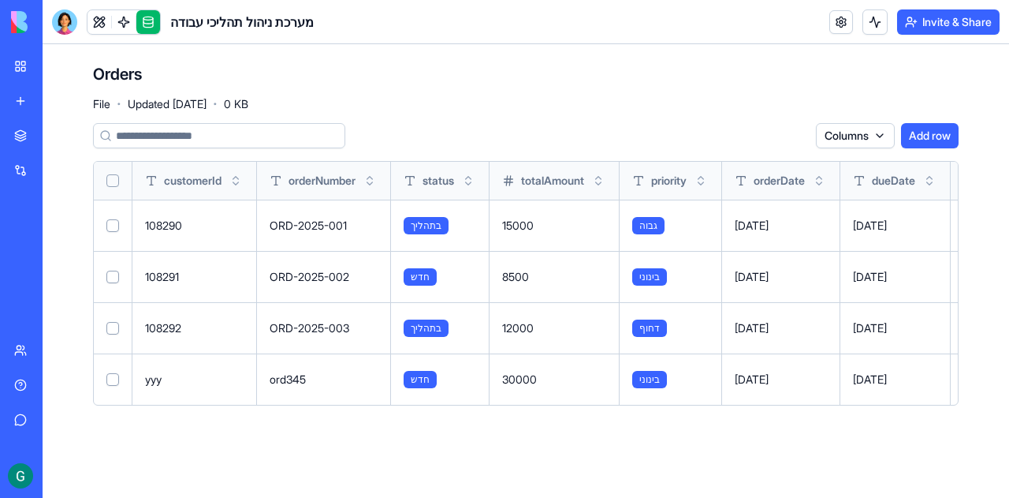
drag, startPoint x: 300, startPoint y: 63, endPoint x: 251, endPoint y: 65, distance: 49.7
click at [301, 63] on div "Orders File · Updated Sep 19, 2025 · 0 KB" at bounding box center [526, 86] width 866 height 47
click at [98, 18] on link at bounding box center [100, 22] width 24 height 24
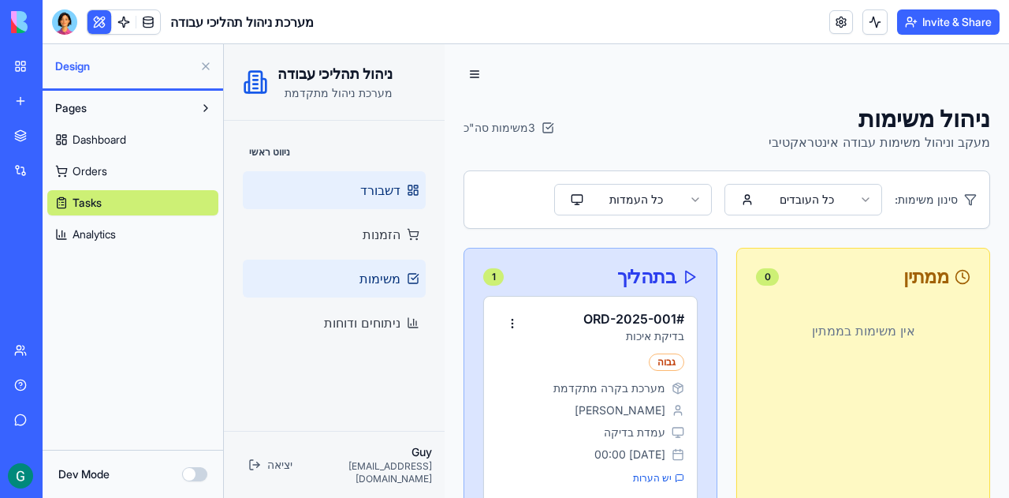
click at [378, 187] on span "דשבורד" at bounding box center [380, 190] width 40 height 19
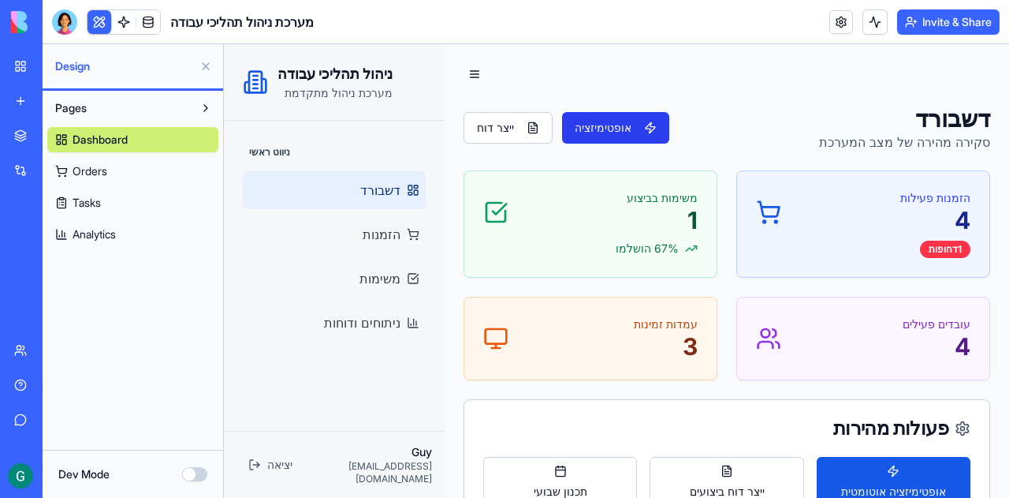
click at [617, 127] on button "אופטימיזציה" at bounding box center [615, 128] width 107 height 32
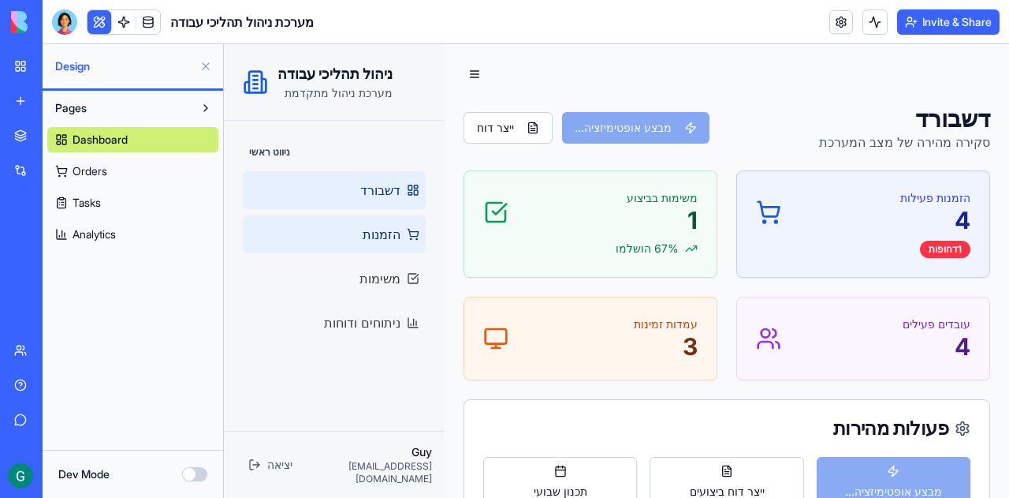
click at [362, 240] on link "הזמנות" at bounding box center [334, 234] width 183 height 38
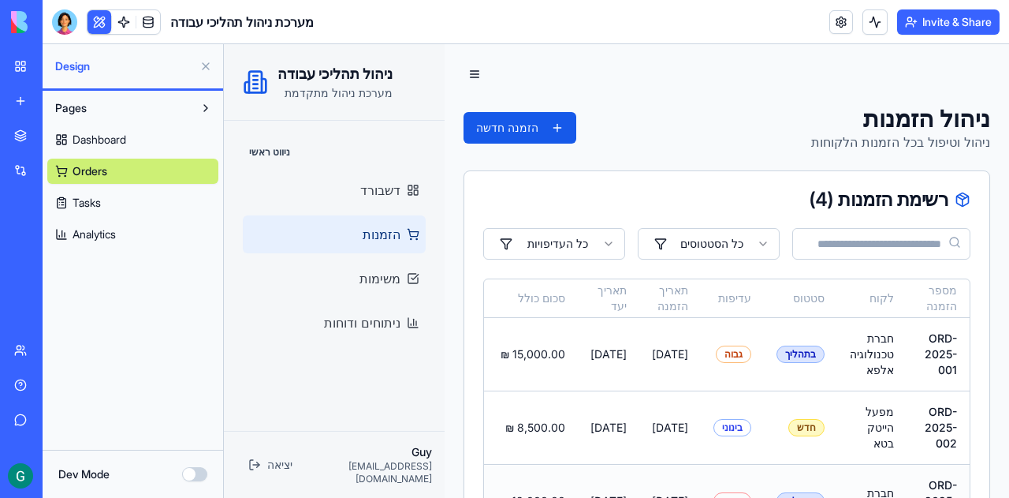
scroll to position [146, 0]
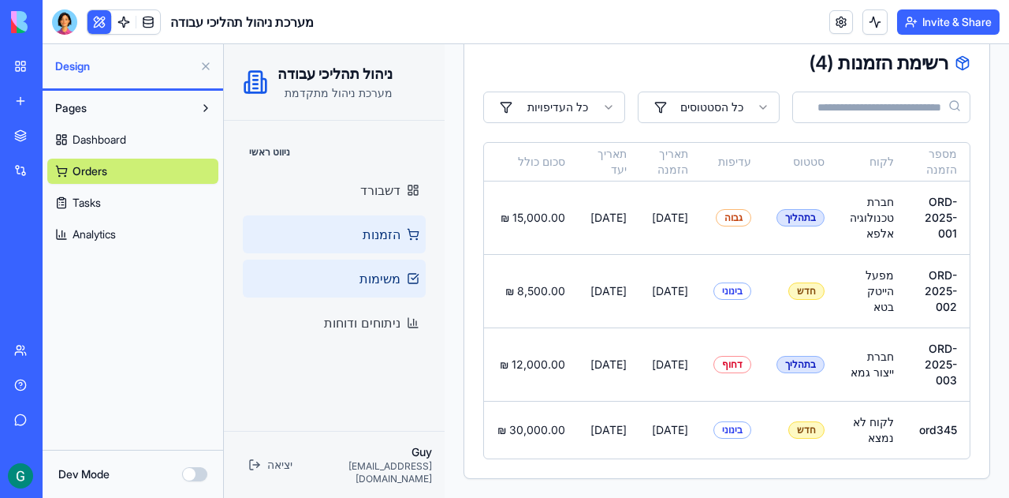
click at [378, 274] on span "משימות" at bounding box center [380, 278] width 41 height 19
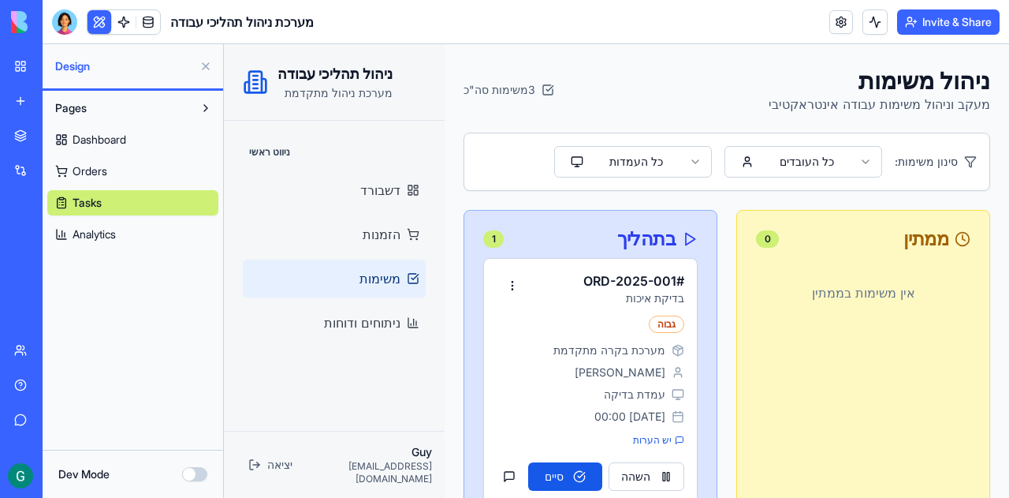
scroll to position [196, 0]
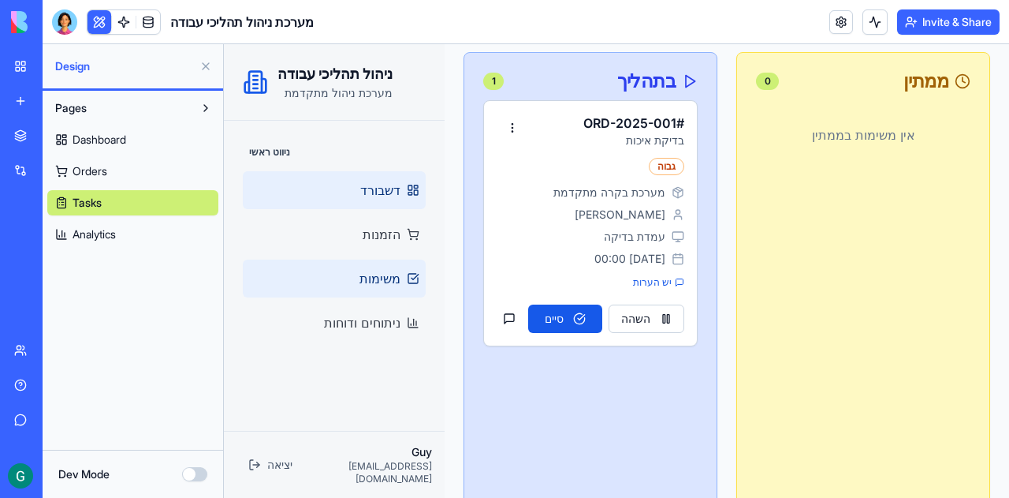
click at [408, 182] on link "דשבורד" at bounding box center [334, 190] width 183 height 38
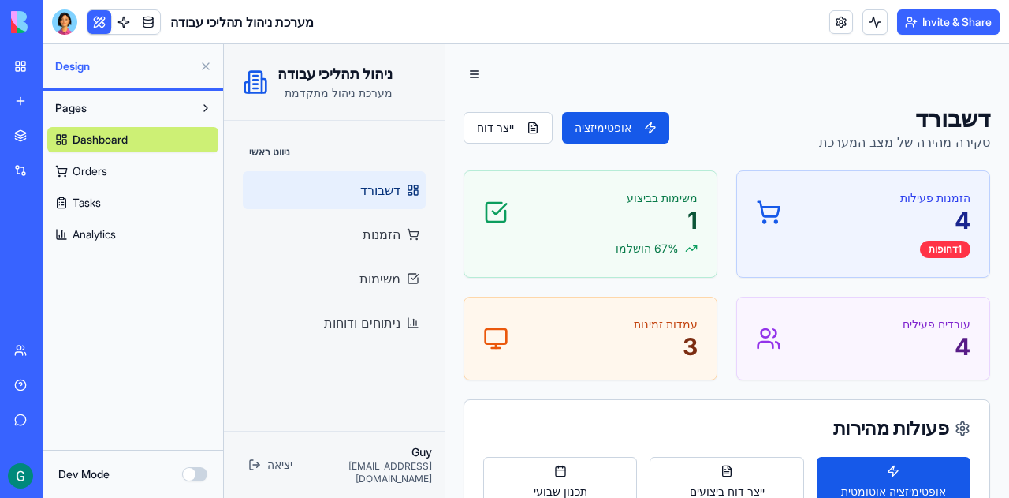
click at [802, 232] on div "הזמנות פעילות 4" at bounding box center [863, 212] width 214 height 44
click at [933, 245] on div "1 דחופות" at bounding box center [945, 248] width 50 height 17
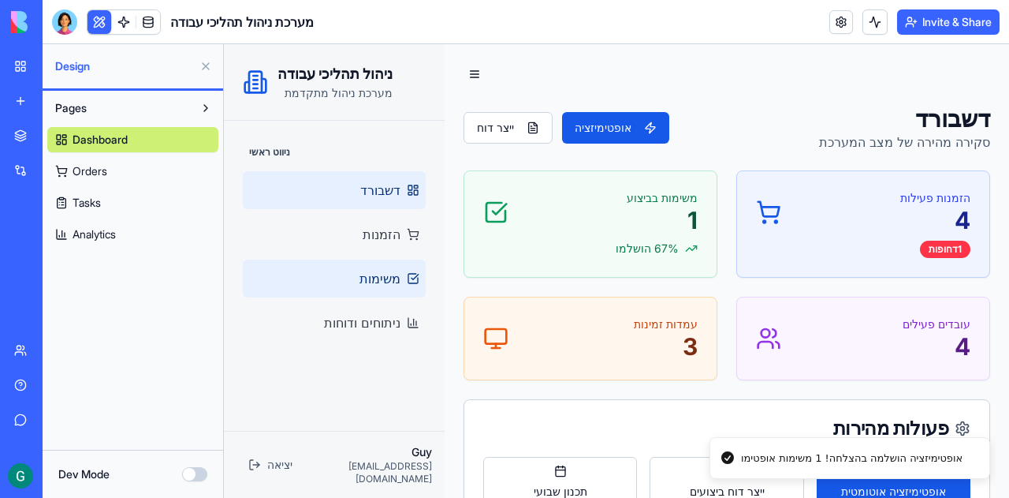
click at [382, 280] on span "משימות" at bounding box center [380, 278] width 41 height 19
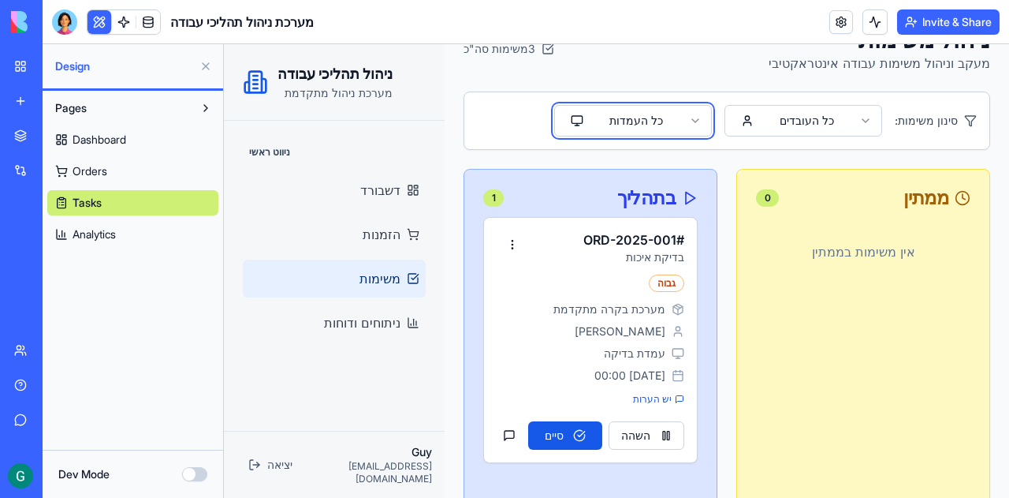
scroll to position [158, 0]
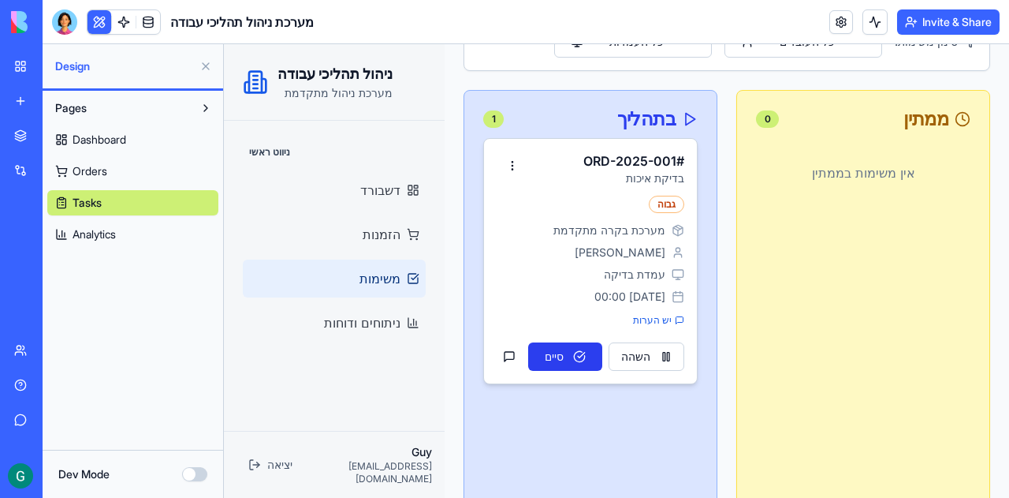
click at [568, 352] on button "סיים" at bounding box center [565, 356] width 74 height 28
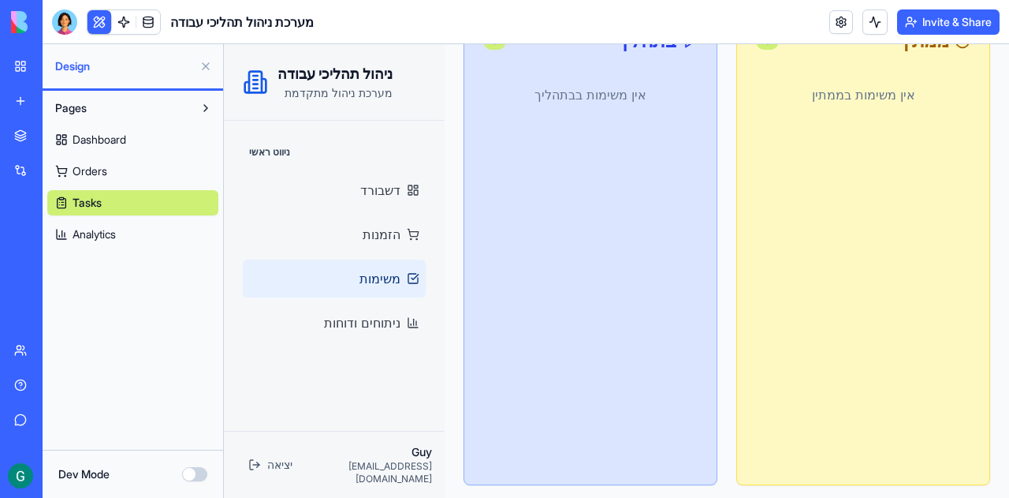
scroll to position [0, 0]
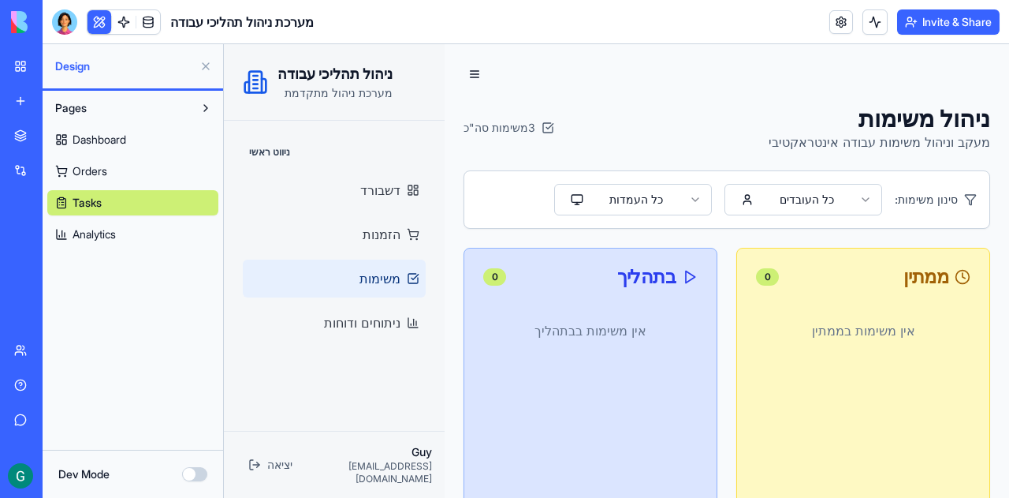
click at [199, 471] on button "Dev Mode" at bounding box center [194, 474] width 25 height 14
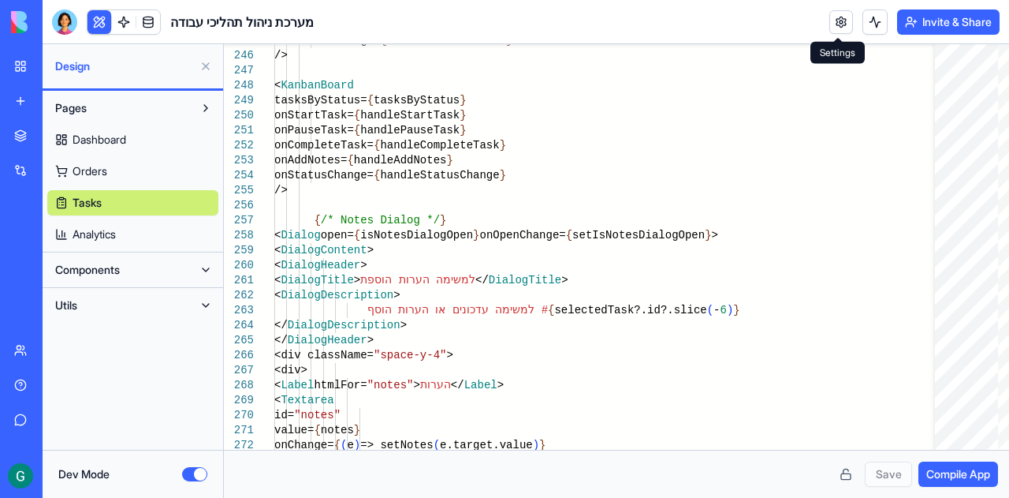
type button "on"
